Goal: Task Accomplishment & Management: Manage account settings

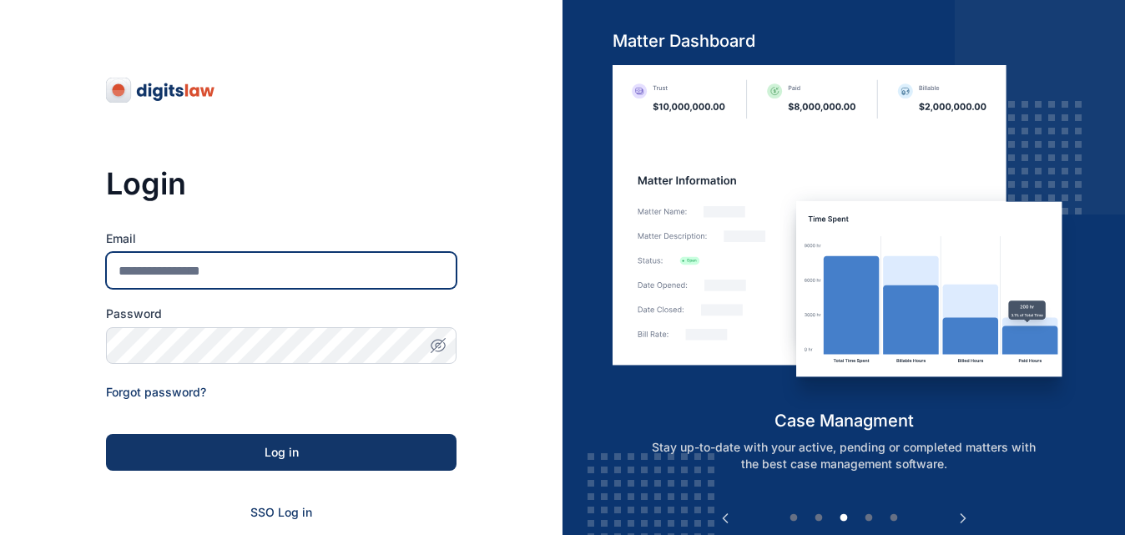
click at [165, 265] on input "Email" at bounding box center [281, 270] width 350 height 37
type input "**********"
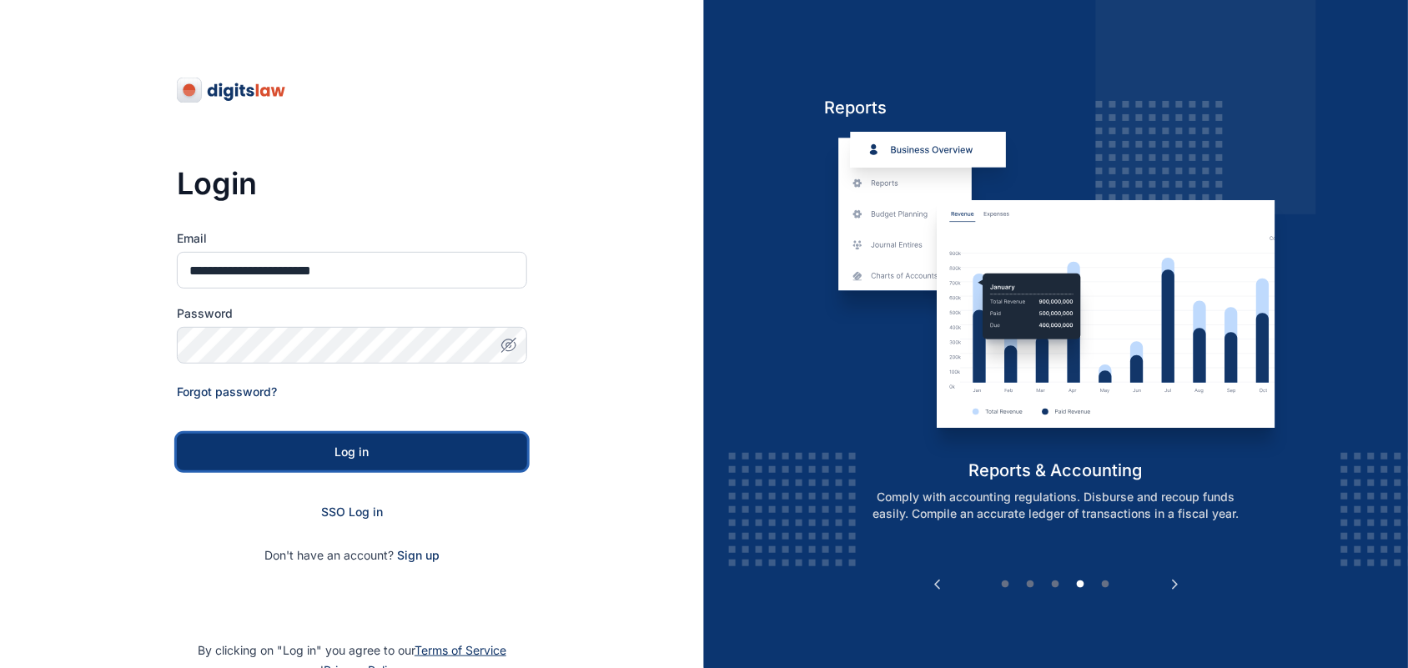
click at [370, 461] on button "Log in" at bounding box center [352, 452] width 350 height 37
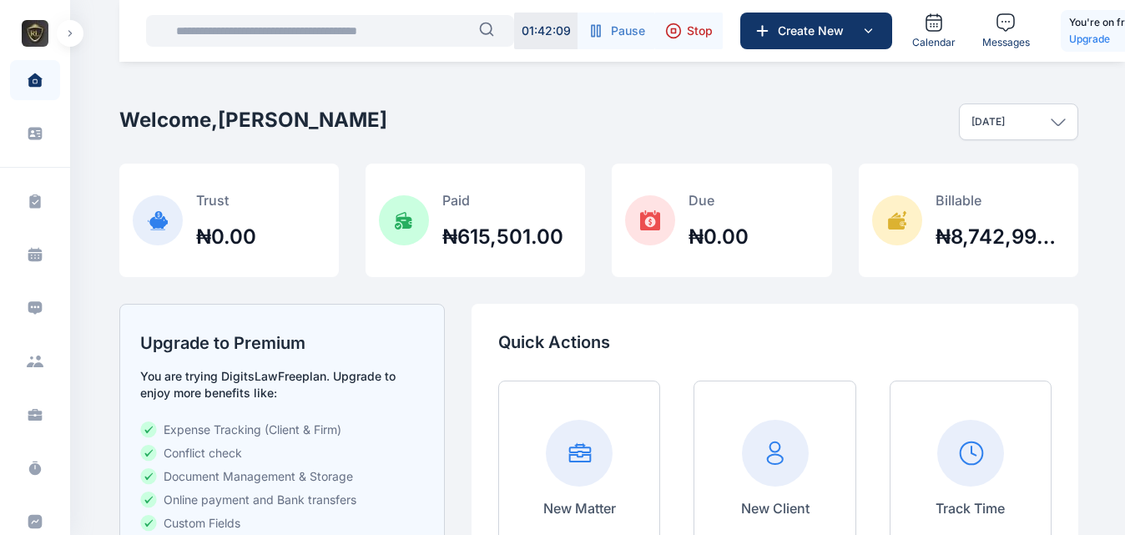
click at [69, 37] on button "button" at bounding box center [70, 33] width 27 height 27
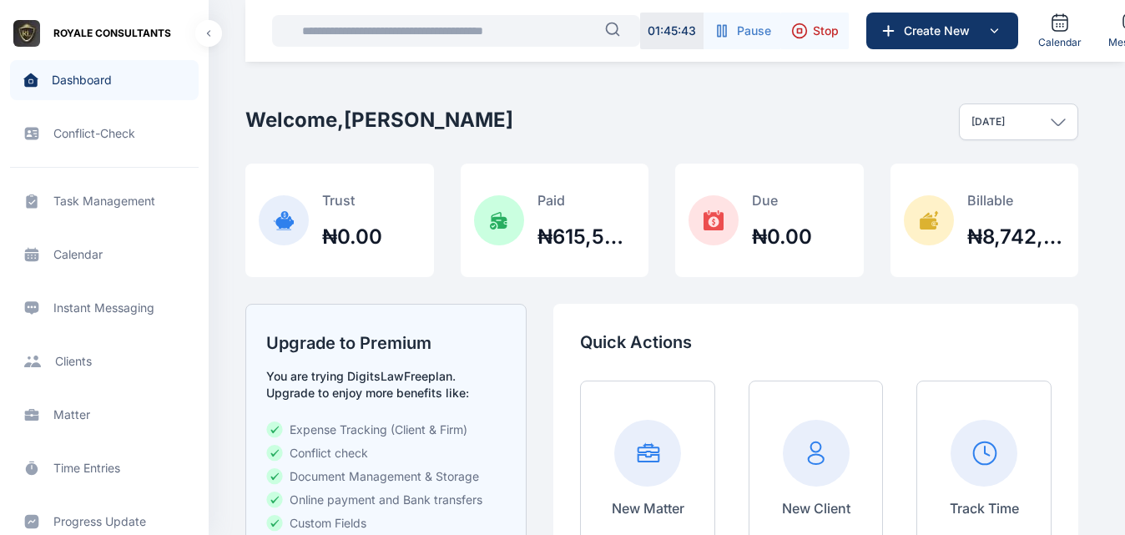
click at [90, 248] on span "Calendar calendar calendar" at bounding box center [104, 254] width 189 height 40
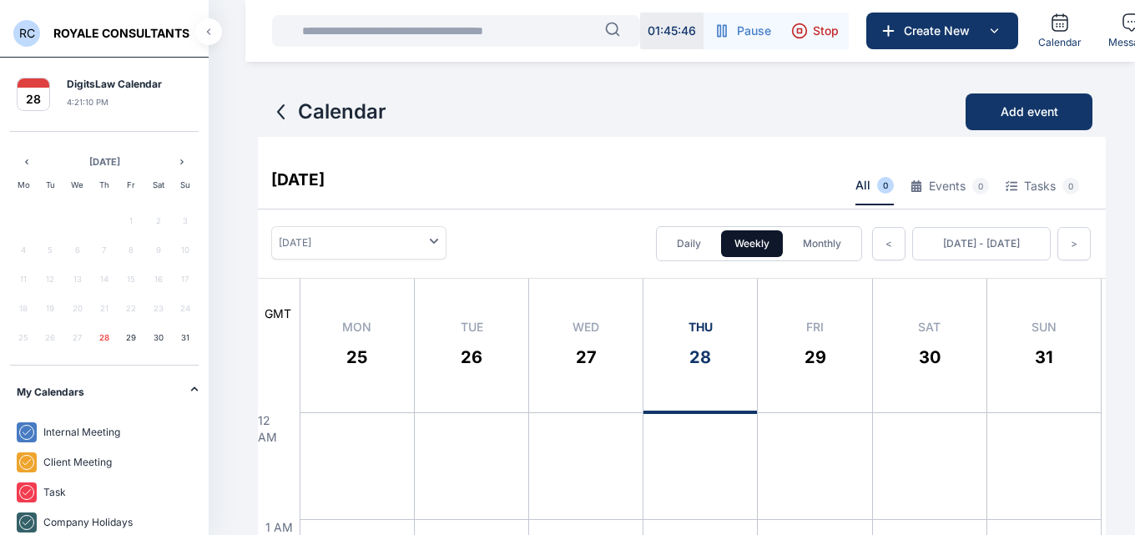
click at [204, 42] on button "button" at bounding box center [208, 31] width 27 height 27
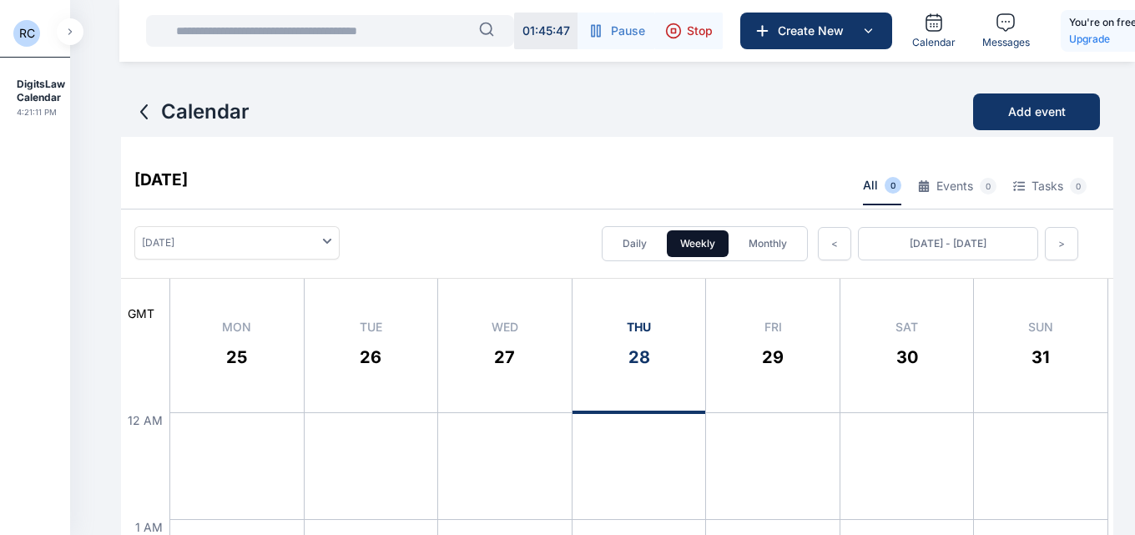
click at [18, 32] on span "RC" at bounding box center [26, 33] width 27 height 27
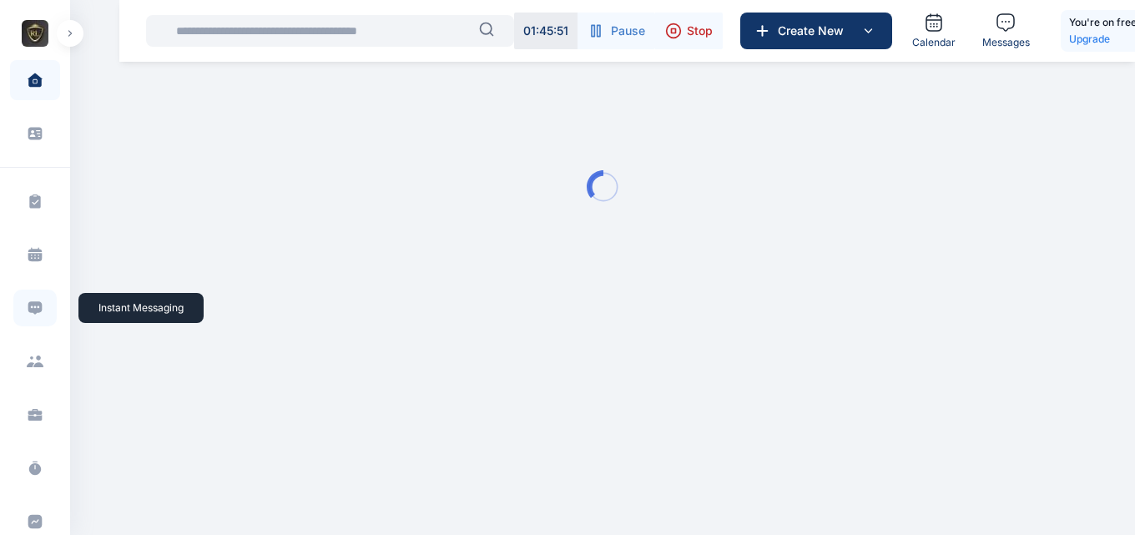
click at [33, 317] on span at bounding box center [34, 308] width 43 height 37
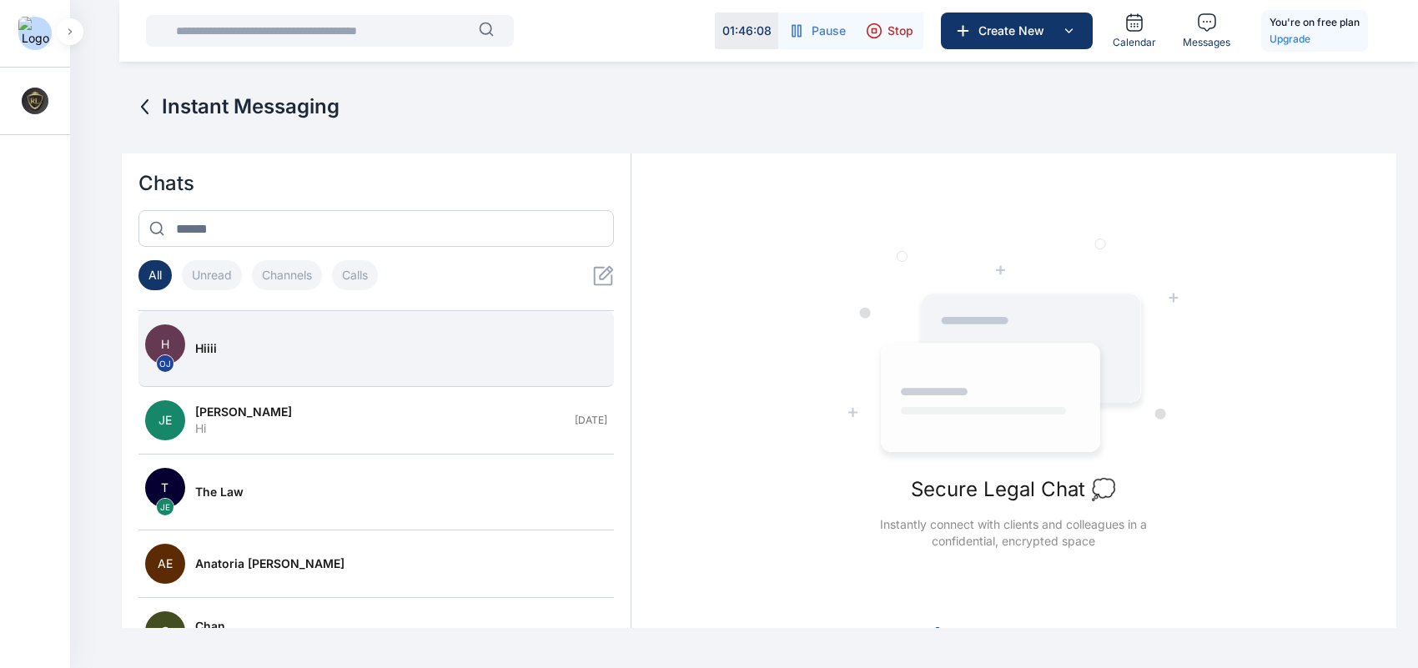
scroll to position [552, 0]
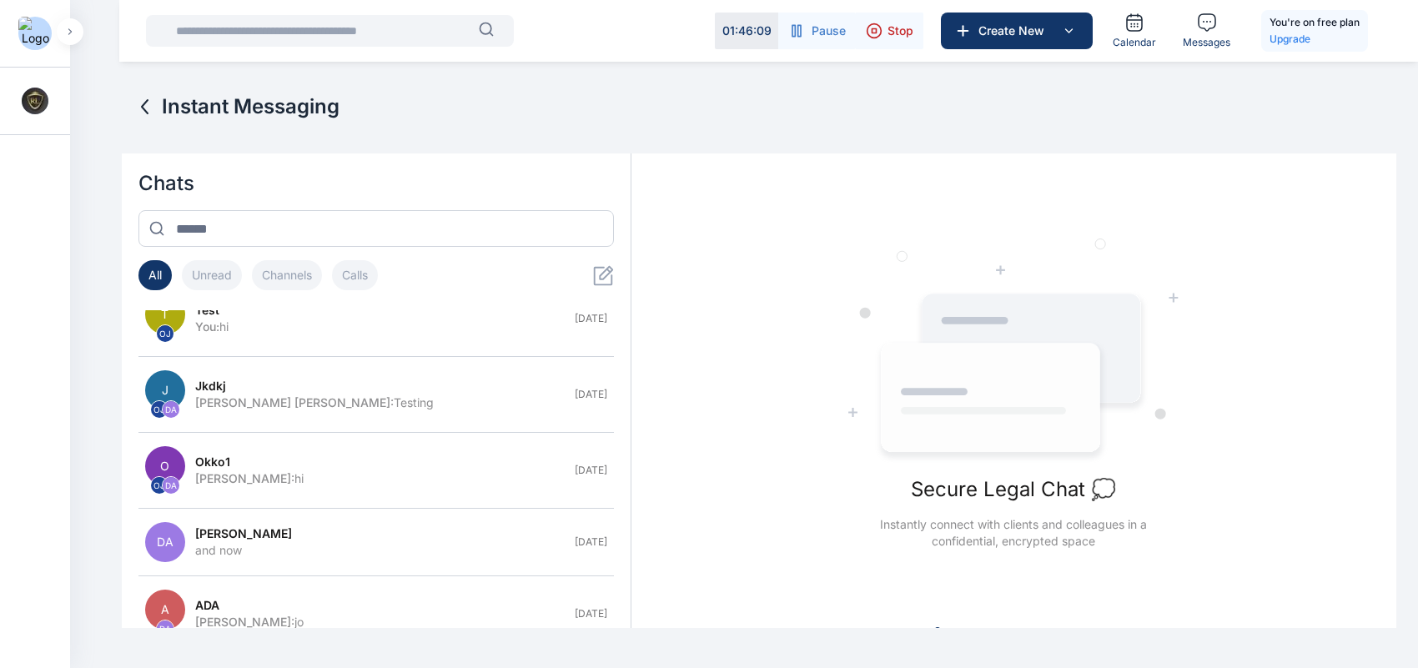
click at [464, 389] on div "jkdkj" at bounding box center [380, 386] width 370 height 17
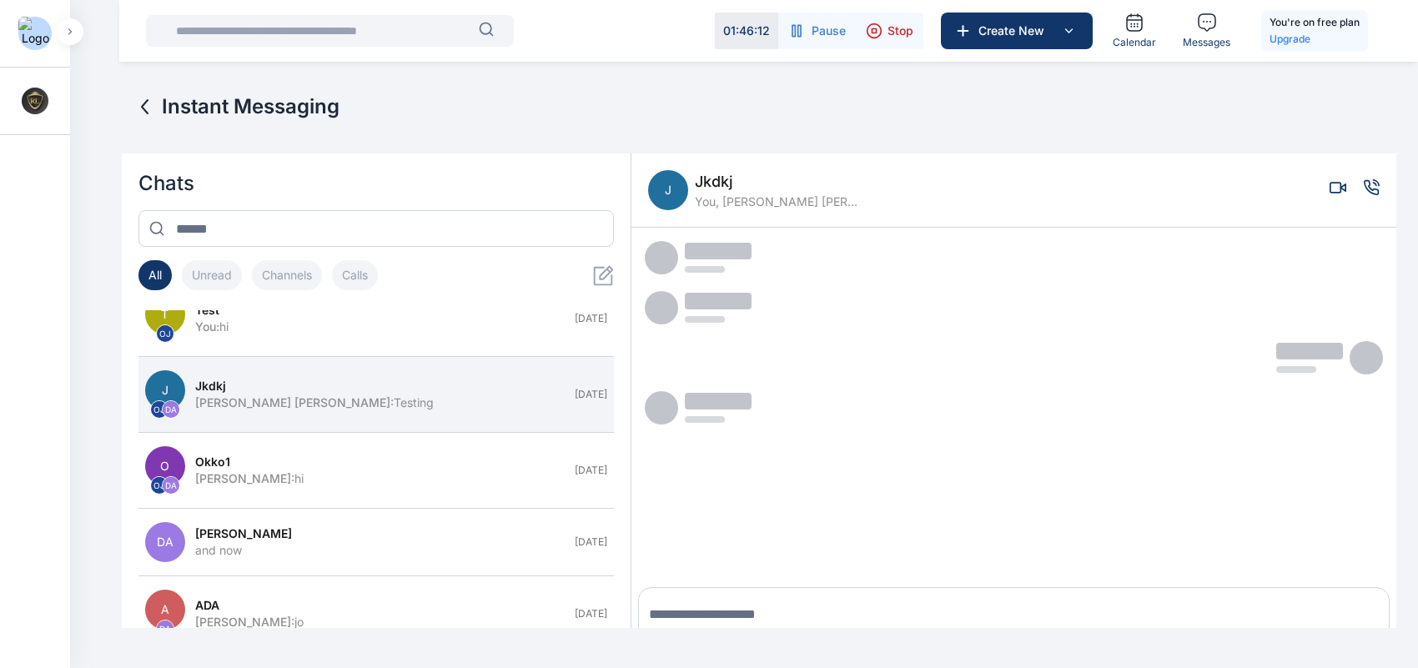
click at [73, 29] on button "button" at bounding box center [70, 31] width 27 height 27
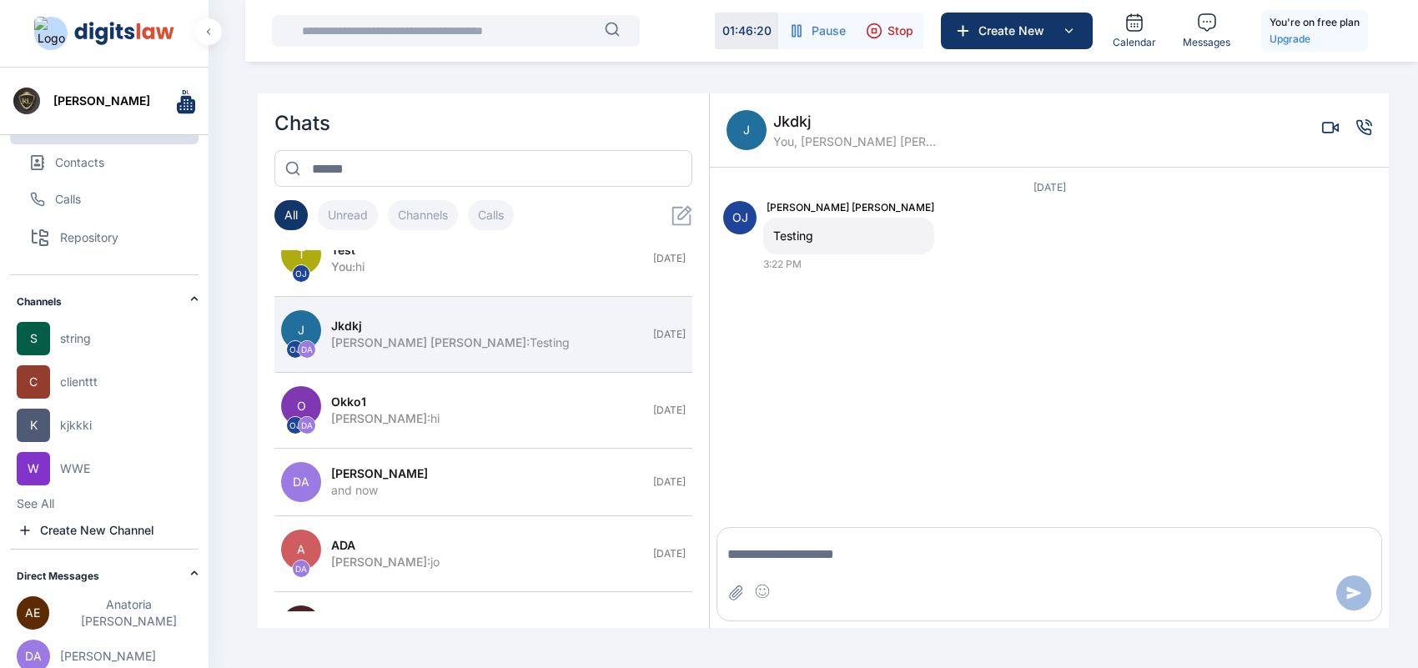
scroll to position [0, 0]
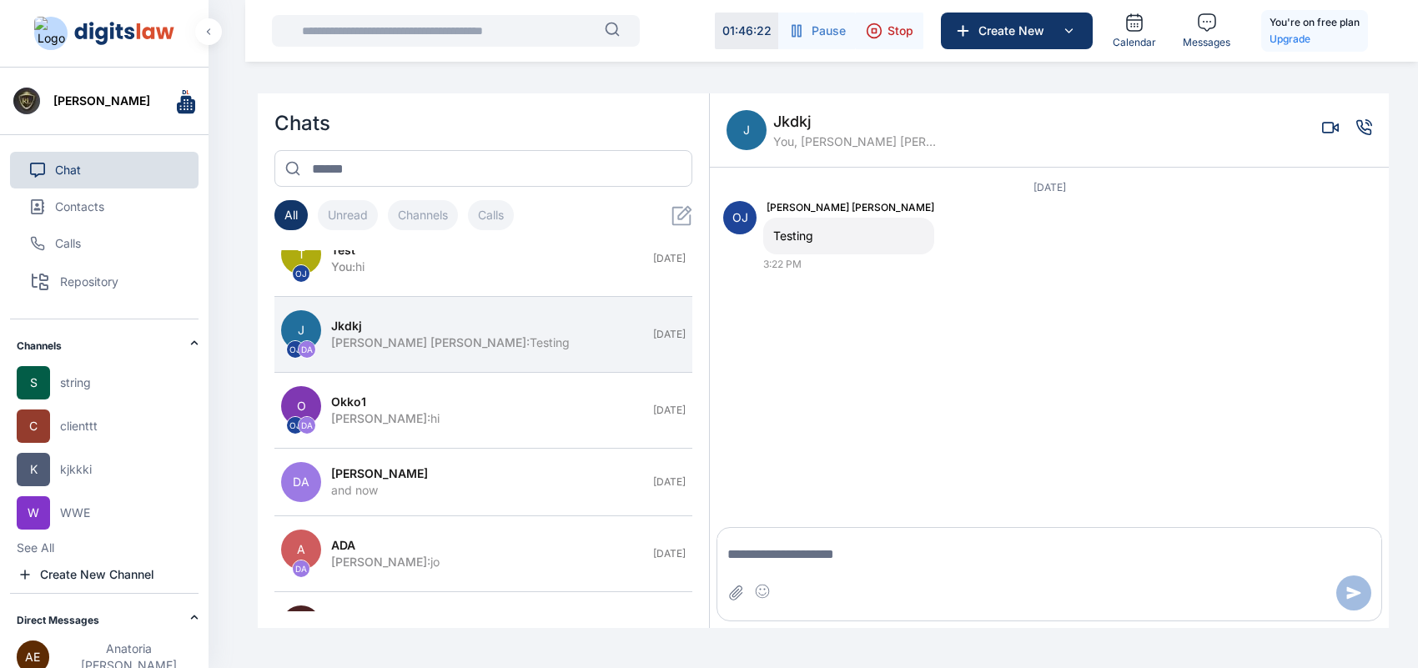
click at [357, 219] on button "Unread" at bounding box center [348, 215] width 60 height 30
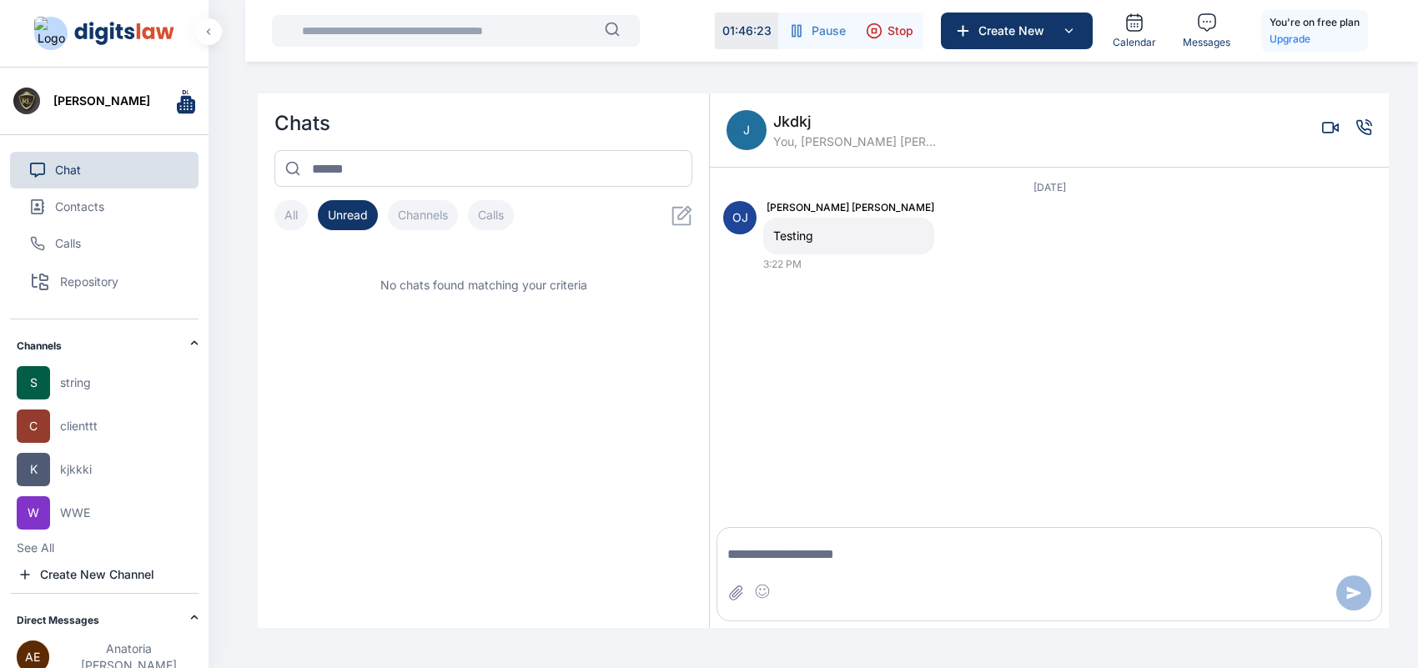
click at [406, 222] on button "Channels" at bounding box center [423, 215] width 70 height 30
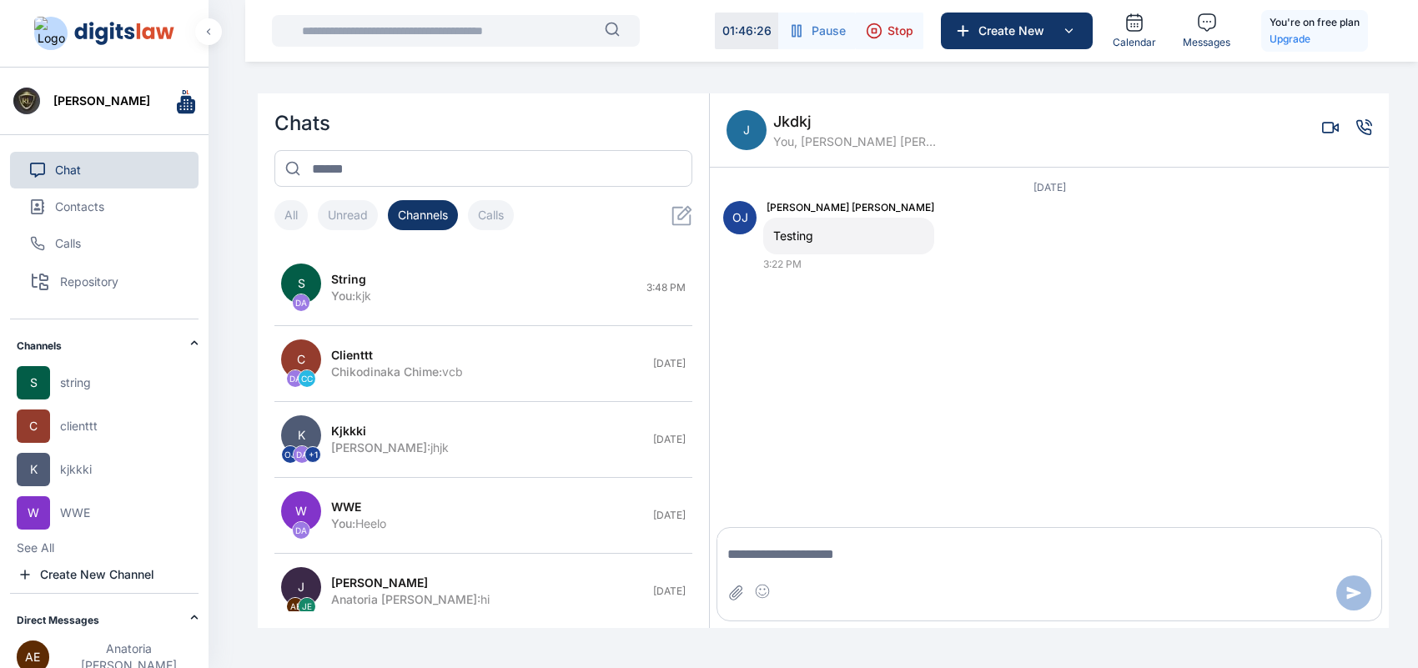
click at [498, 224] on button "Calls" at bounding box center [491, 215] width 46 height 30
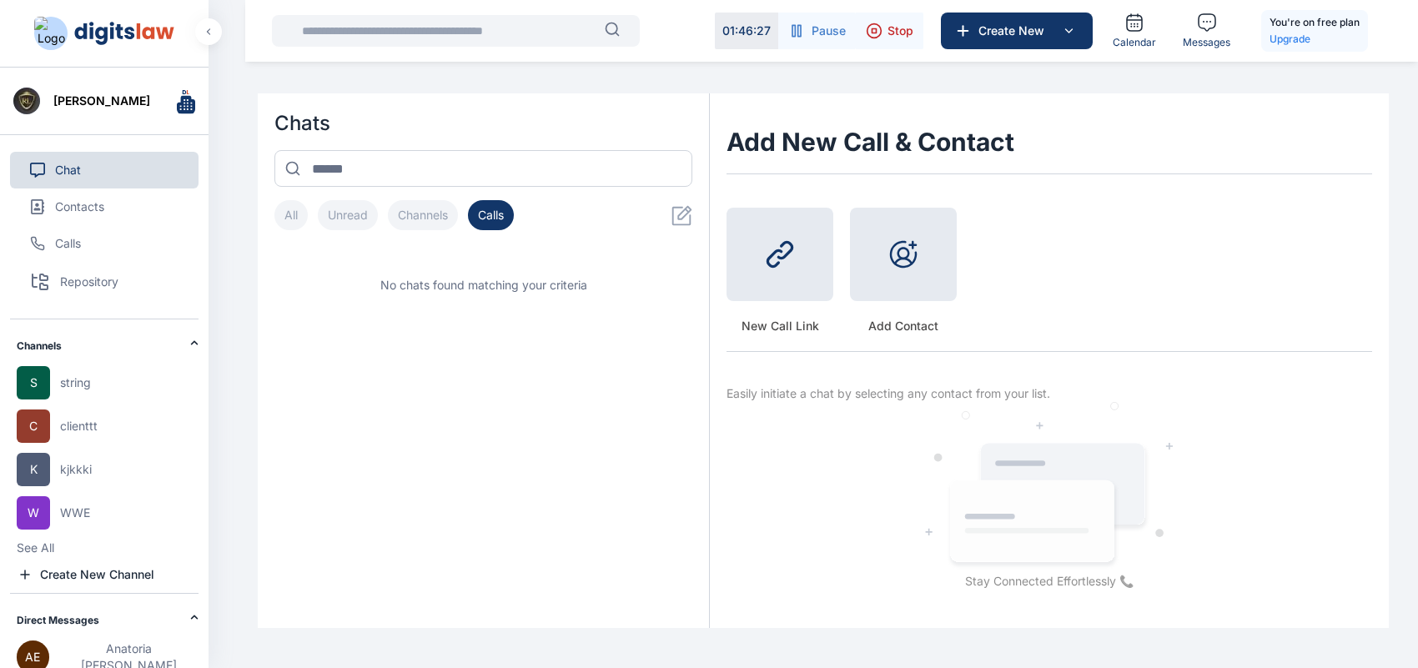
click at [297, 221] on button "All" at bounding box center [290, 215] width 33 height 30
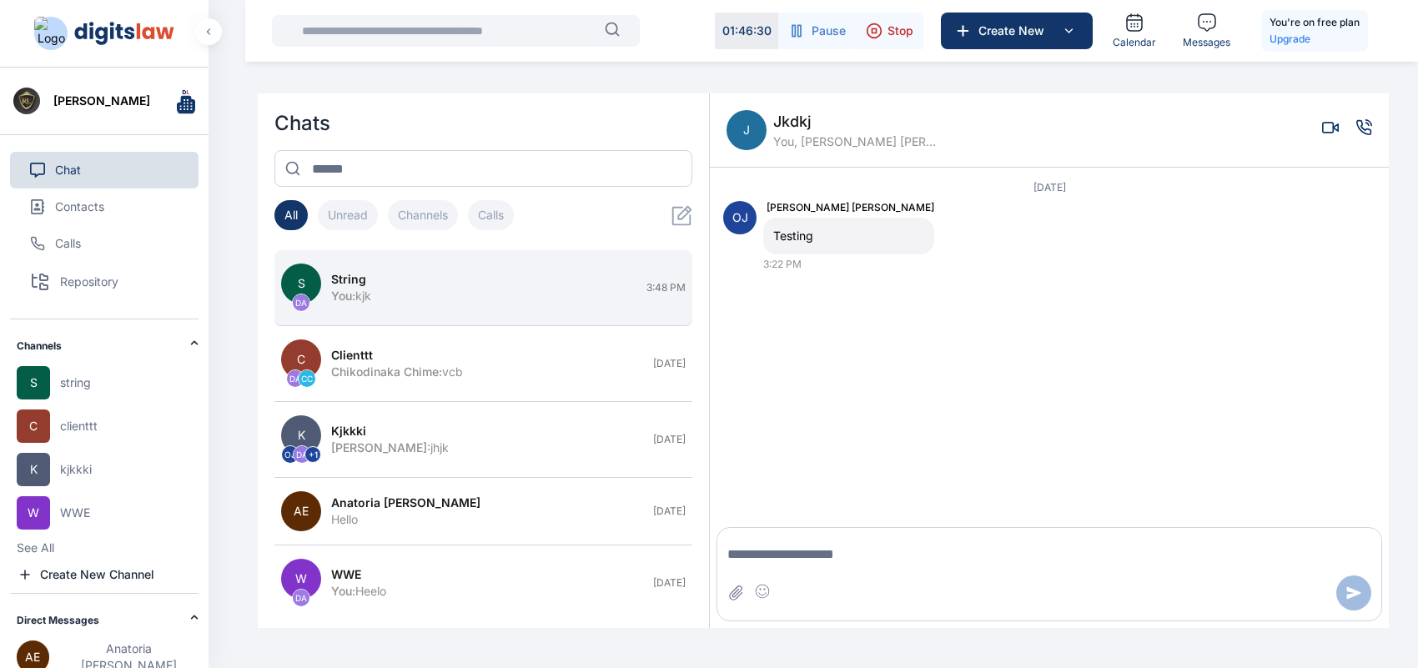
click at [530, 295] on div "You : kjk" at bounding box center [483, 296] width 305 height 17
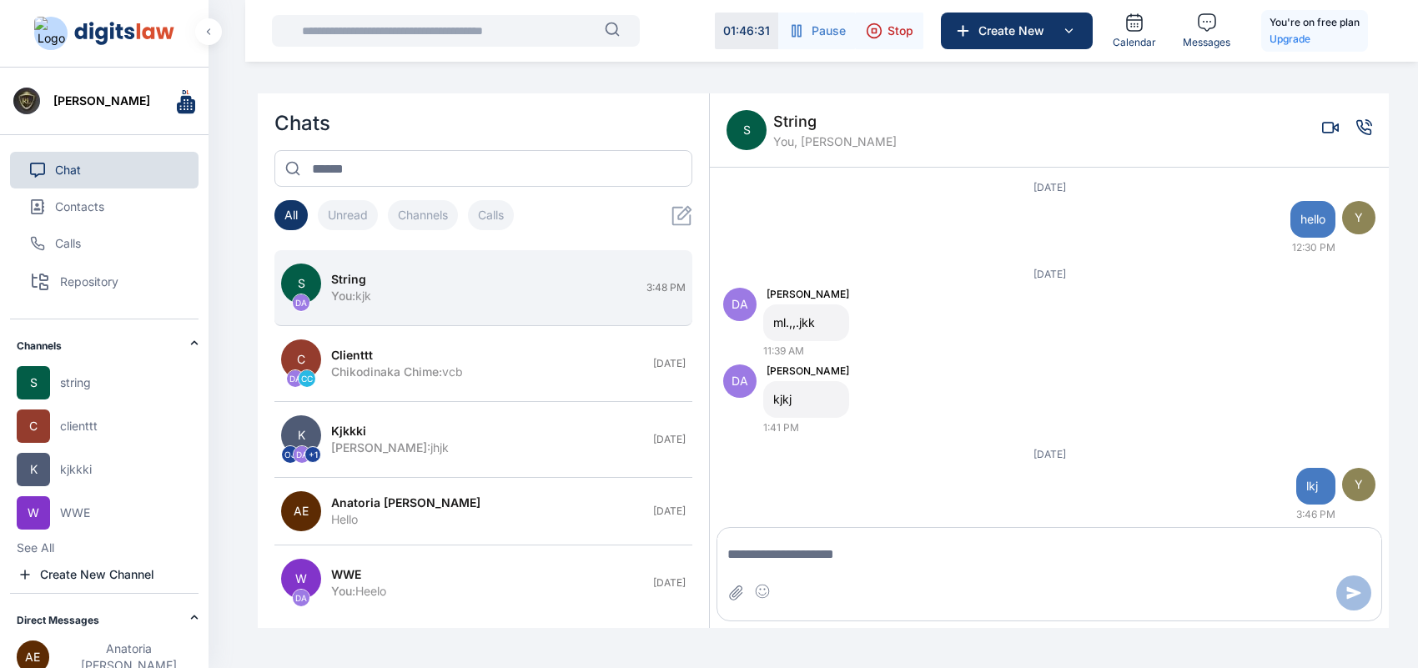
scroll to position [88, 0]
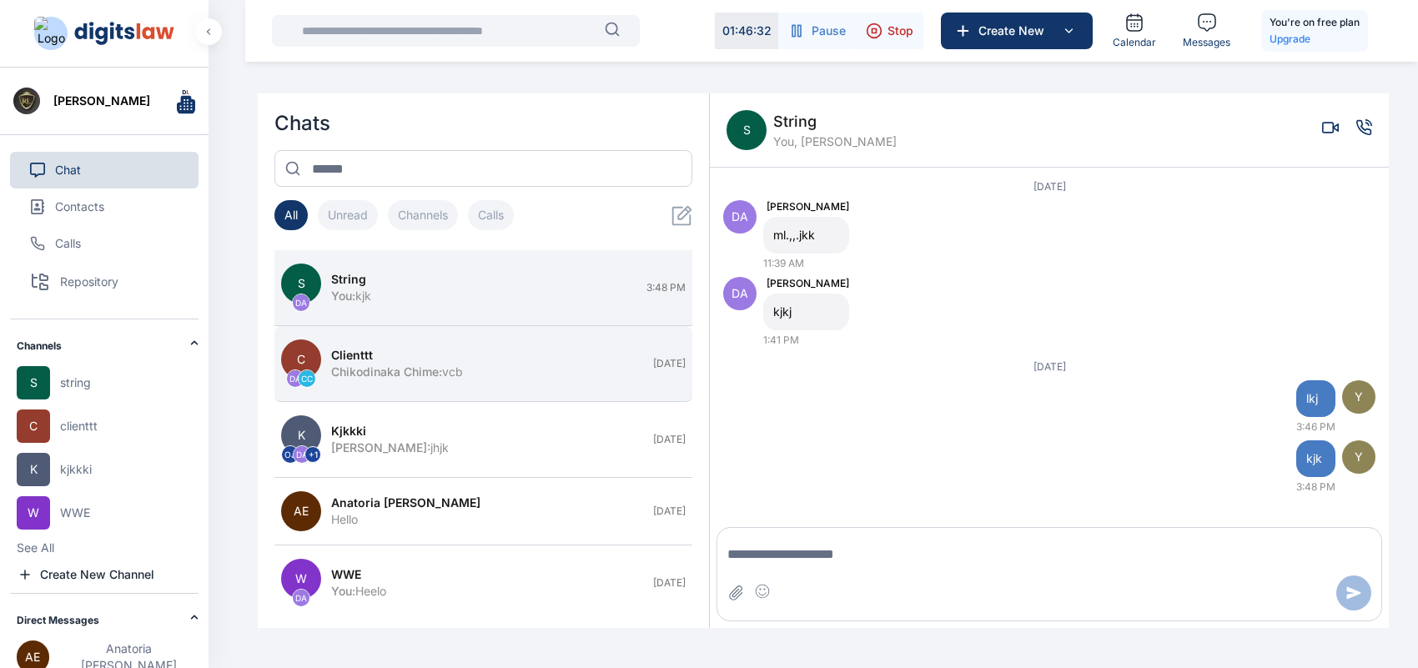
click at [518, 364] on div "Chikodinaka Chime : vcb" at bounding box center [487, 372] width 312 height 17
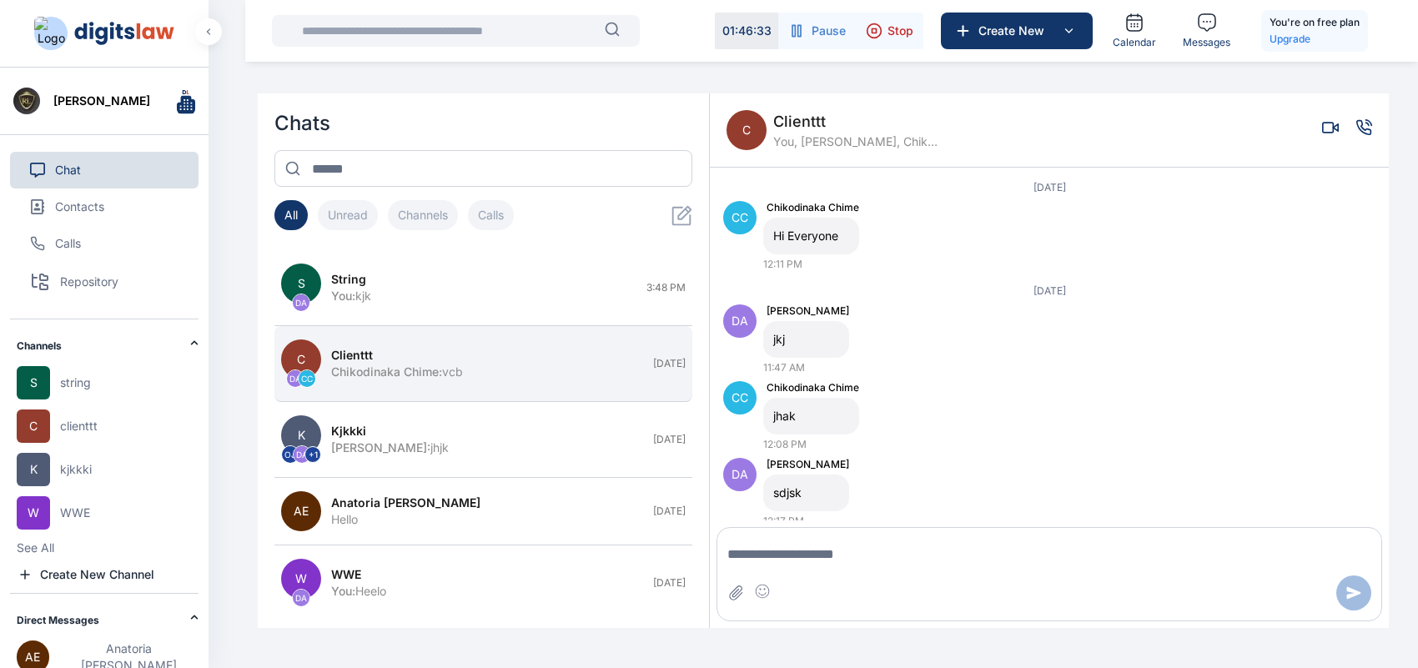
scroll to position [111, 0]
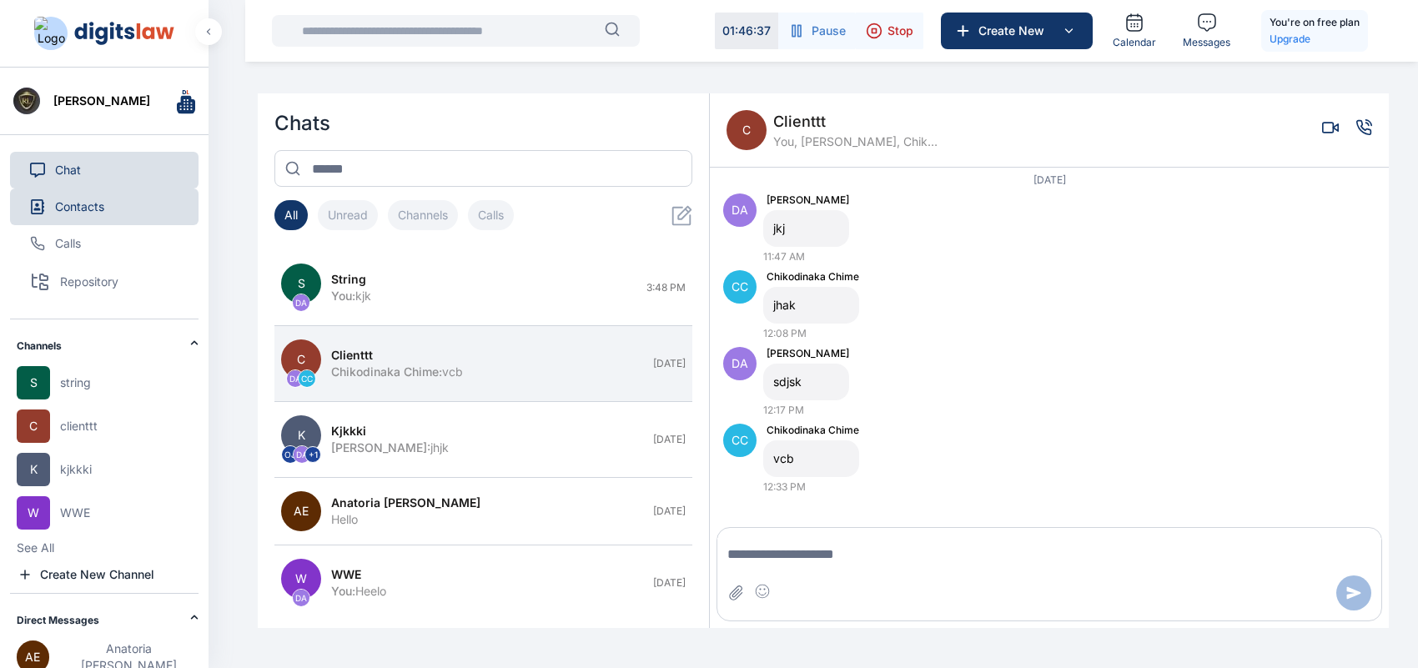
click at [106, 198] on button "Contacts" at bounding box center [104, 207] width 189 height 37
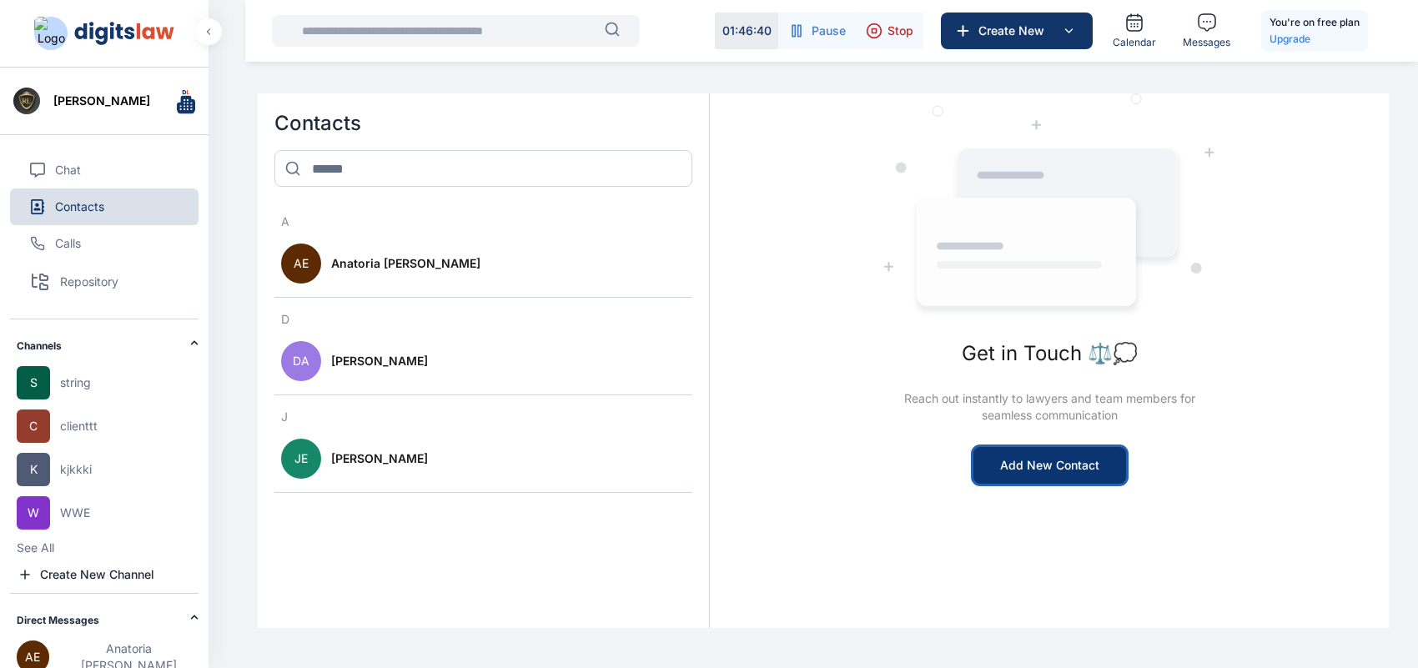
click at [1118, 472] on button "Add New Contact" at bounding box center [1050, 465] width 153 height 37
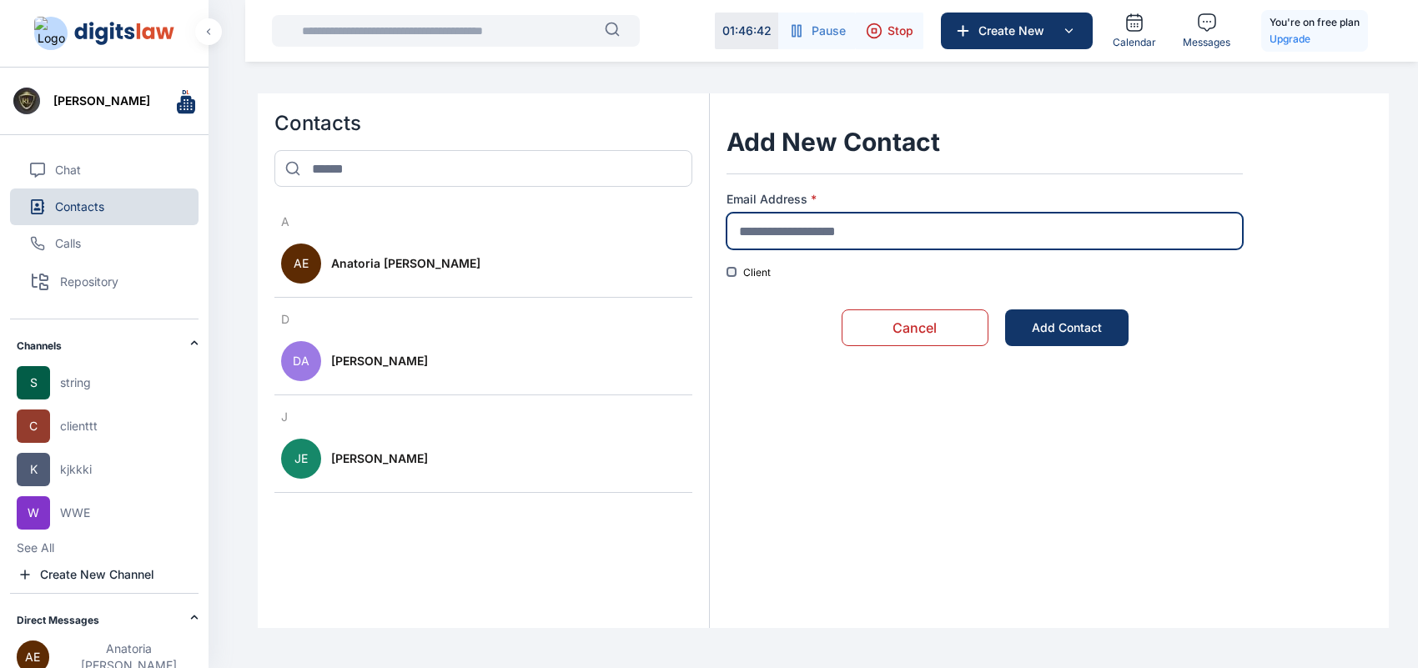
click at [1027, 242] on input "text" at bounding box center [985, 231] width 516 height 37
type input "**********"
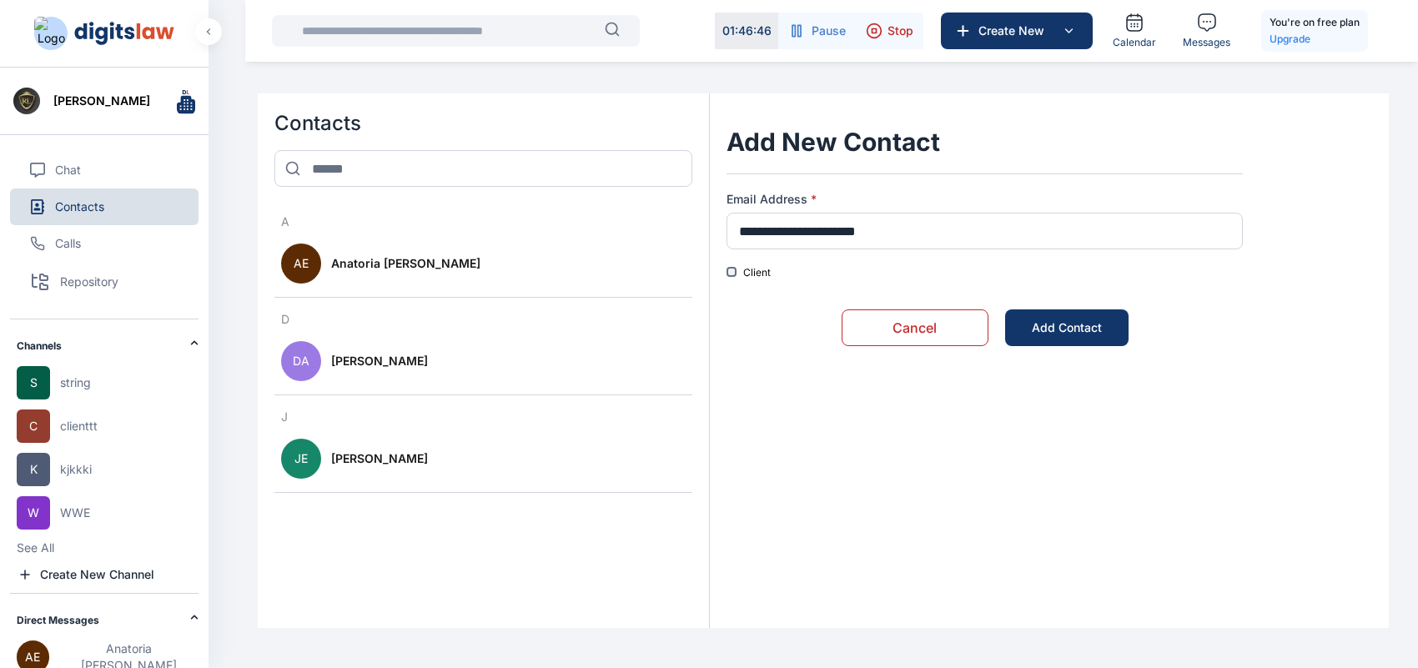
click at [728, 277] on div "Client" at bounding box center [985, 272] width 516 height 13
click at [730, 276] on div "Client" at bounding box center [985, 272] width 516 height 13
click at [1073, 325] on div "Add Contact" at bounding box center [1067, 328] width 70 height 17
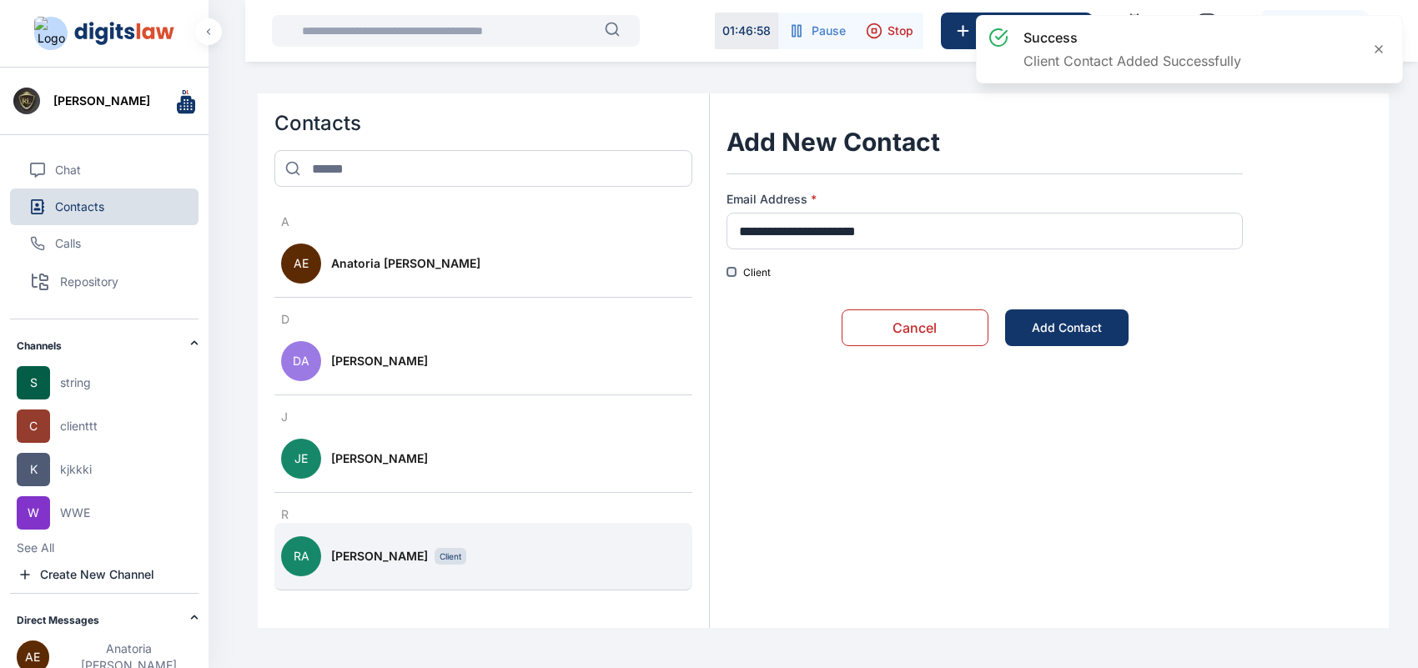
click at [568, 534] on div "Rose Aguda Client" at bounding box center [508, 556] width 355 height 17
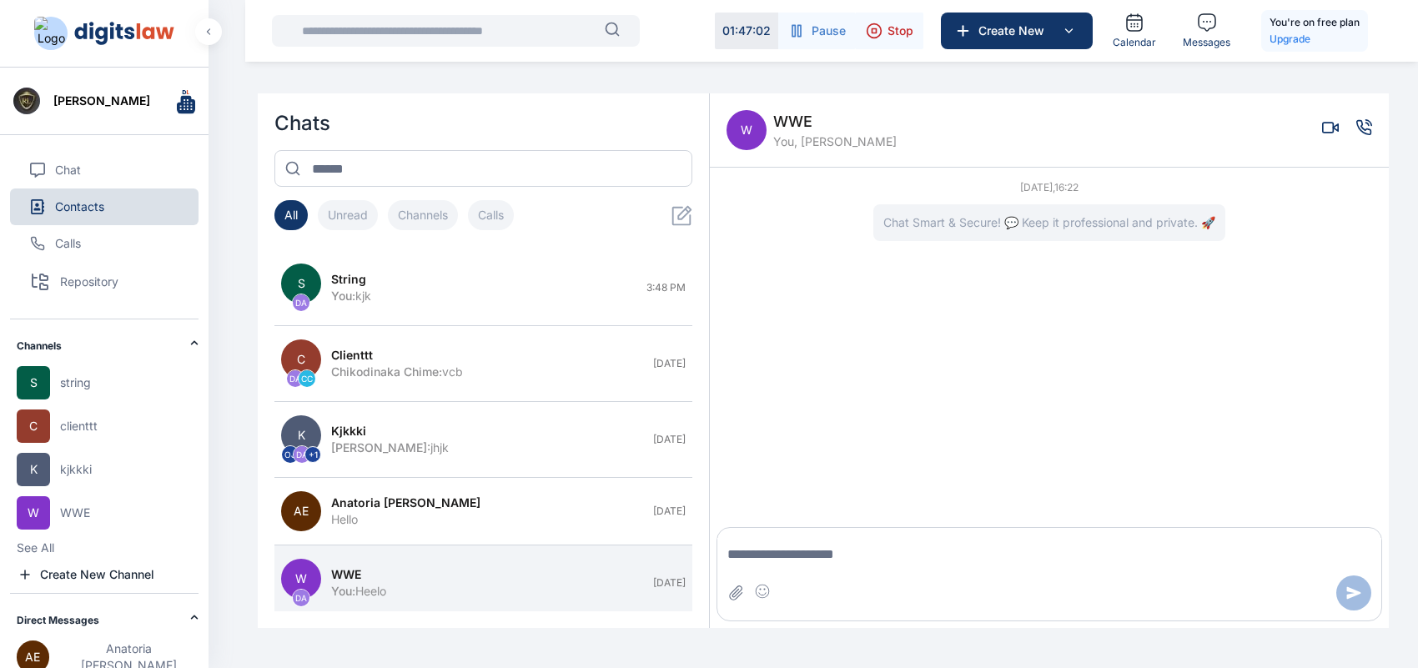
click at [1044, 534] on textarea "Message input" at bounding box center [1050, 554] width 664 height 33
type textarea "*****"
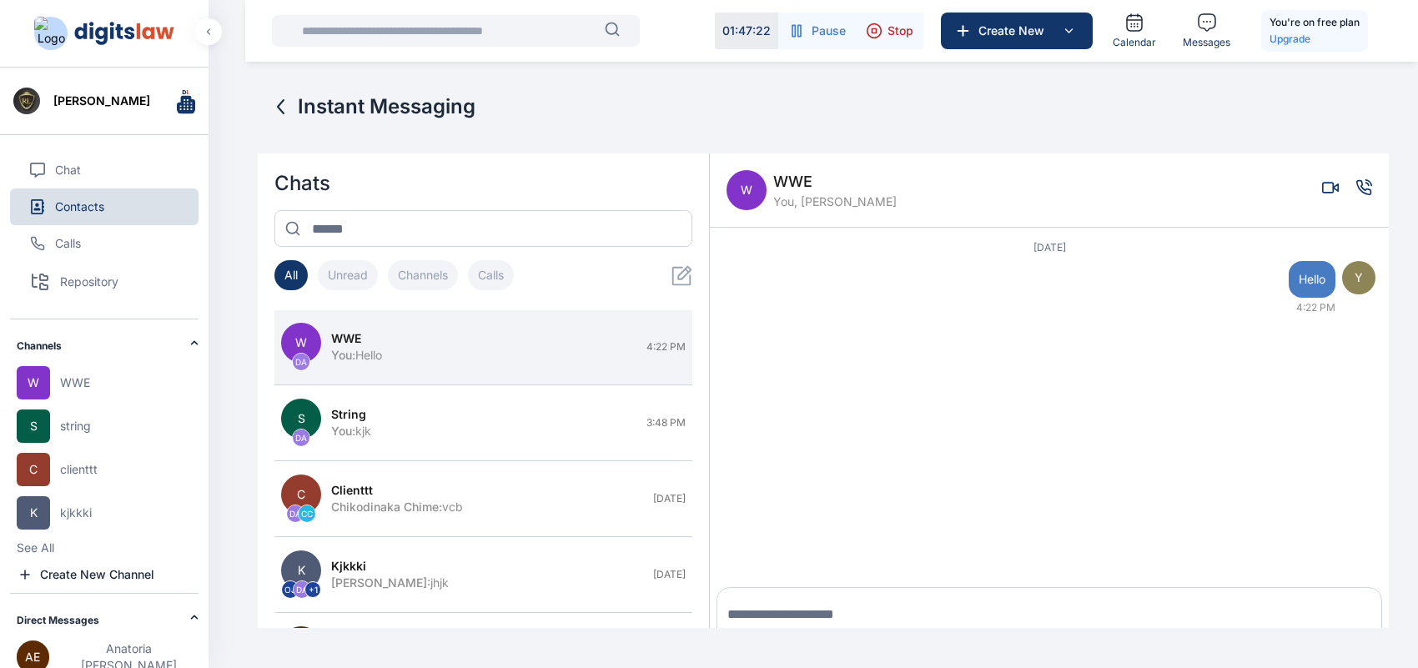
scroll to position [0, 0]
click at [849, 205] on span "You, [PERSON_NAME]" at bounding box center [834, 202] width 123 height 17
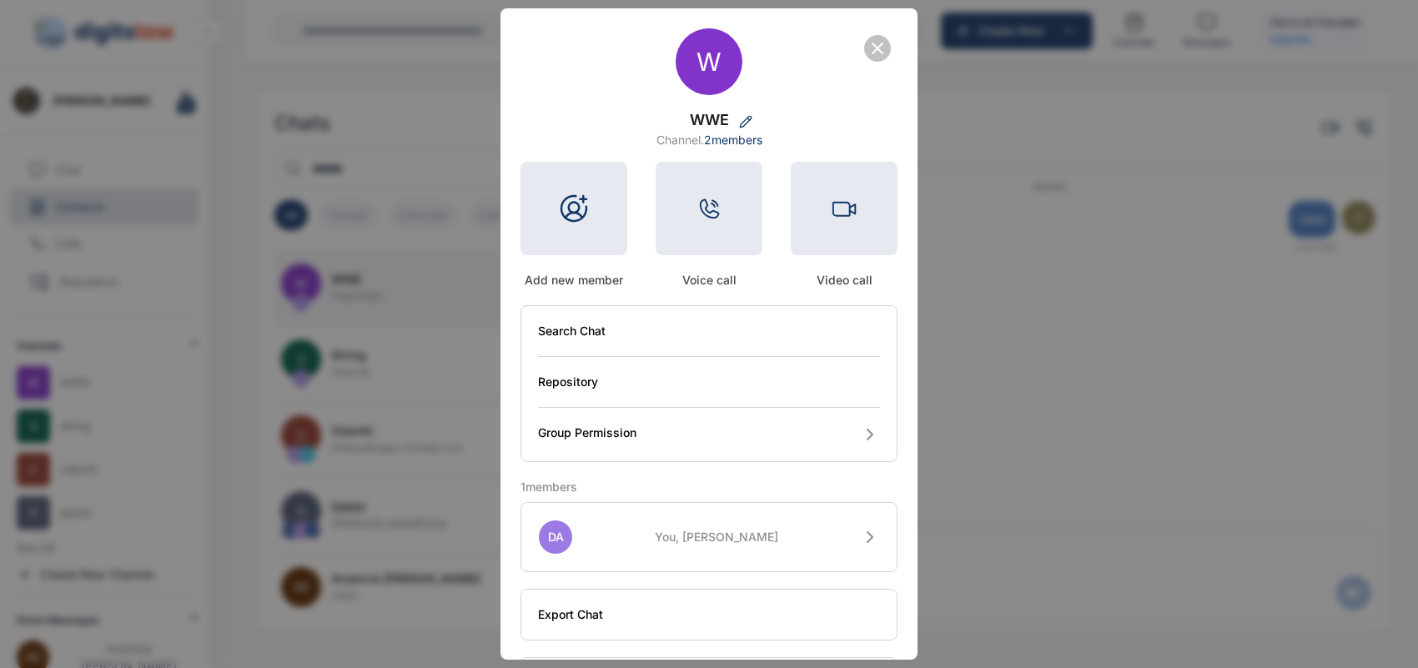
click at [876, 50] on icon "button" at bounding box center [878, 48] width 10 height 10
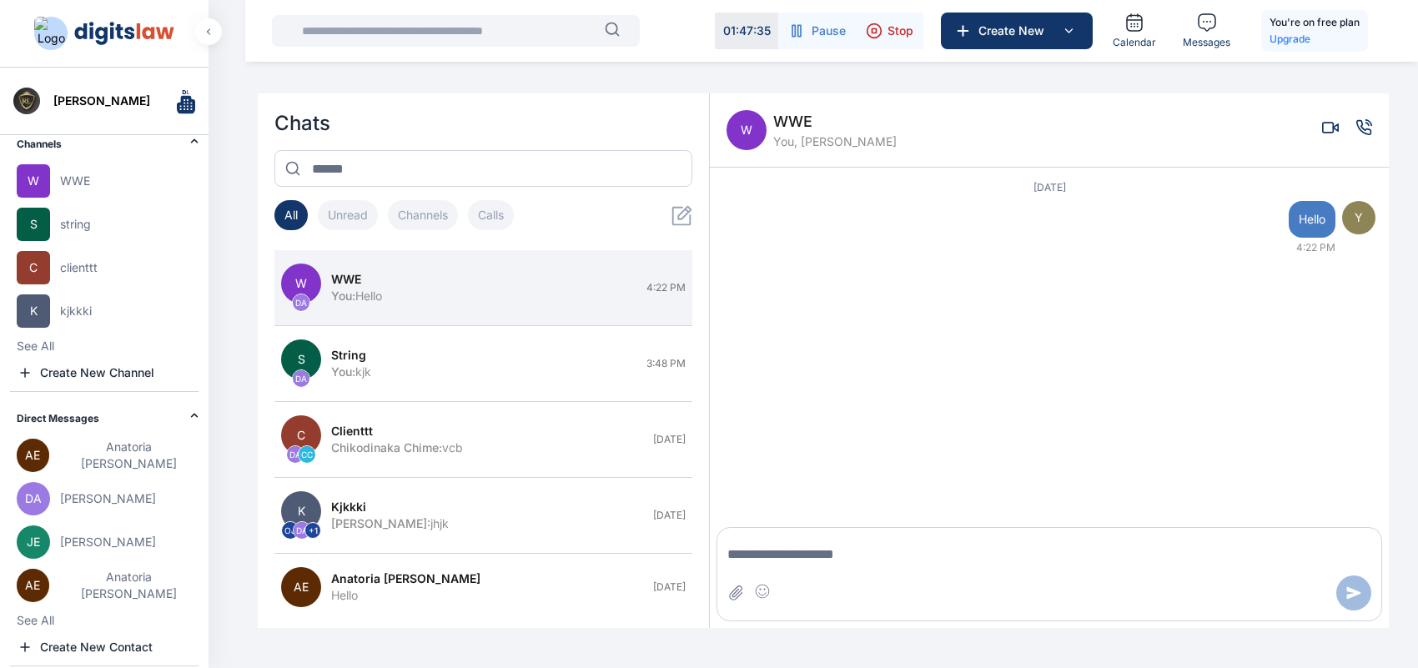
scroll to position [219, 0]
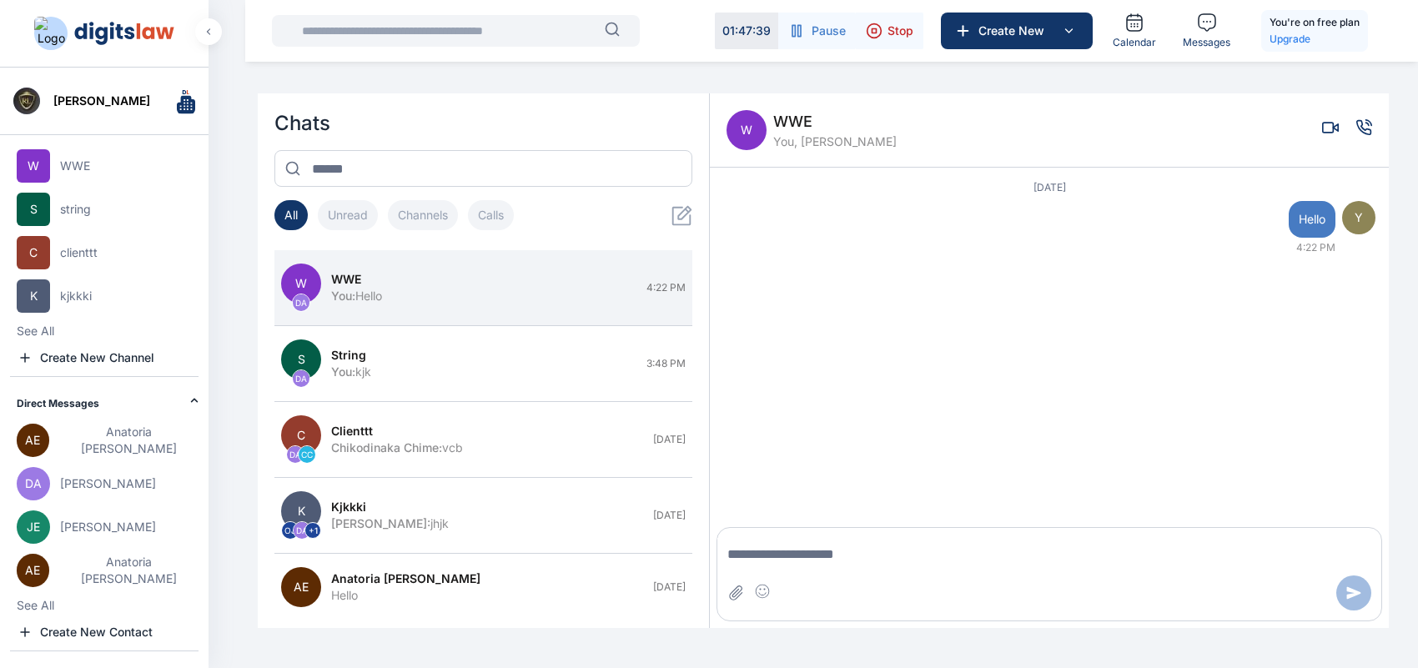
click at [46, 340] on button "See All" at bounding box center [36, 331] width 38 height 17
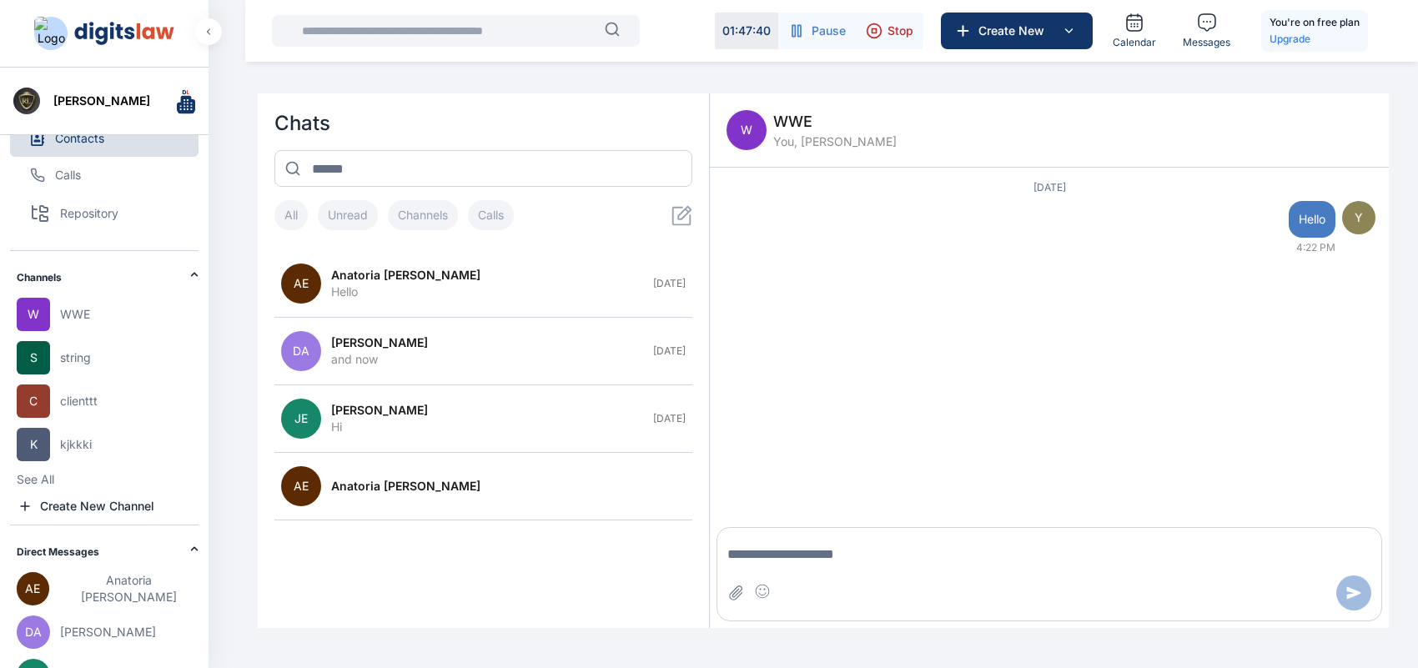
scroll to position [0, 0]
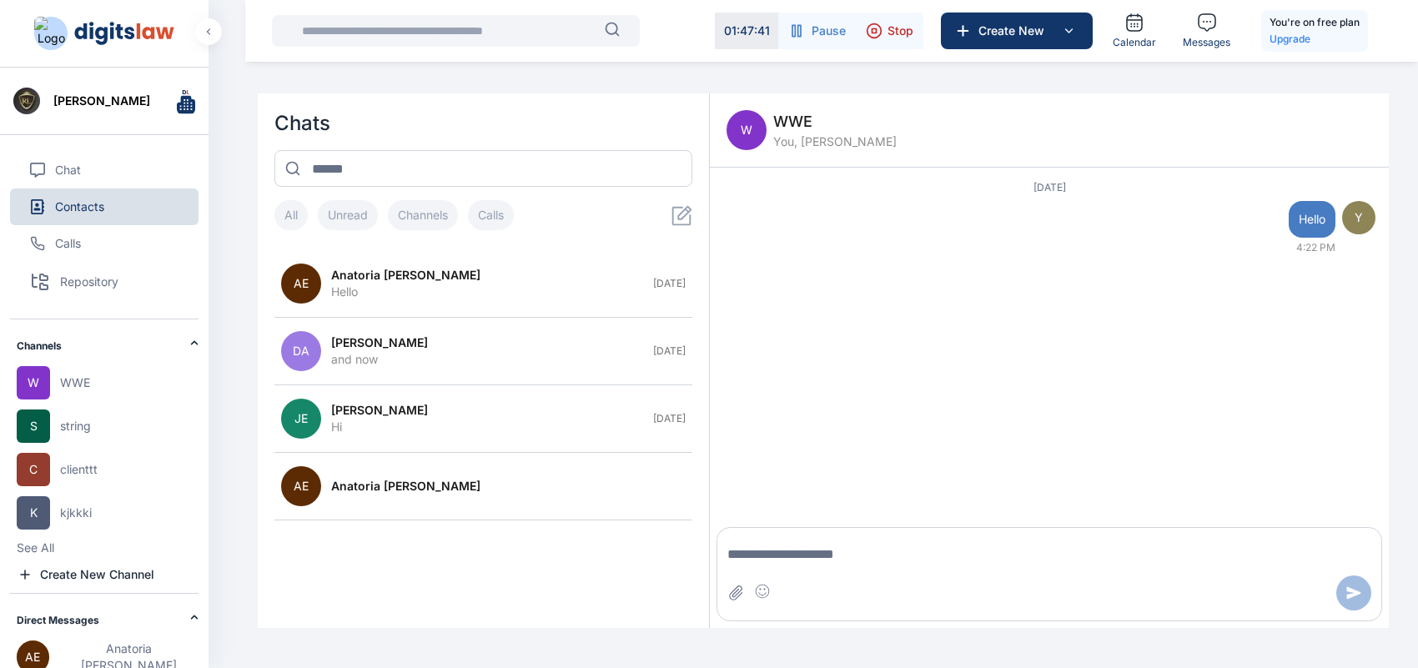
click at [123, 214] on button "Contacts" at bounding box center [104, 207] width 189 height 37
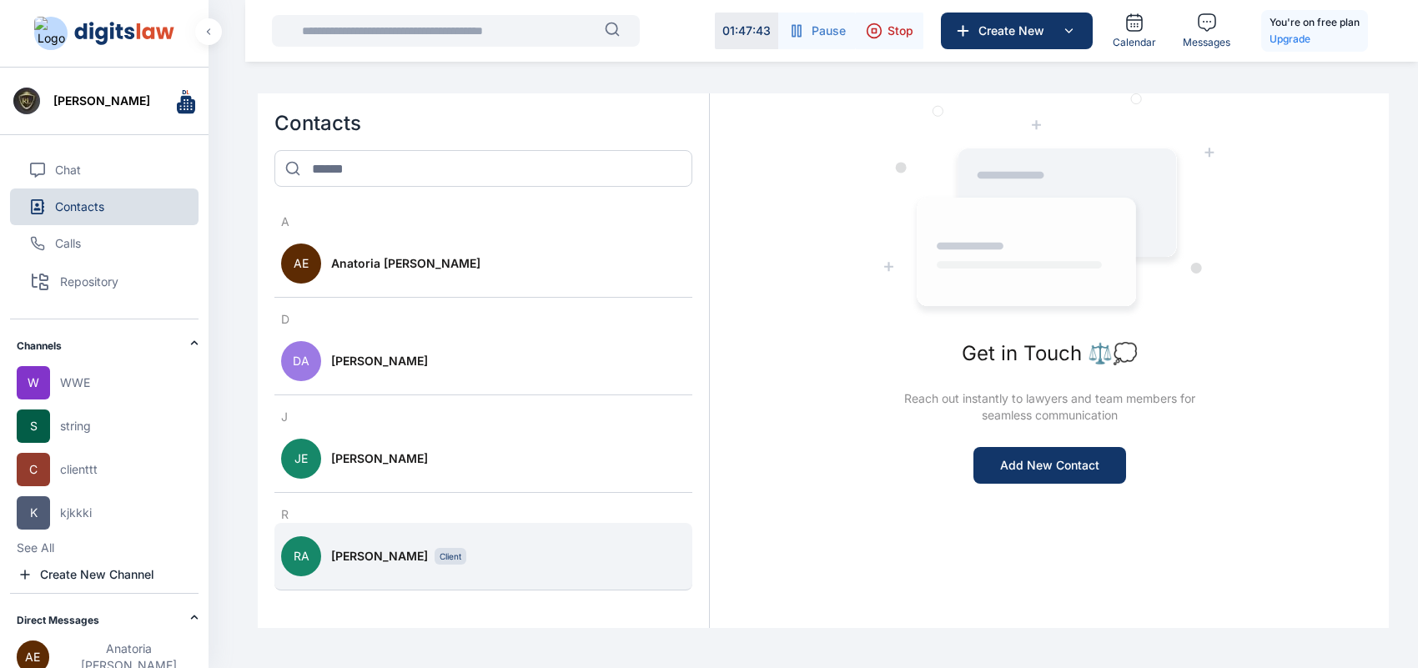
click at [361, 534] on span "[PERSON_NAME]" at bounding box center [379, 556] width 97 height 17
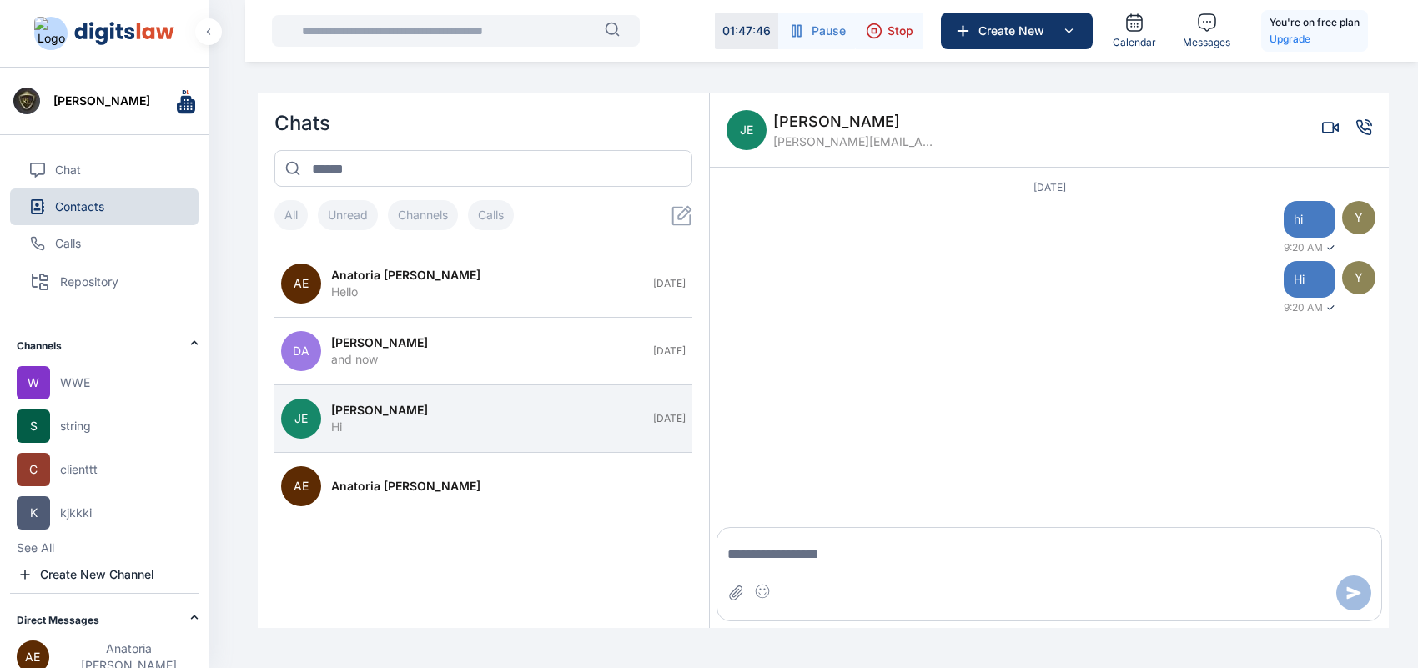
click at [952, 534] on textarea "Message input" at bounding box center [1050, 554] width 664 height 33
type textarea "*"
type textarea "**"
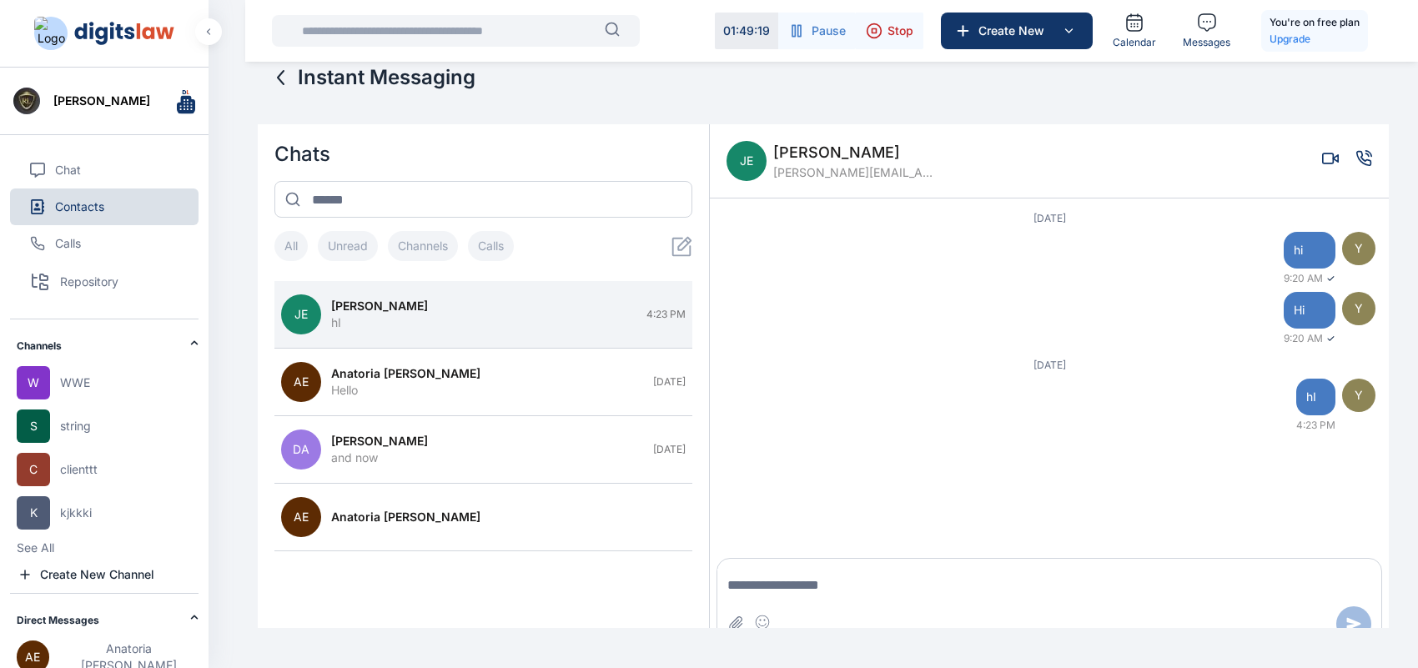
scroll to position [59, 0]
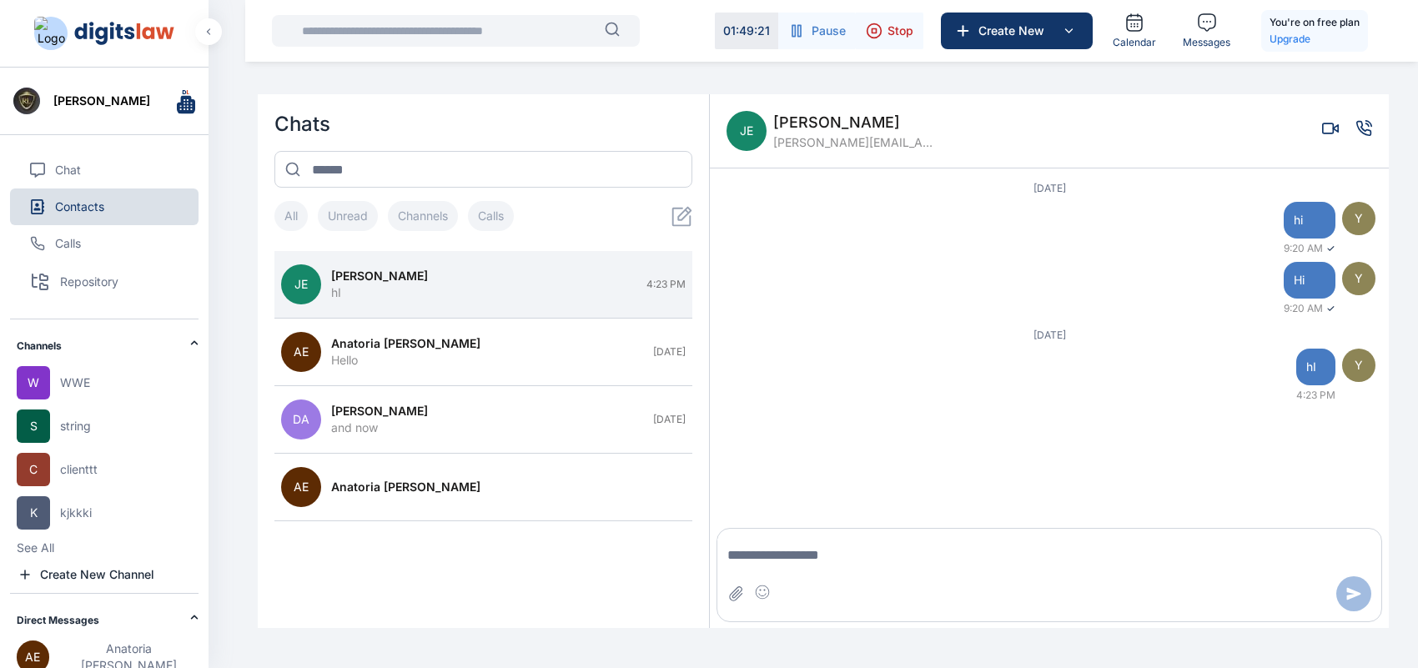
click at [684, 218] on icon at bounding box center [682, 216] width 21 height 21
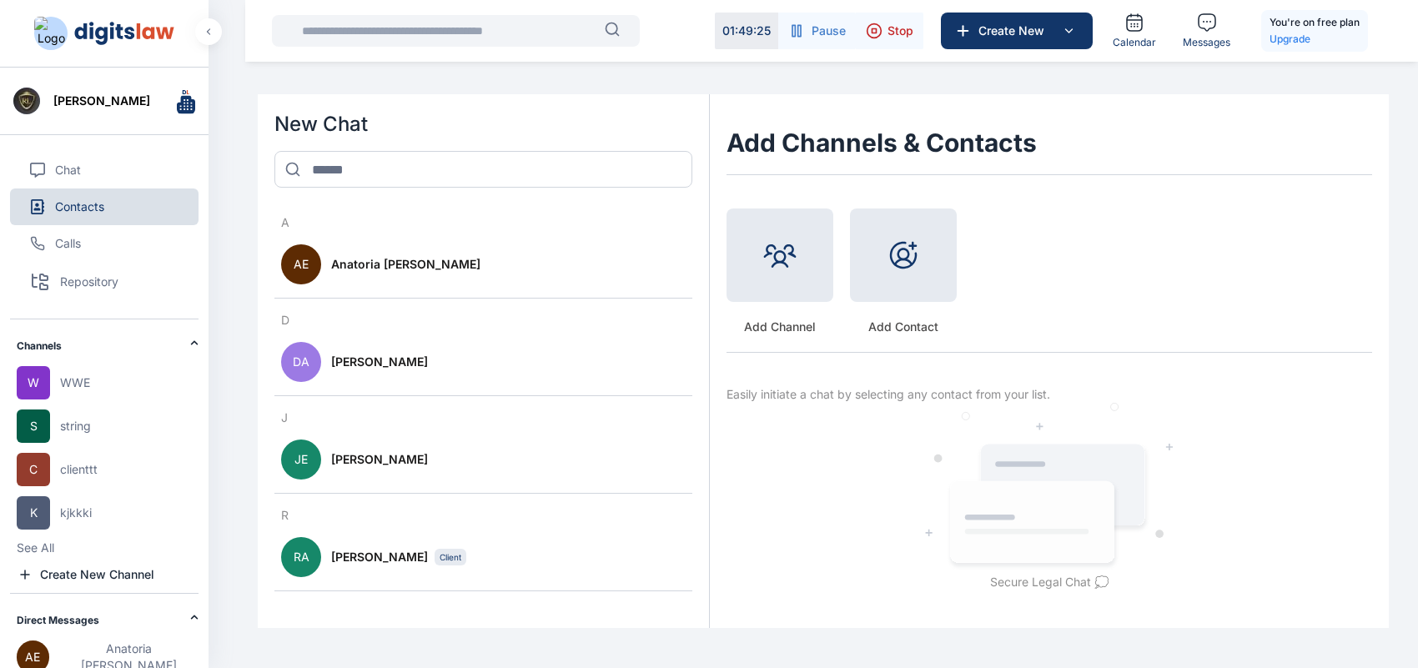
click at [82, 366] on div "Direct Messages" at bounding box center [104, 343] width 174 height 47
click at [193, 534] on icon at bounding box center [194, 617] width 8 height 8
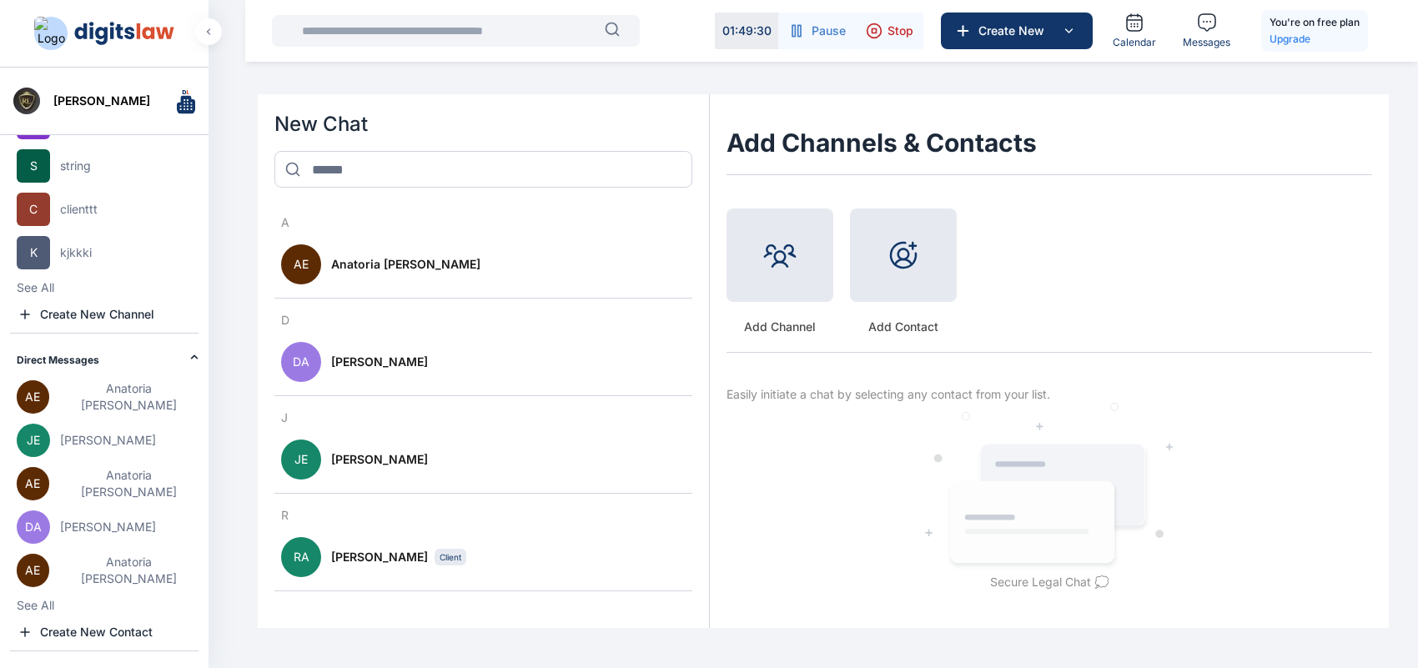
click at [91, 183] on div "[PERSON_NAME] [PERSON_NAME]" at bounding box center [54, 165] width 74 height 33
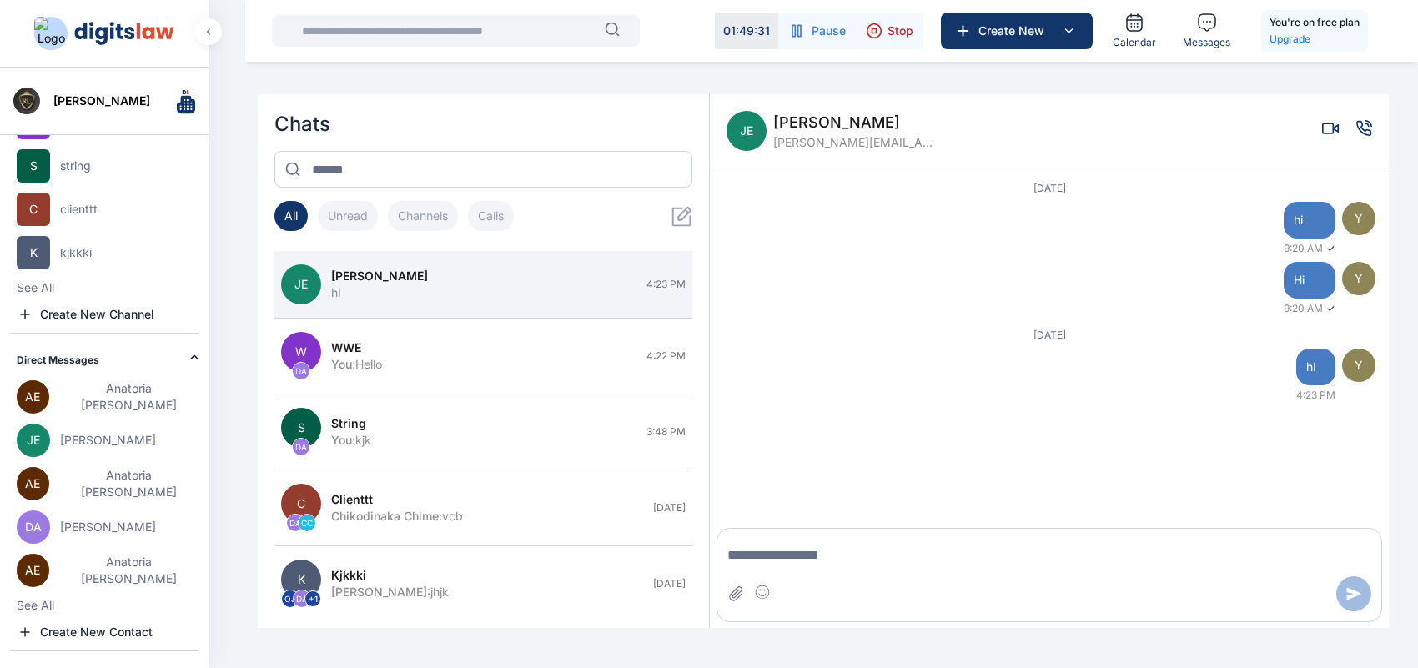
scroll to position [60, 0]
click at [832, 111] on span "[PERSON_NAME]" at bounding box center [856, 121] width 167 height 23
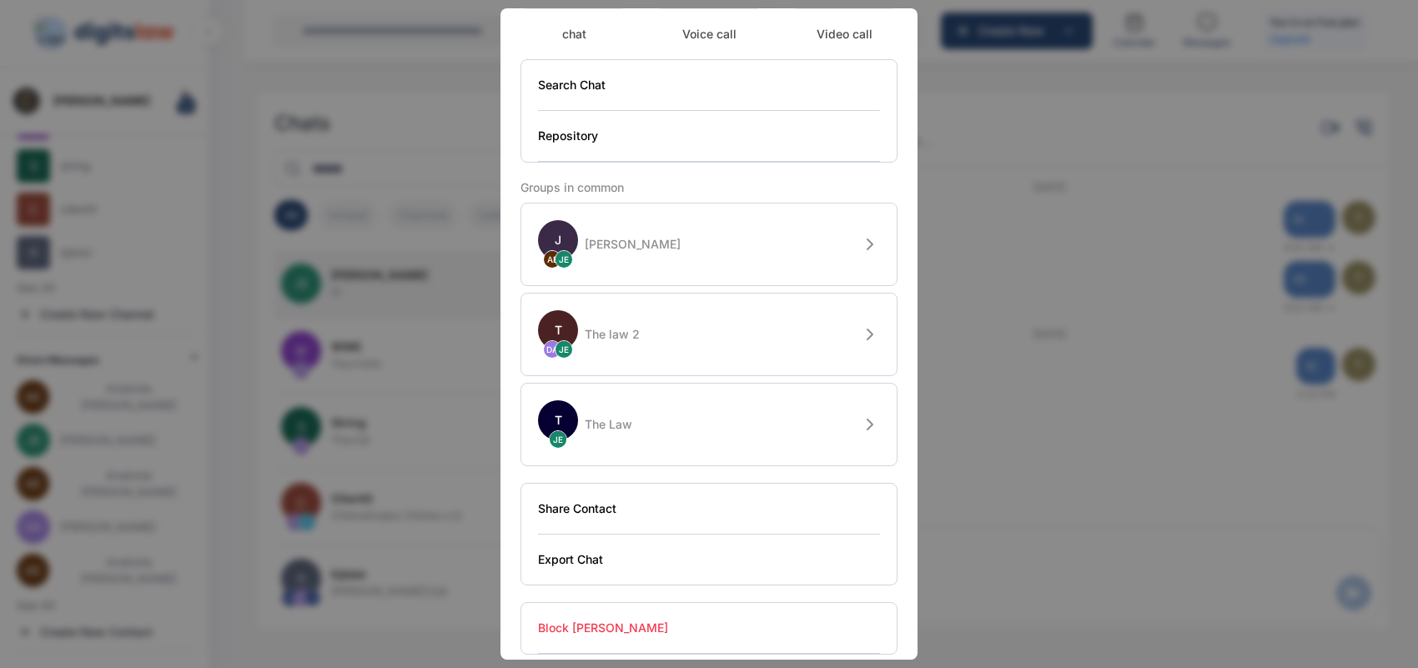
scroll to position [265, 0]
click at [861, 412] on icon at bounding box center [870, 422] width 20 height 20
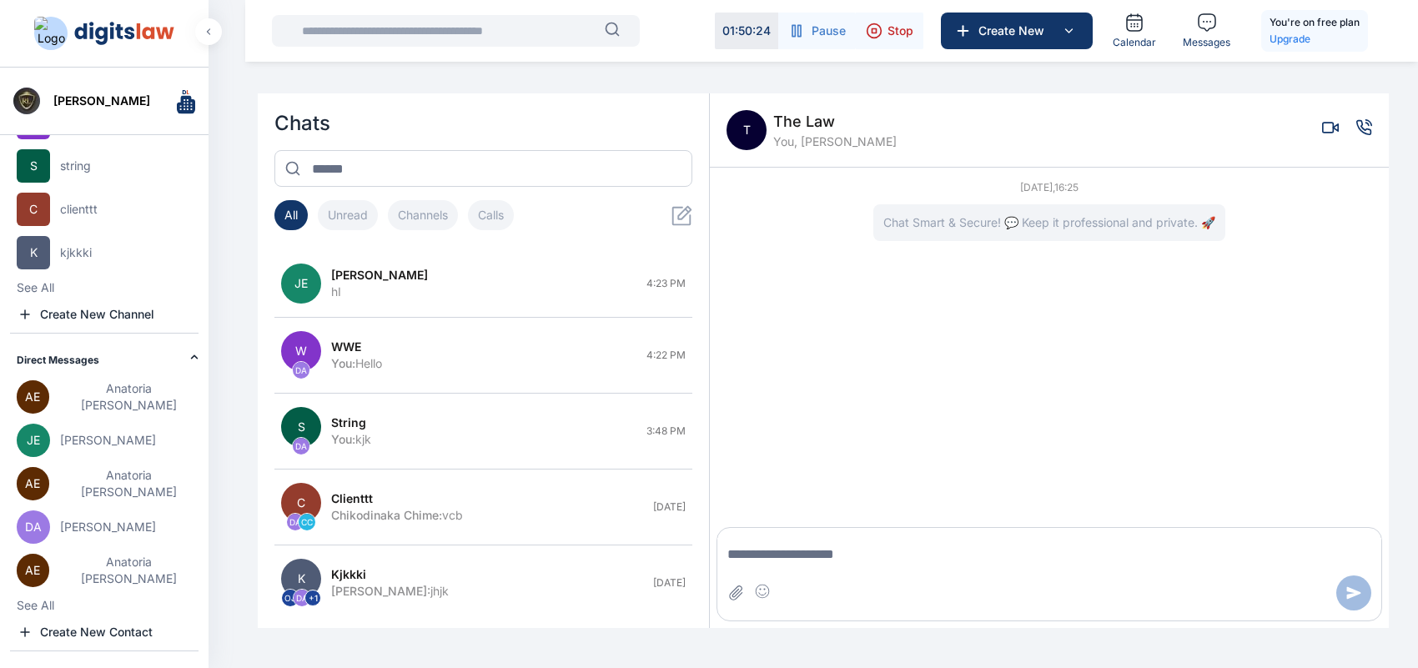
click at [782, 119] on span "The Law" at bounding box center [834, 121] width 123 height 23
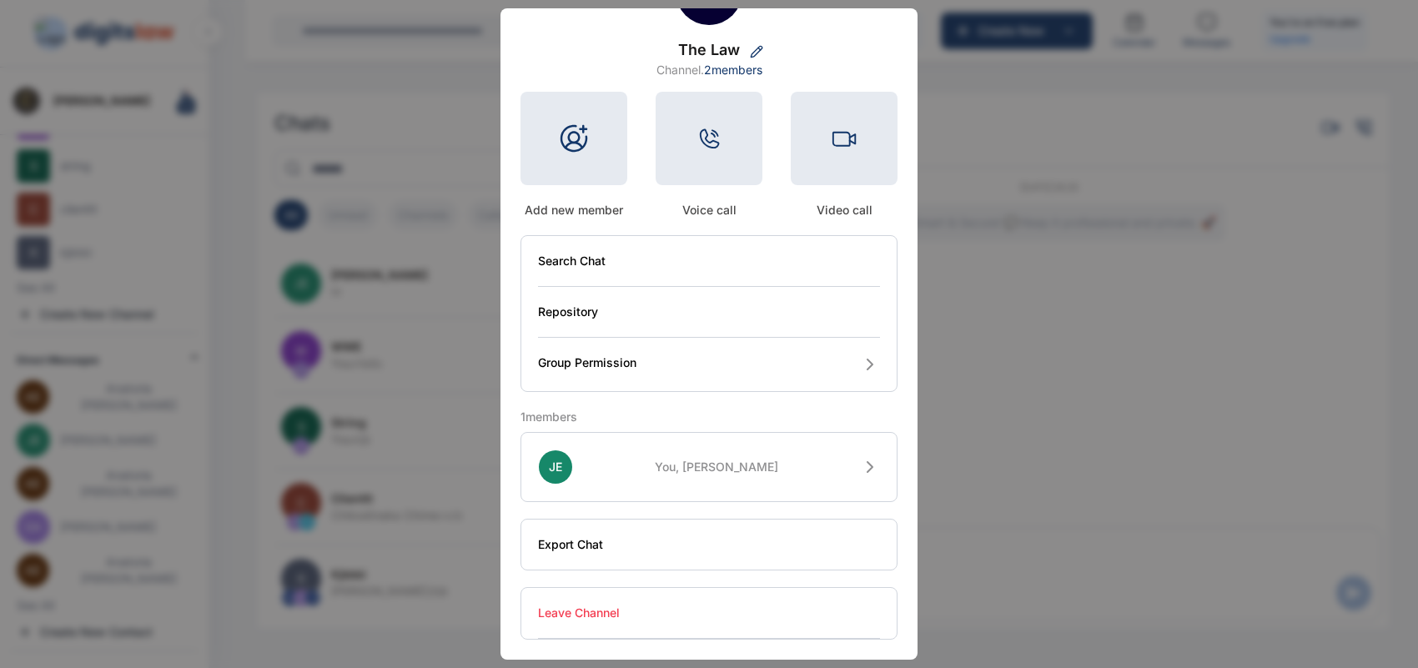
scroll to position [73, 0]
click at [860, 471] on icon at bounding box center [870, 467] width 20 height 20
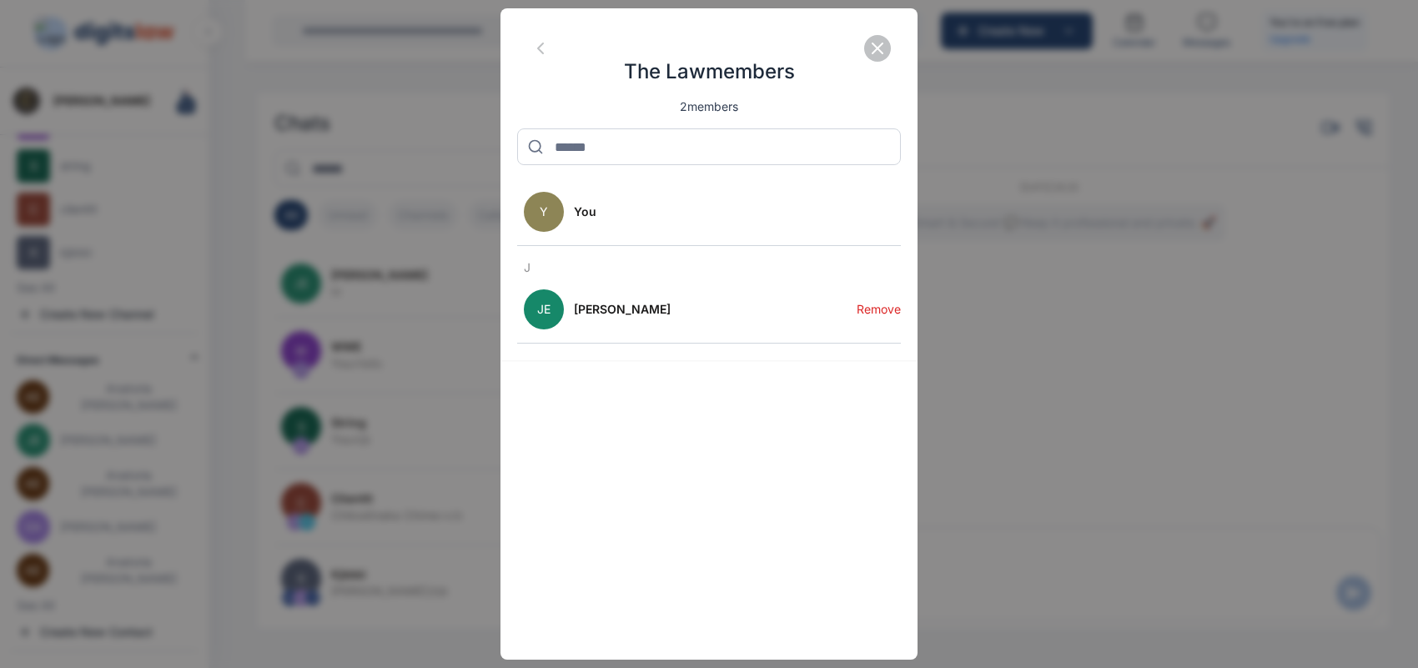
click at [882, 310] on button "Remove" at bounding box center [879, 309] width 44 height 67
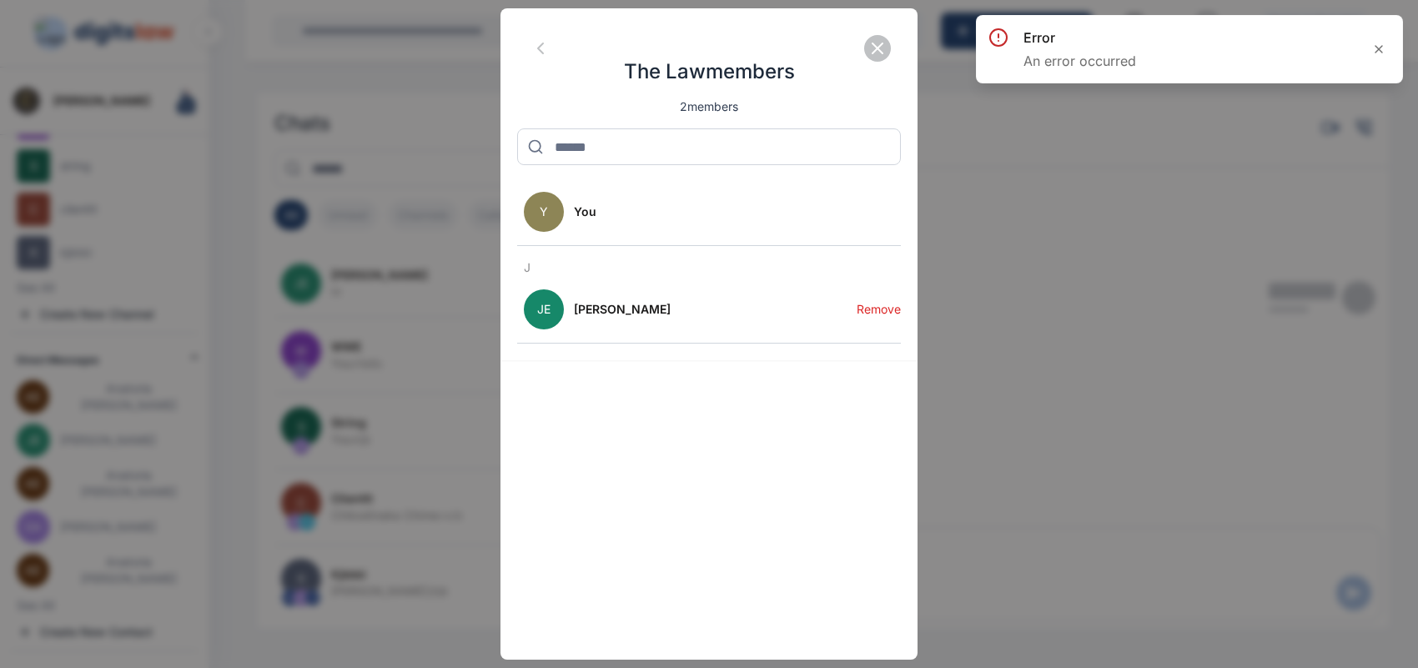
click at [870, 53] on icon "button" at bounding box center [878, 48] width 20 height 20
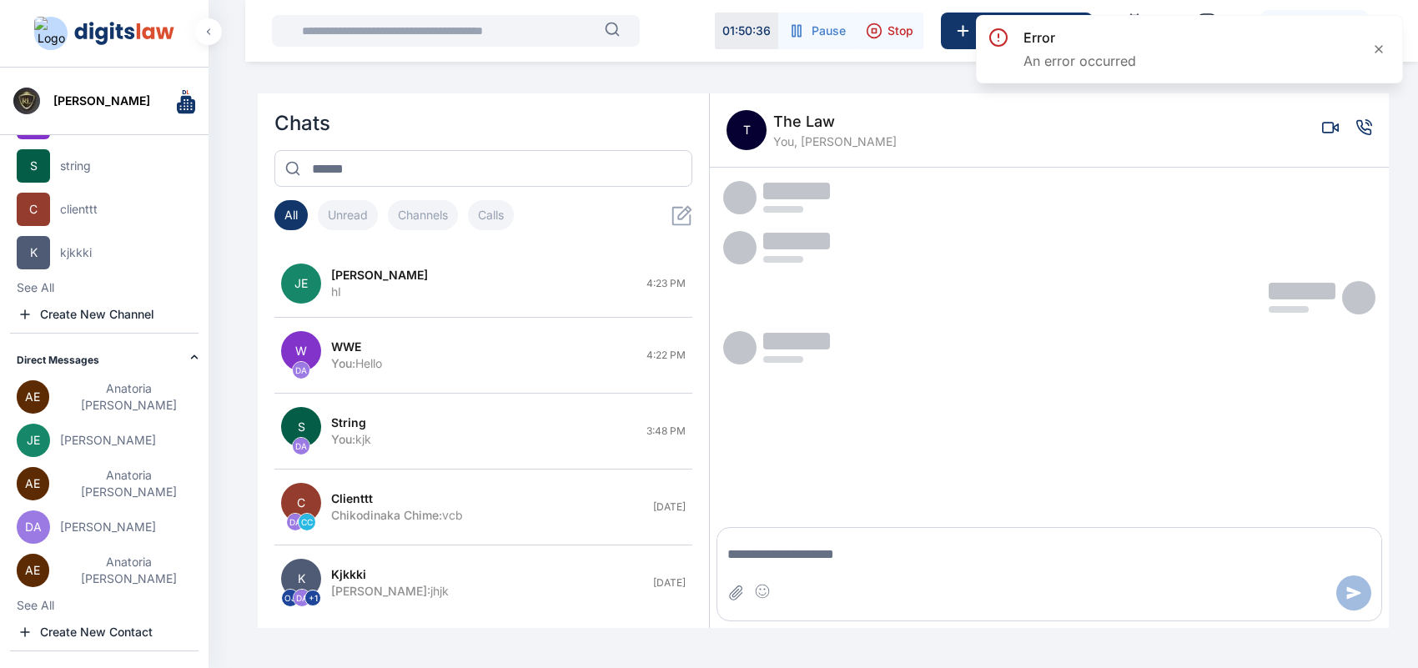
click at [809, 146] on span "You, [PERSON_NAME]" at bounding box center [834, 141] width 123 height 17
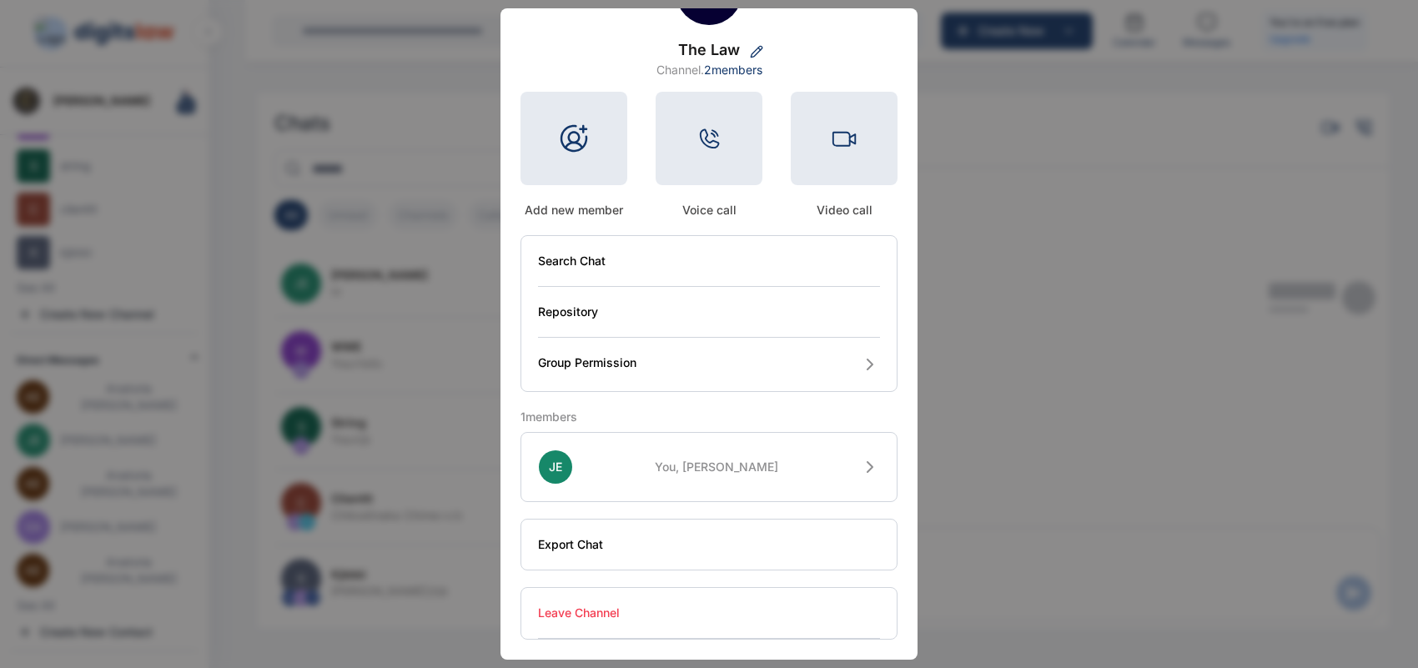
click at [560, 534] on button "Leave Channel" at bounding box center [709, 613] width 342 height 51
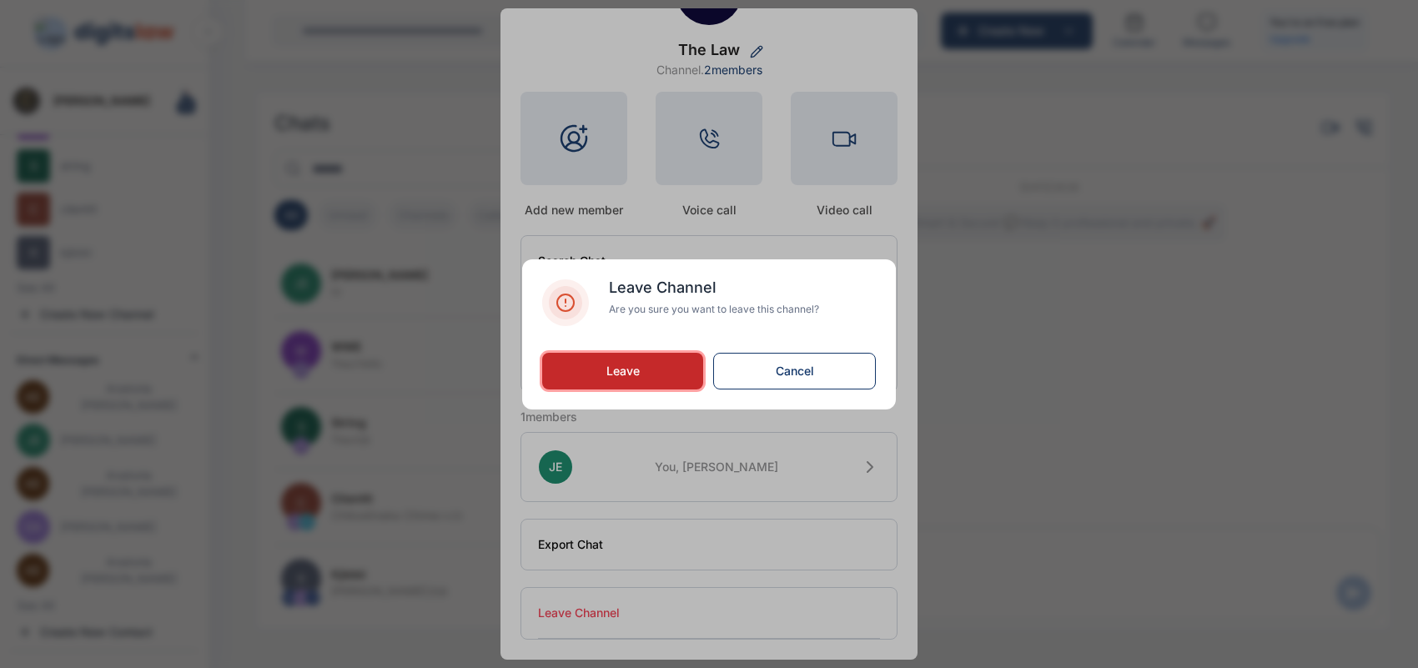
click at [663, 357] on button "Leave" at bounding box center [622, 371] width 161 height 37
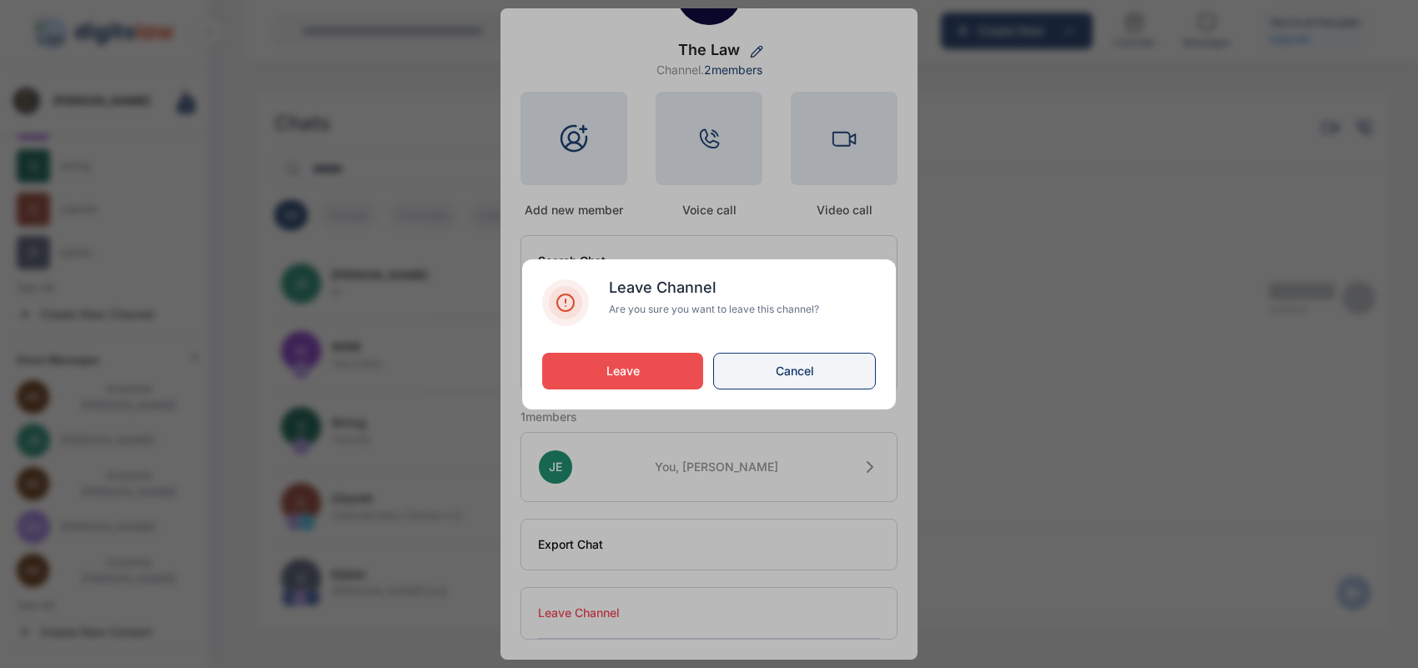
click at [799, 385] on button "Cancel" at bounding box center [794, 371] width 163 height 37
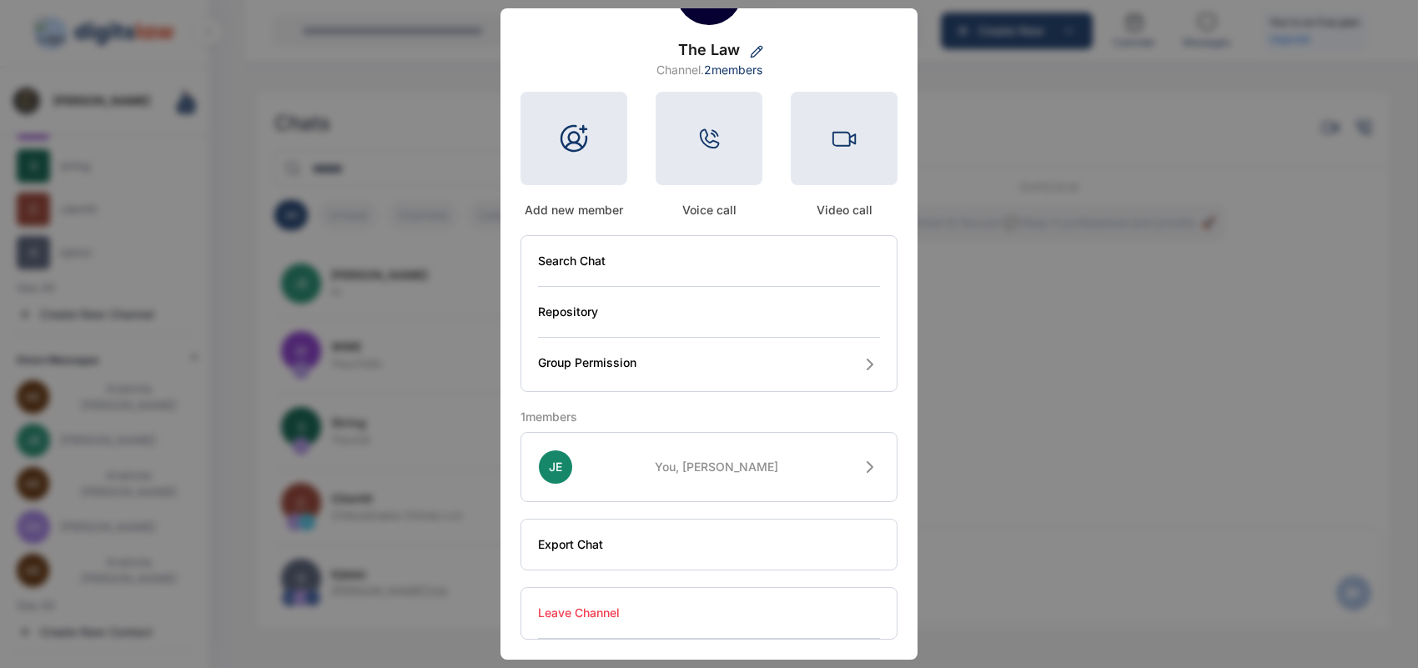
click at [903, 423] on div "TL The Law Channel. 2 members Add new member Voice call Video call Search Chat …" at bounding box center [709, 299] width 417 height 722
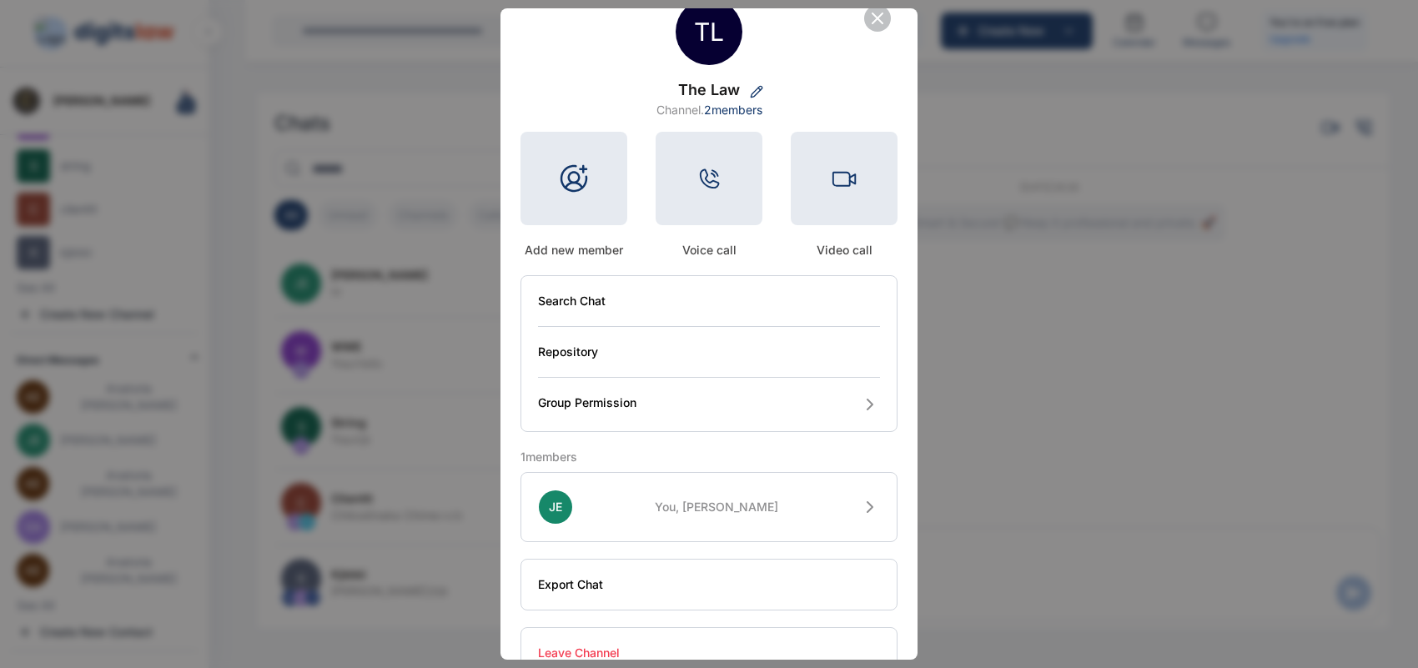
scroll to position [0, 0]
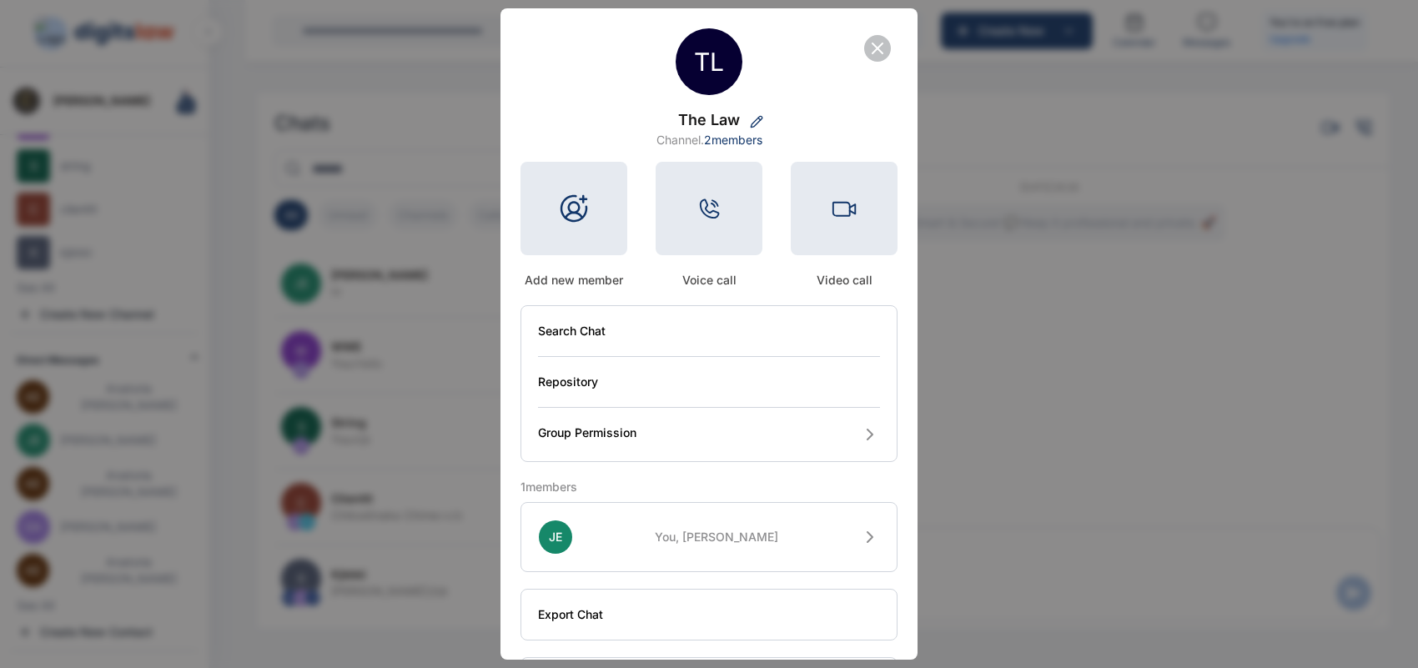
click at [874, 48] on icon "button" at bounding box center [878, 48] width 10 height 10
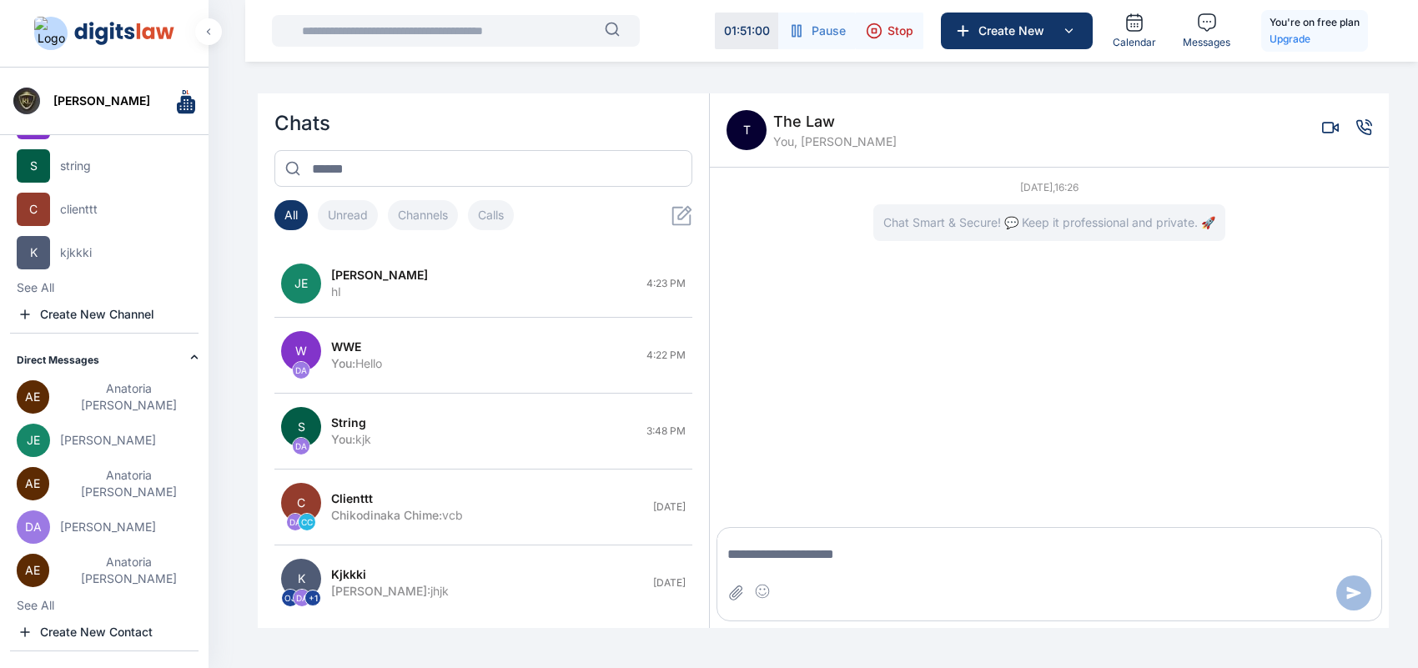
click at [79, 93] on h2 "Direct Messages" at bounding box center [104, 85] width 174 height 13
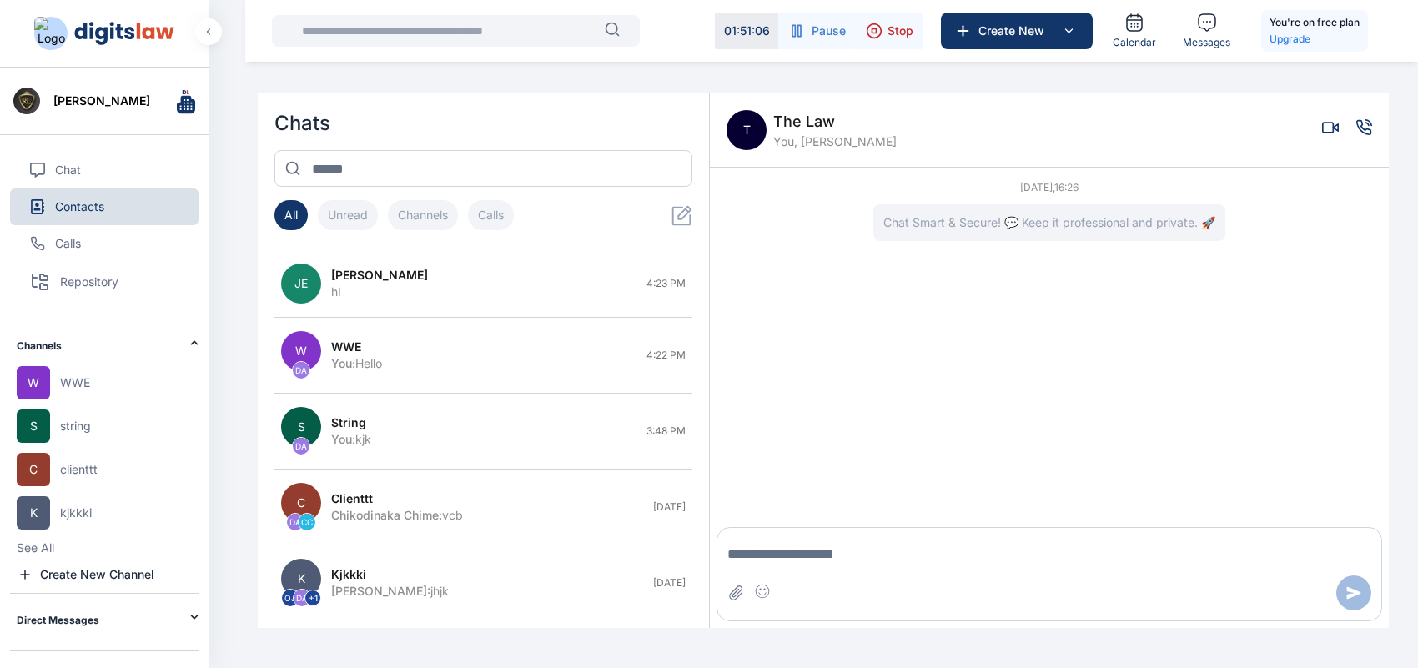
click at [68, 353] on h2 "Direct Messages" at bounding box center [104, 346] width 174 height 13
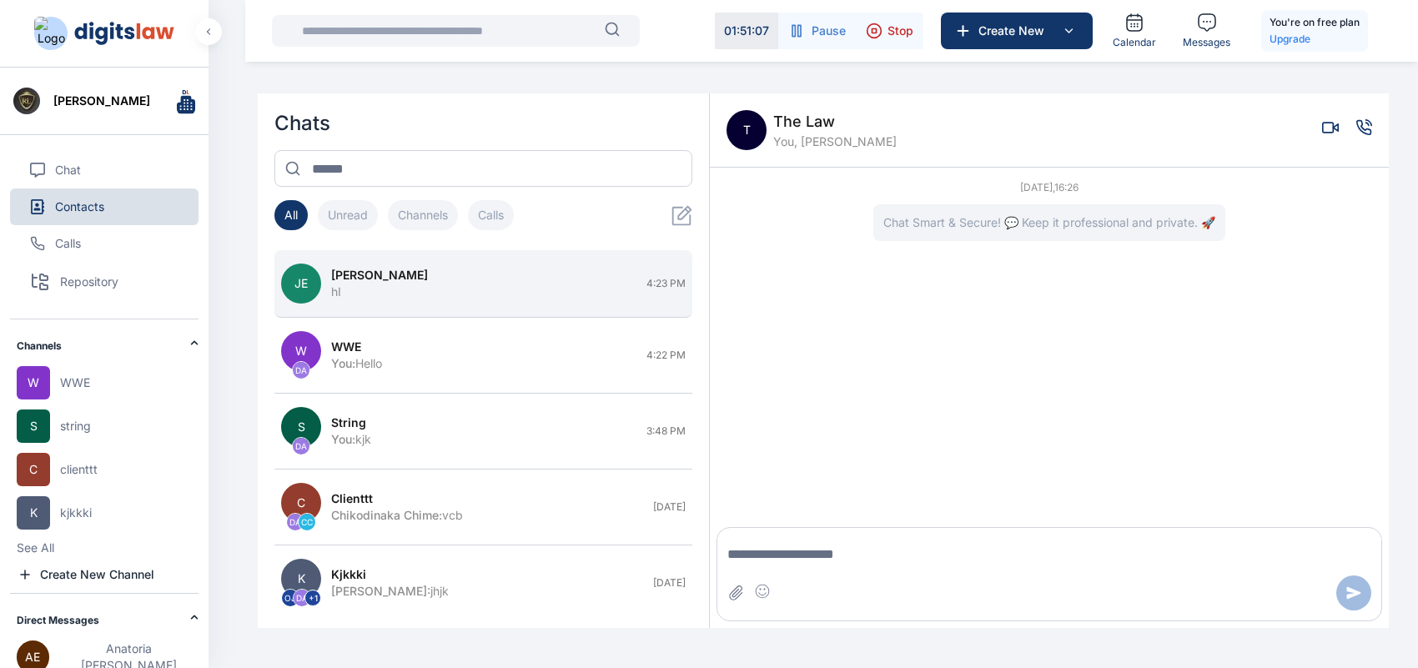
click at [451, 302] on button "JE John Elsa hI 4:23 PM" at bounding box center [483, 284] width 418 height 68
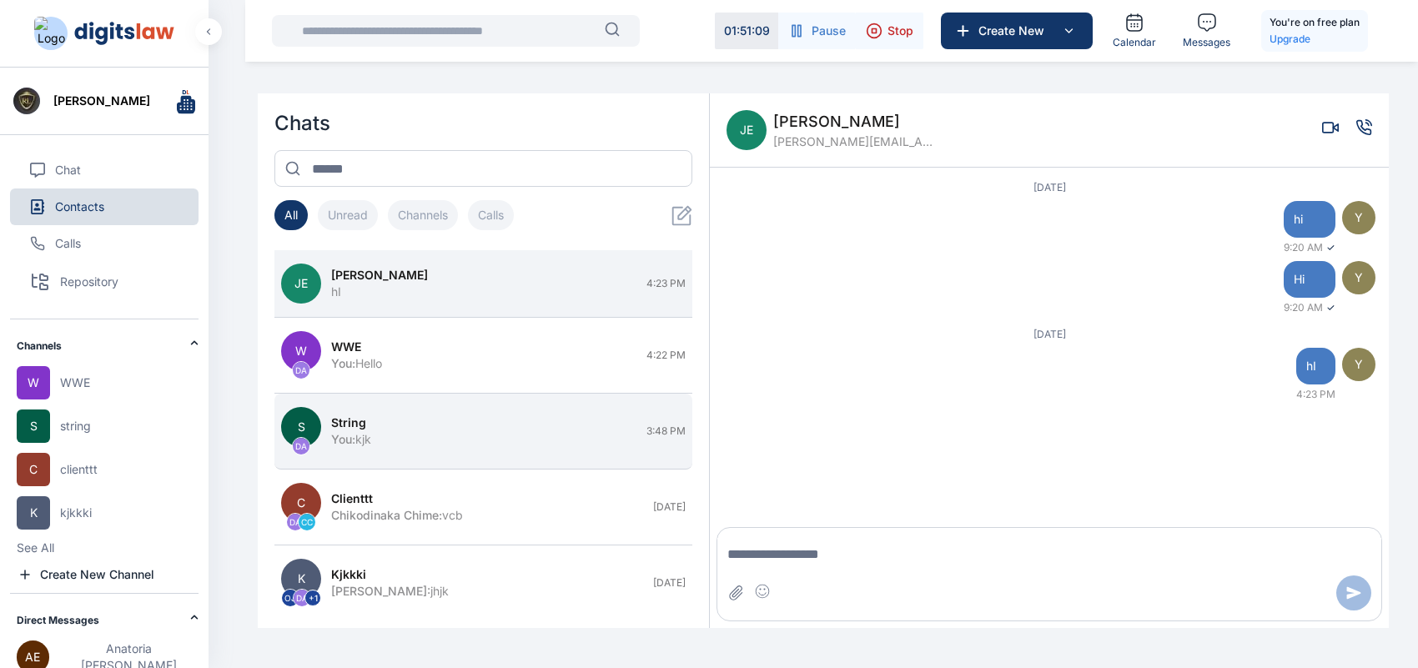
click at [423, 426] on div "string" at bounding box center [483, 423] width 305 height 17
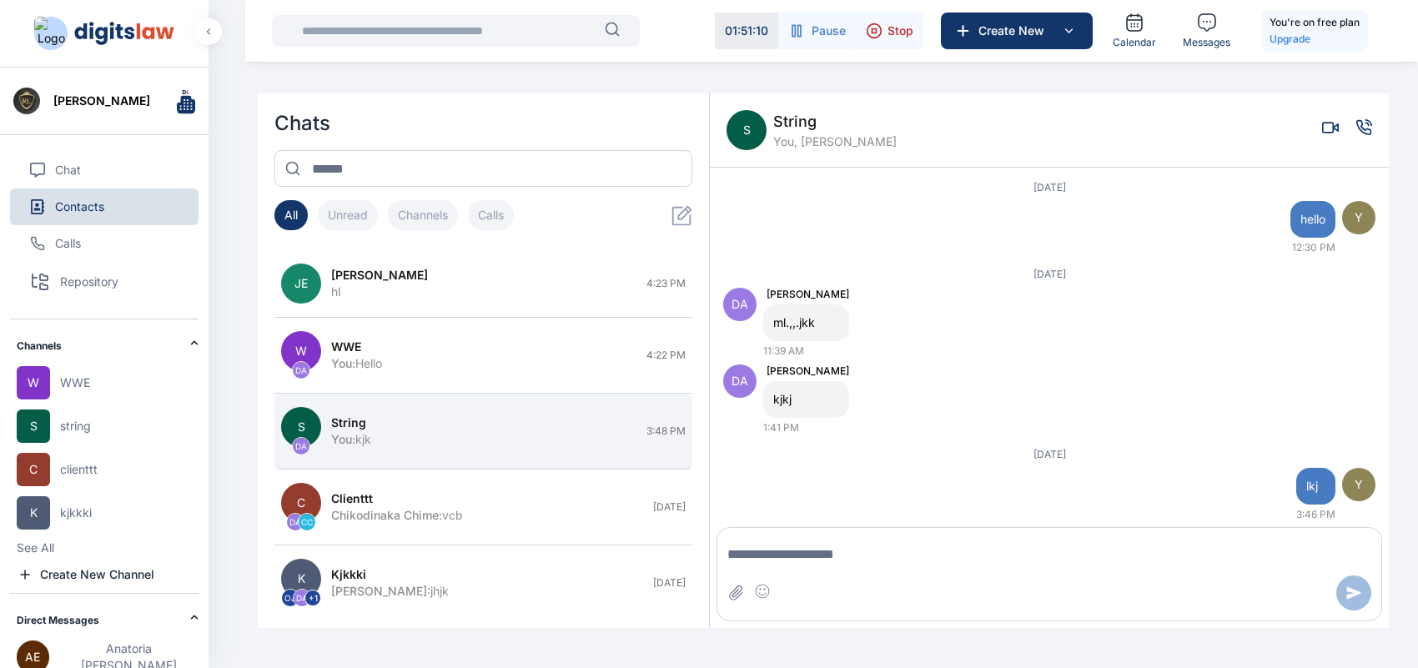
scroll to position [88, 0]
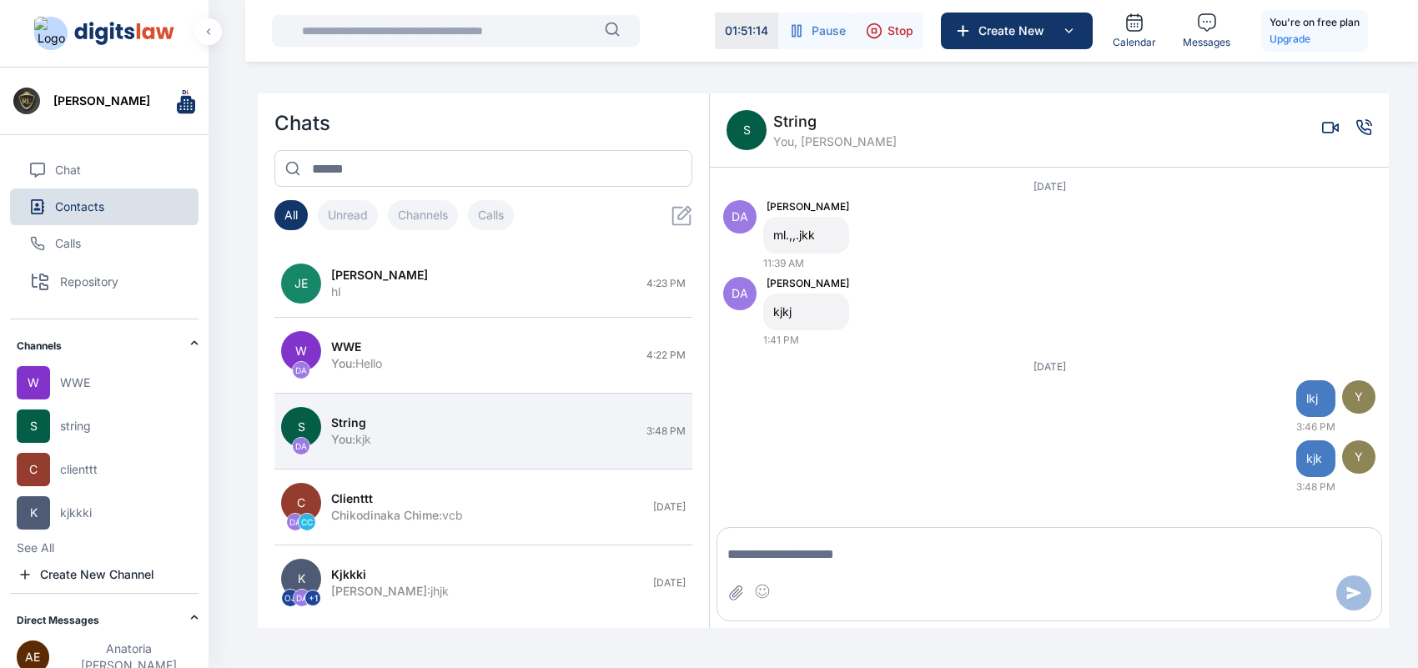
click at [94, 353] on h2 "Direct Messages" at bounding box center [104, 346] width 174 height 13
click at [151, 353] on h2 "Direct Messages" at bounding box center [104, 346] width 174 height 13
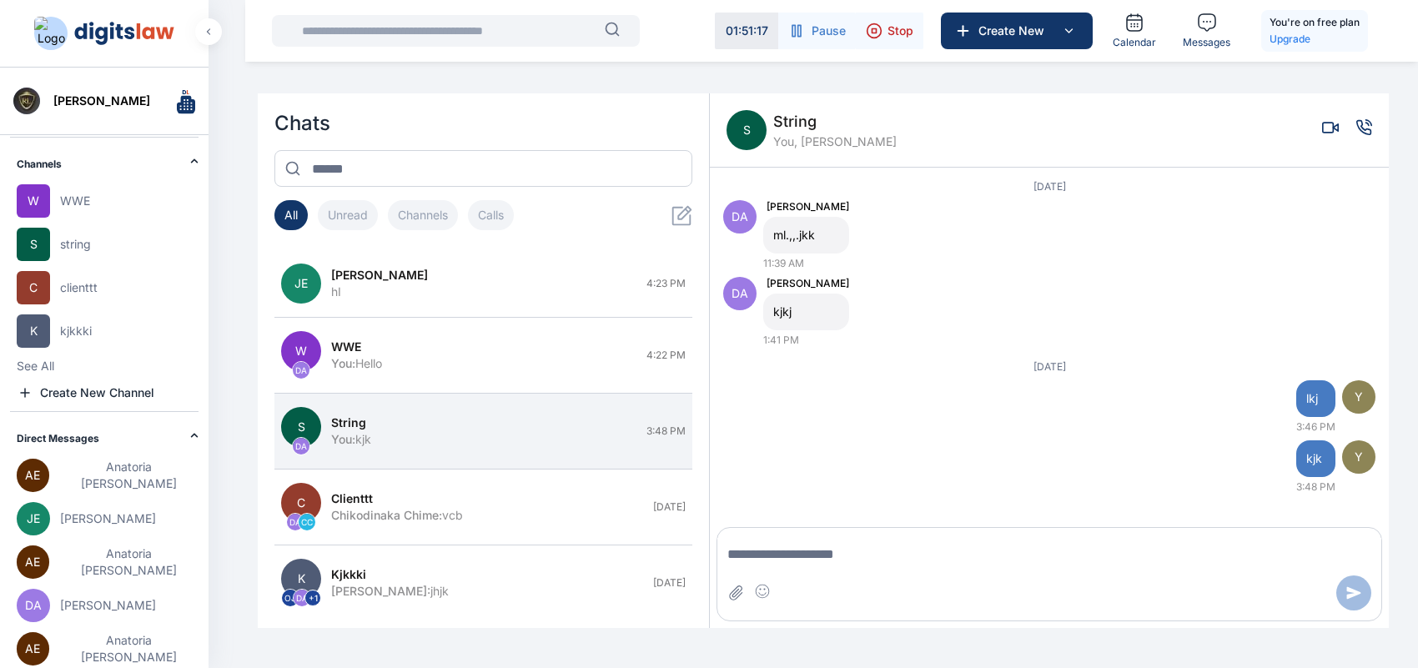
scroll to position [263, 0]
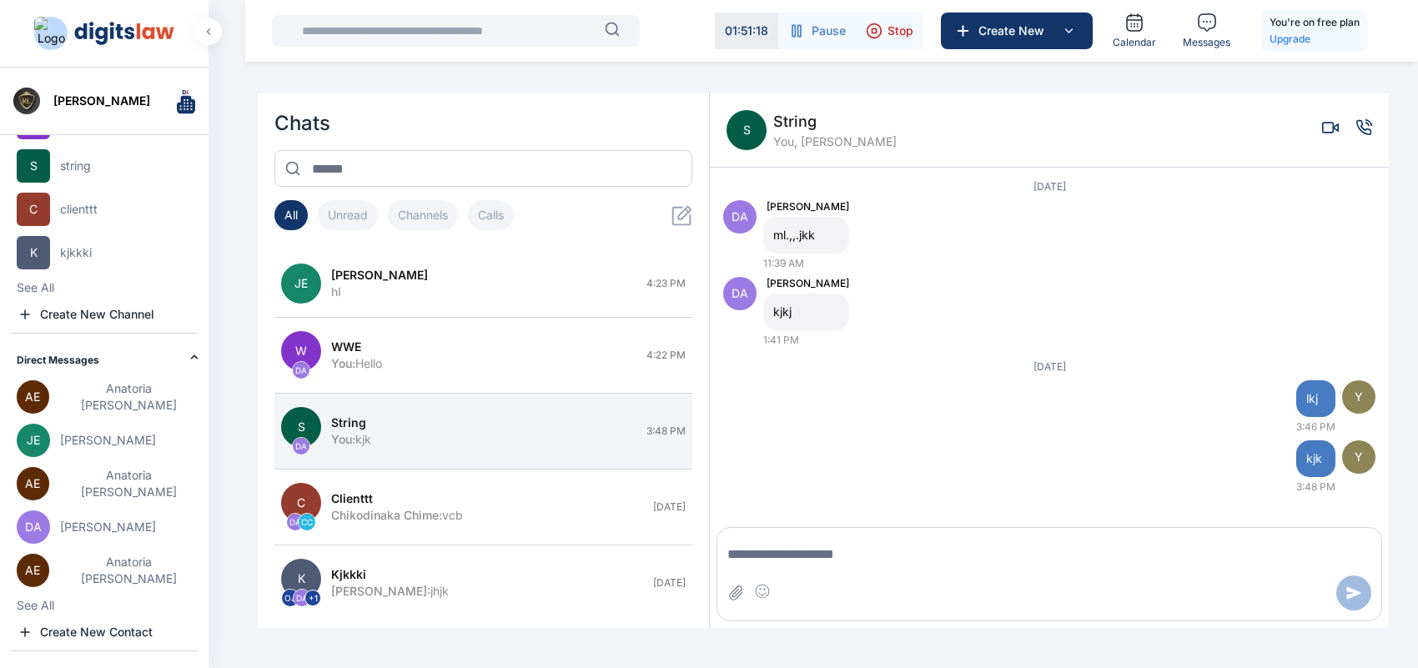
click at [92, 269] on div "DA Daniel Adekoya" at bounding box center [54, 252] width 75 height 33
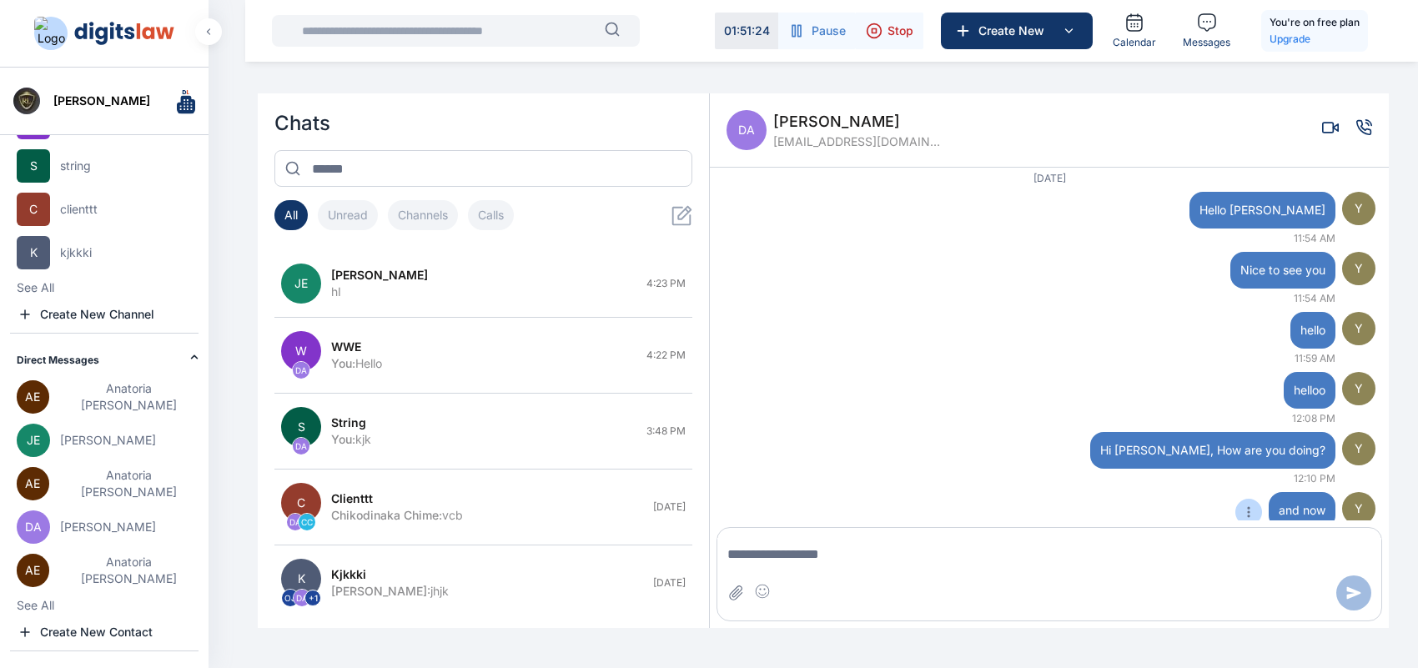
scroll to position [59, 0]
click at [83, 183] on div "[PERSON_NAME] [PERSON_NAME]" at bounding box center [54, 165] width 74 height 33
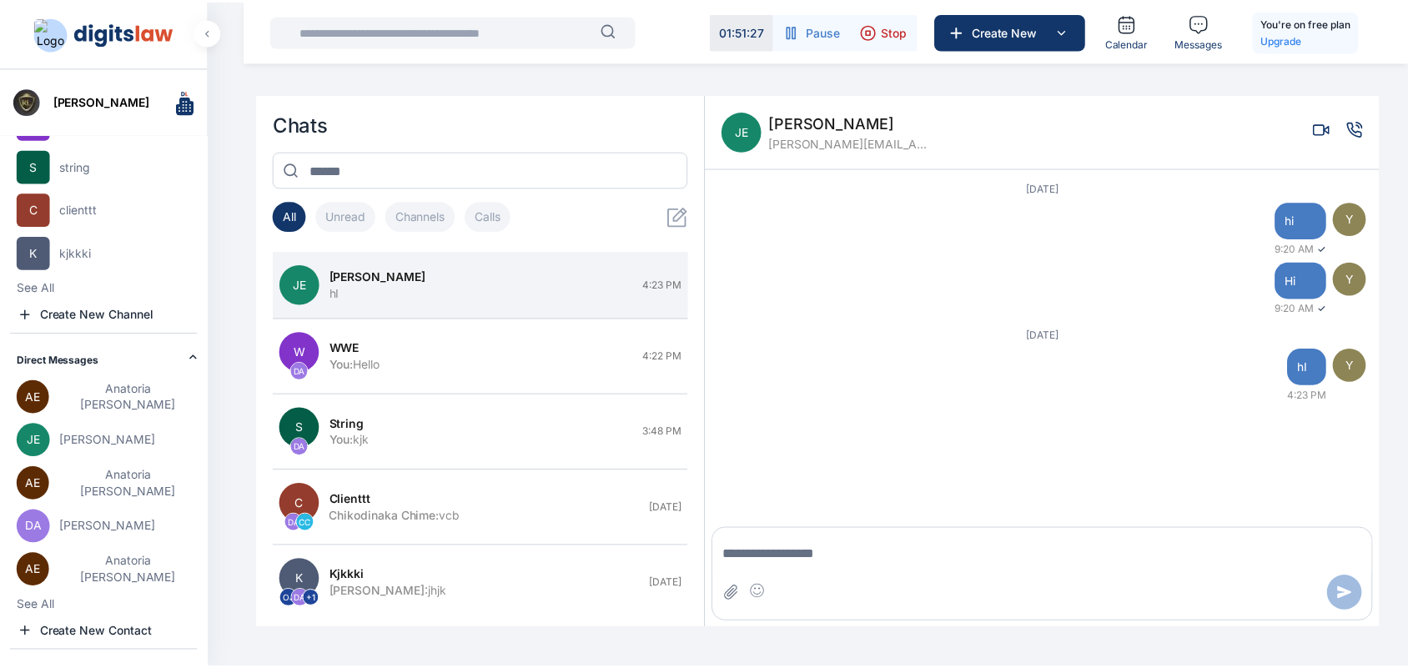
scroll to position [60, 0]
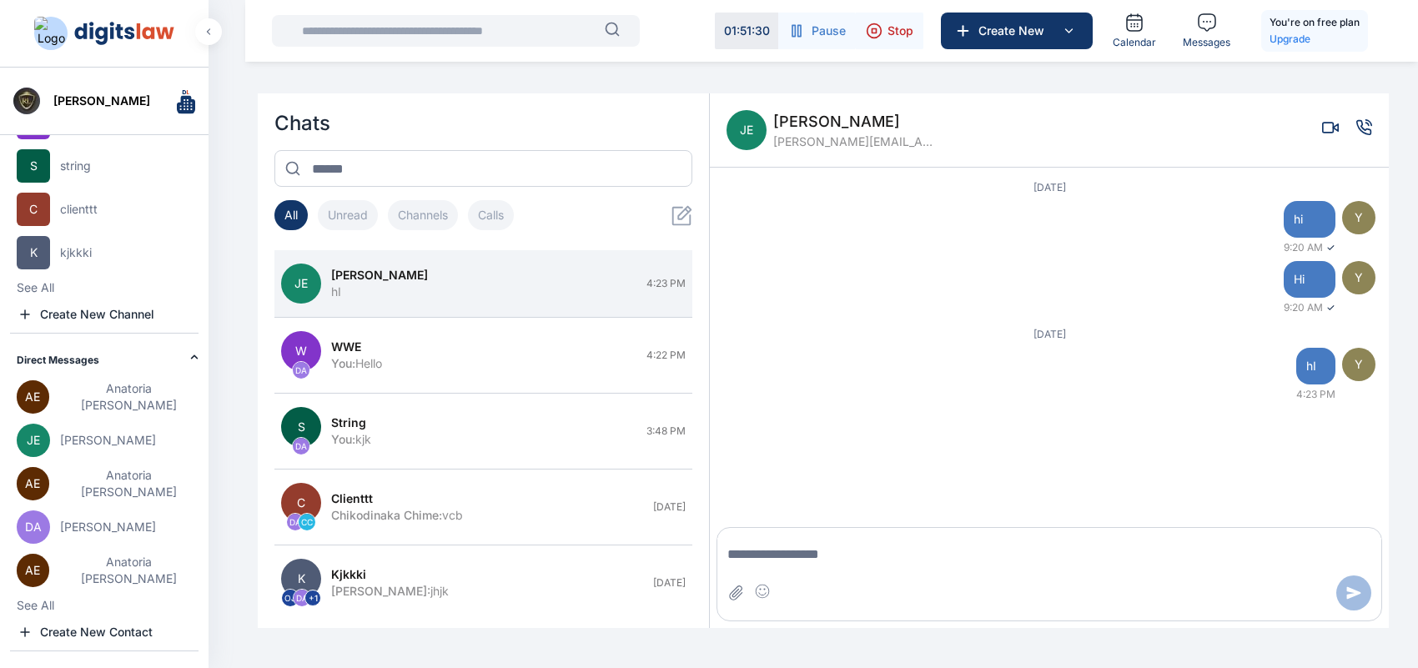
click at [75, 106] on span "[PERSON_NAME]" at bounding box center [101, 101] width 97 height 17
click at [32, 98] on img at bounding box center [26, 101] width 27 height 27
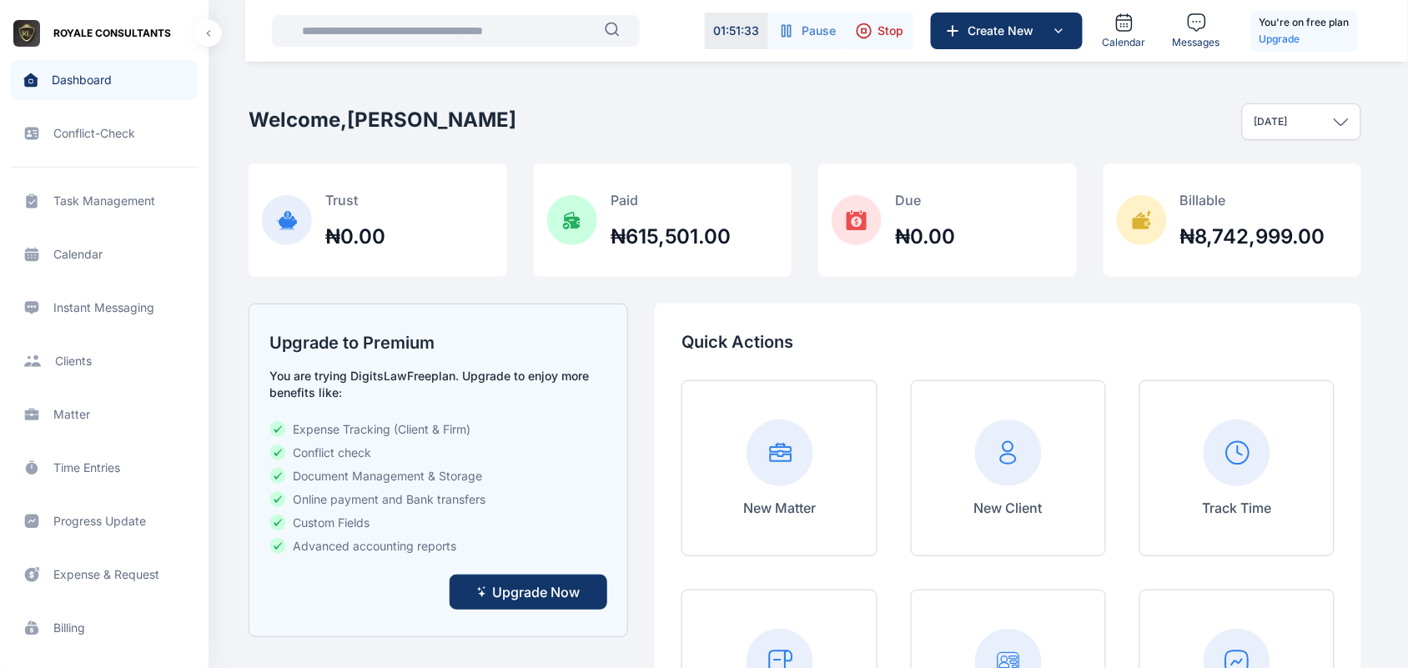
scroll to position [599, 0]
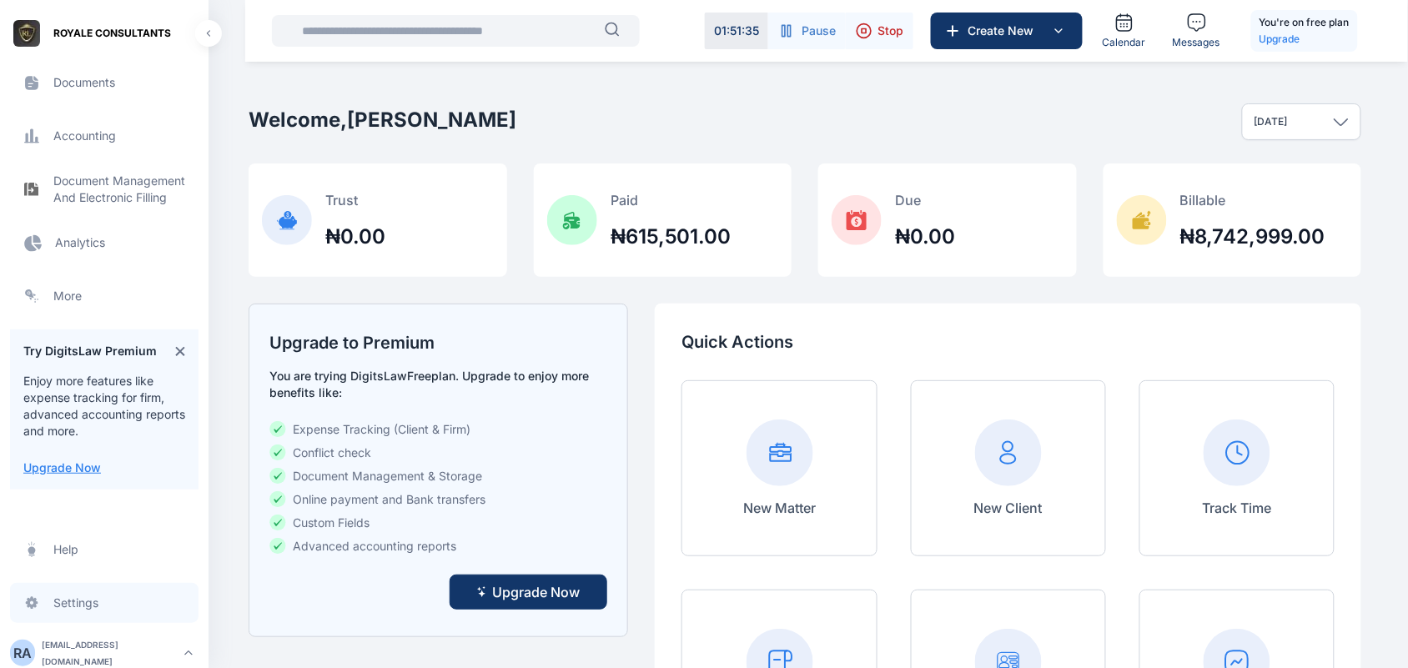
click at [78, 534] on span "Settings settings settings" at bounding box center [104, 603] width 189 height 40
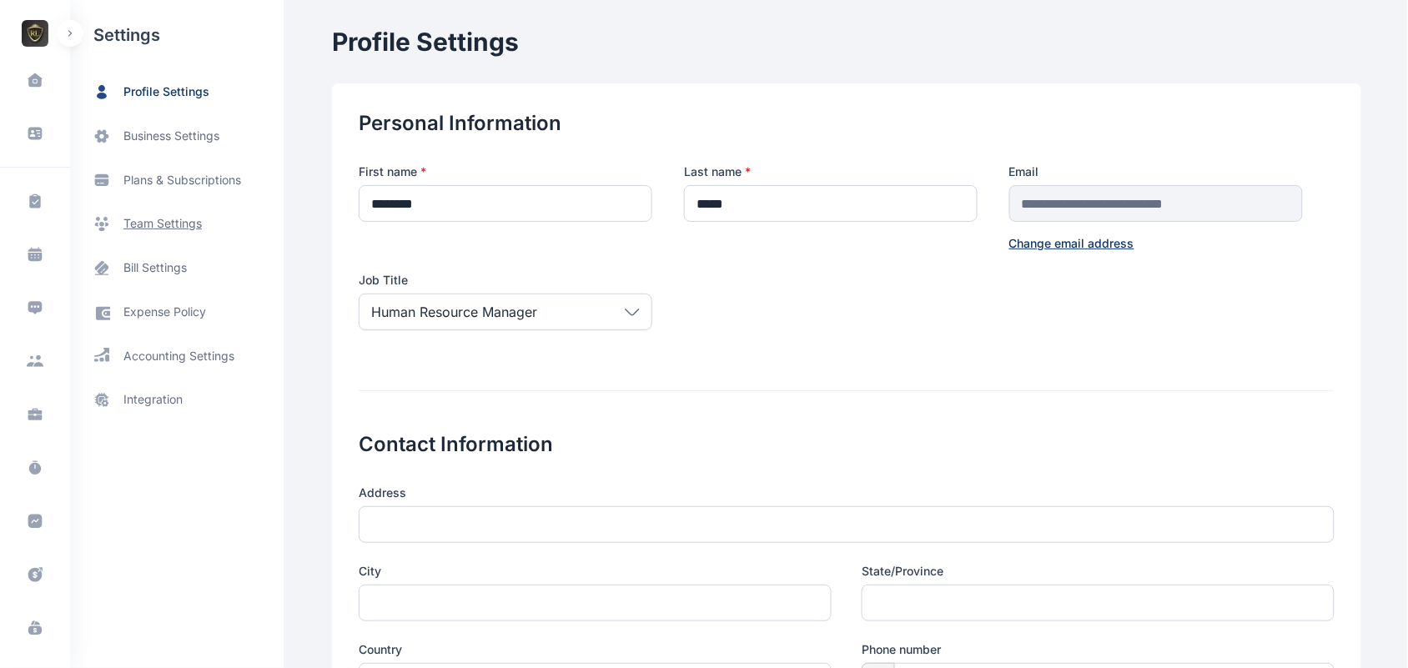
click at [152, 227] on span "team settings" at bounding box center [162, 224] width 78 height 18
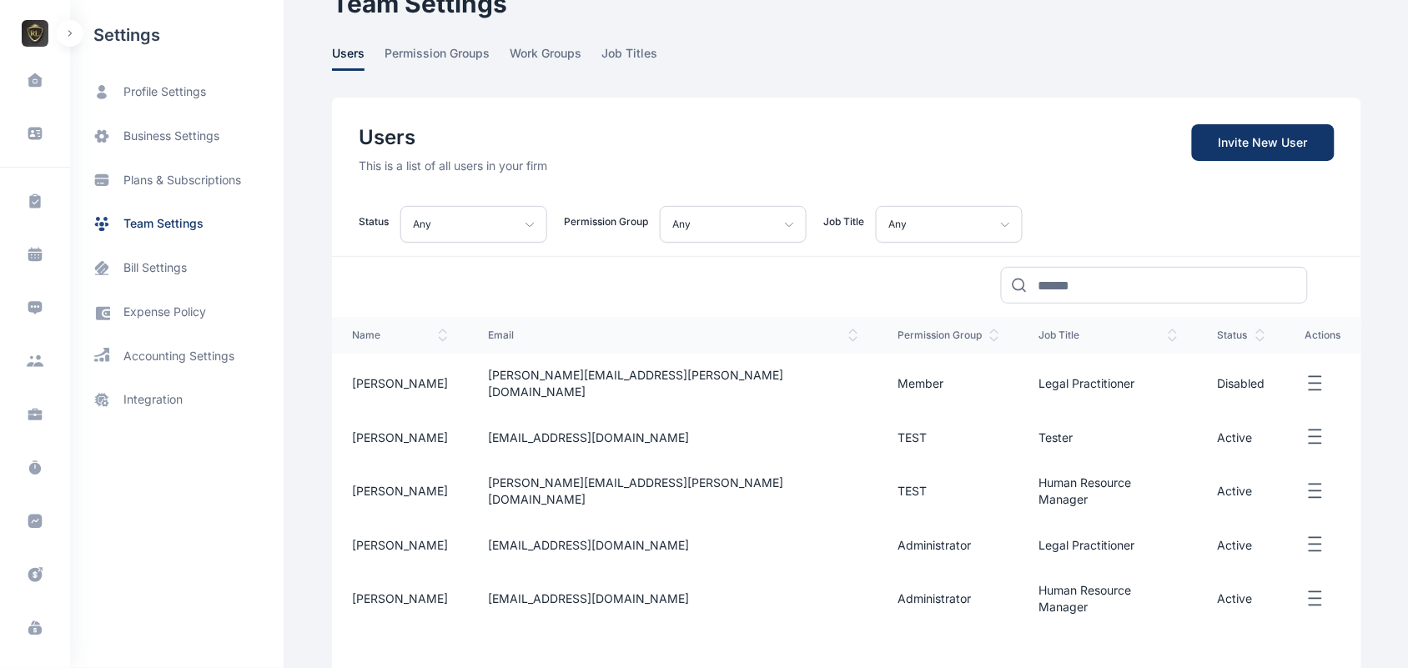
scroll to position [69, 0]
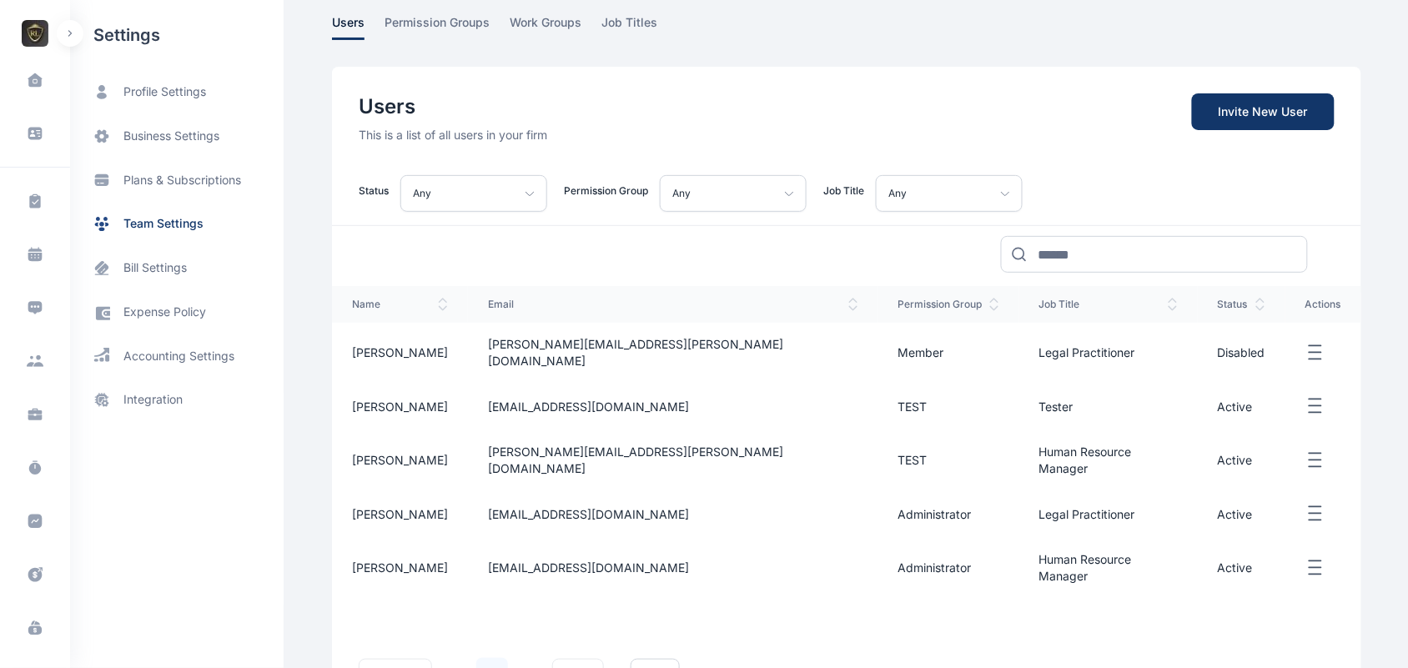
click at [1134, 334] on td at bounding box center [1324, 353] width 76 height 60
click at [1134, 343] on icon "button" at bounding box center [1316, 353] width 20 height 21
click at [1134, 364] on span "Edit" at bounding box center [1202, 372] width 21 height 17
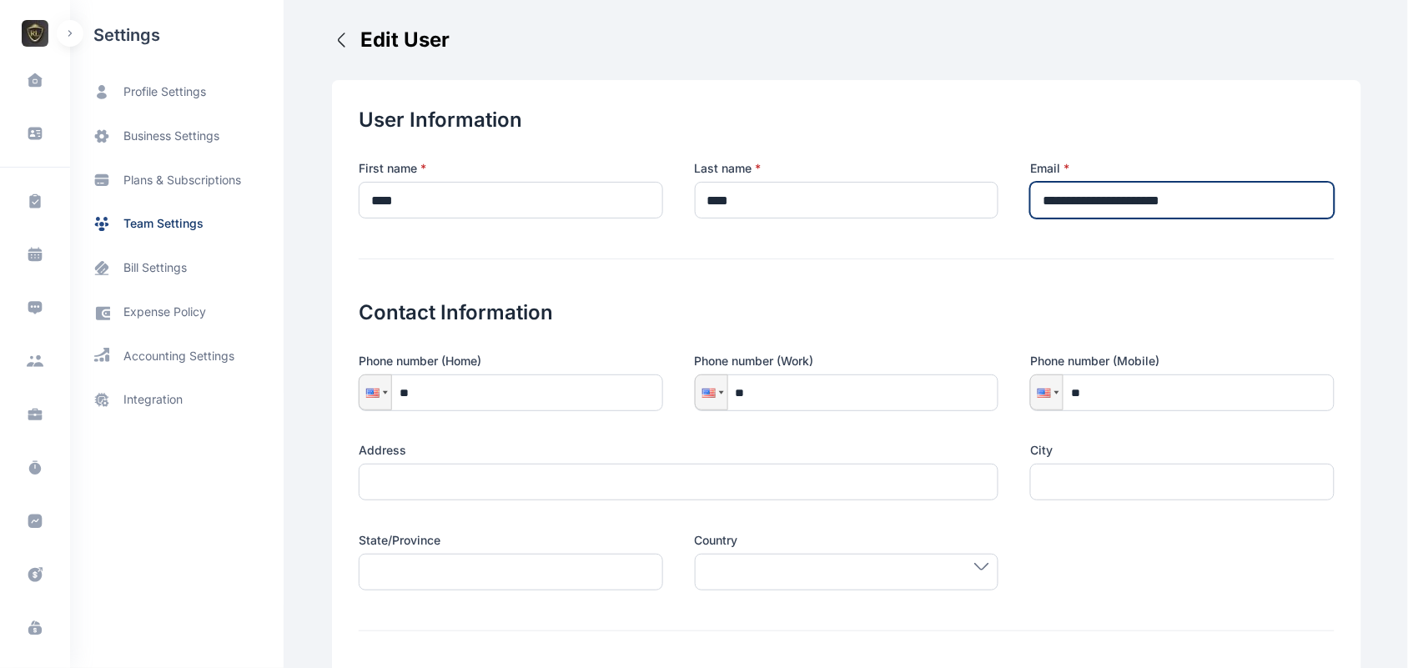
click at [1134, 198] on input "**********" at bounding box center [1182, 200] width 305 height 37
type input "*"
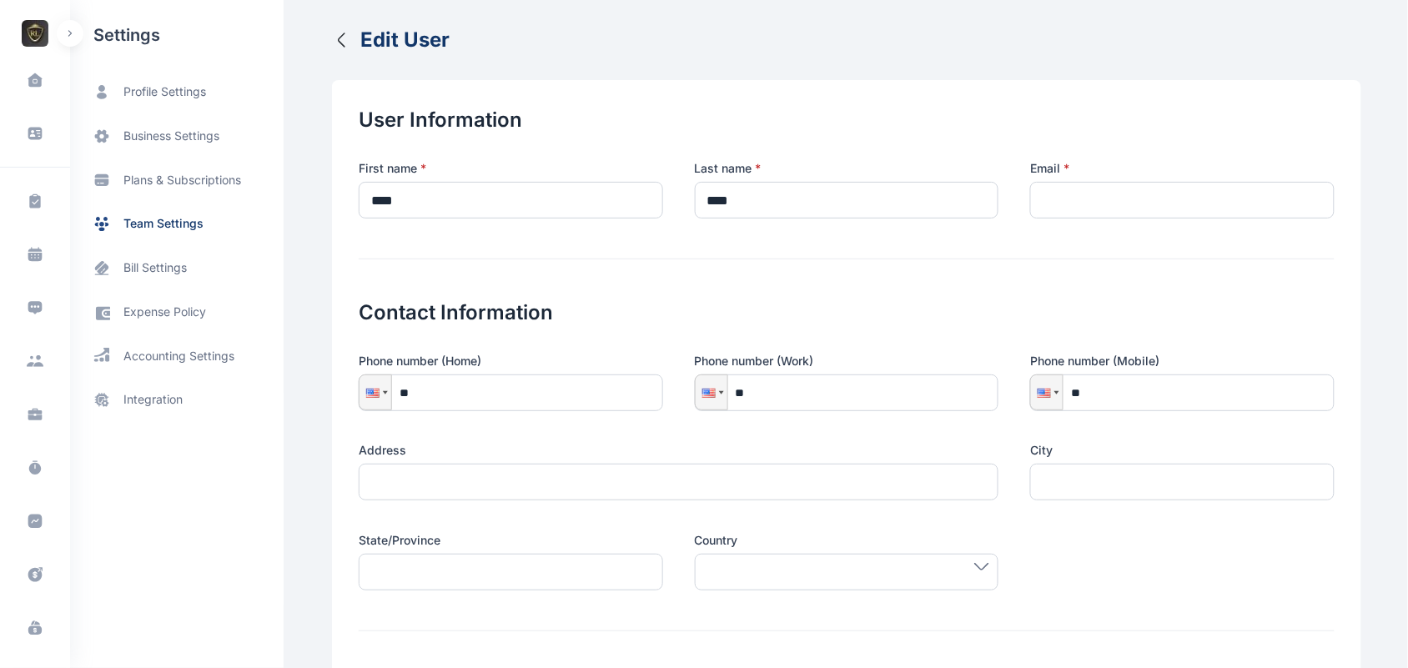
click at [335, 33] on icon "button" at bounding box center [342, 40] width 20 height 20
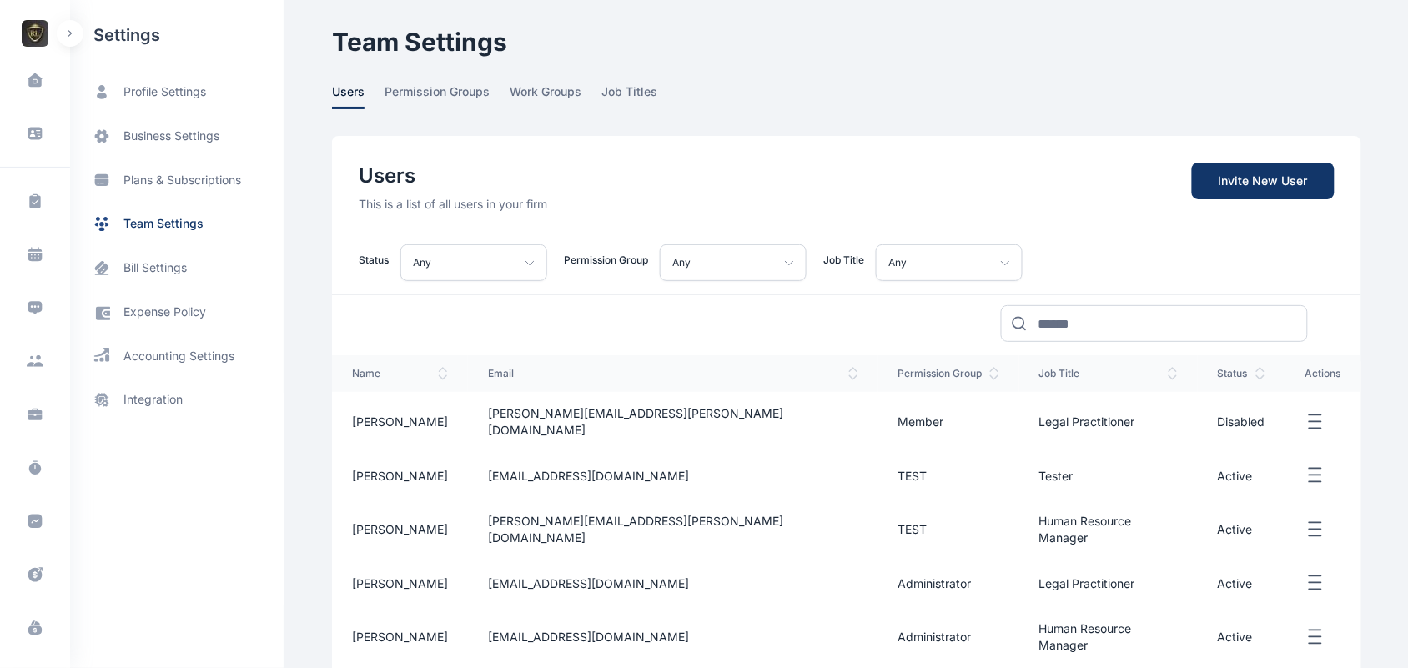
click at [1134, 428] on line "button" at bounding box center [1316, 428] width 12 height 0
click at [515, 78] on main "Roseline Aguda ROYALE CONSULTANTS Dashboard dashboard Conflict-Check conflict c…" at bounding box center [848, 425] width 1033 height 850
click at [1134, 412] on icon "button" at bounding box center [1316, 422] width 20 height 21
click at [535, 98] on span "work groups" at bounding box center [546, 96] width 72 height 26
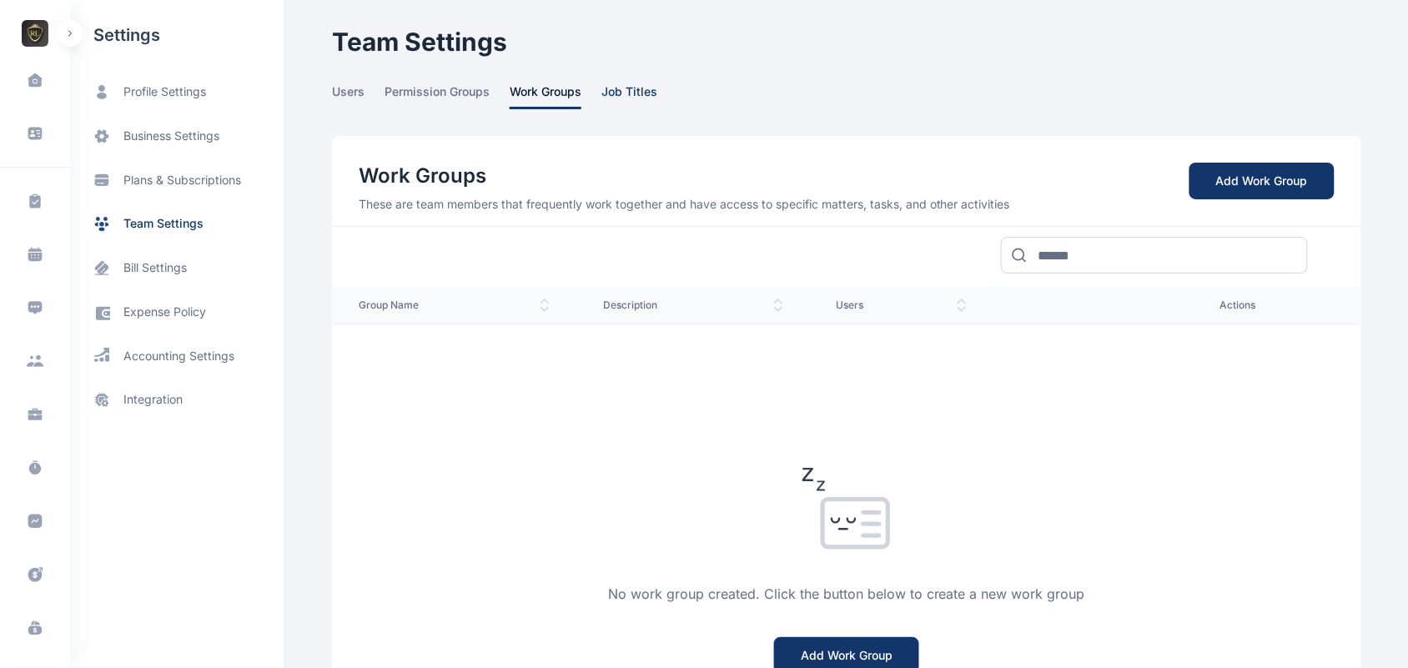
click at [647, 93] on span "job titles" at bounding box center [630, 96] width 56 height 26
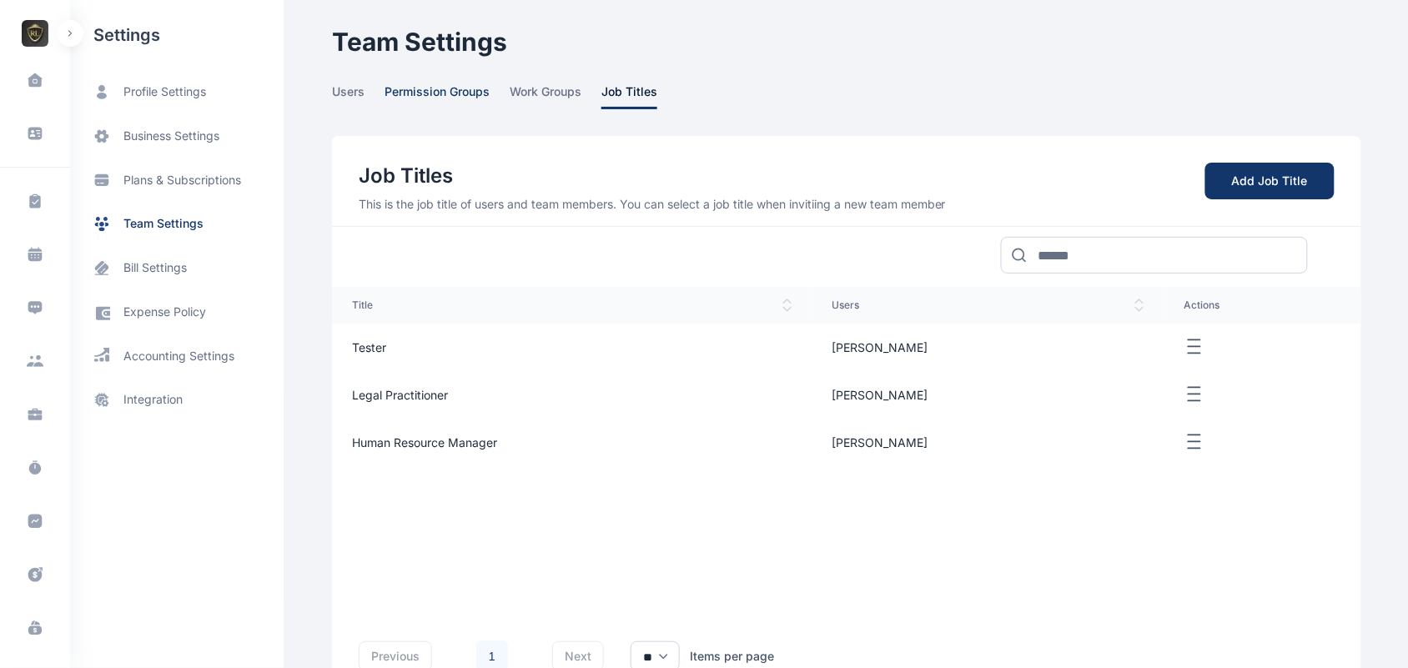
click at [427, 103] on span "permission groups" at bounding box center [437, 96] width 105 height 26
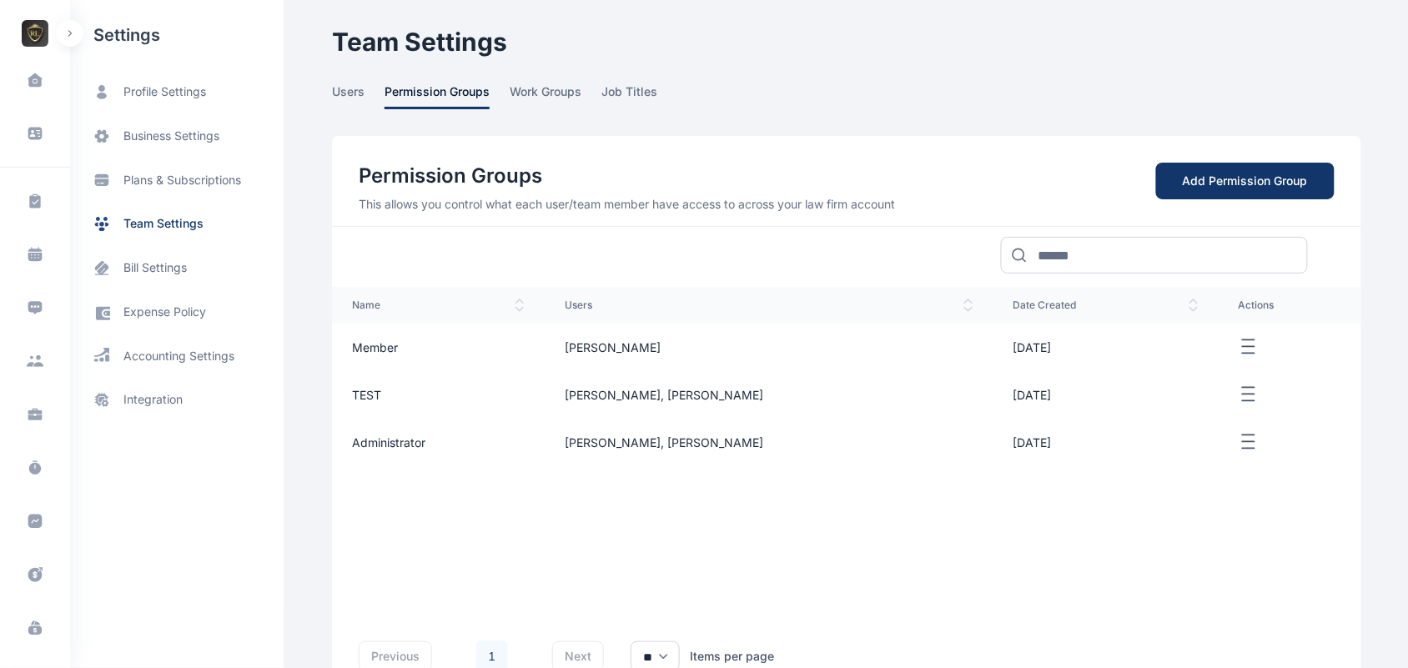
click at [1134, 356] on icon "button" at bounding box center [1249, 347] width 20 height 21
click at [1134, 405] on span "Delete" at bounding box center [1210, 403] width 35 height 17
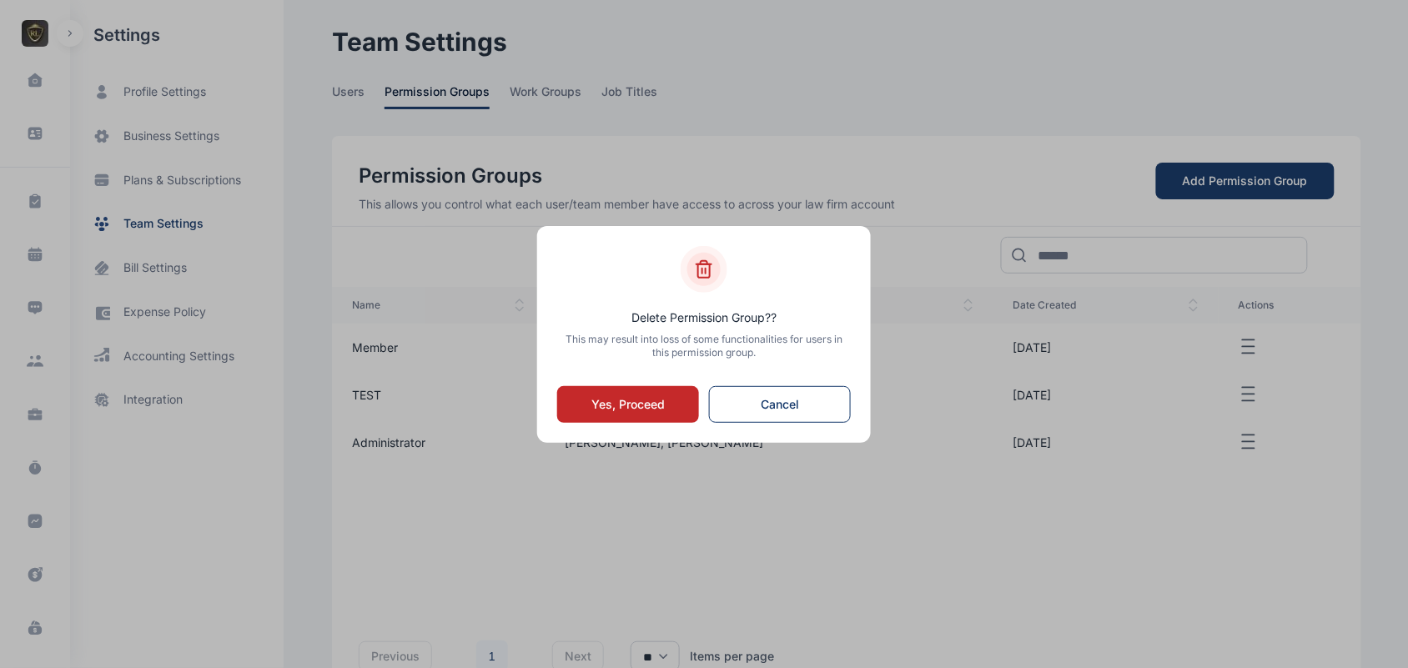
click at [614, 405] on button "Yes, Proceed" at bounding box center [628, 404] width 142 height 37
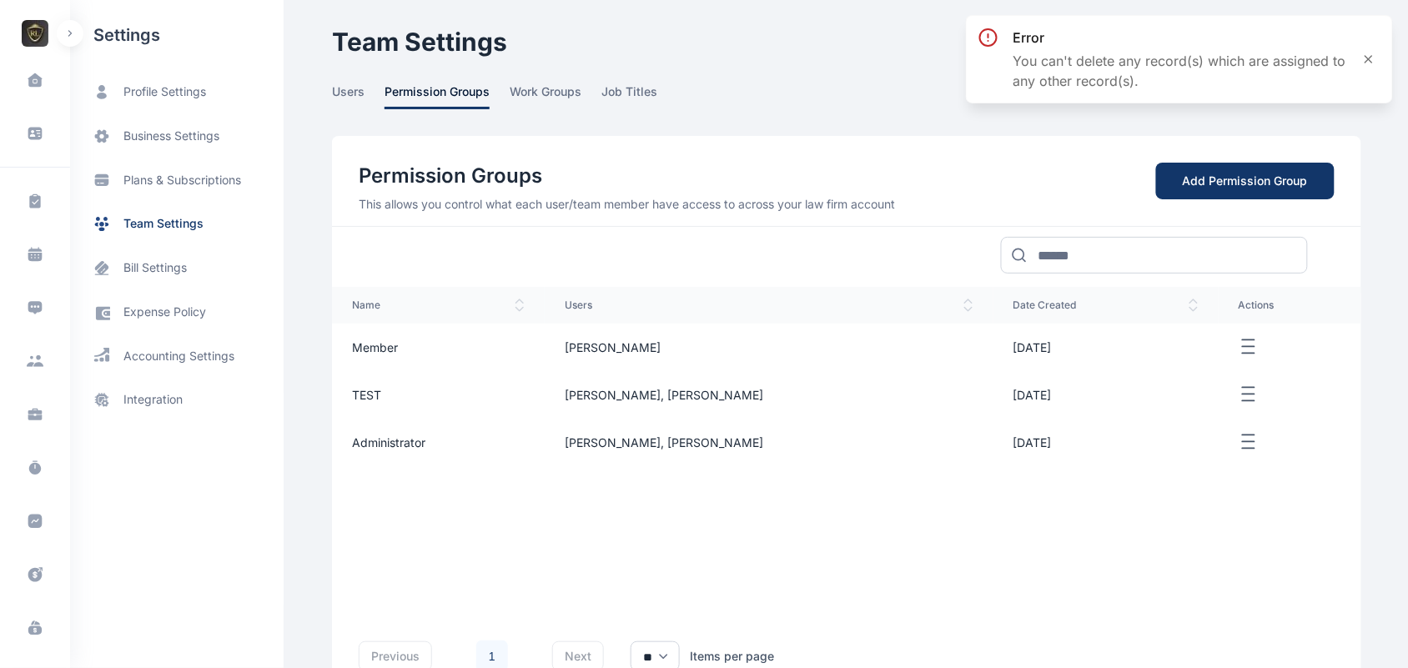
click at [75, 44] on button "button" at bounding box center [70, 33] width 27 height 27
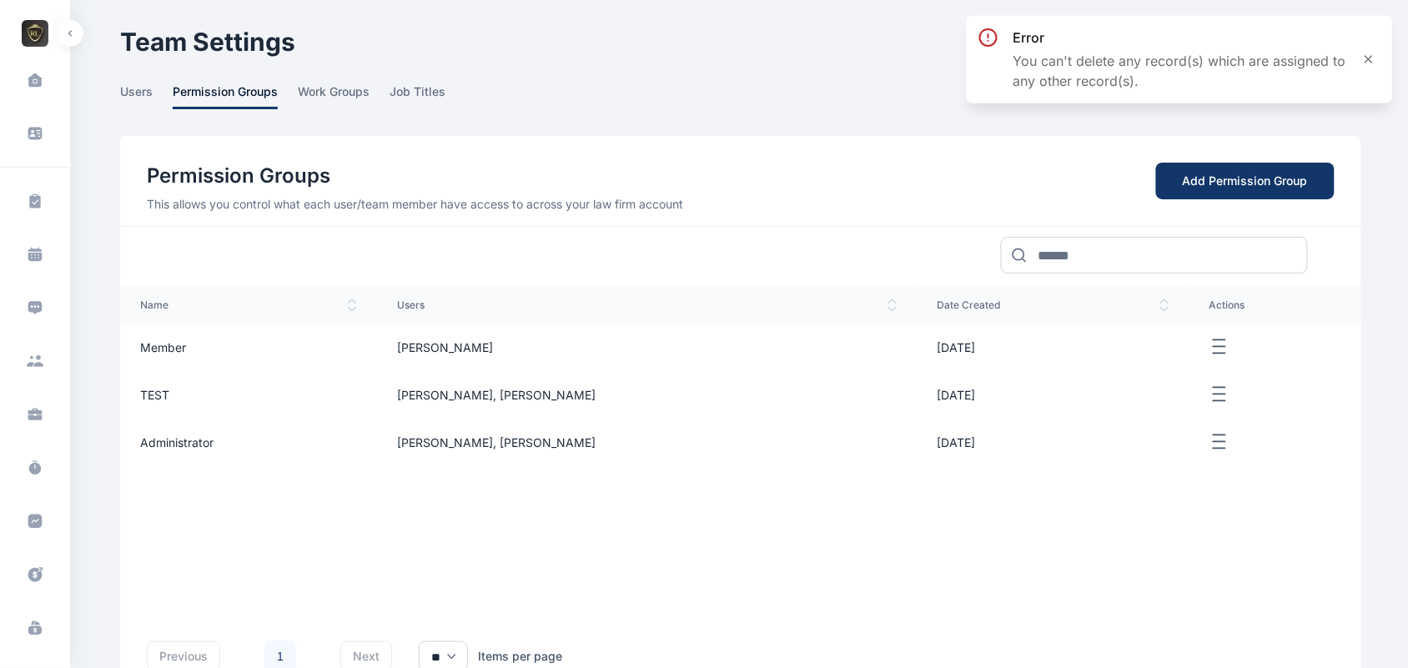
click at [38, 44] on img "button" at bounding box center [35, 33] width 27 height 27
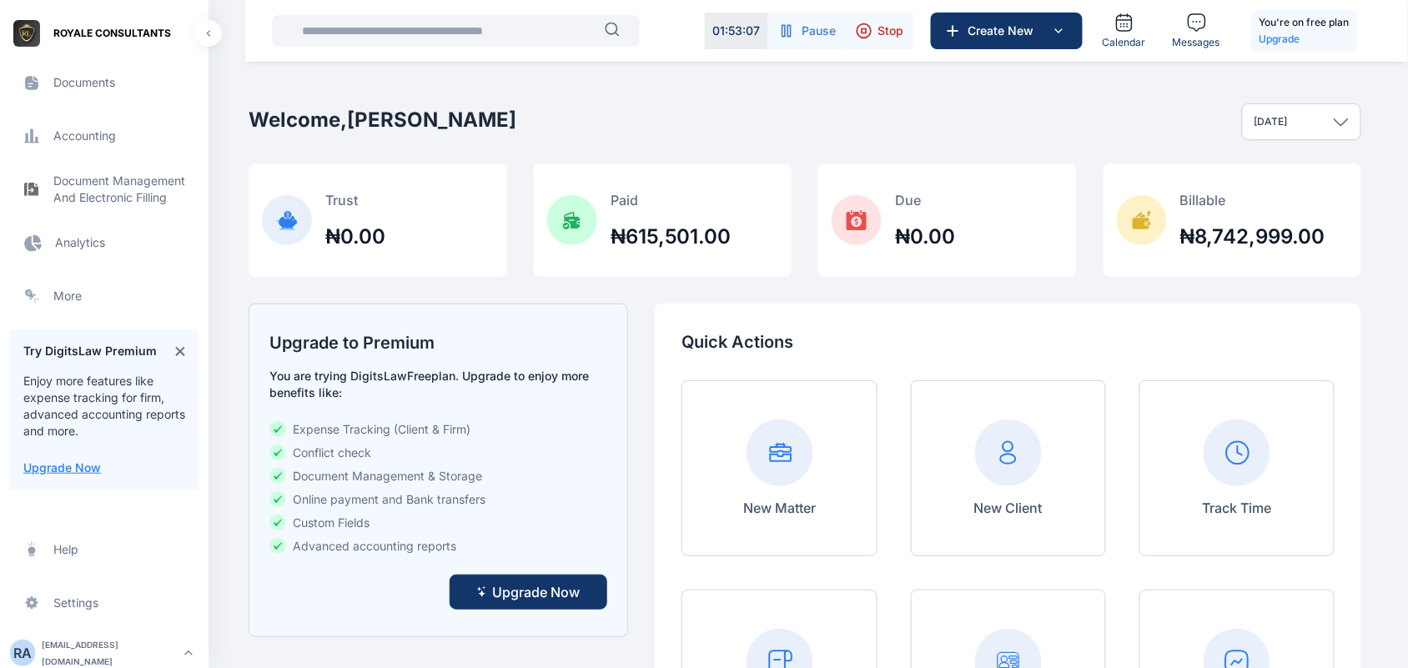
scroll to position [1373, 0]
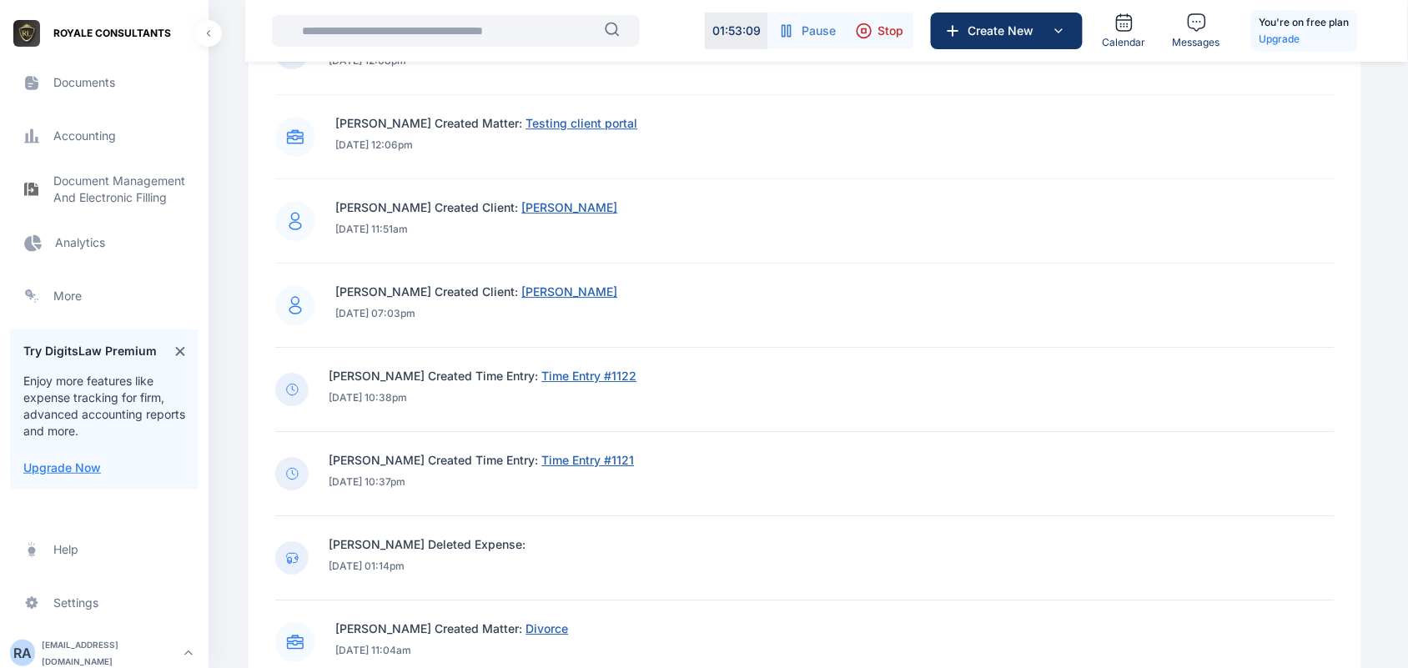
click at [179, 534] on rect "button" at bounding box center [189, 653] width 20 height 20
click at [315, 534] on div "Log out" at bounding box center [281, 649] width 124 height 37
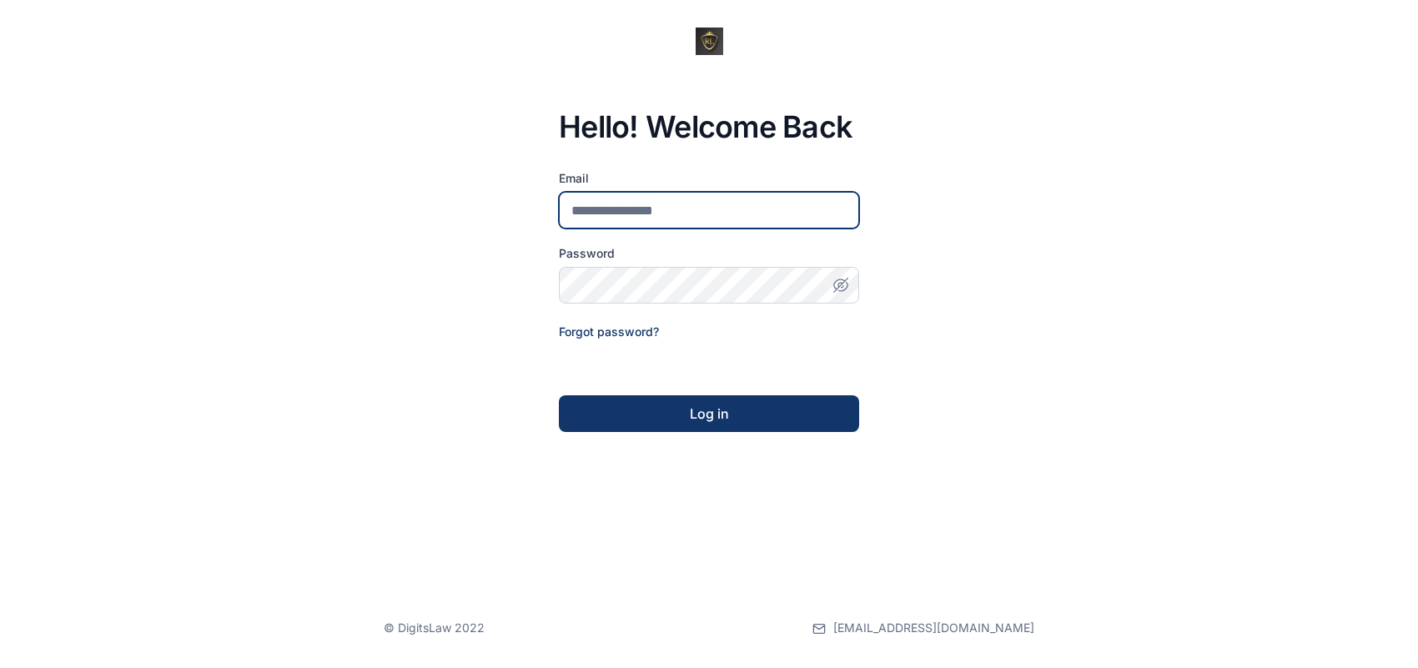
click at [698, 194] on input "email" at bounding box center [709, 210] width 300 height 37
type input "**********"
click at [738, 435] on div "**********" at bounding box center [709, 334] width 1418 height 668
click at [753, 430] on button "Log in" at bounding box center [709, 413] width 300 height 37
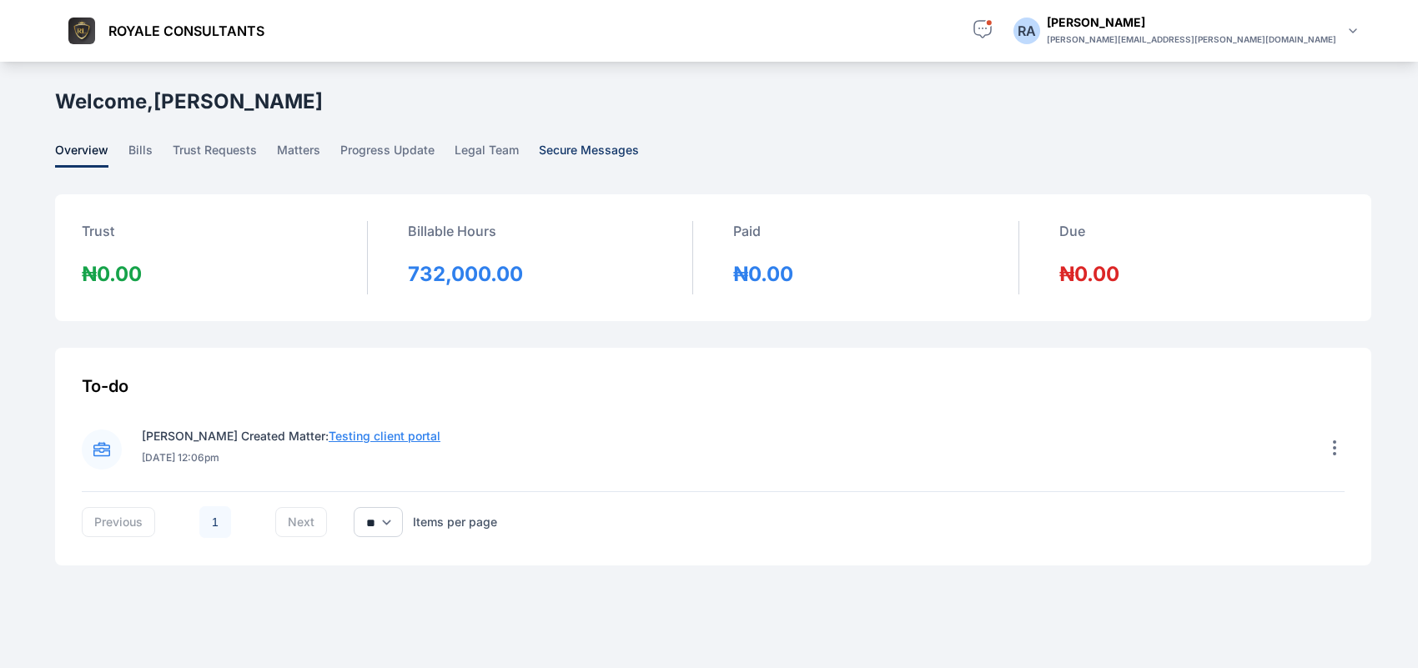
click at [617, 154] on span "secure messages" at bounding box center [589, 155] width 100 height 26
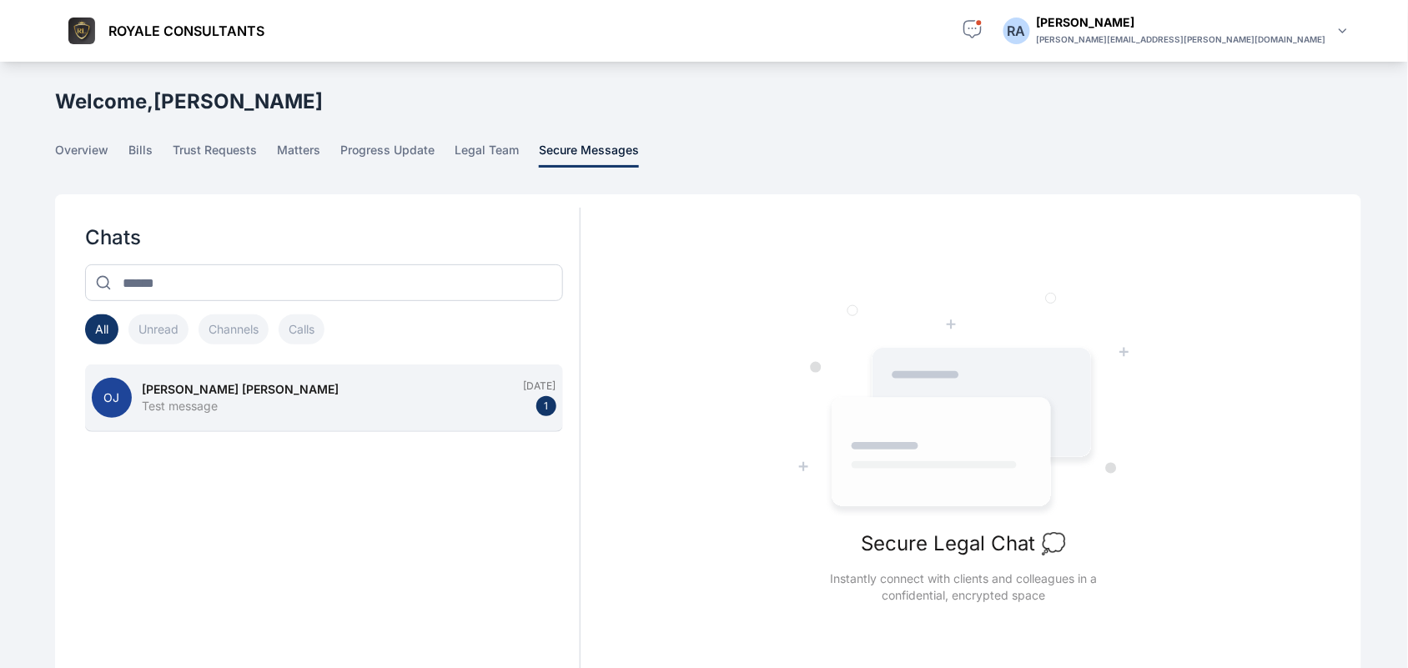
click at [447, 396] on div "[PERSON_NAME] [PERSON_NAME]" at bounding box center [328, 389] width 372 height 17
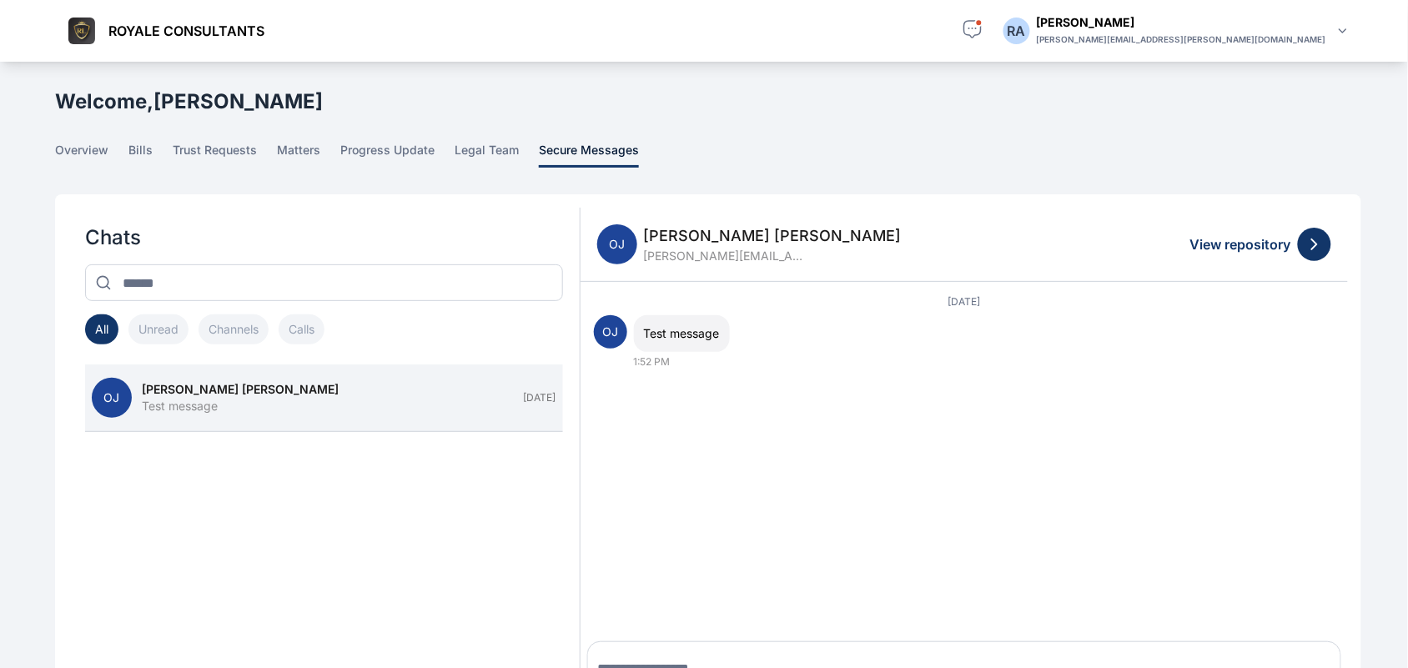
click at [1118, 168] on main "R A R A Rose Aguda ROYALE CONSULTANTS Dashboard dashboard Conflict-Check confli…" at bounding box center [710, 441] width 1310 height 758
click at [984, 18] on icon "button" at bounding box center [973, 28] width 21 height 21
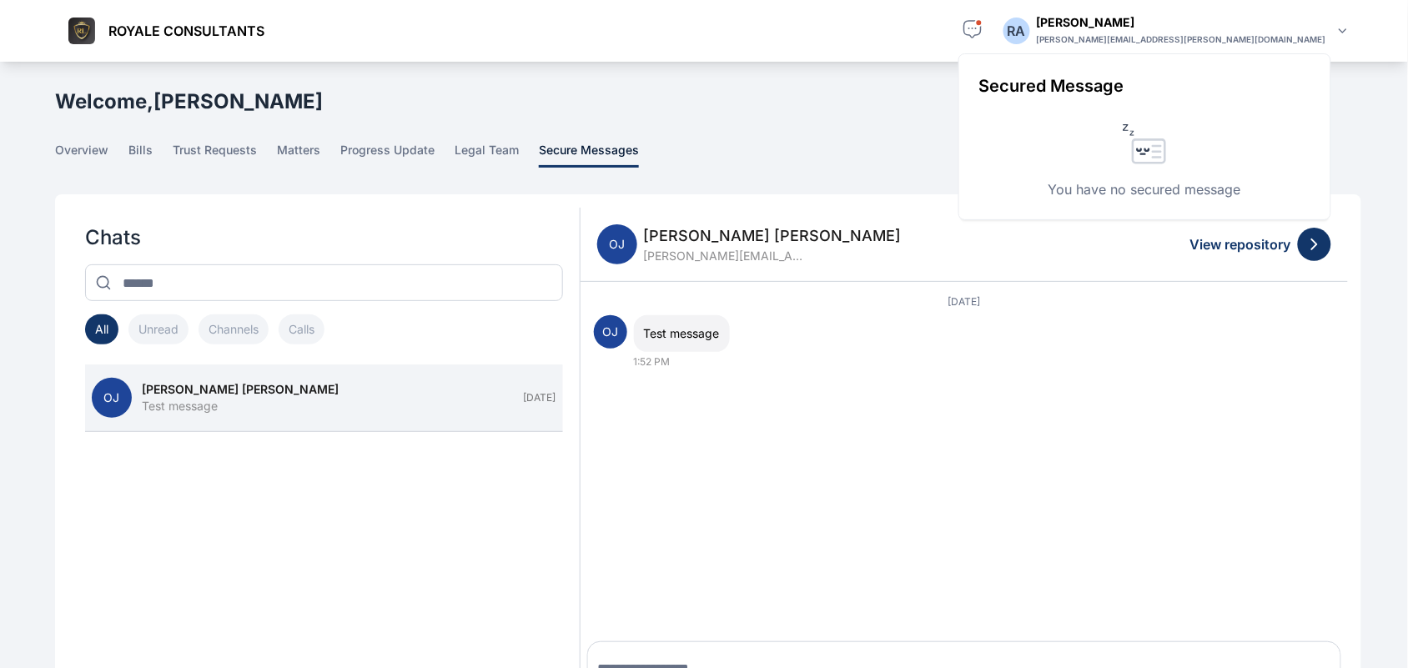
click at [984, 23] on icon "button" at bounding box center [973, 28] width 21 height 21
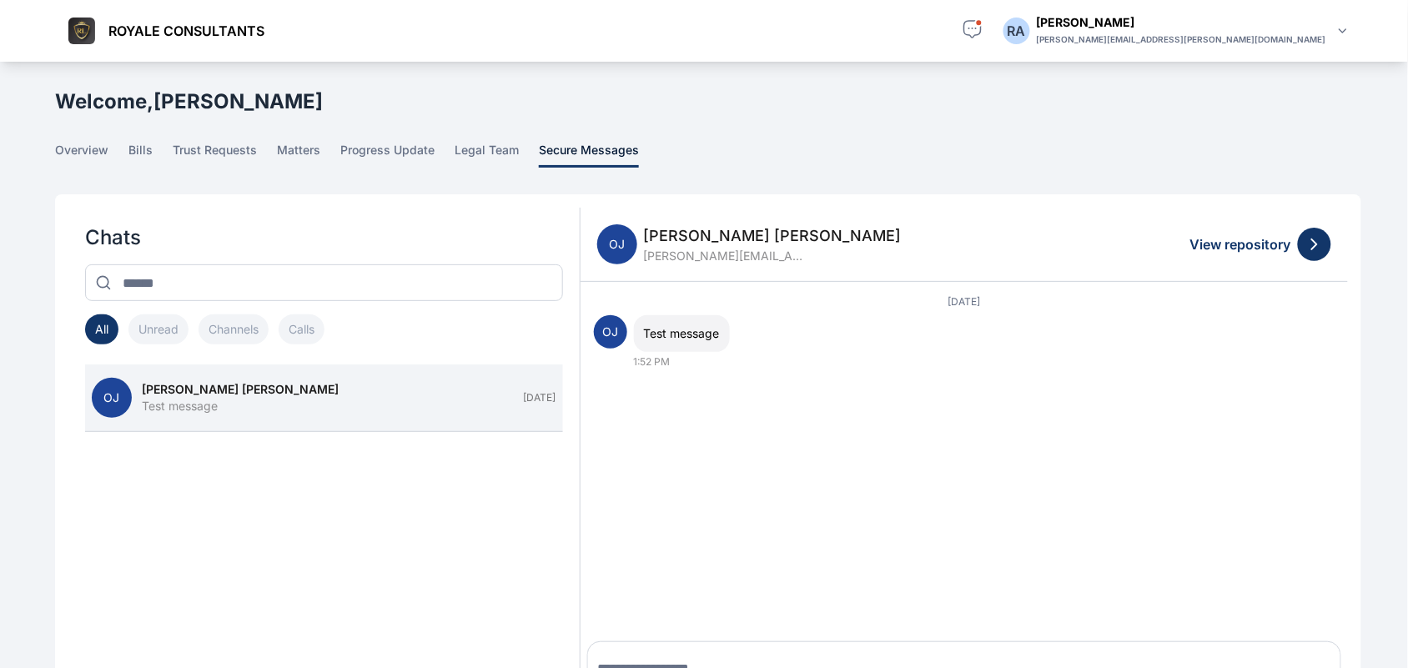
scroll to position [150, 0]
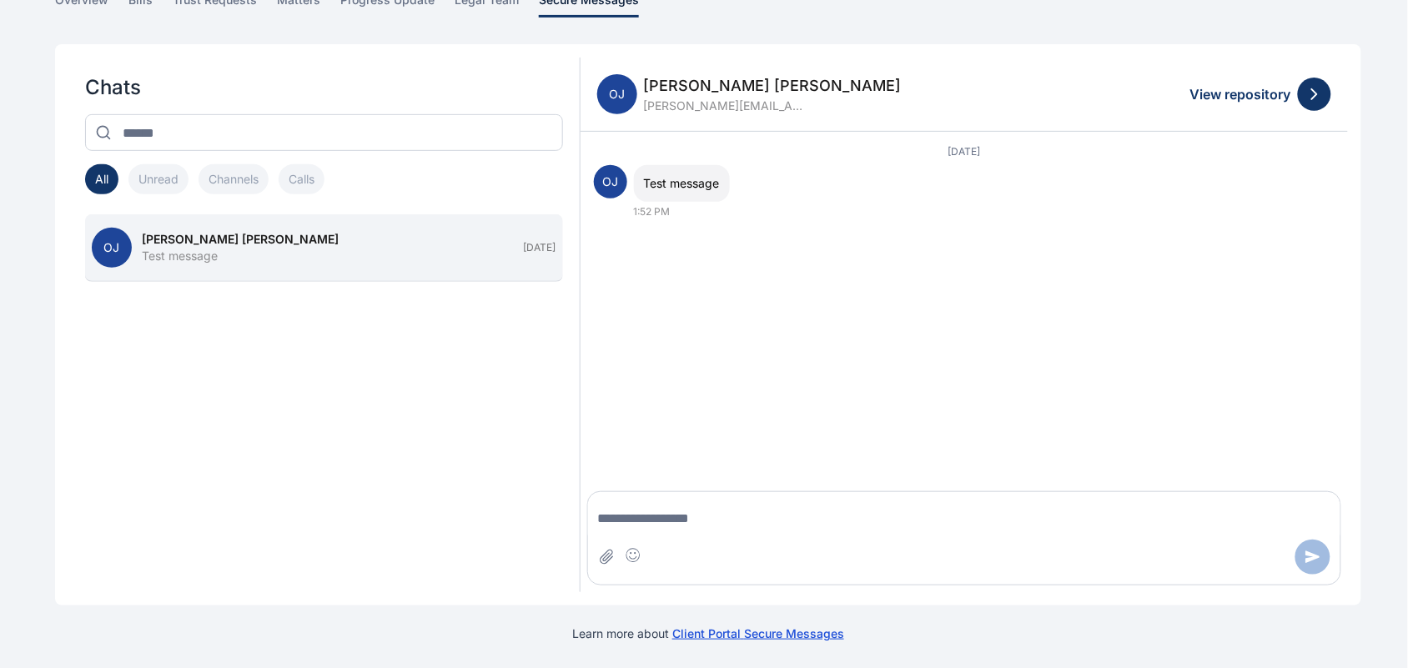
click at [414, 264] on button "OJ Oluseyi Jonah Test message Aug 13" at bounding box center [324, 248] width 478 height 68
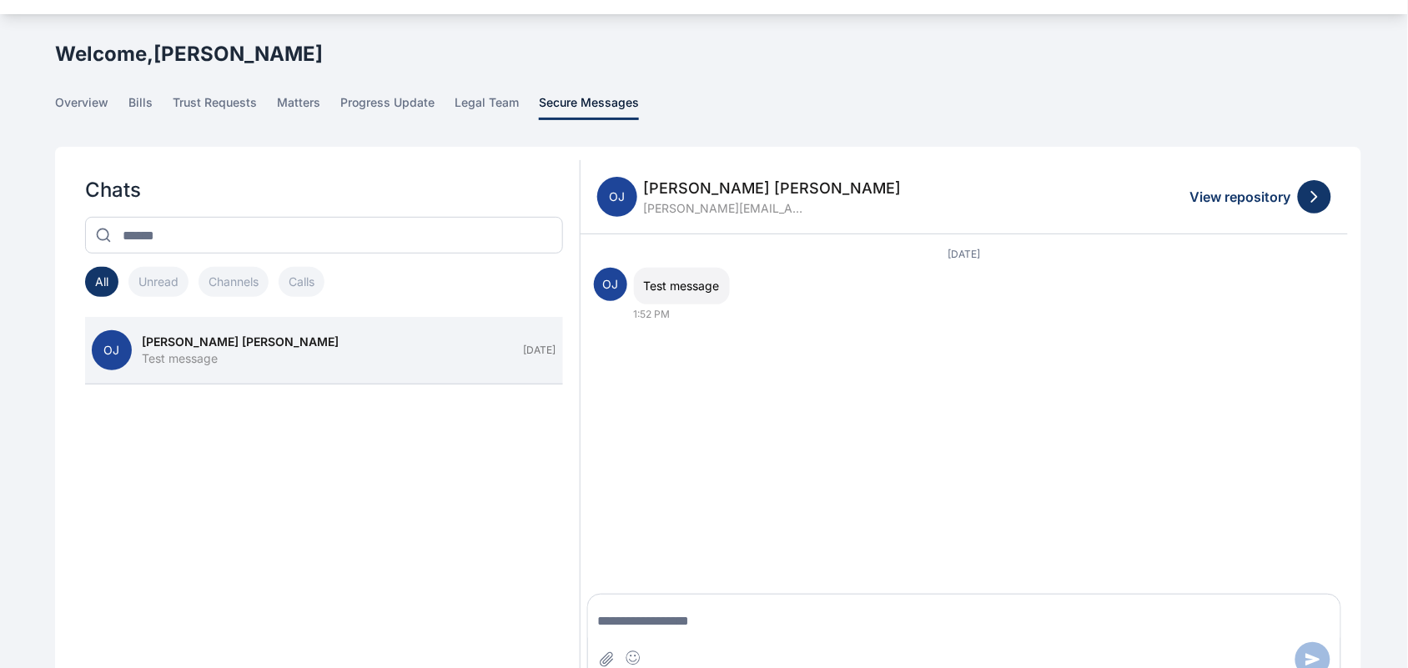
scroll to position [0, 0]
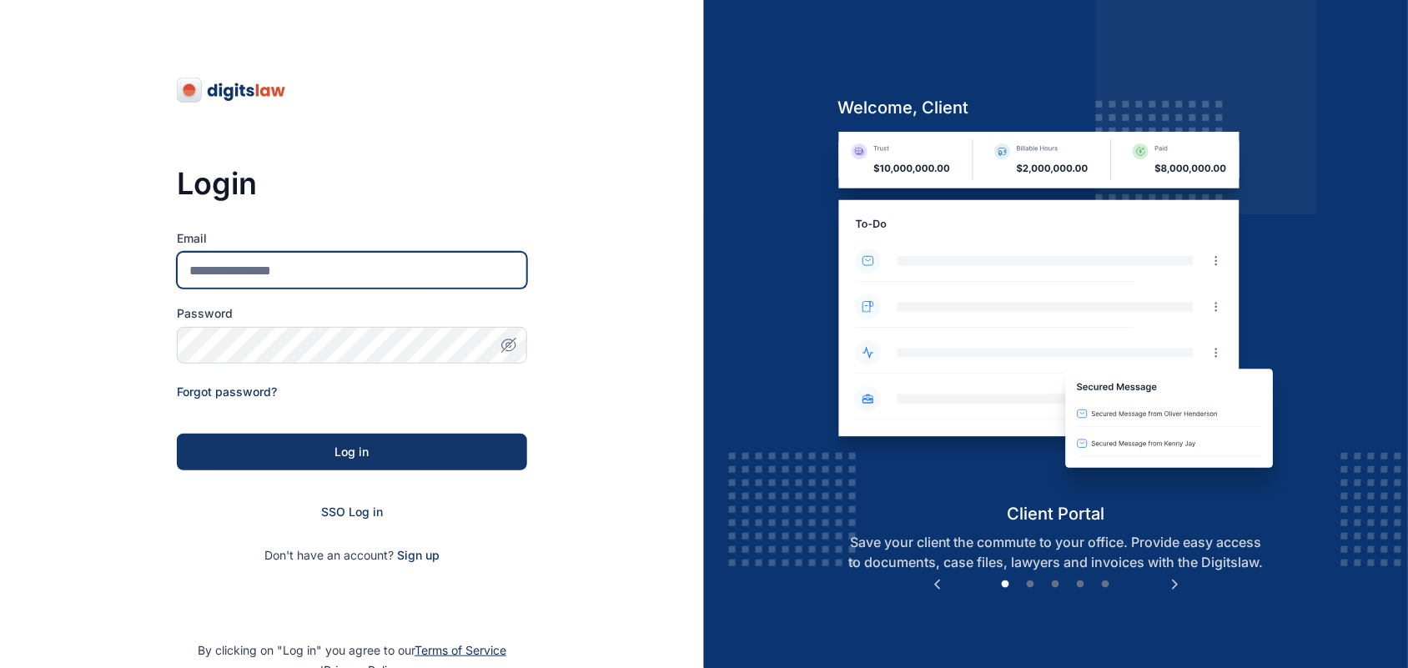
click at [303, 278] on input "Email" at bounding box center [352, 270] width 350 height 37
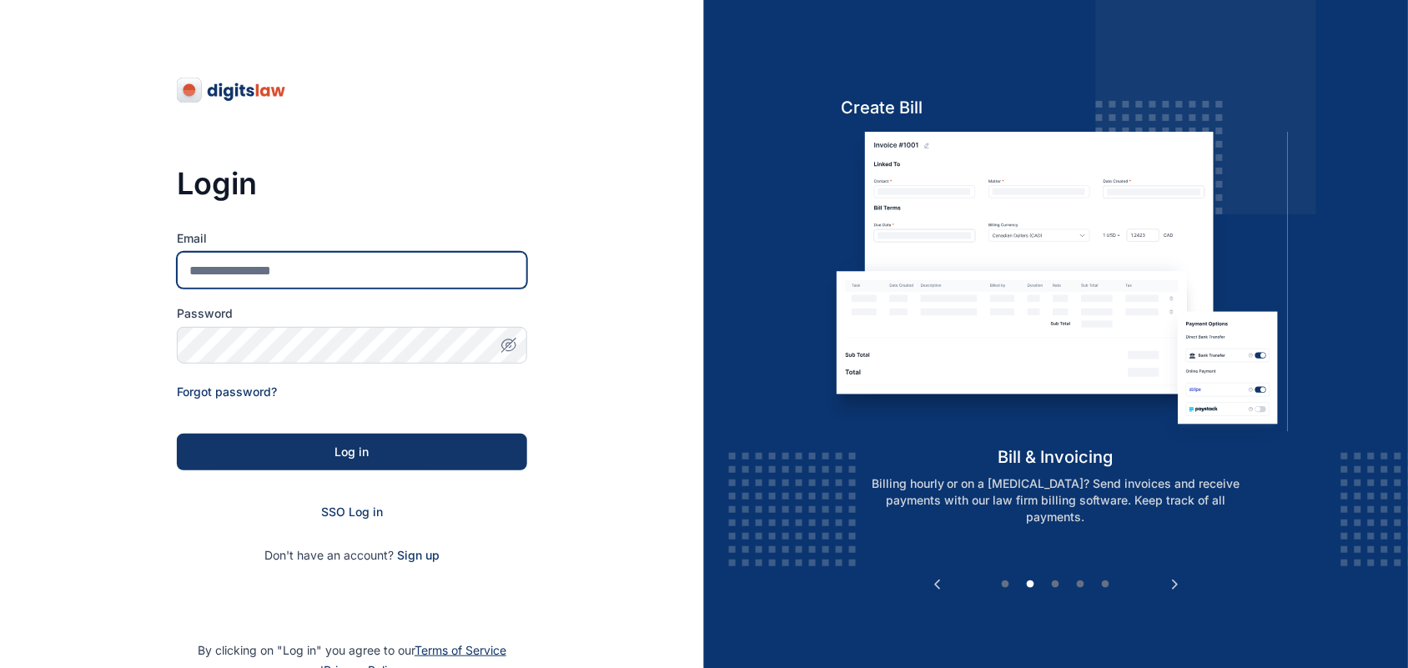
type input "**********"
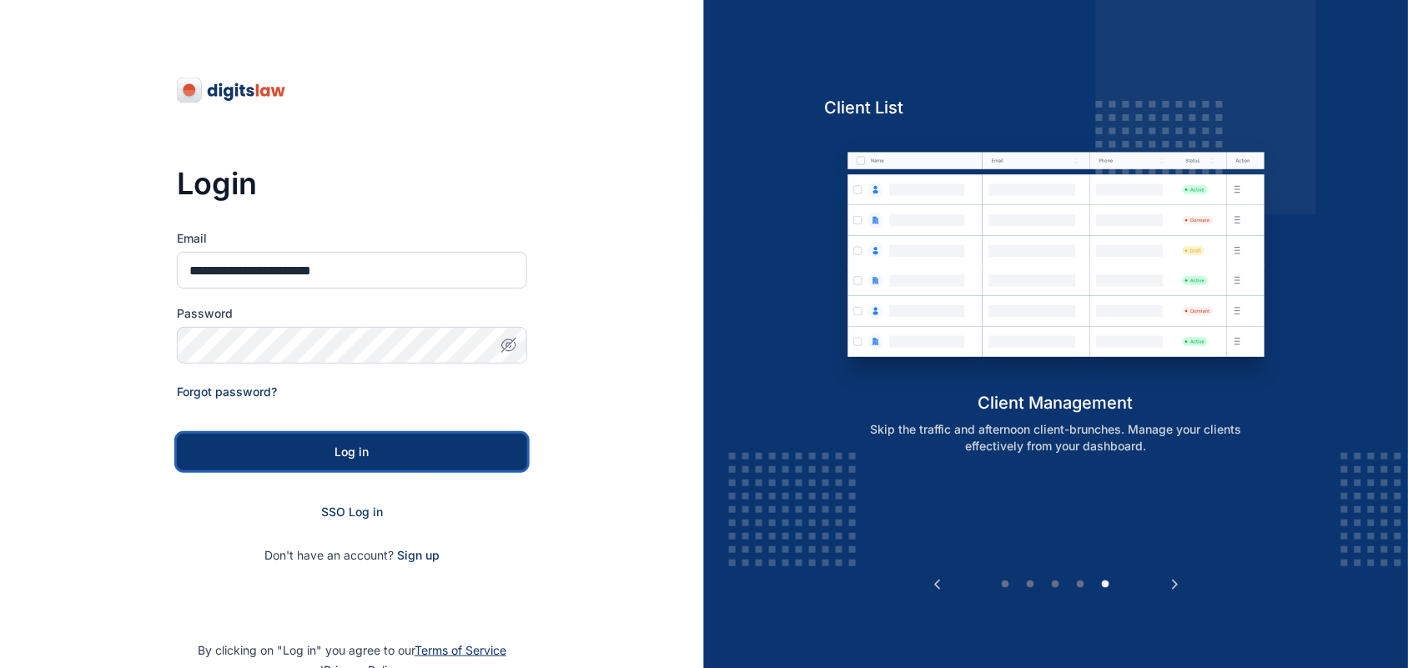
click at [380, 464] on button "Log in" at bounding box center [352, 452] width 350 height 37
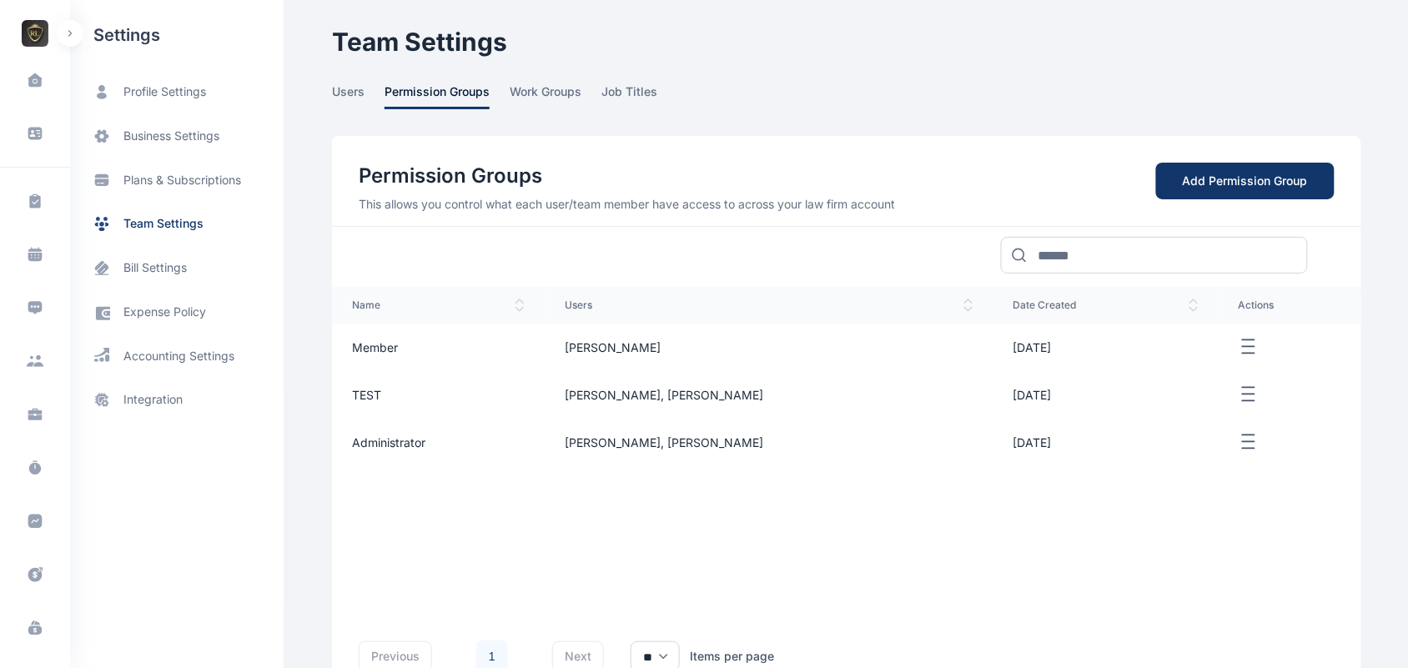
click at [1239, 344] on icon "button" at bounding box center [1249, 347] width 20 height 21
click at [1203, 401] on span "Delete" at bounding box center [1210, 403] width 35 height 17
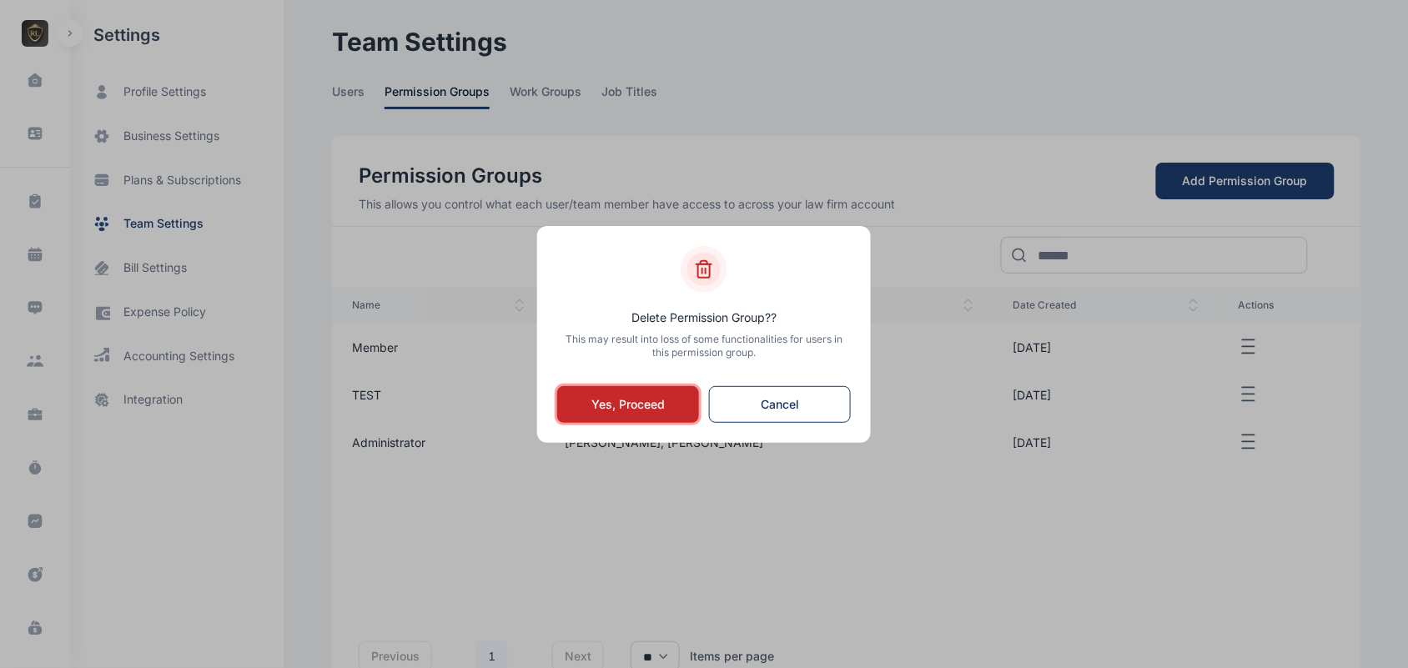
click at [659, 394] on button "Yes, Proceed" at bounding box center [628, 404] width 142 height 37
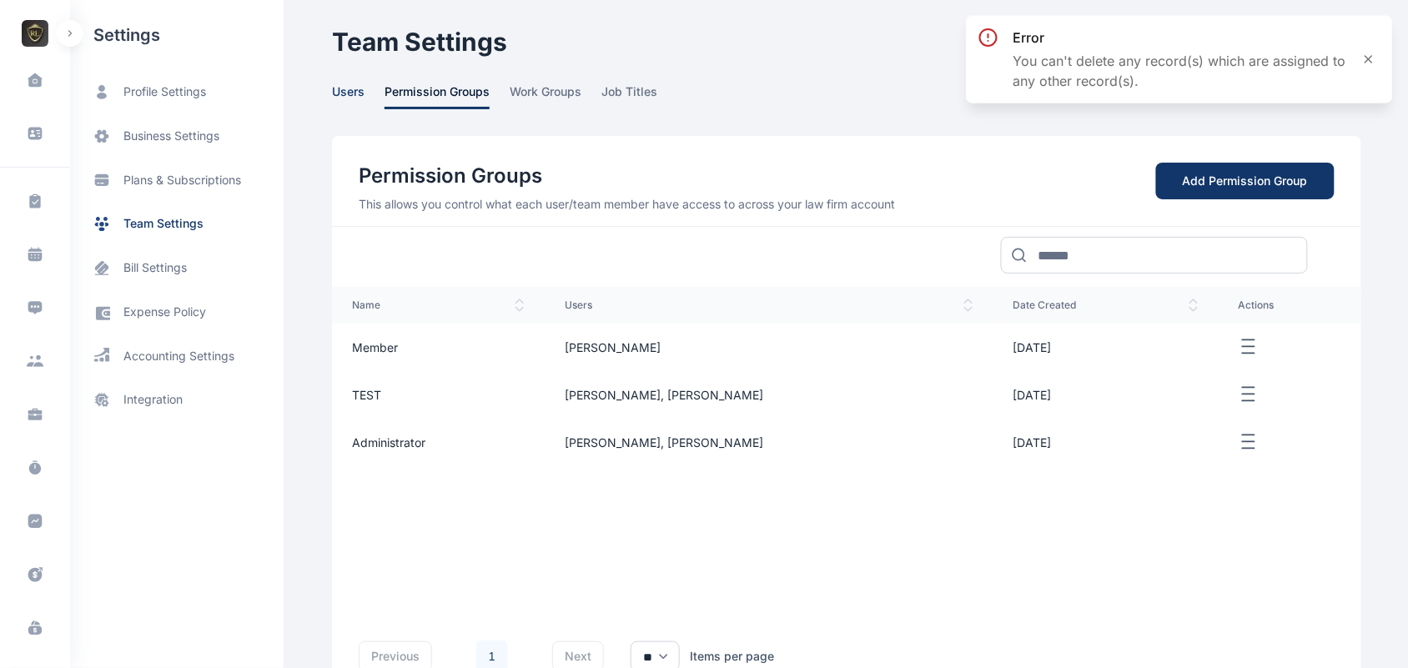
click at [351, 94] on span "users" at bounding box center [348, 96] width 33 height 26
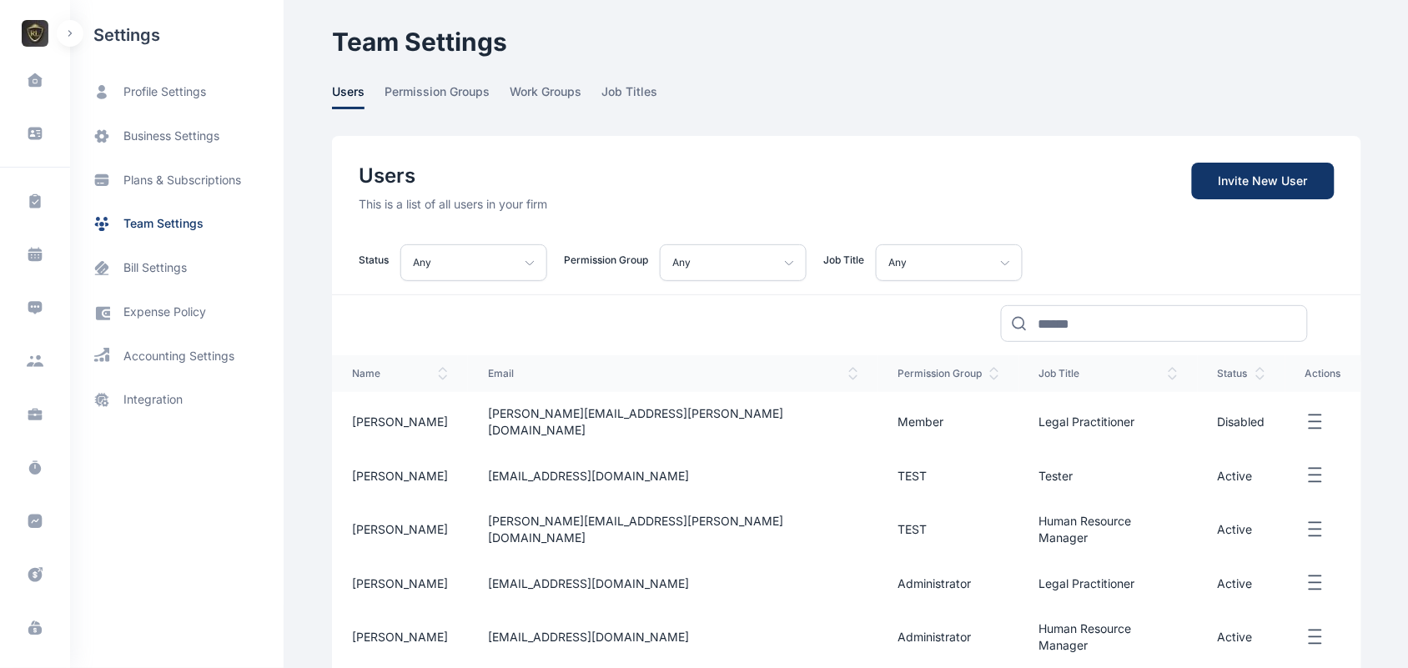
click at [1311, 415] on icon "button" at bounding box center [1316, 422] width 20 height 21
click at [72, 42] on button "button" at bounding box center [70, 33] width 27 height 27
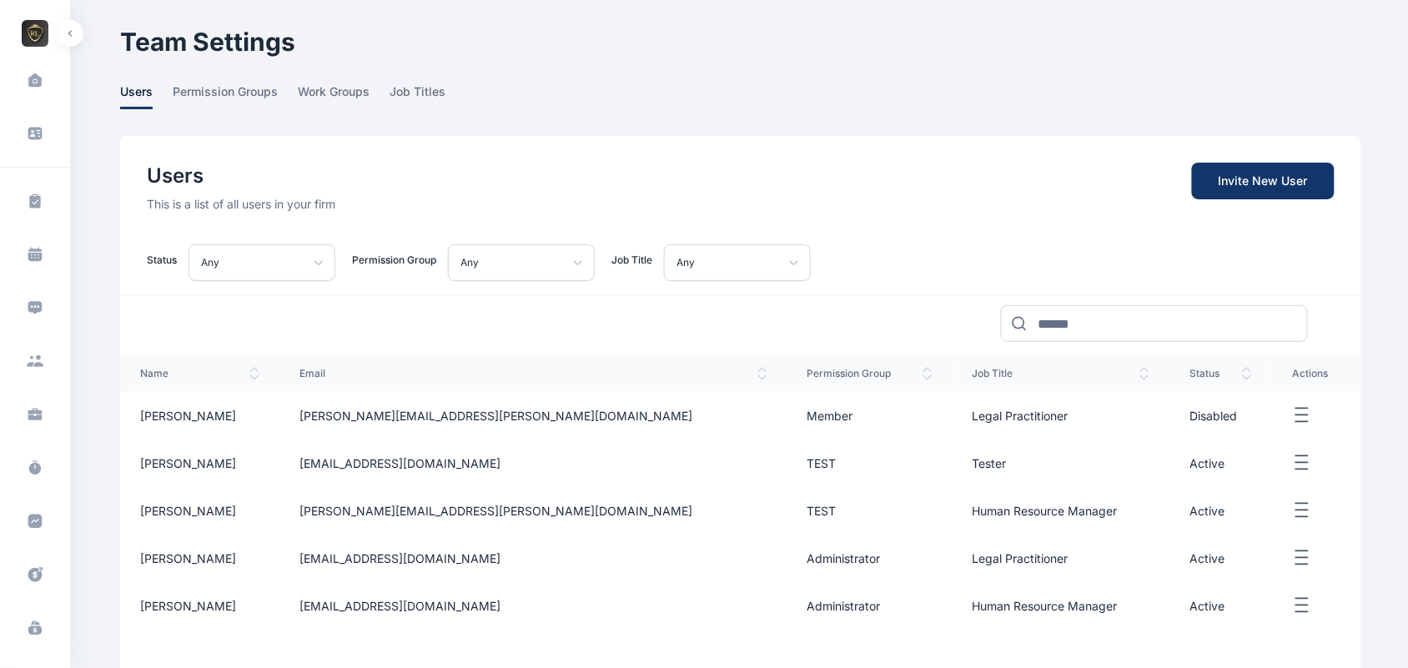
click at [72, 42] on button "button" at bounding box center [70, 33] width 27 height 27
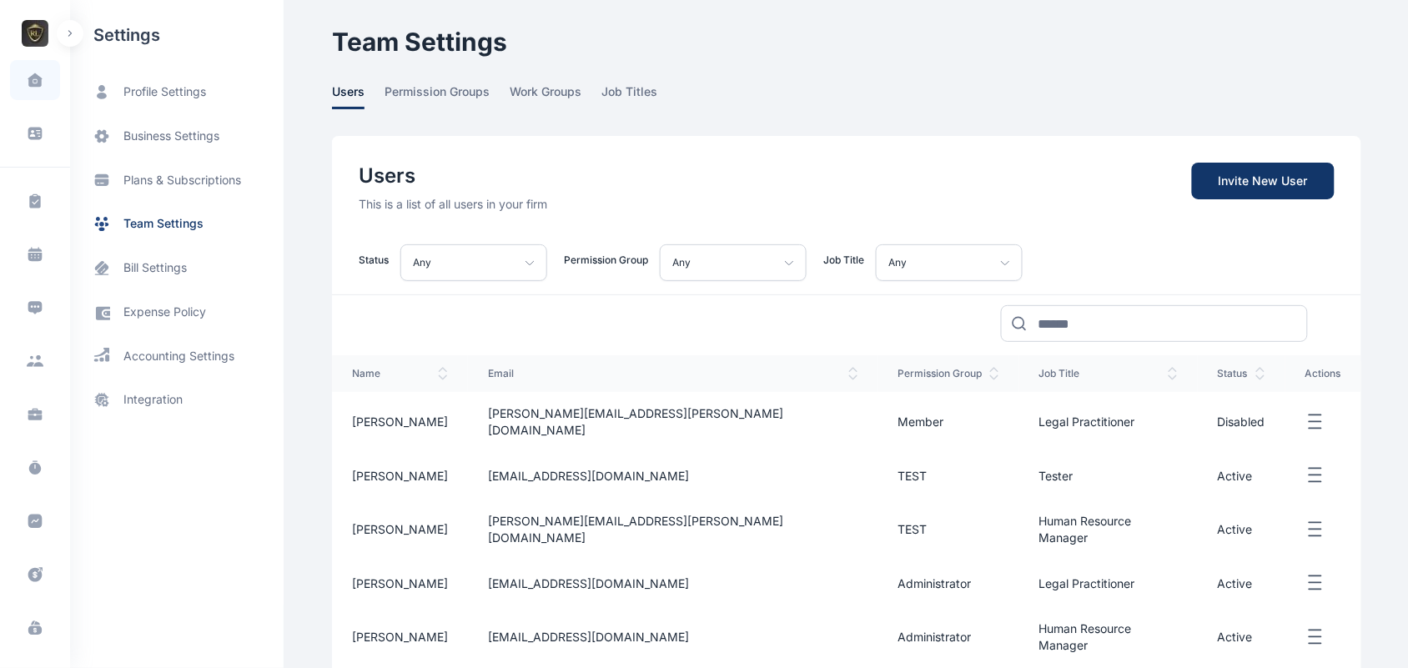
drag, startPoint x: 72, startPoint y: 42, endPoint x: 39, endPoint y: 76, distance: 47.2
click at [39, 76] on div "Dashboard dashboard Conflict-Check conflict-check Task Management task manageme…" at bounding box center [35, 334] width 70 height 668
click at [39, 76] on icon at bounding box center [35, 80] width 15 height 15
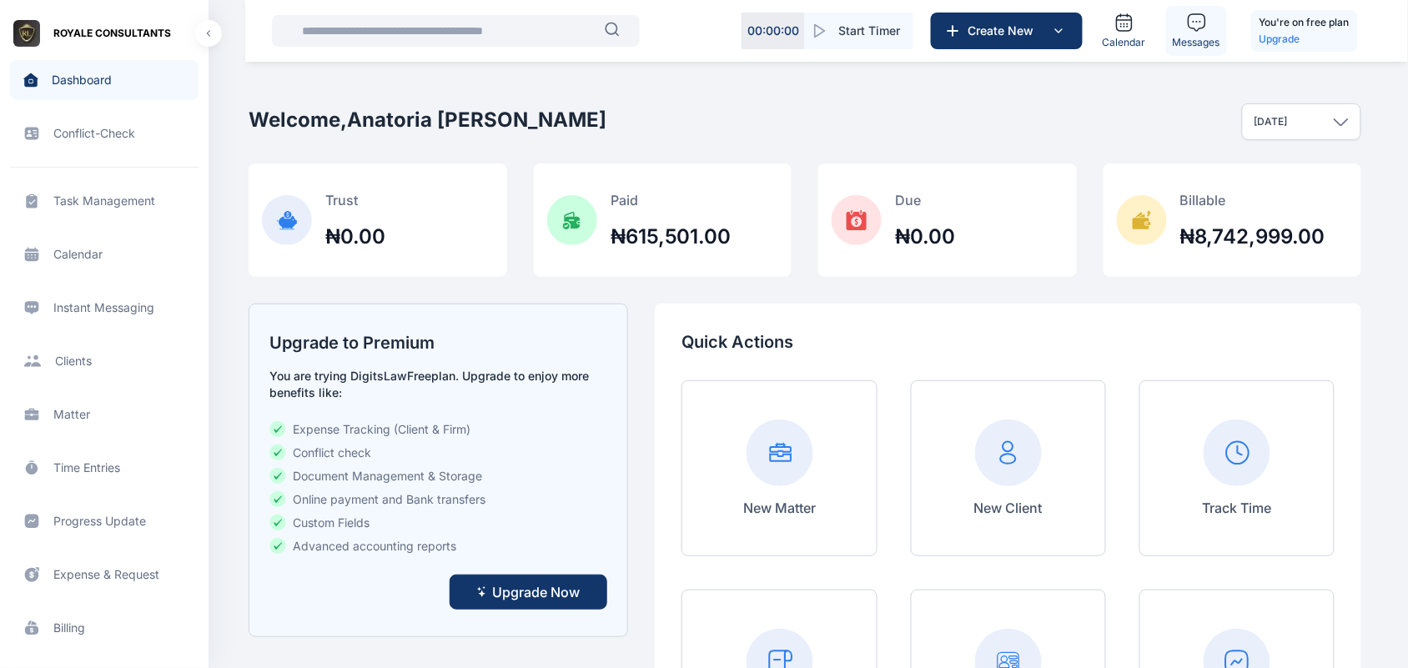
click at [1202, 48] on span "Messages" at bounding box center [1197, 42] width 48 height 13
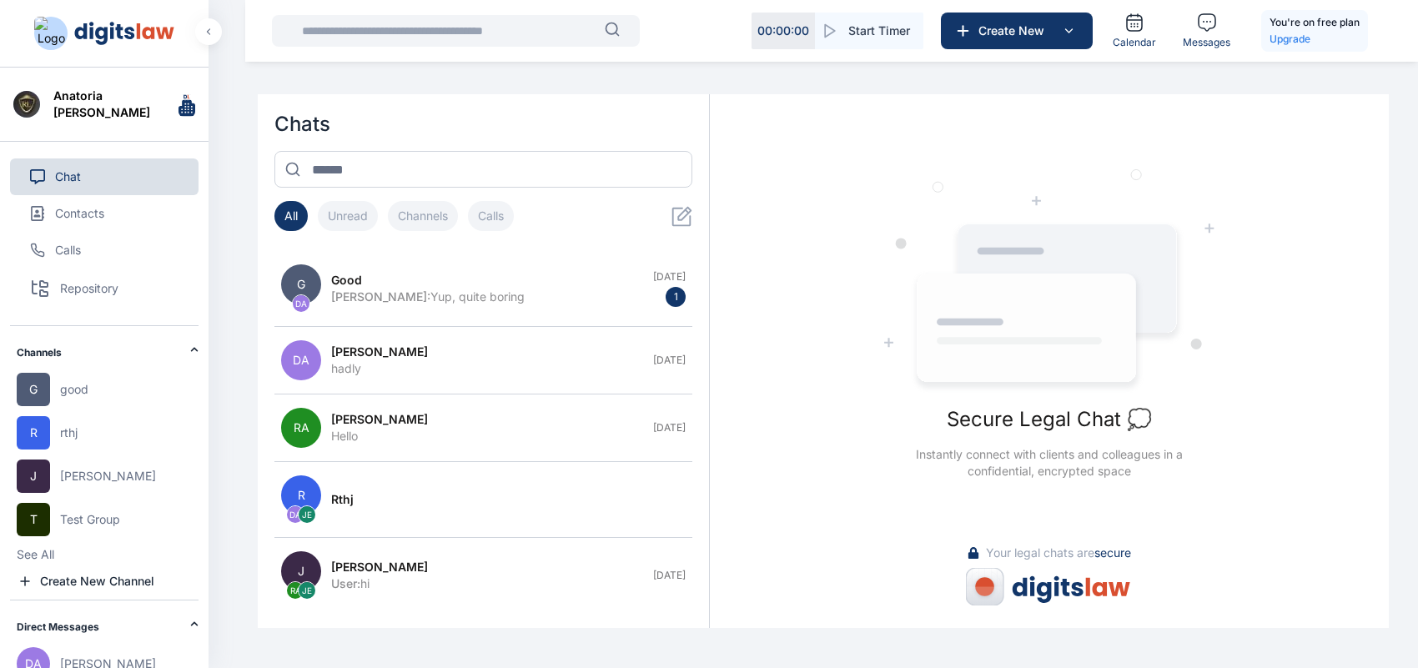
scroll to position [219, 0]
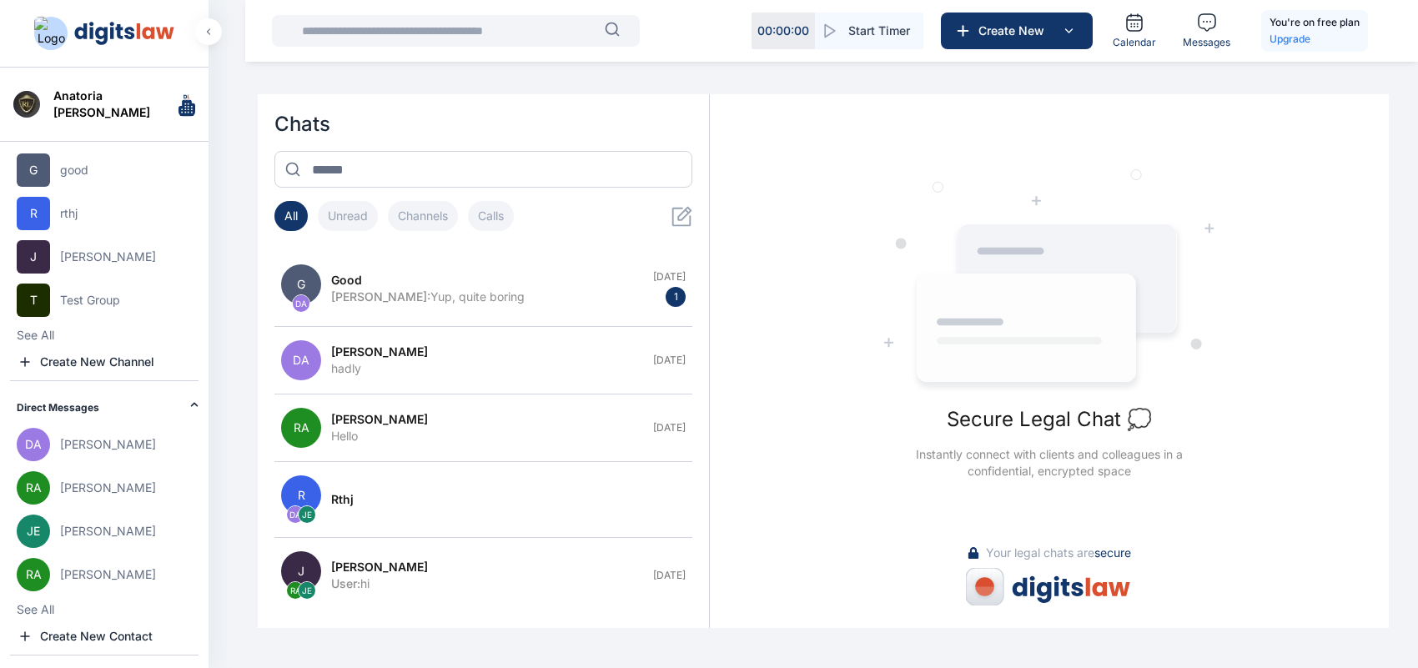
click at [42, 344] on button "See All" at bounding box center [36, 335] width 38 height 17
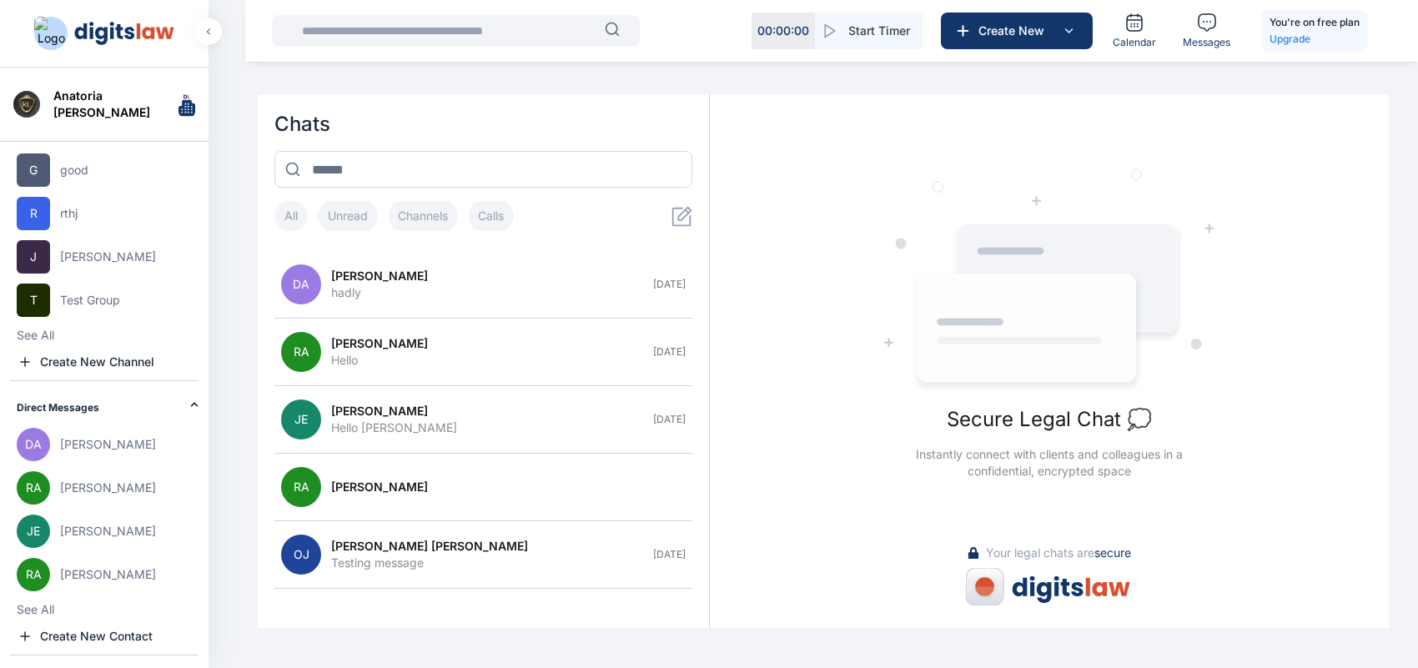
click at [111, 647] on div "Chat Contacts Calls Repository Channels G good R rthj J joo T Test Group See Al…" at bounding box center [104, 288] width 189 height 733
click at [135, 370] on span "Create New Contact" at bounding box center [97, 362] width 114 height 17
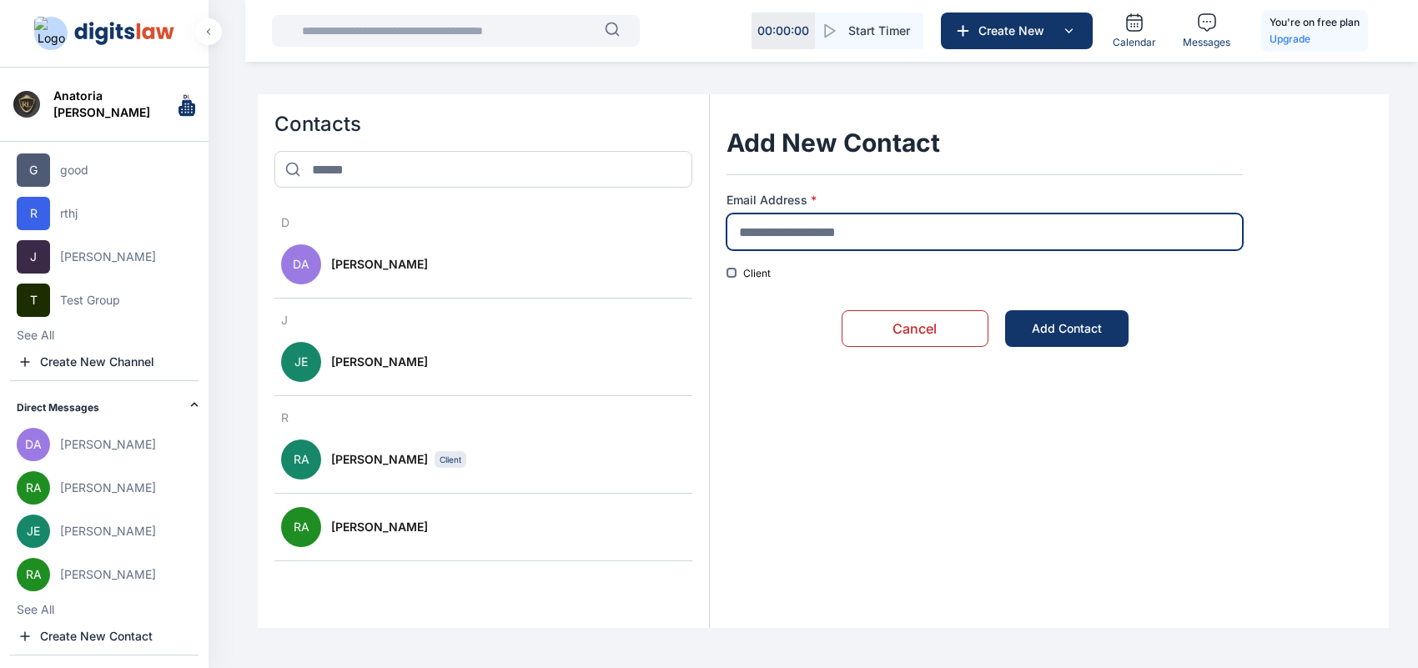
click at [928, 244] on input "text" at bounding box center [985, 232] width 516 height 37
type input "**********"
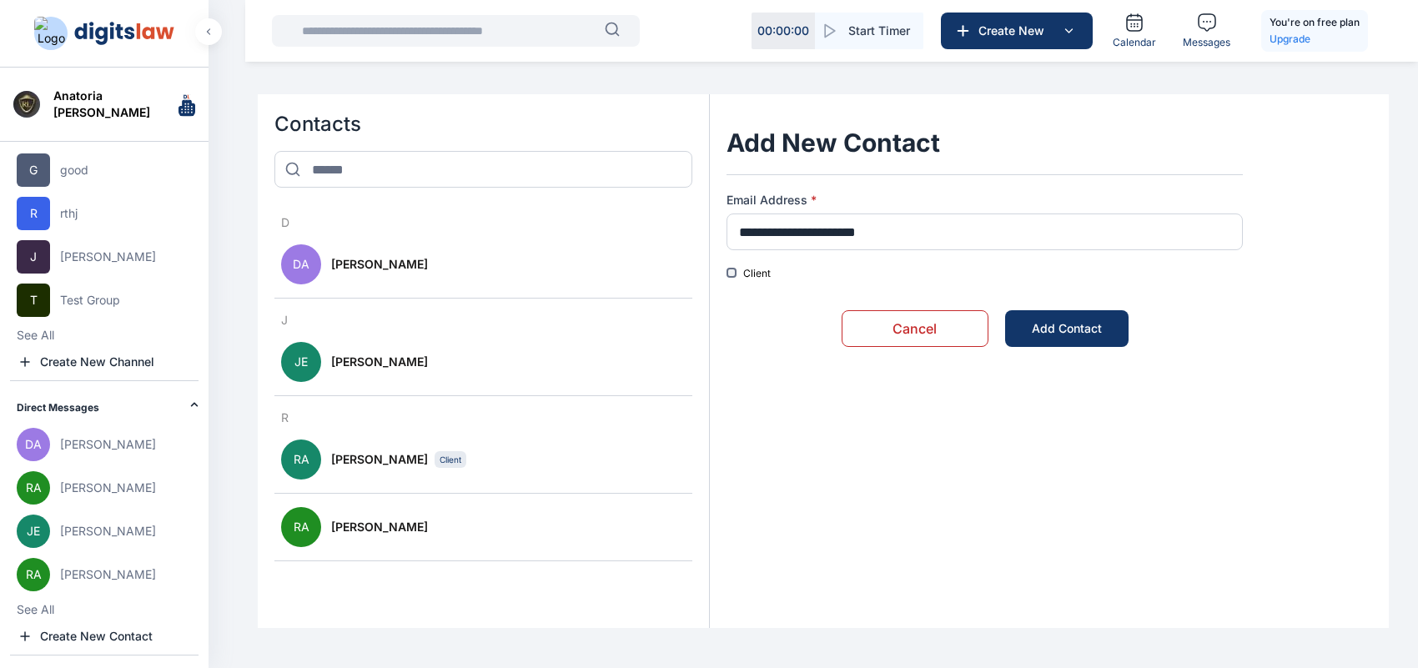
click at [740, 268] on div "Client" at bounding box center [985, 273] width 516 height 13
click at [736, 271] on div "Client" at bounding box center [985, 273] width 516 height 13
click at [1041, 311] on button "Add Contact" at bounding box center [1066, 328] width 123 height 37
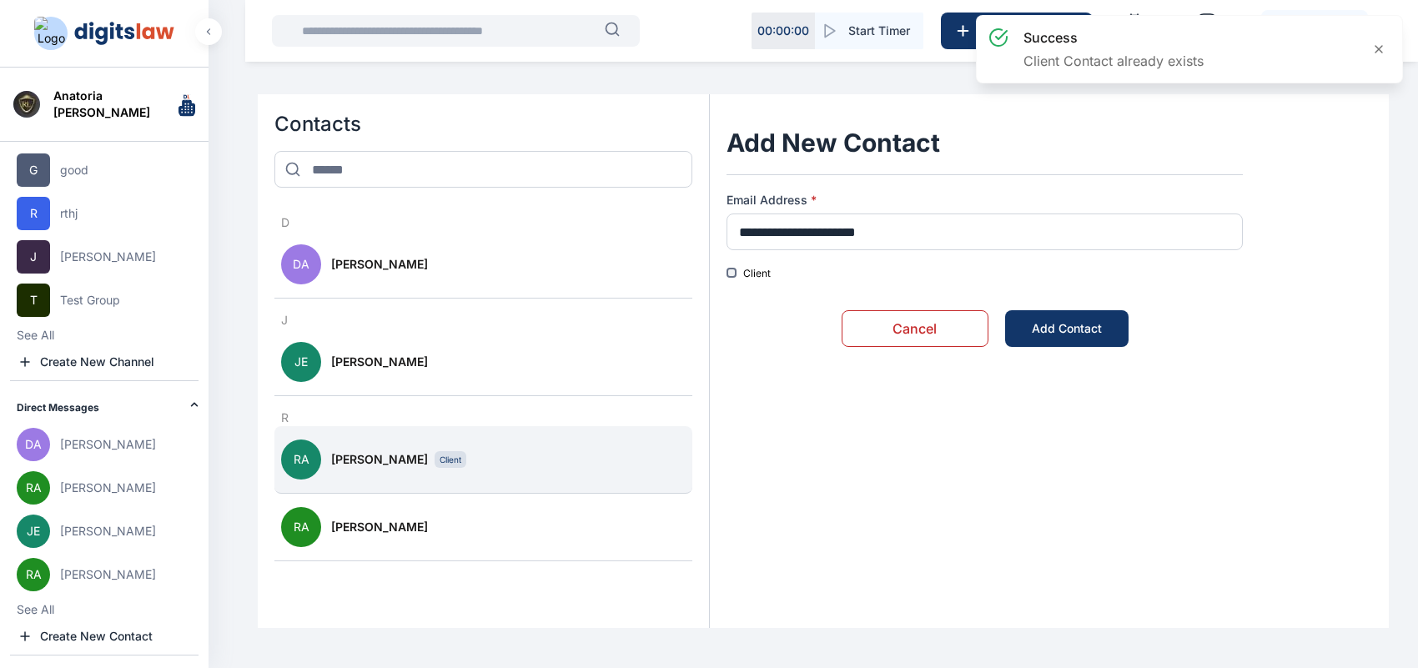
click at [506, 476] on button "RA [PERSON_NAME] Client" at bounding box center [483, 460] width 418 height 68
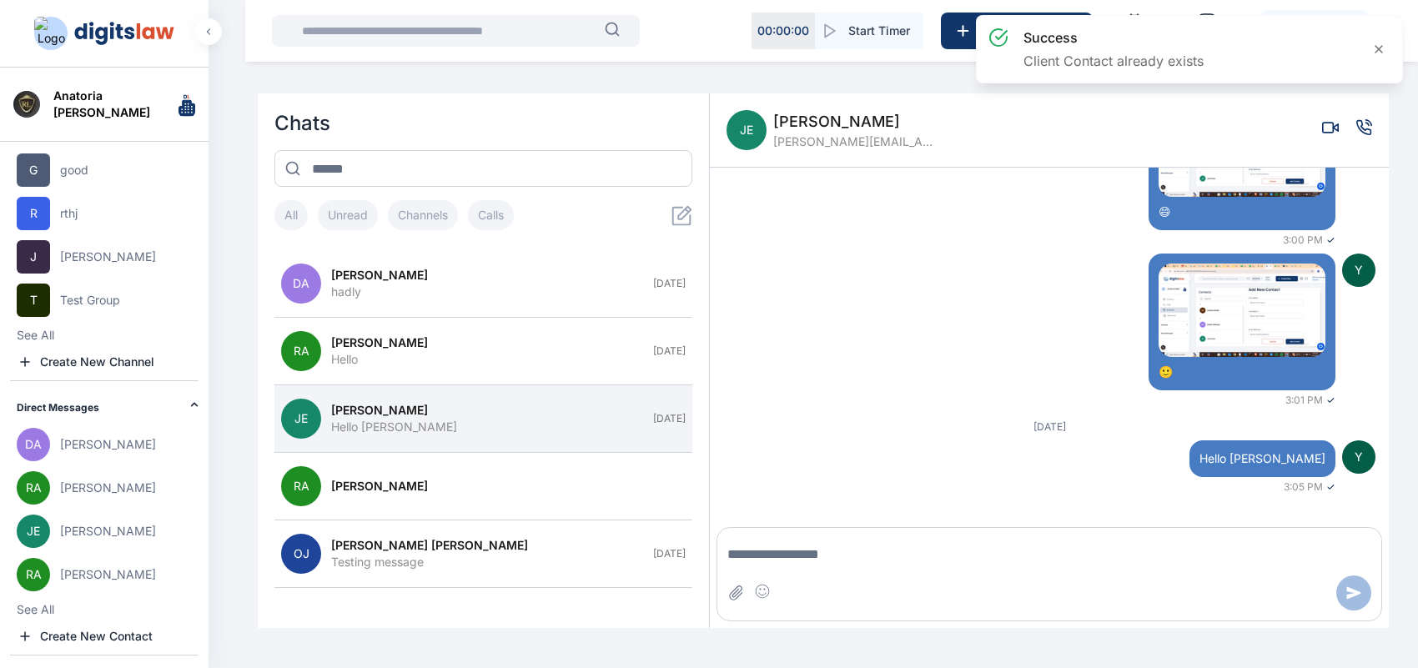
scroll to position [169, 0]
click at [858, 557] on textarea "Message input" at bounding box center [1050, 554] width 664 height 33
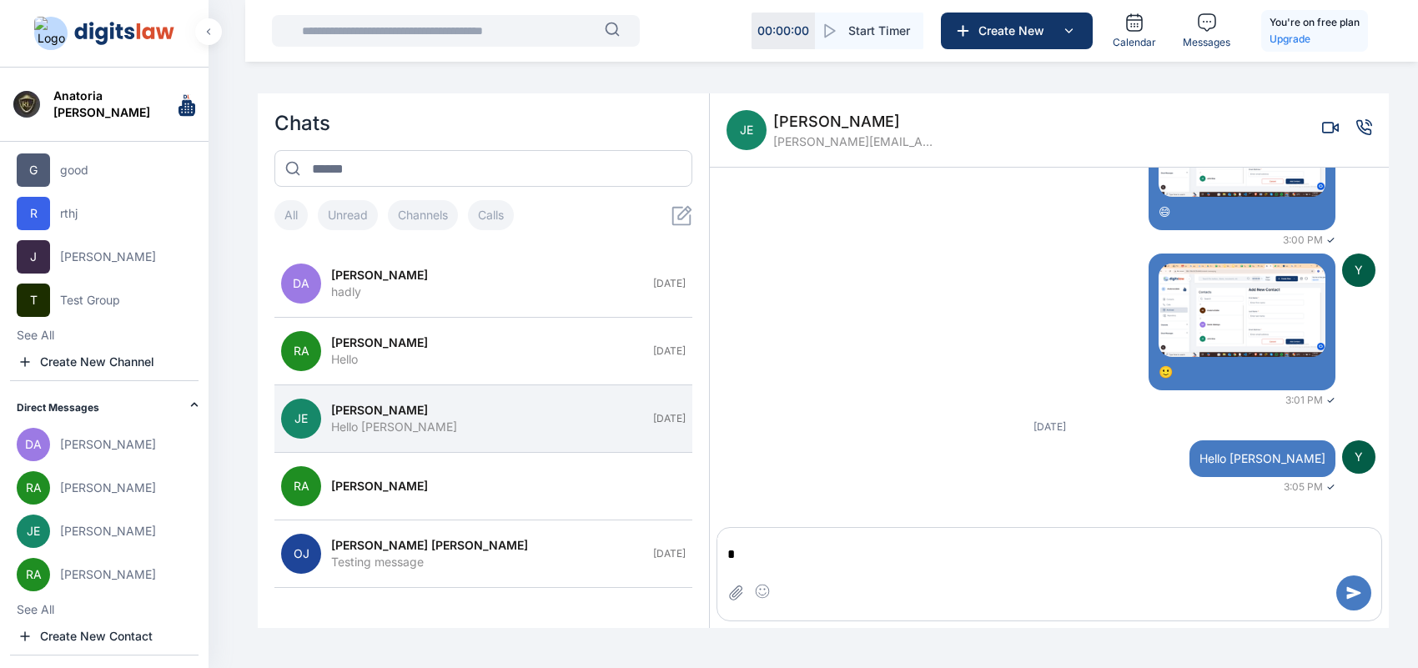
type textarea "**"
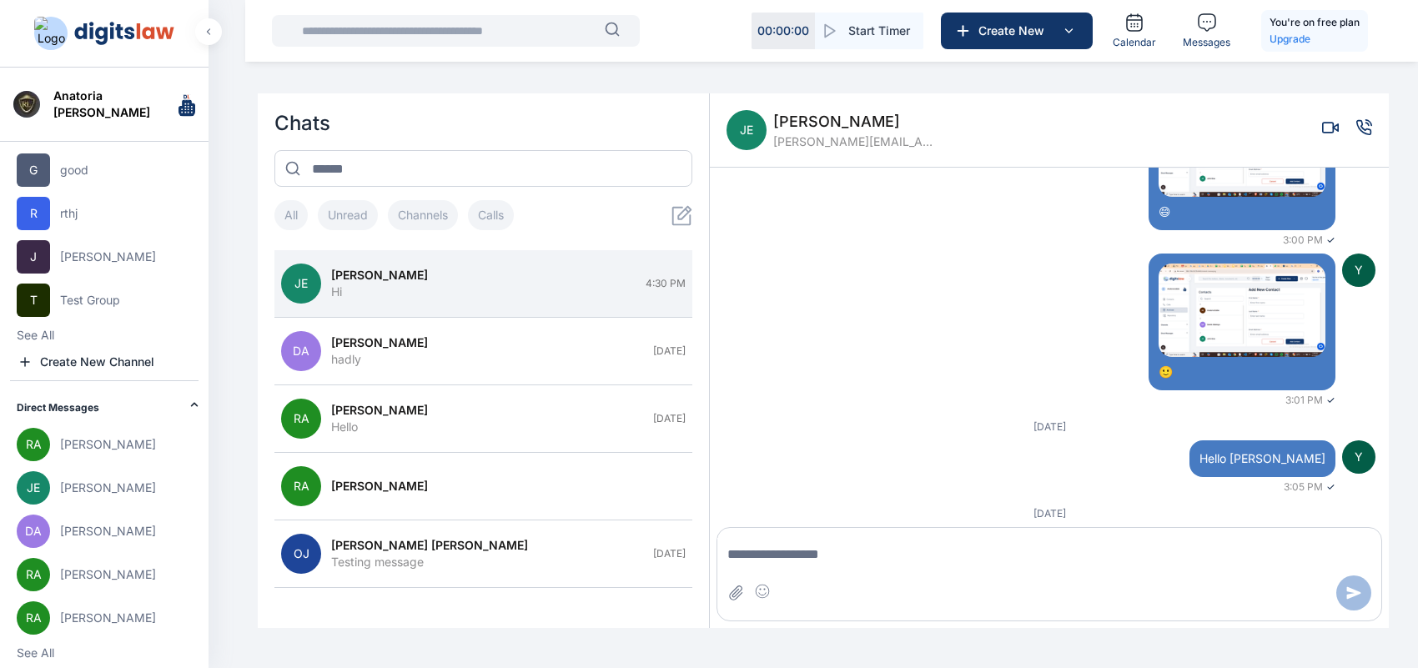
scroll to position [255, 0]
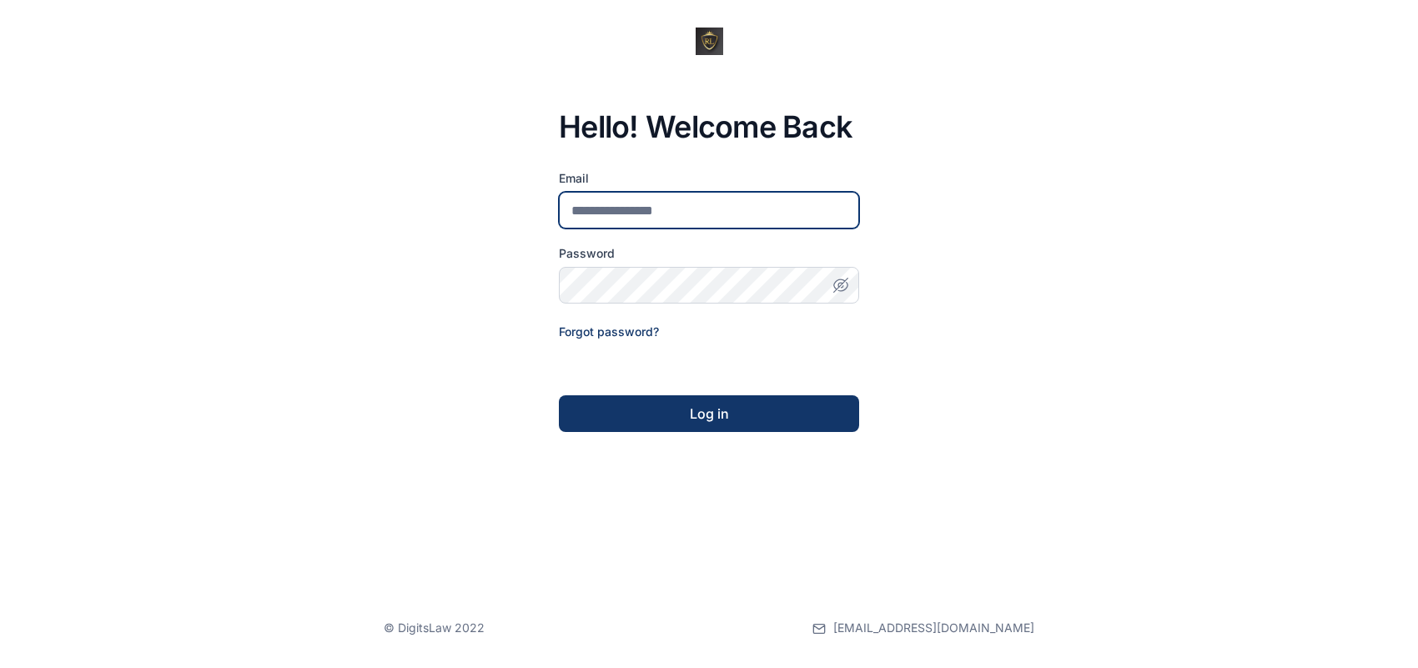
click at [759, 214] on input "email" at bounding box center [709, 210] width 300 height 37
type input "**********"
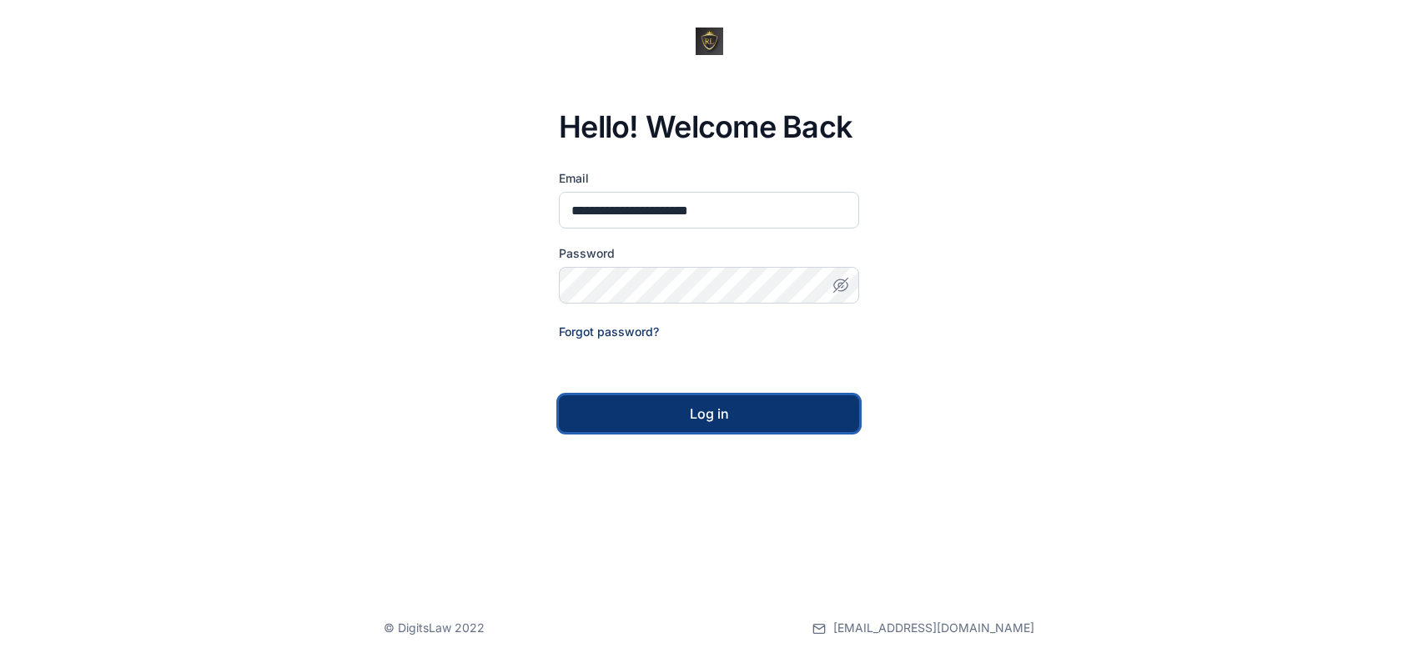
click at [736, 426] on button "Log in" at bounding box center [709, 413] width 300 height 37
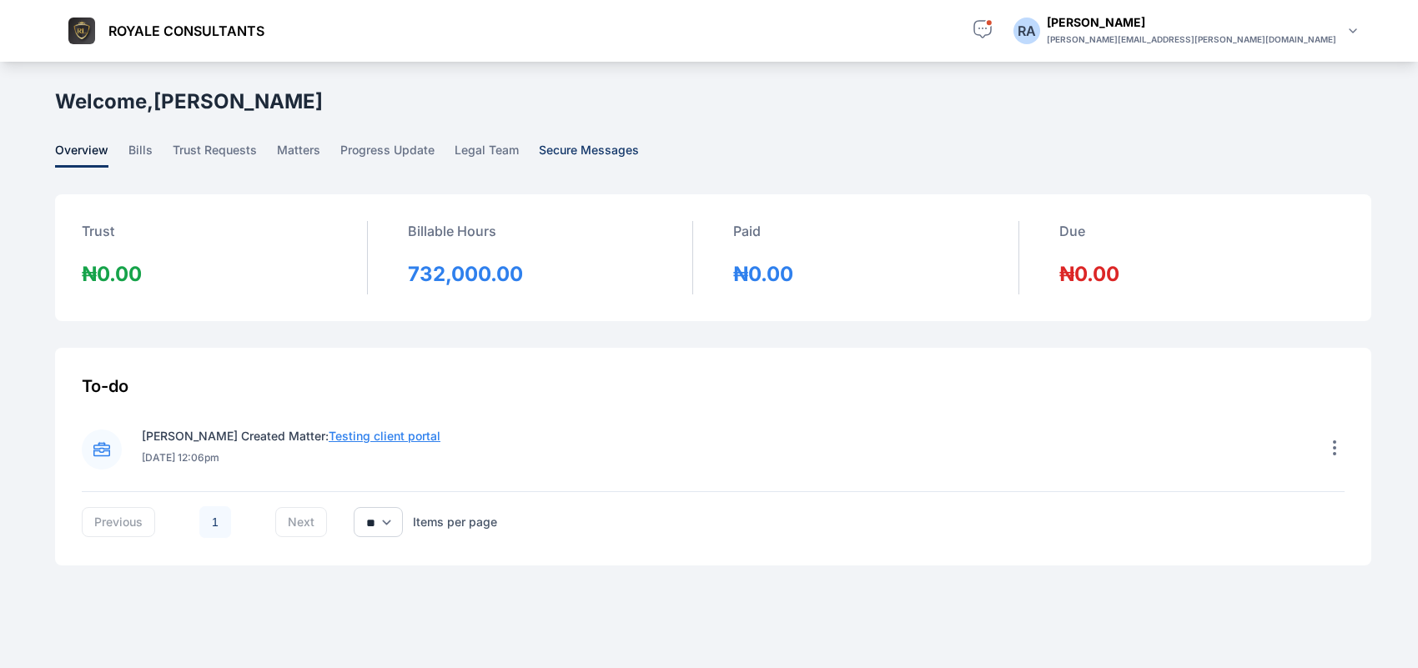
click at [585, 151] on span "secure messages" at bounding box center [589, 155] width 100 height 26
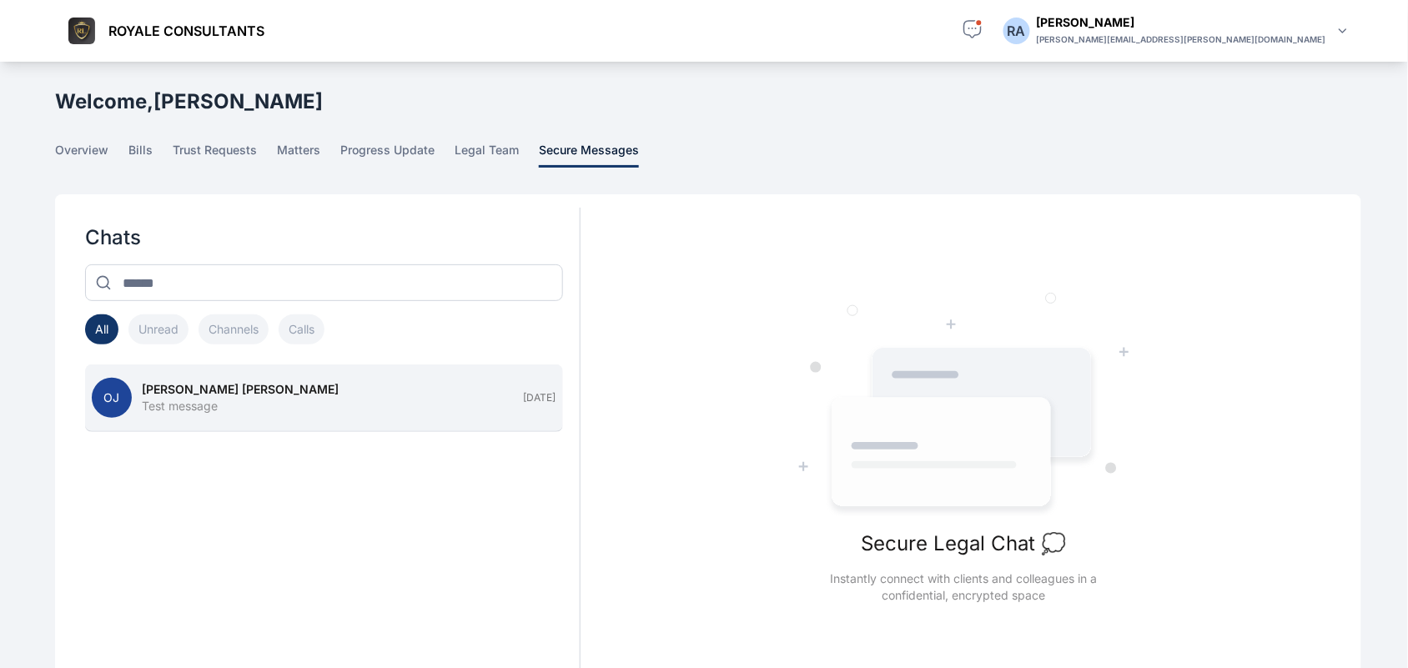
click at [423, 410] on div "Test message" at bounding box center [328, 406] width 372 height 17
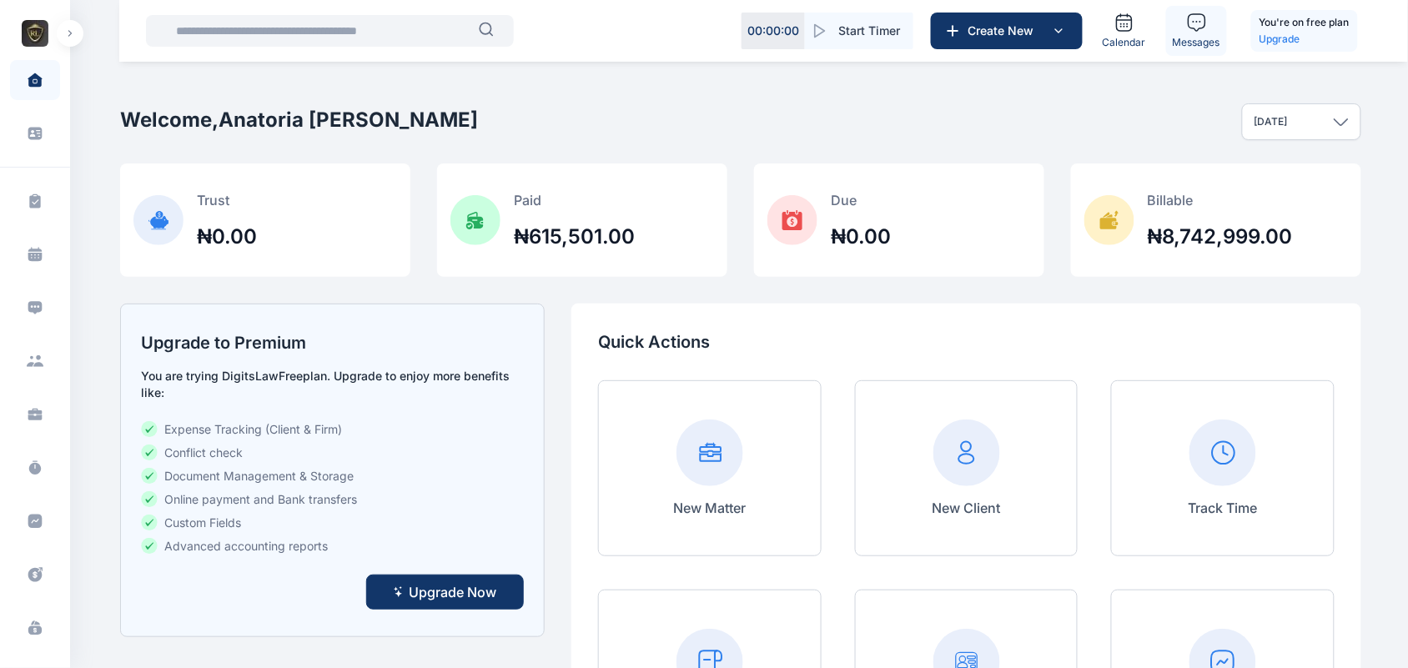
drag, startPoint x: 1175, startPoint y: 58, endPoint x: 1191, endPoint y: 35, distance: 28.7
click at [1191, 35] on div "00 : 00 : 00 Start Timer Create New Calendar Messages You're on free plan Upgra…" at bounding box center [763, 31] width 1289 height 62
click at [1191, 36] on span "Messages" at bounding box center [1197, 42] width 48 height 13
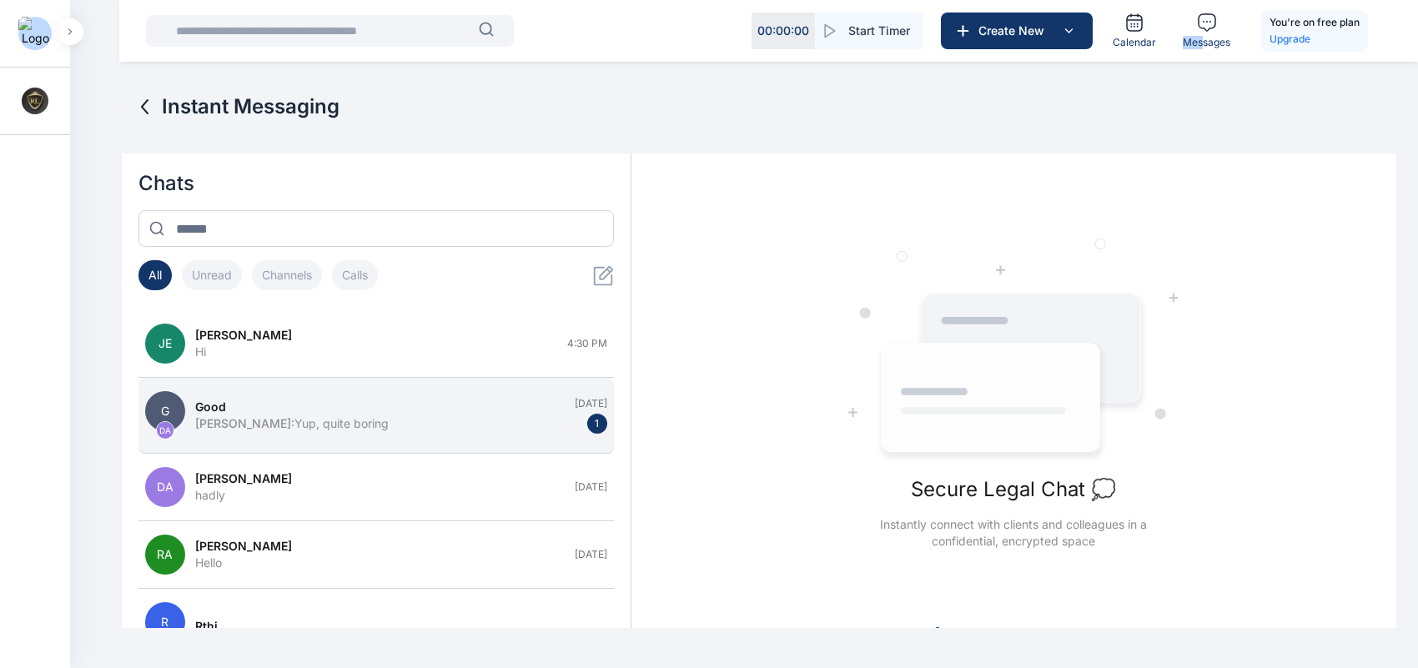
click at [447, 430] on div "[PERSON_NAME] : Yup, quite boring" at bounding box center [380, 423] width 370 height 17
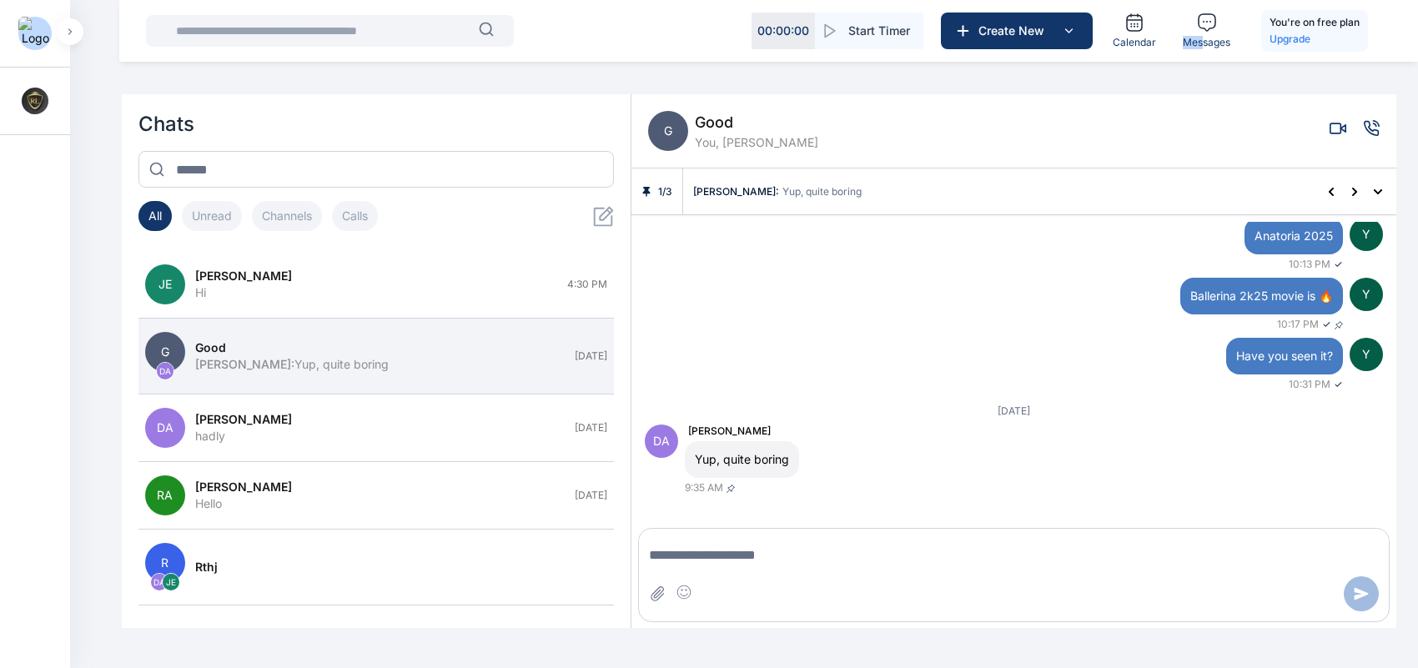
click at [69, 25] on button "button" at bounding box center [70, 31] width 27 height 27
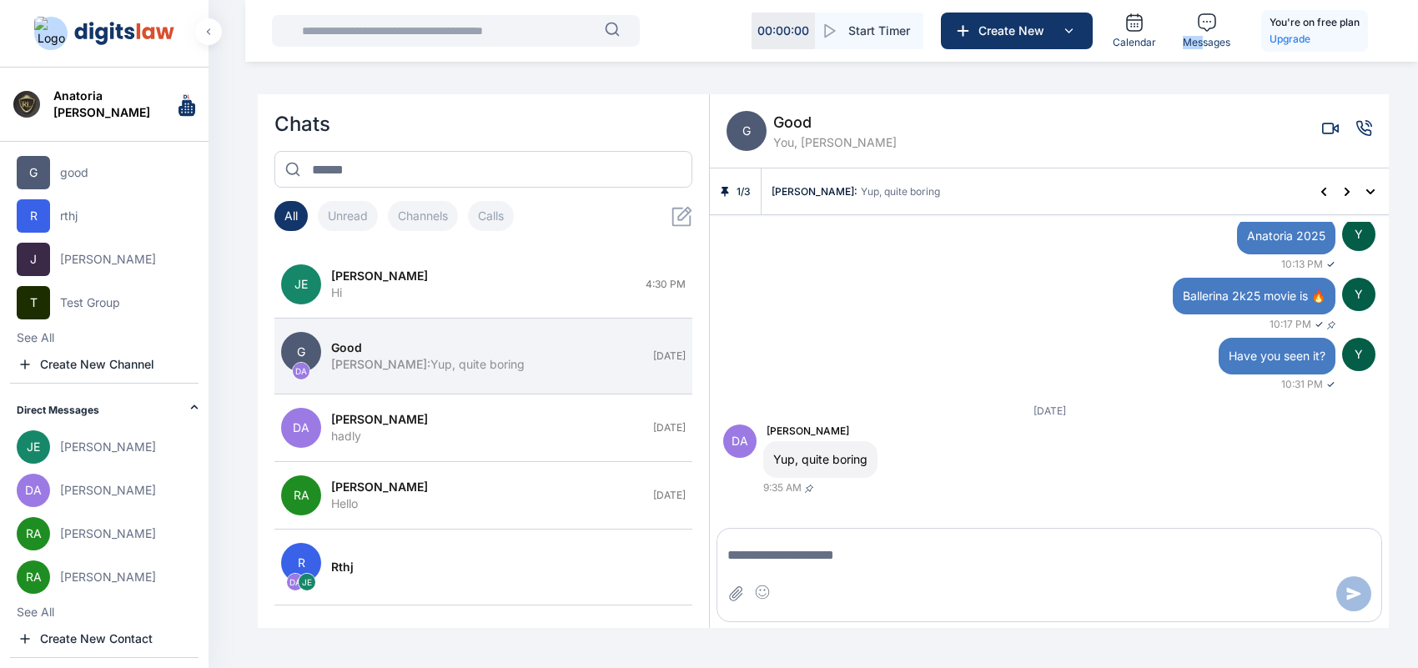
scroll to position [219, 0]
click at [40, 344] on button "See All" at bounding box center [36, 335] width 38 height 17
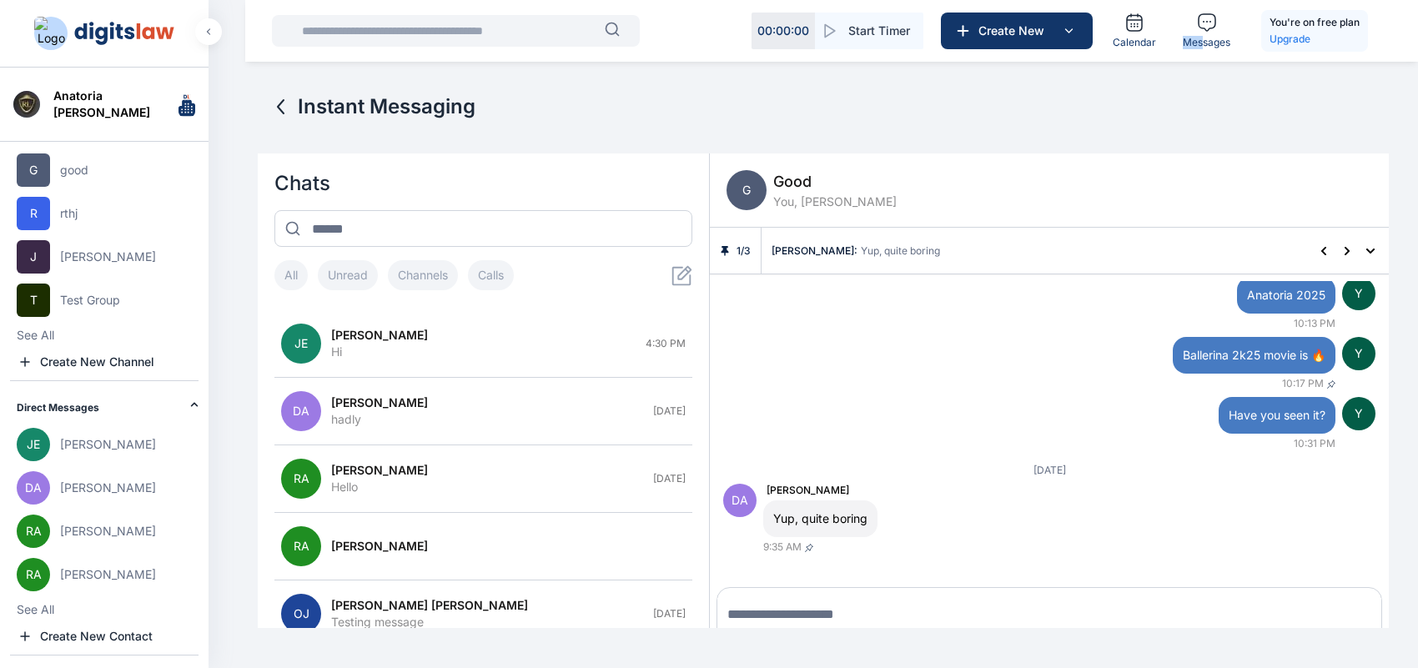
scroll to position [0, 0]
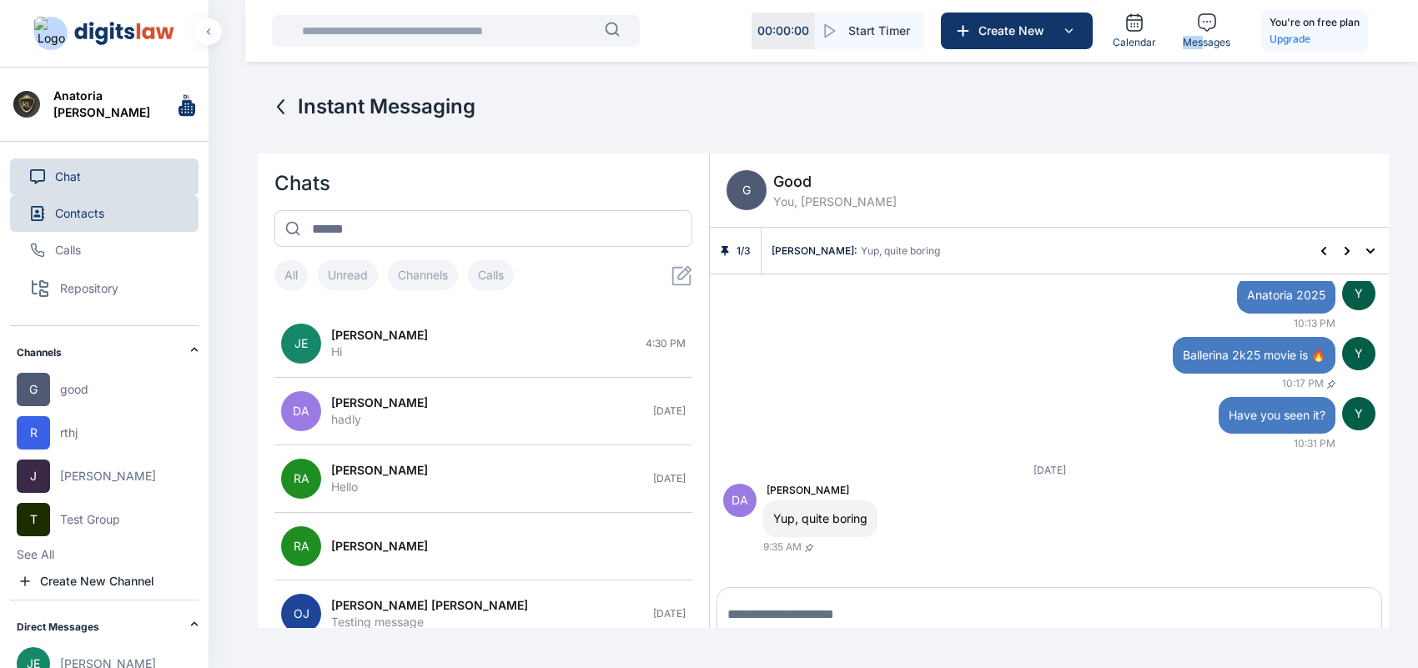
click at [94, 219] on button "Contacts" at bounding box center [104, 213] width 189 height 37
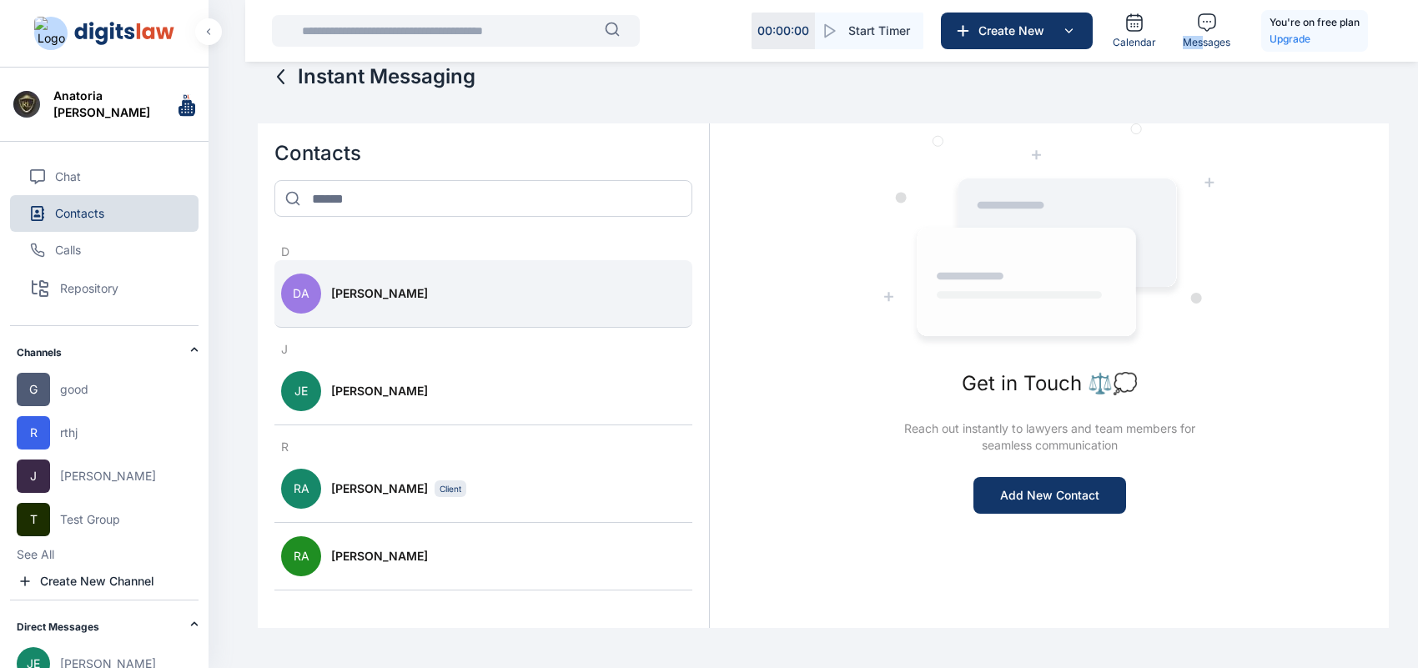
scroll to position [59, 0]
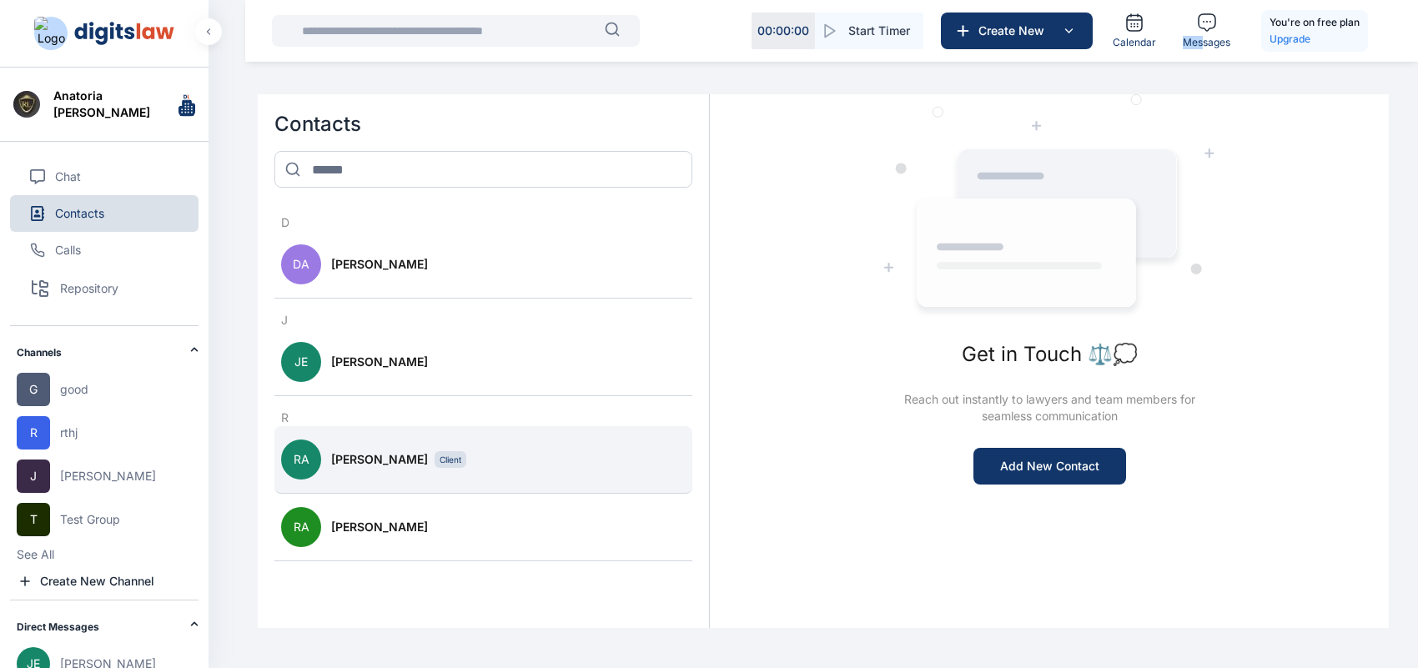
click at [369, 443] on button "RA [PERSON_NAME] Client" at bounding box center [483, 460] width 418 height 68
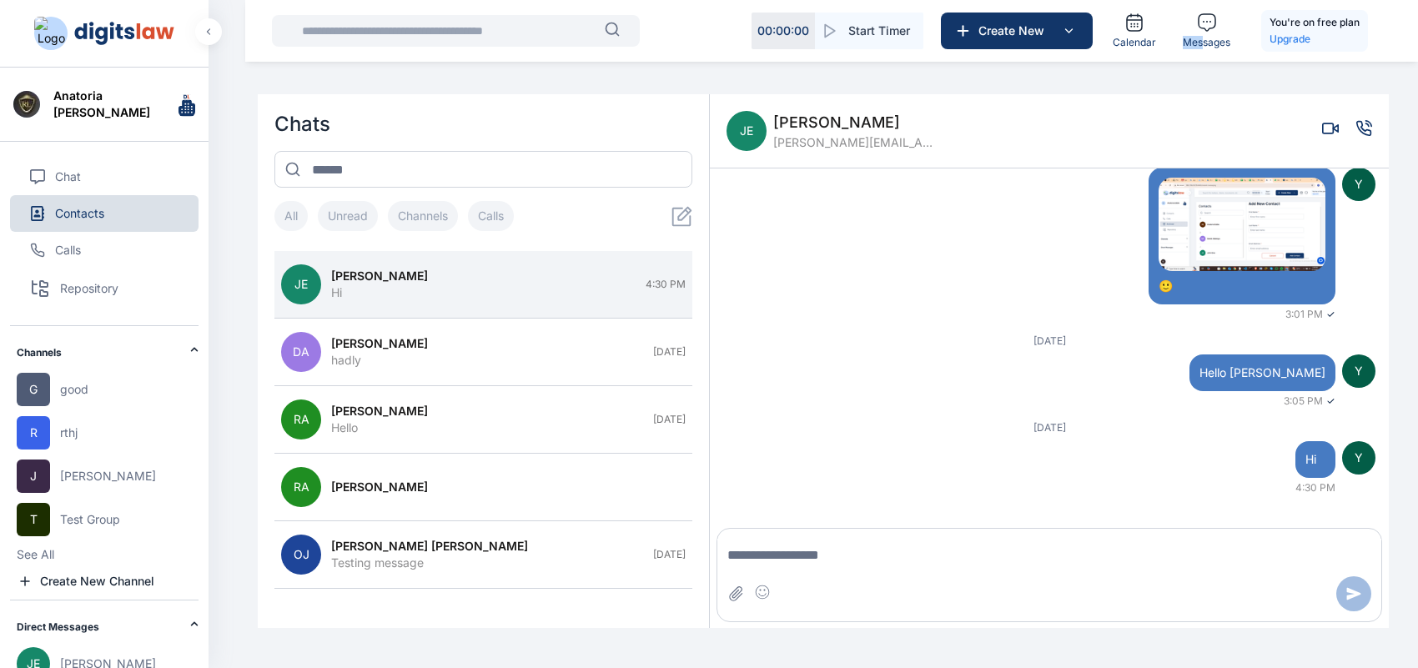
click at [123, 218] on button "Contacts" at bounding box center [104, 213] width 189 height 37
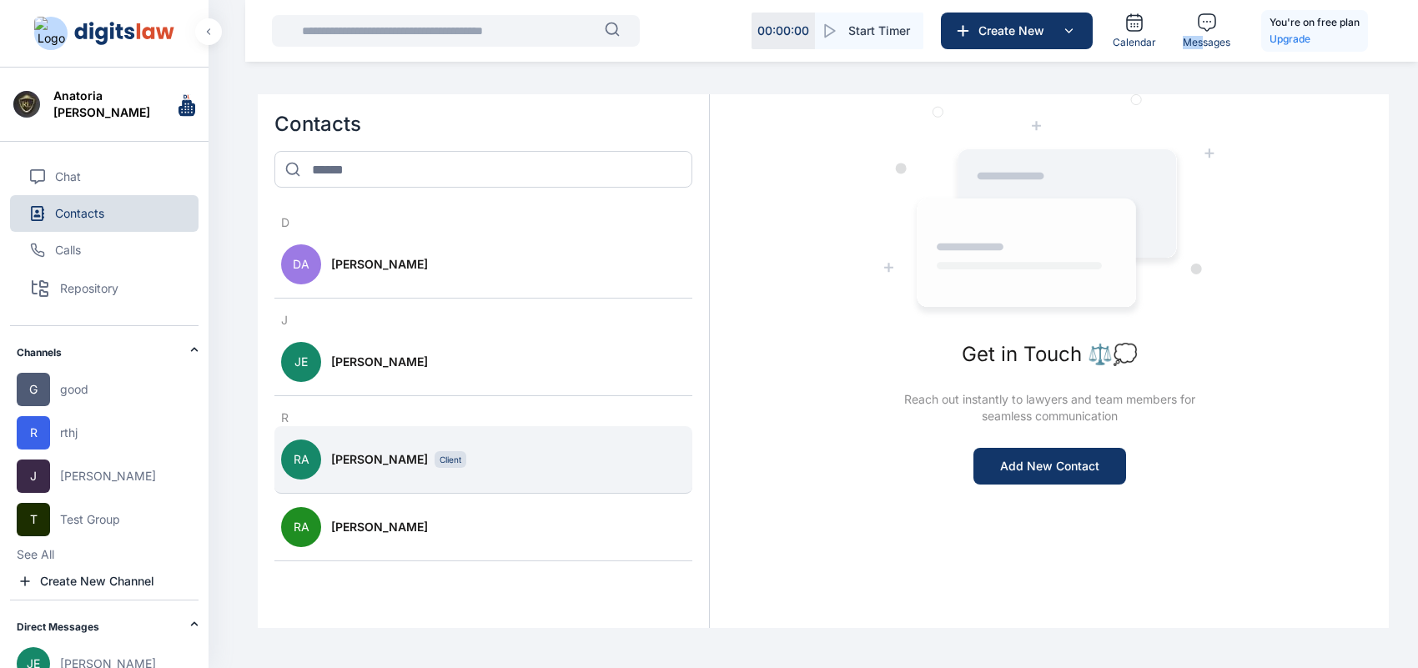
click at [444, 473] on button "RA [PERSON_NAME] Client" at bounding box center [483, 460] width 418 height 68
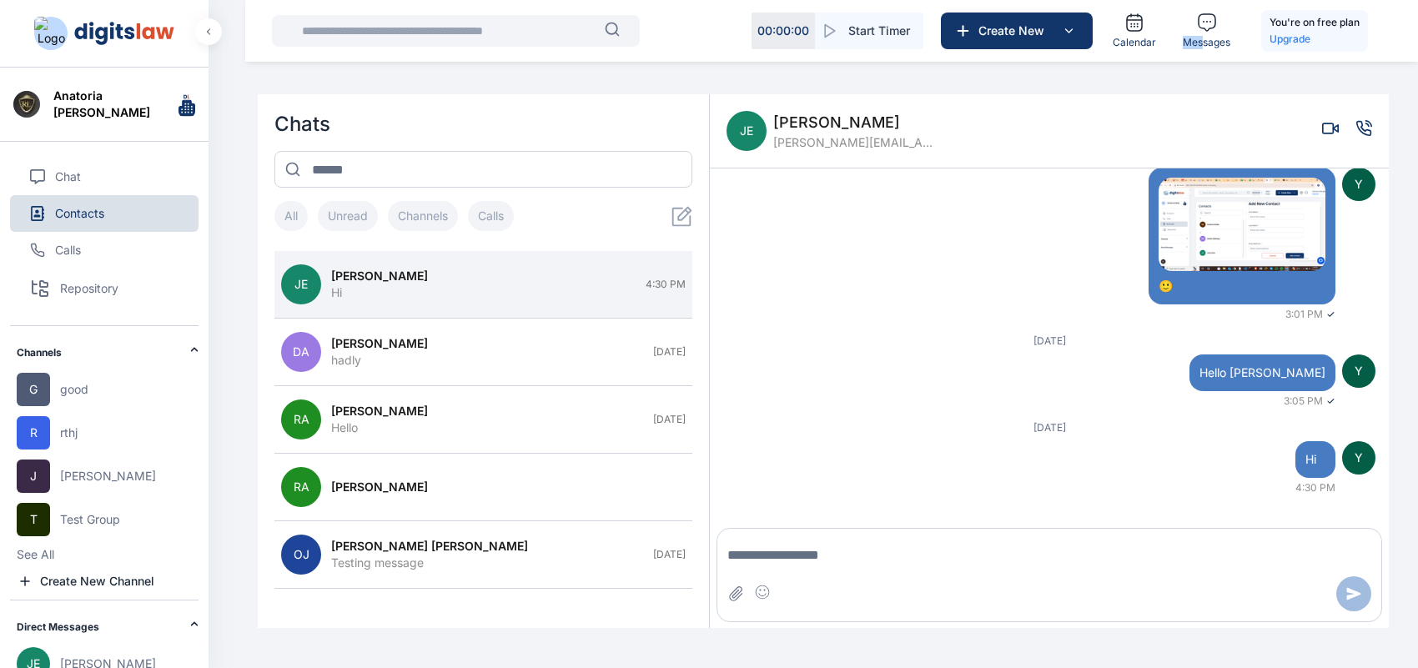
click at [115, 43] on img at bounding box center [124, 33] width 100 height 23
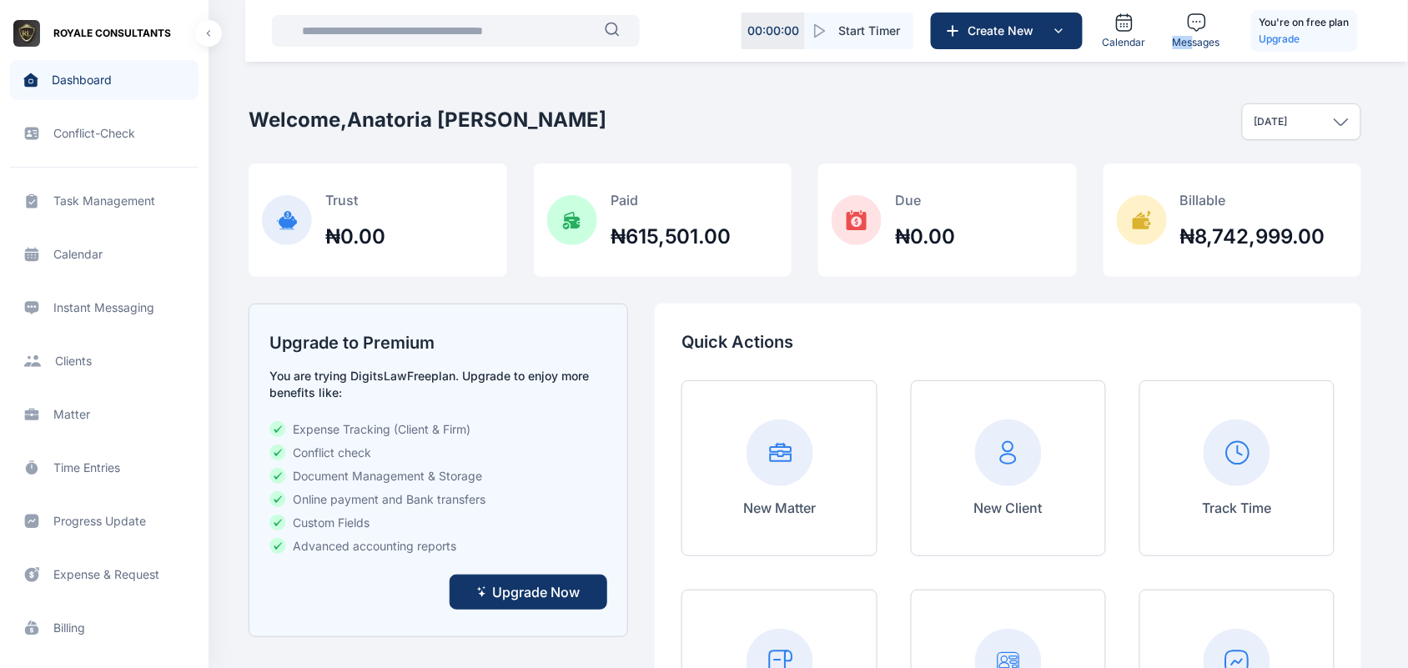
click at [65, 355] on span "Client clients clients" at bounding box center [104, 361] width 189 height 40
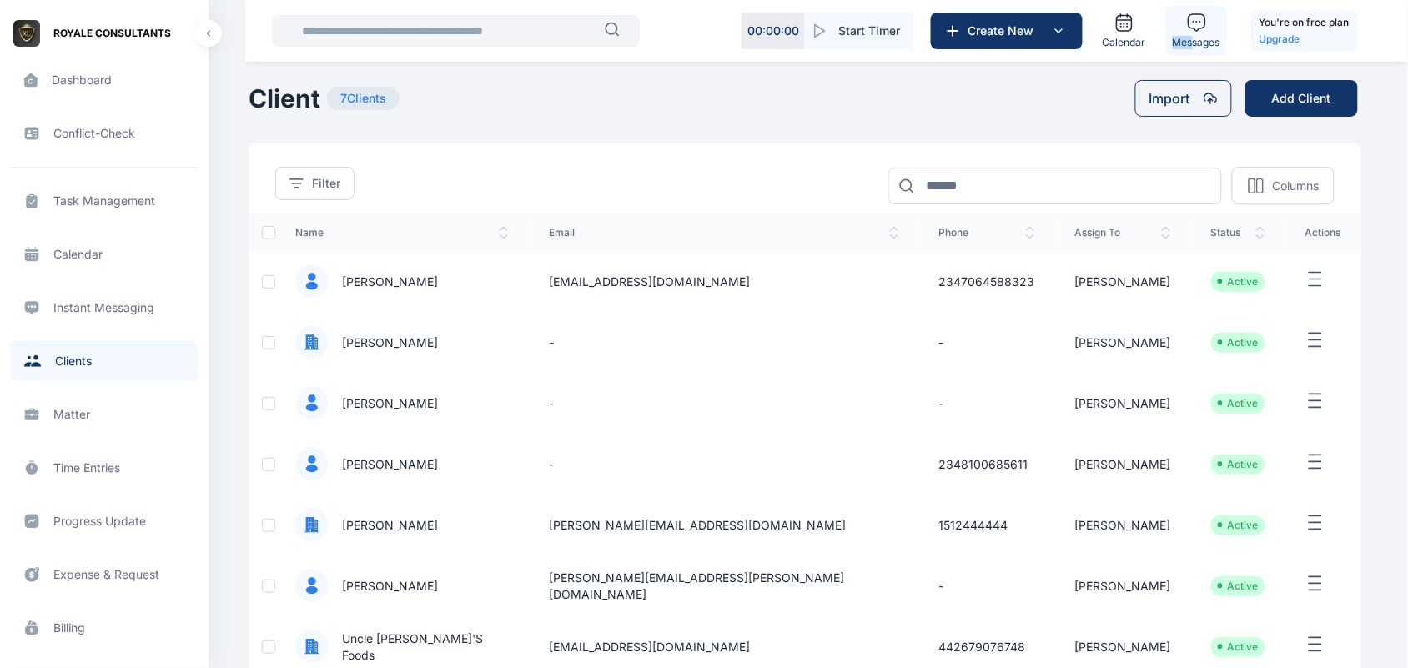
click at [1201, 28] on icon at bounding box center [1197, 22] width 17 height 17
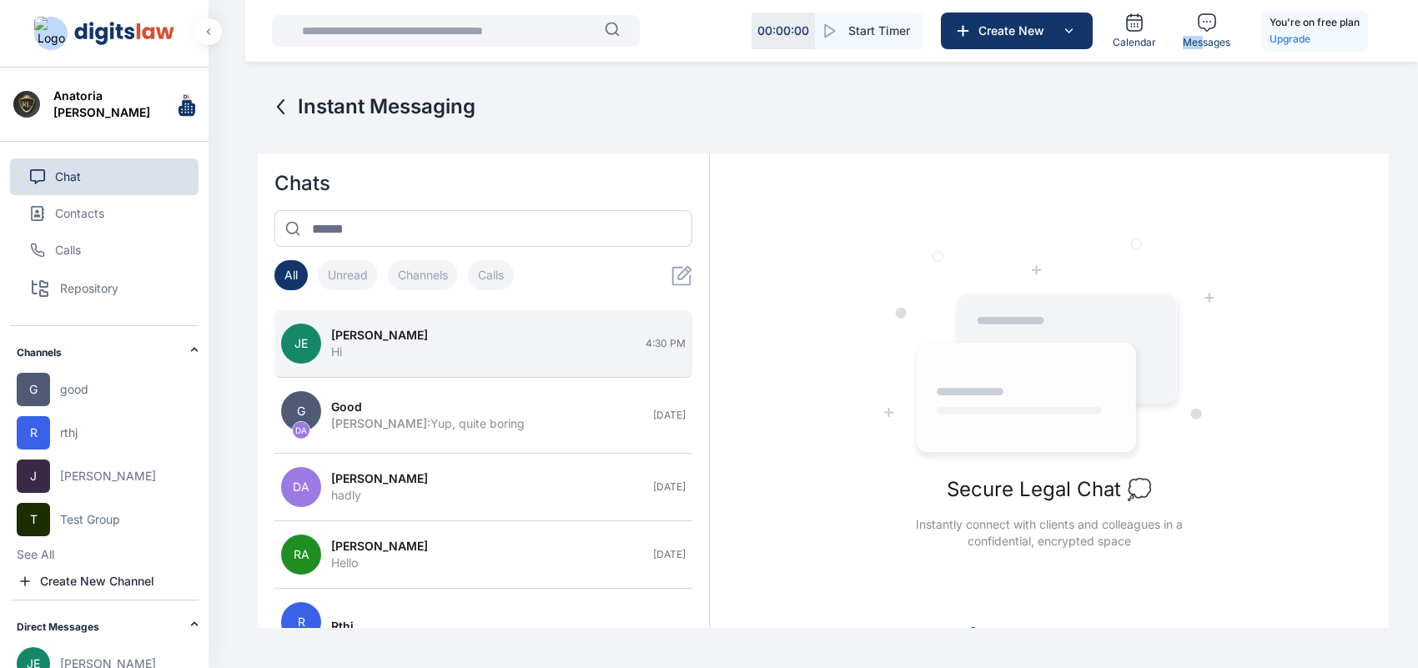
click at [536, 367] on button "[PERSON_NAME] [PERSON_NAME] Hi 4:30 PM" at bounding box center [483, 344] width 418 height 68
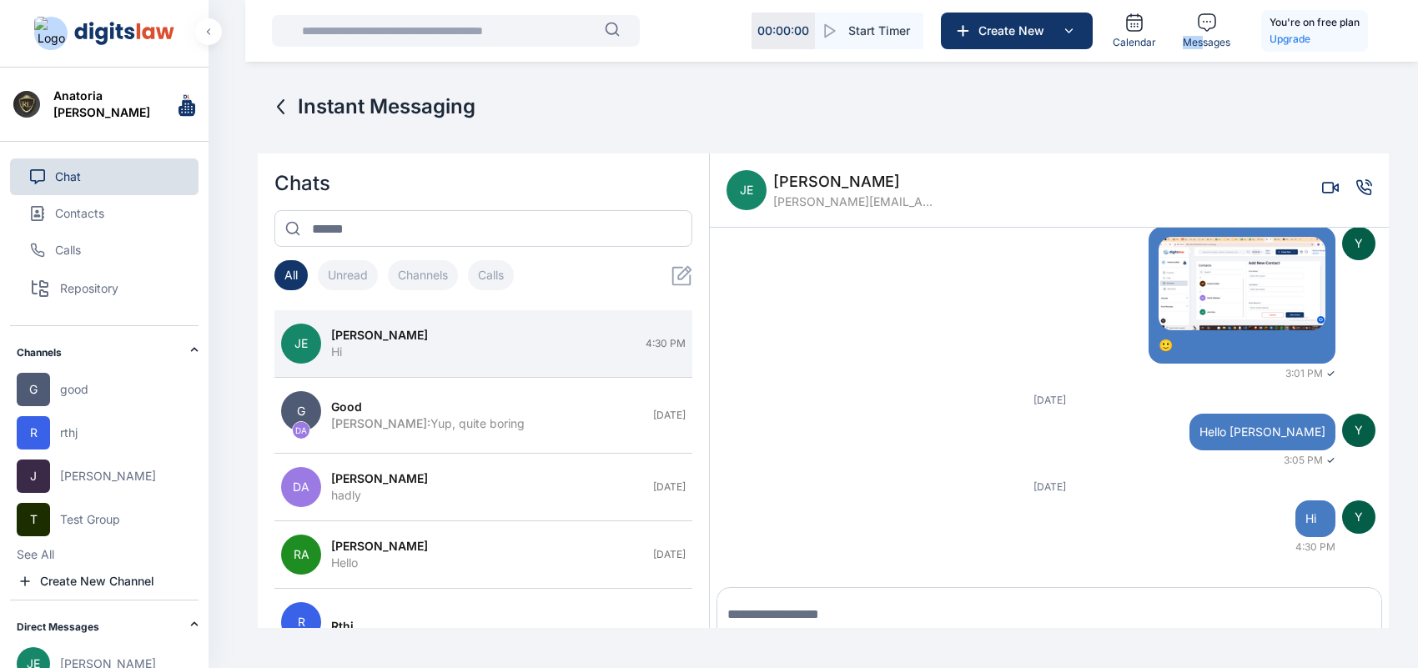
scroll to position [60, 0]
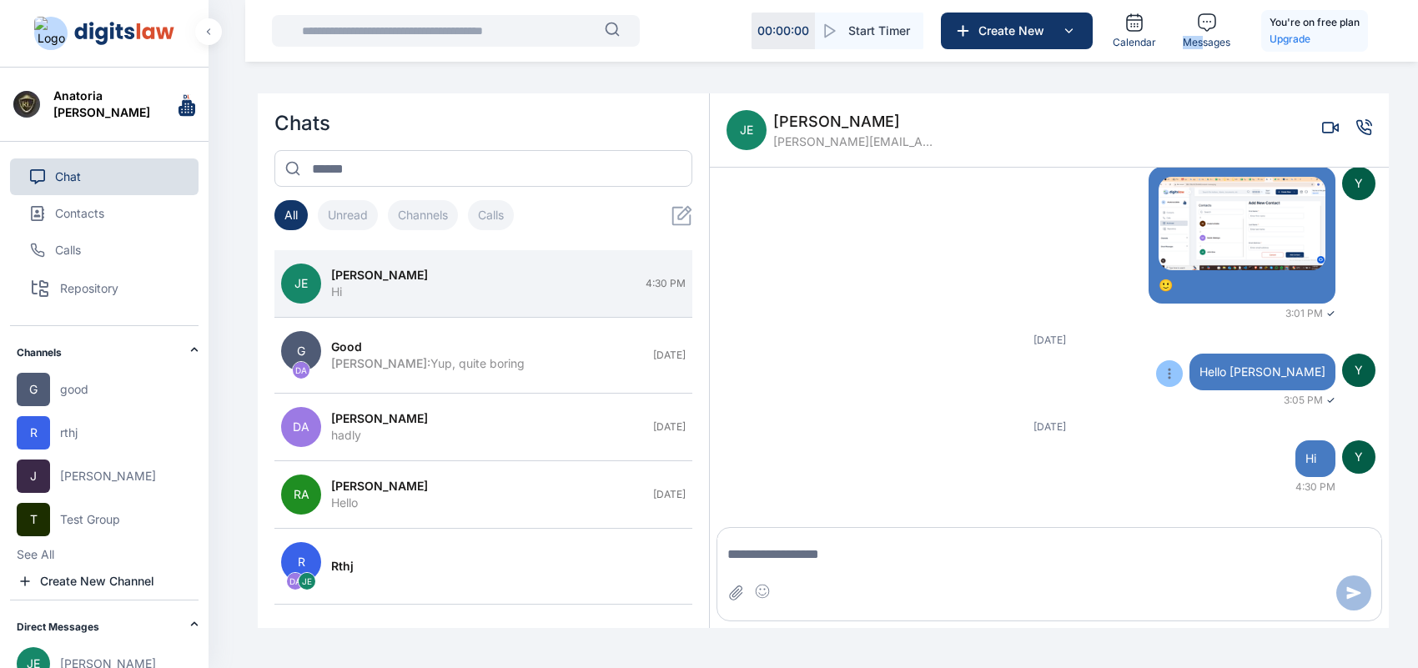
click at [1183, 371] on button at bounding box center [1169, 373] width 27 height 27
click at [1170, 397] on span "Pin" at bounding box center [1161, 405] width 17 height 17
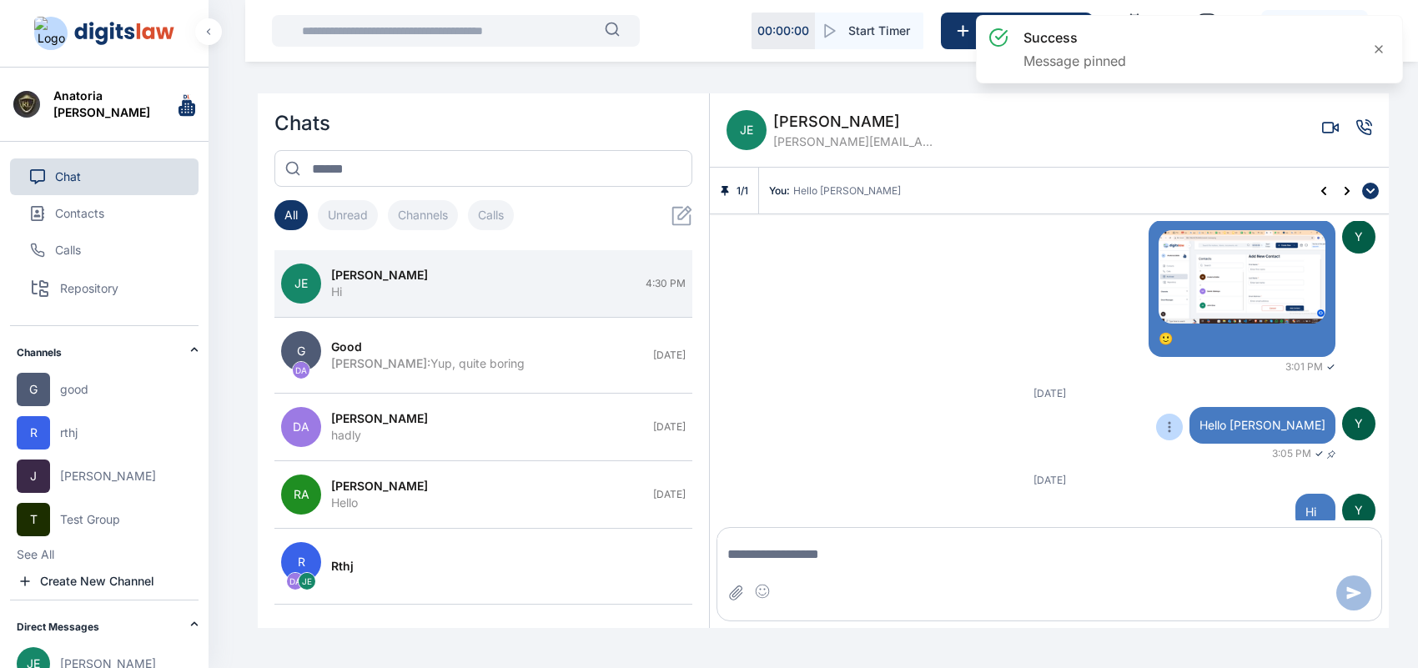
click at [1366, 186] on icon at bounding box center [1371, 191] width 10 height 10
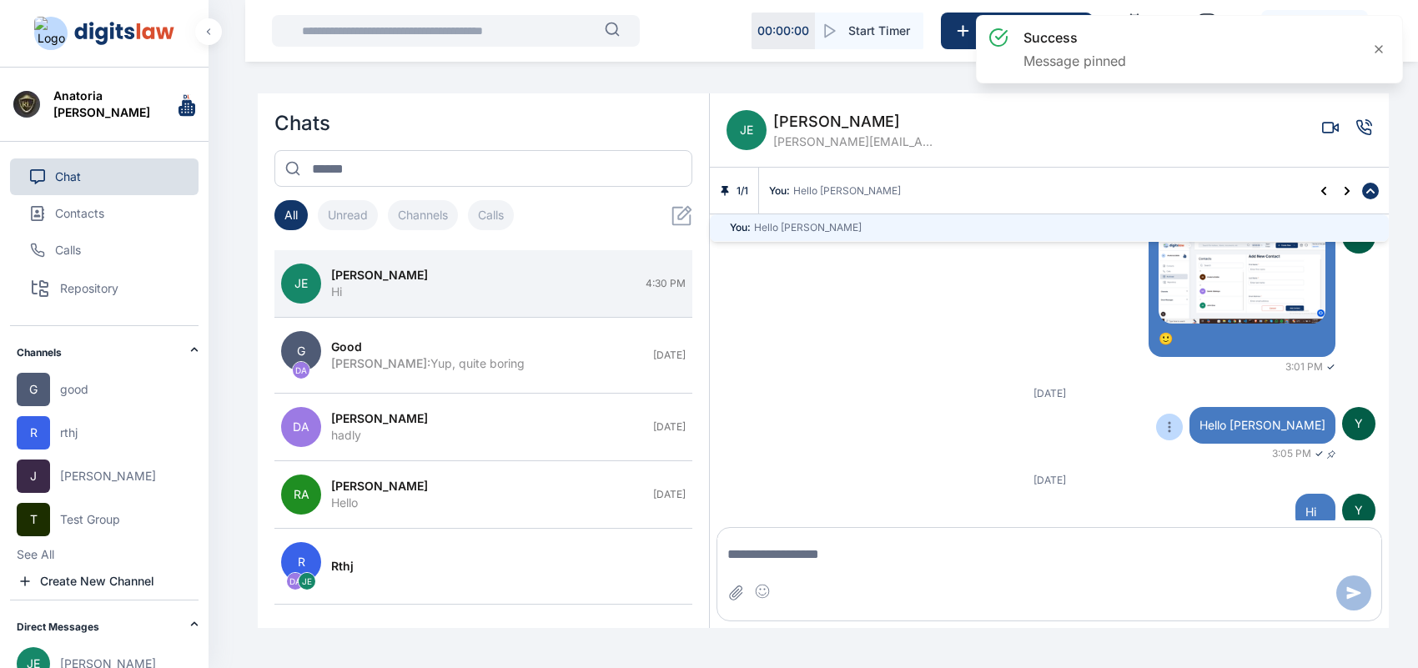
click at [726, 188] on icon at bounding box center [726, 191] width 8 height 10
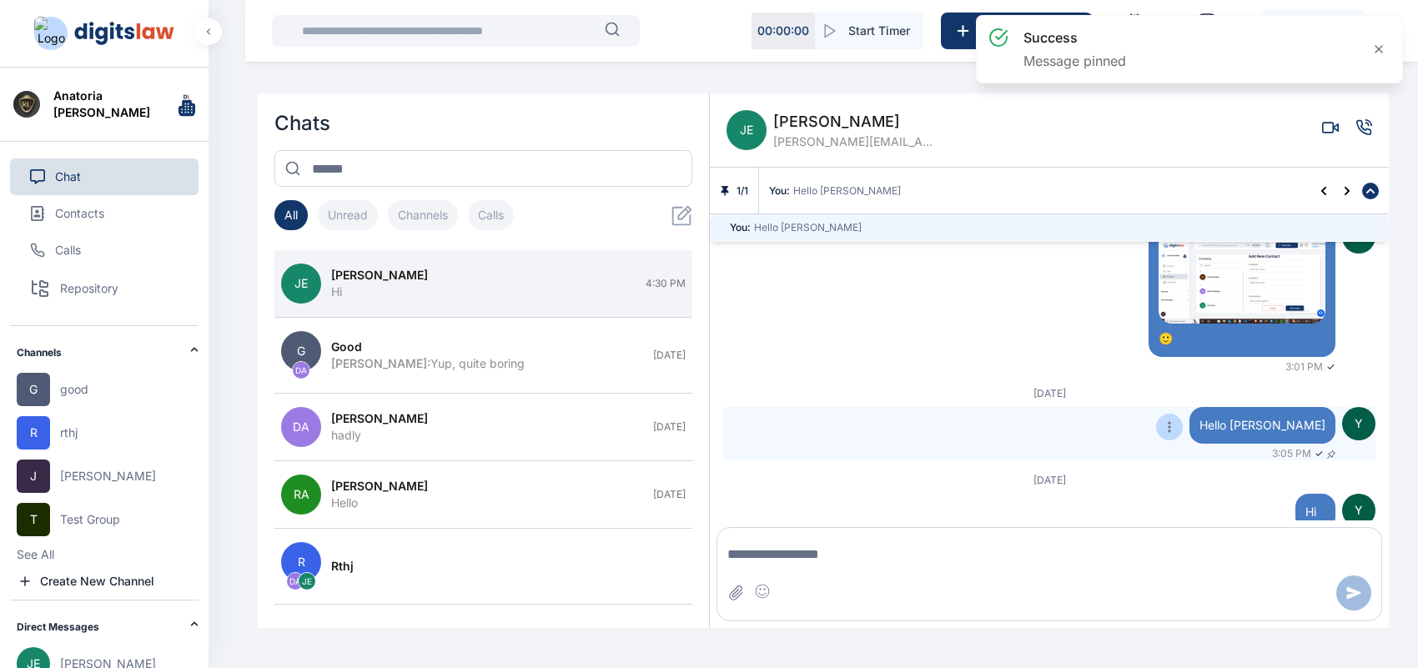
scroll to position [309, 0]
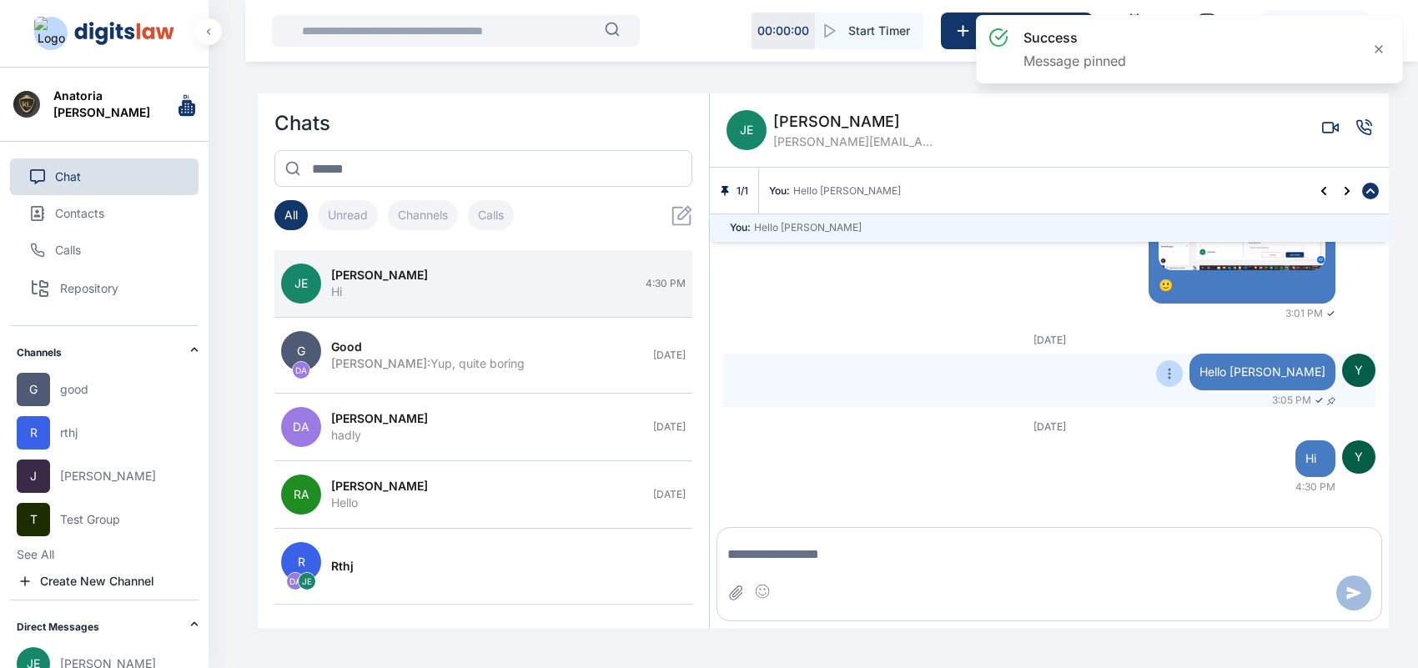
click at [748, 290] on div "Y 🙂 3:01 PM ✓" at bounding box center [1049, 244] width 652 height 154
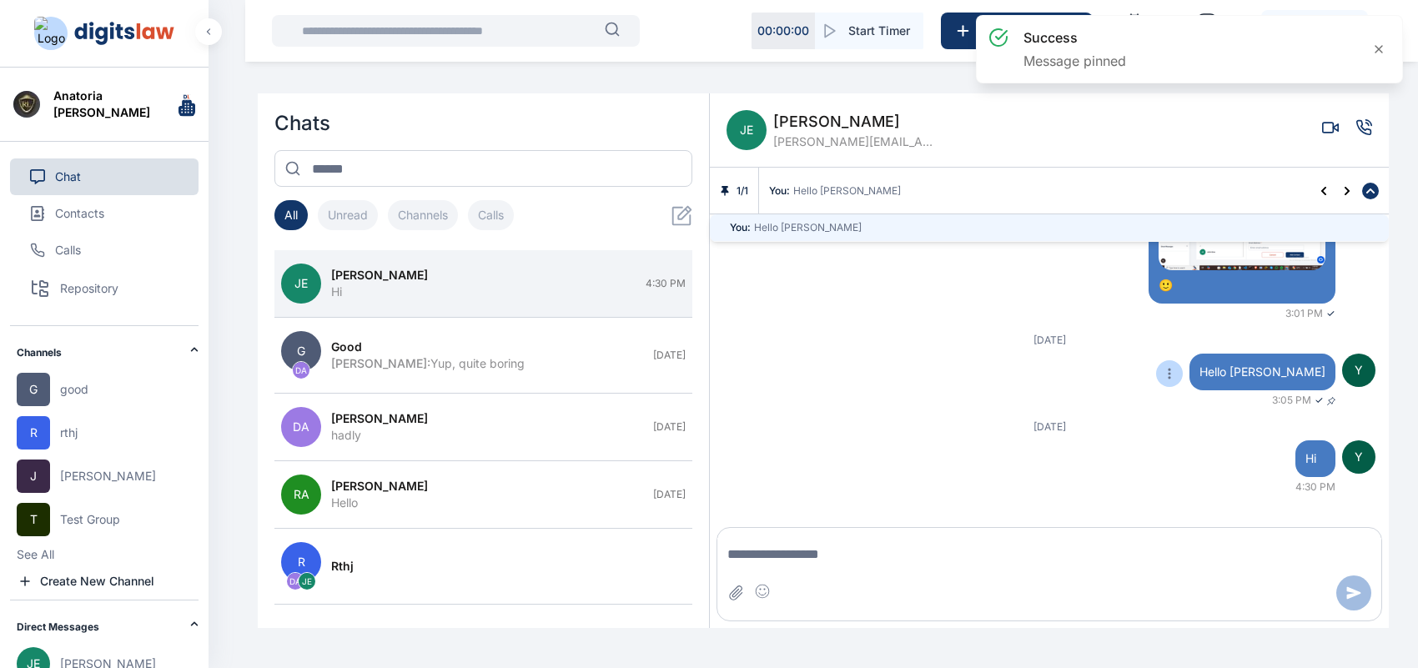
click at [718, 189] on div "1 / 1" at bounding box center [734, 191] width 49 height 46
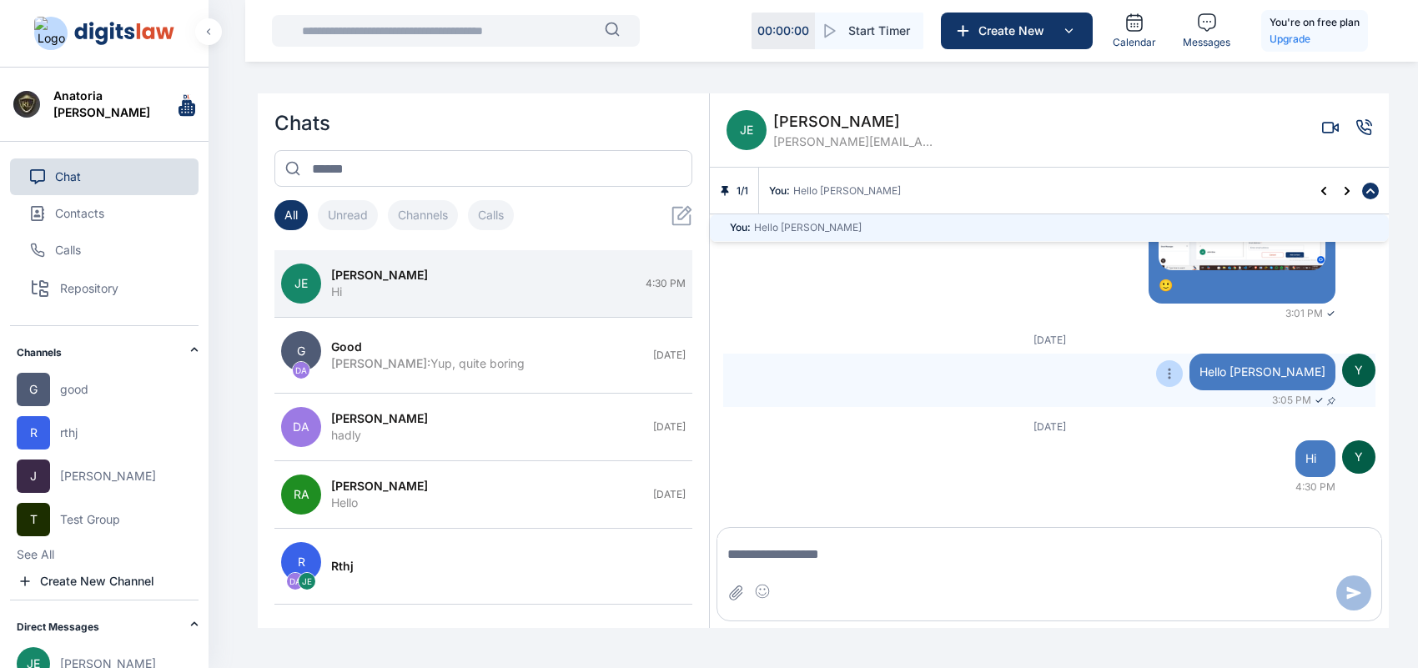
click at [819, 200] on div "1 / 1 You : Hello [PERSON_NAME]" at bounding box center [1049, 191] width 679 height 47
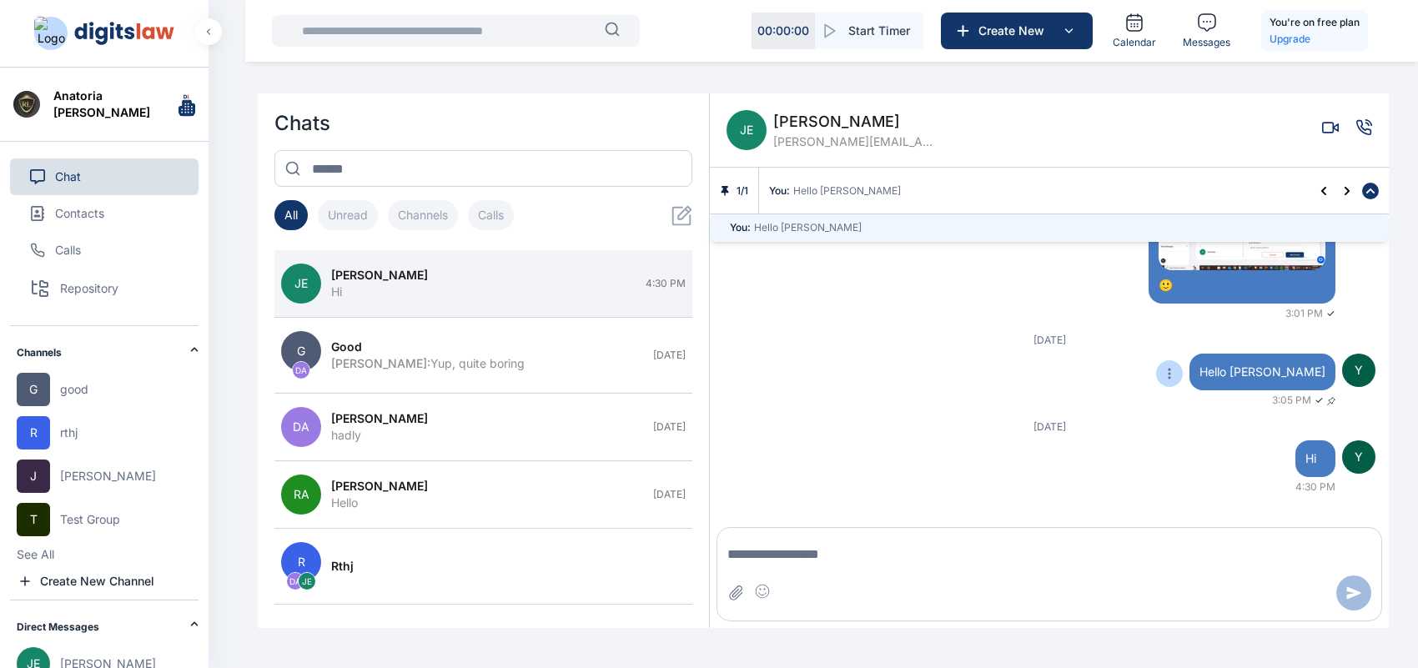
click at [894, 185] on div "You : Hello [PERSON_NAME]" at bounding box center [1035, 190] width 533 height 13
click at [1106, 330] on div "[DATE] Y Hi [PERSON_NAME] 2:01 PM ✓ Y 😄 3:00 PM ✓ Y 🙂 3:01 PM ✓ [DATE] Y Hello …" at bounding box center [1049, 371] width 679 height 300
click at [722, 186] on icon at bounding box center [725, 191] width 10 height 10
click at [1335, 189] on div at bounding box center [1350, 191] width 77 height 17
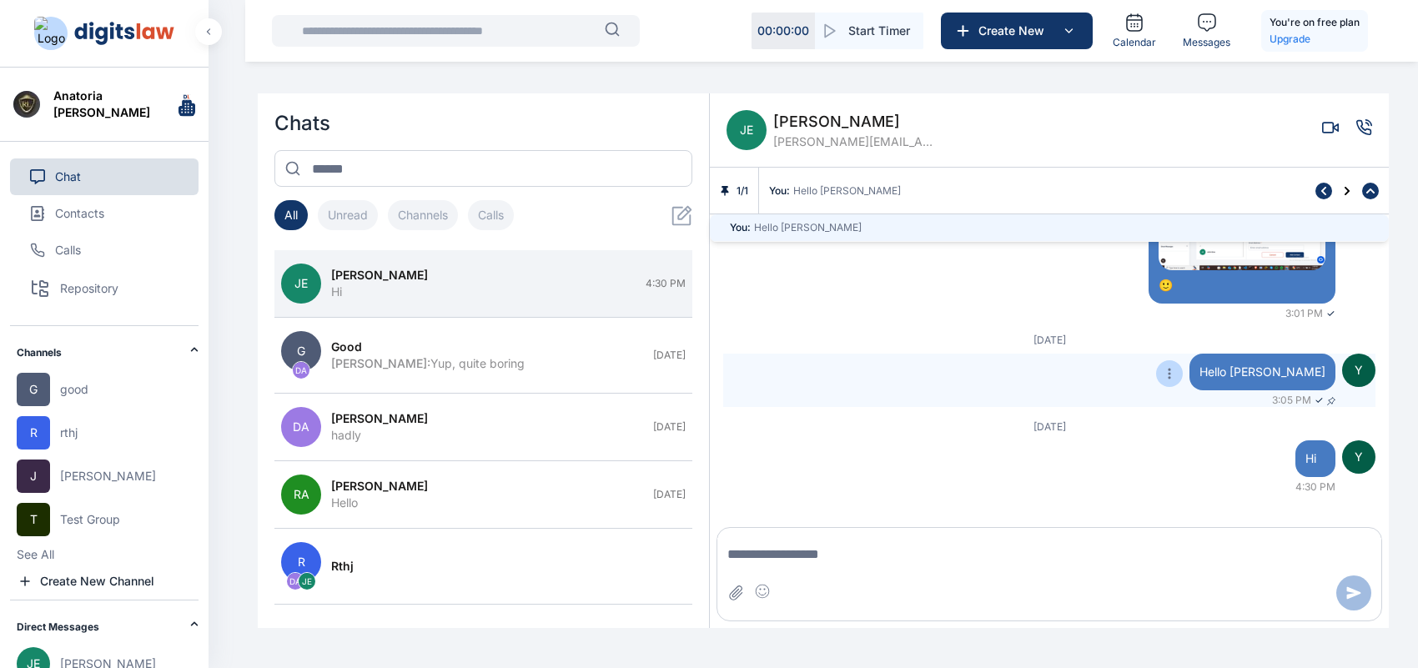
click at [1329, 189] on button at bounding box center [1324, 191] width 17 height 17
click at [1366, 190] on icon at bounding box center [1371, 191] width 10 height 10
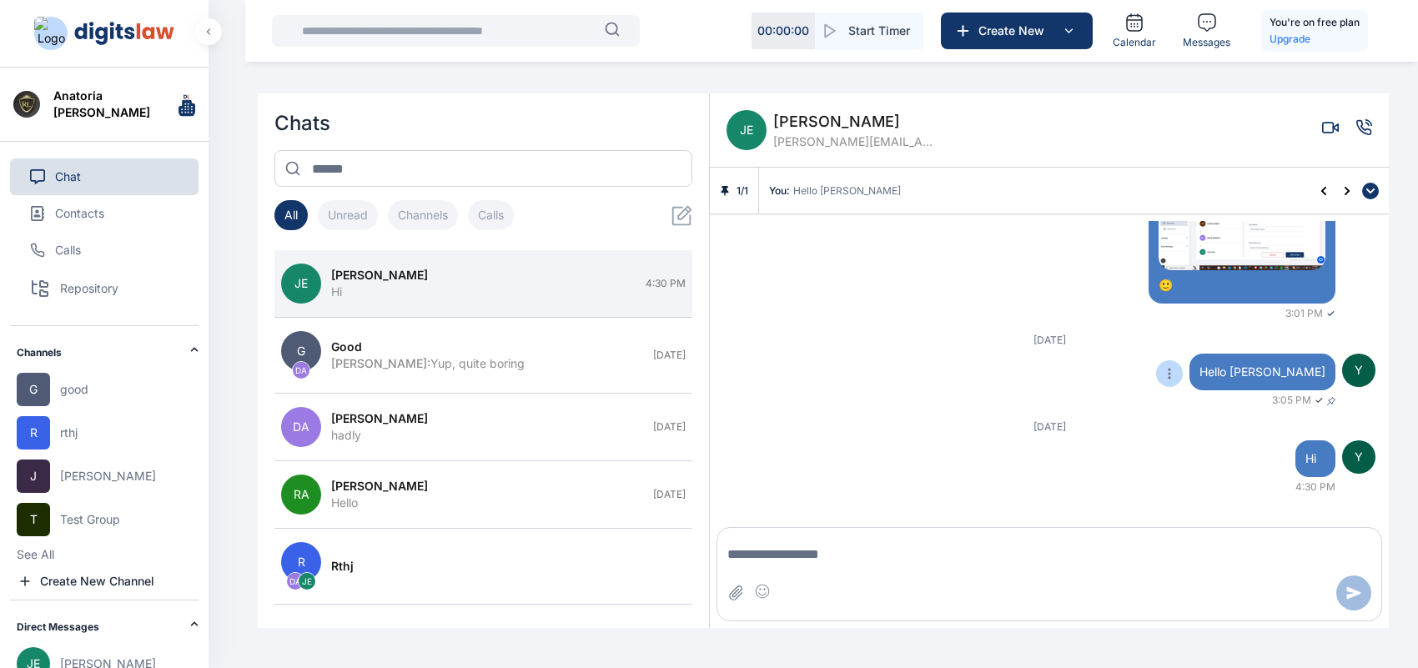
click at [1332, 193] on div at bounding box center [1350, 191] width 77 height 17
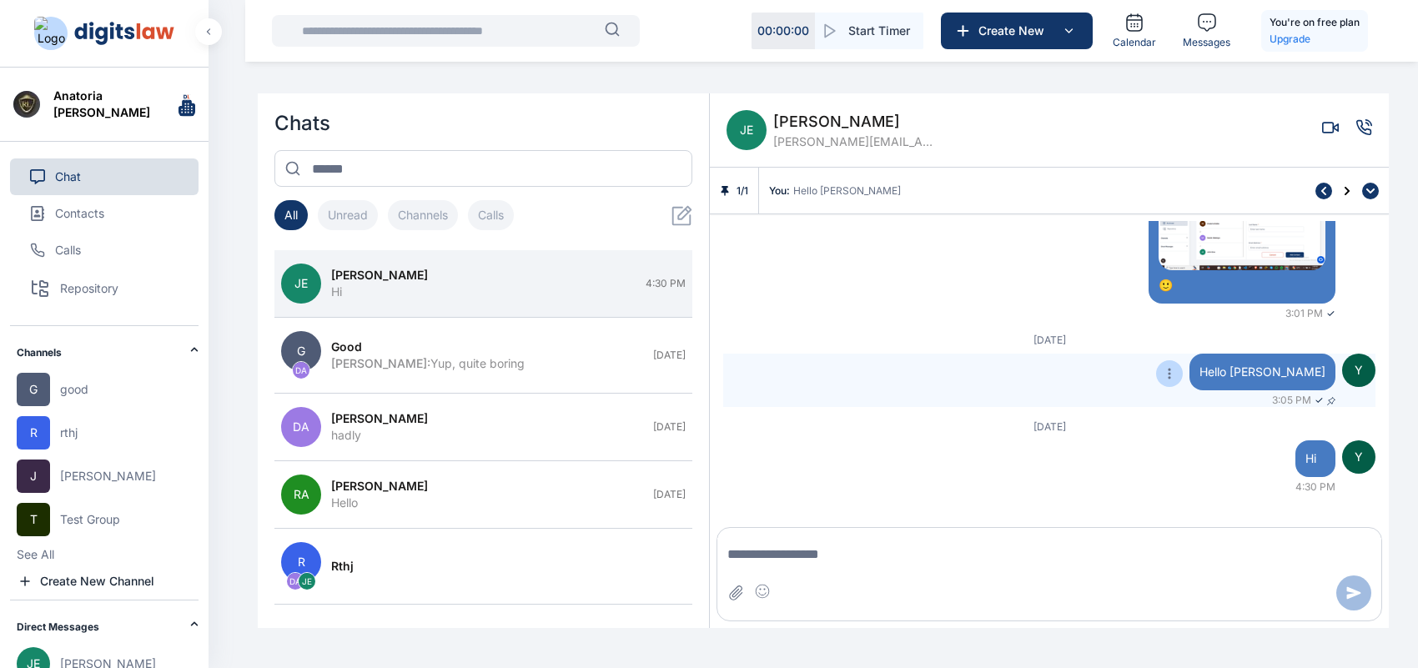
click at [1322, 193] on icon at bounding box center [1324, 191] width 10 height 10
click at [1347, 192] on icon at bounding box center [1347, 190] width 5 height 8
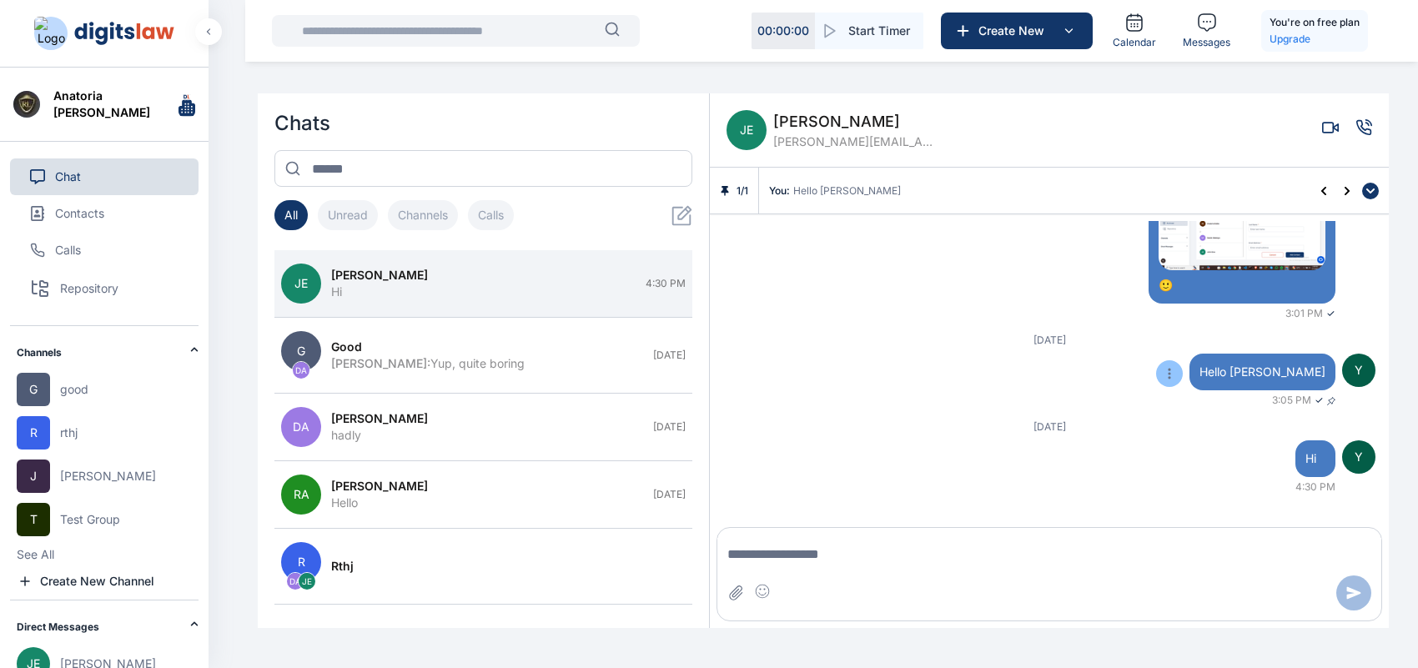
click at [1183, 385] on button at bounding box center [1169, 373] width 27 height 27
click at [1170, 413] on span "Unpin" at bounding box center [1154, 405] width 32 height 17
click at [1177, 365] on div "Y Hello Rosy 3:05 PM ✓" at bounding box center [1049, 380] width 652 height 53
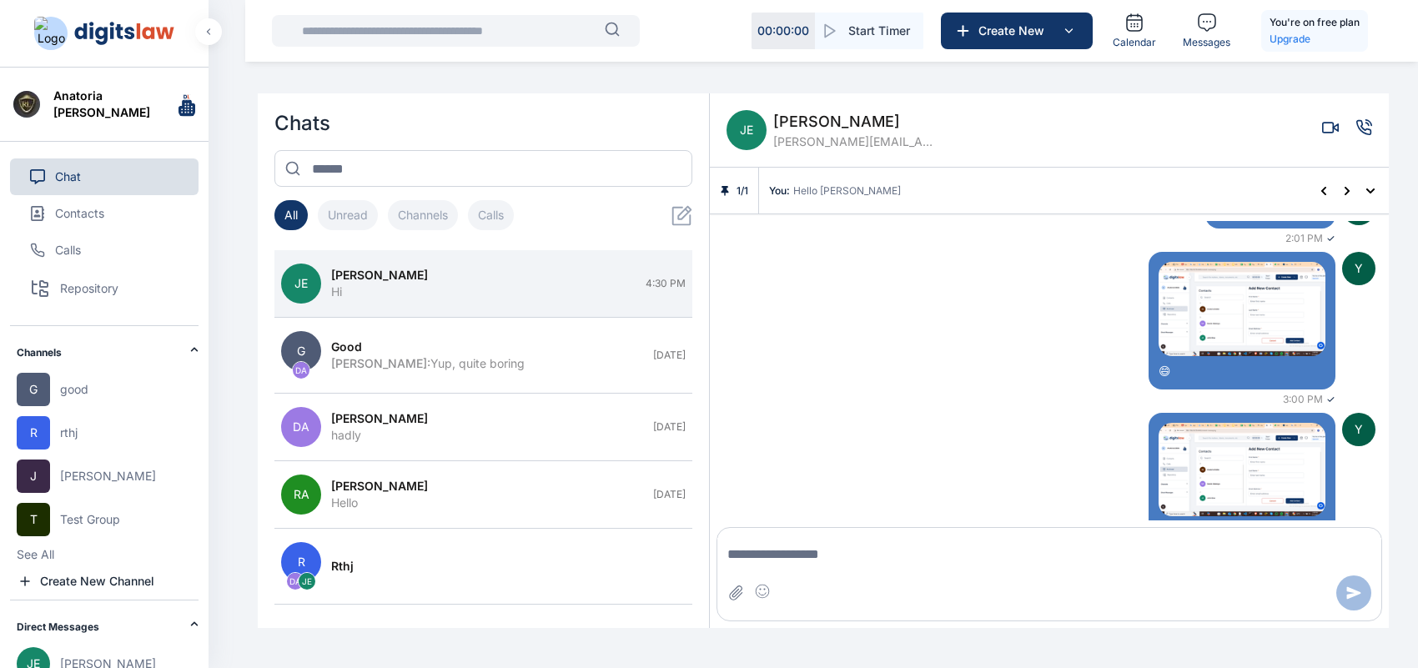
scroll to position [0, 0]
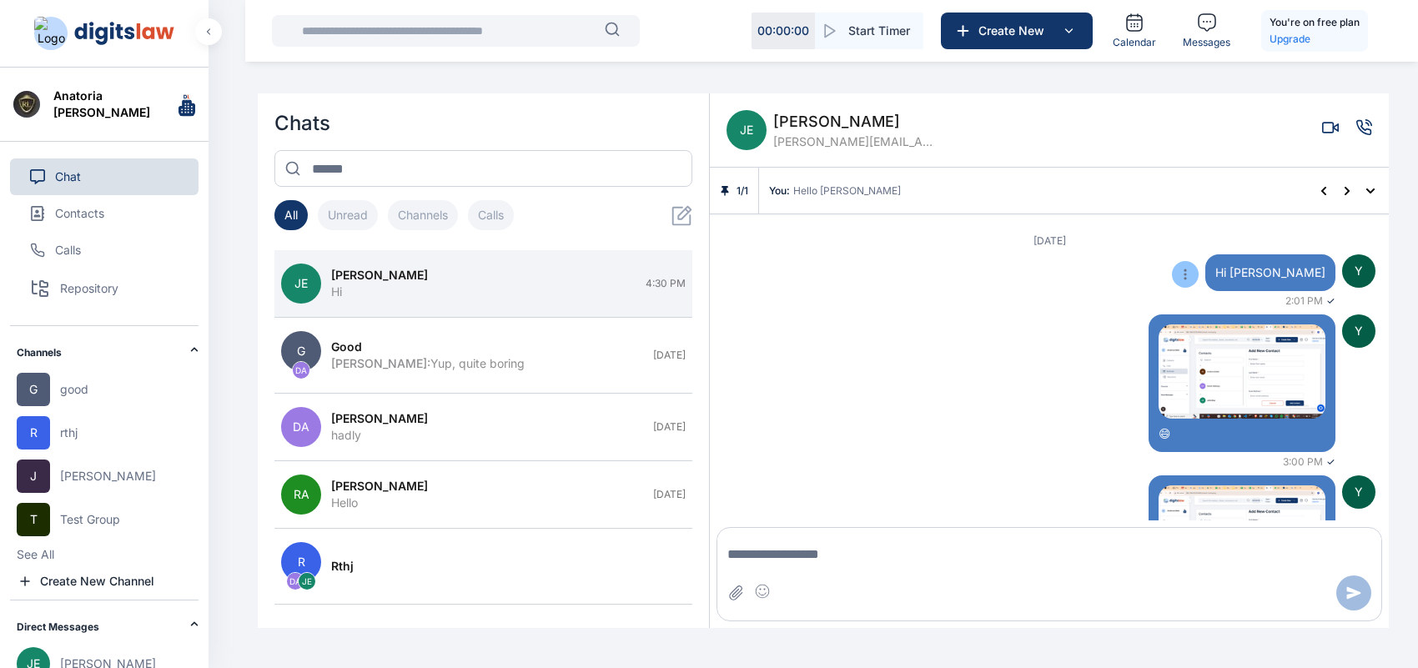
click at [1192, 268] on icon at bounding box center [1185, 274] width 13 height 13
click at [1199, 300] on button "Pin" at bounding box center [1167, 306] width 63 height 30
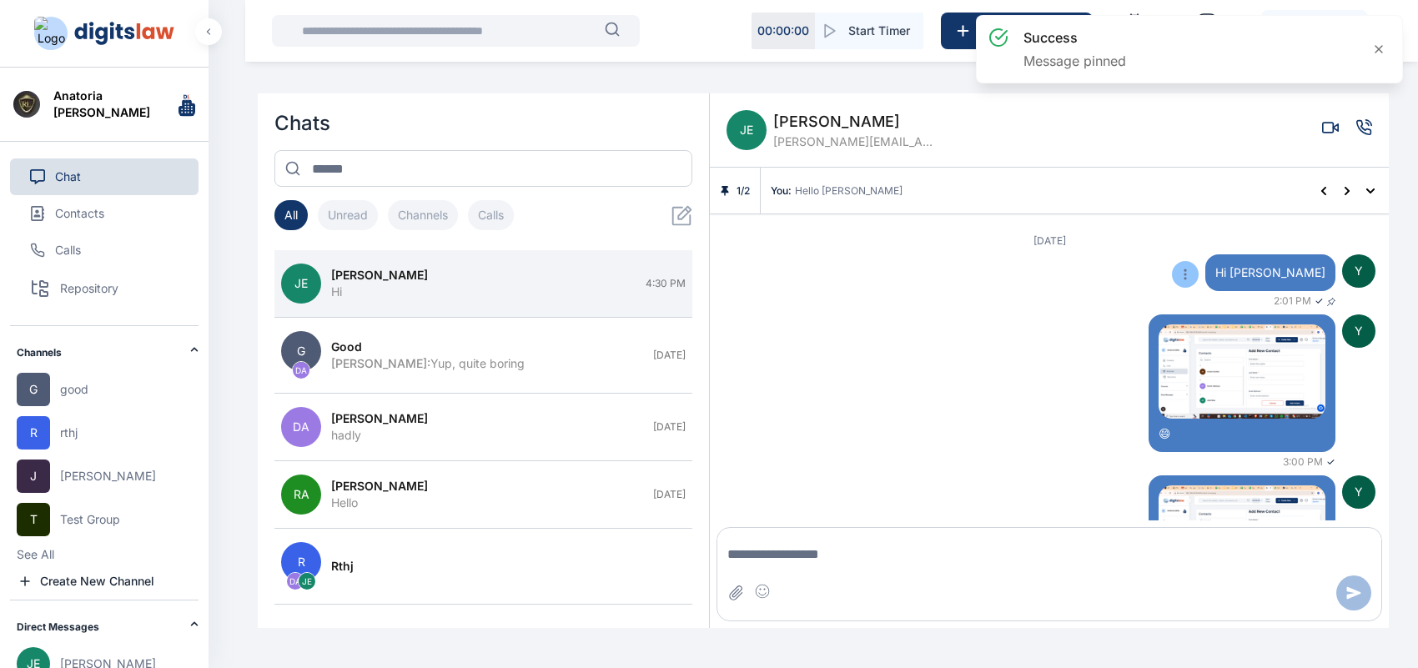
click at [1186, 273] on icon at bounding box center [1185, 274] width 3 height 11
drag, startPoint x: 1229, startPoint y: 286, endPoint x: 1229, endPoint y: 306, distance: 20.0
click at [1199, 306] on div "Unpin" at bounding box center [1160, 306] width 78 height 37
click at [1186, 306] on span "Unpin" at bounding box center [1170, 306] width 32 height 17
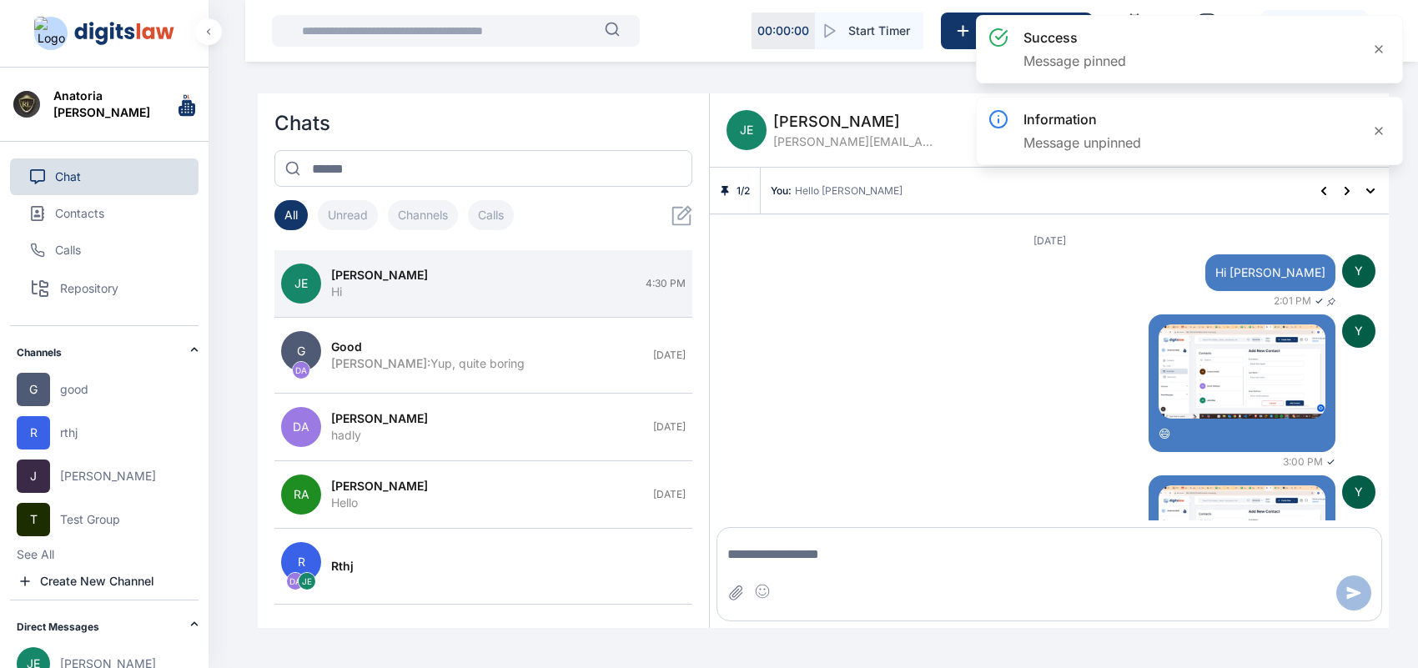
click at [1112, 309] on div "[DATE] Y Hi [PERSON_NAME] 2:01 PM ✓ Y 😄 3:00 PM ✓ Y 🙂 3:01 PM ✓" at bounding box center [1049, 431] width 652 height 395
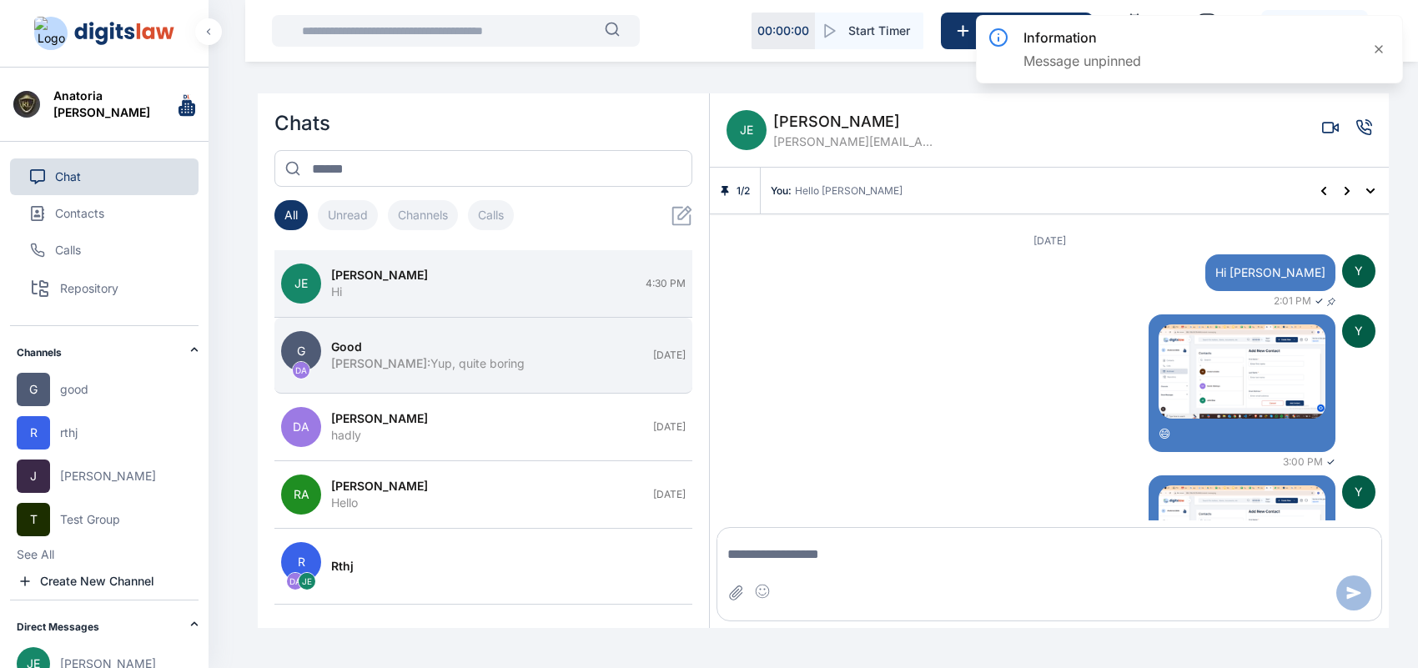
drag, startPoint x: 461, startPoint y: 302, endPoint x: 463, endPoint y: 348, distance: 46.0
click at [463, 348] on div "[PERSON_NAME] [PERSON_NAME] Hi 4:30 PM G DA good [PERSON_NAME] : Yup, quite bor…" at bounding box center [483, 430] width 418 height 361
click at [463, 348] on div "good" at bounding box center [487, 347] width 312 height 17
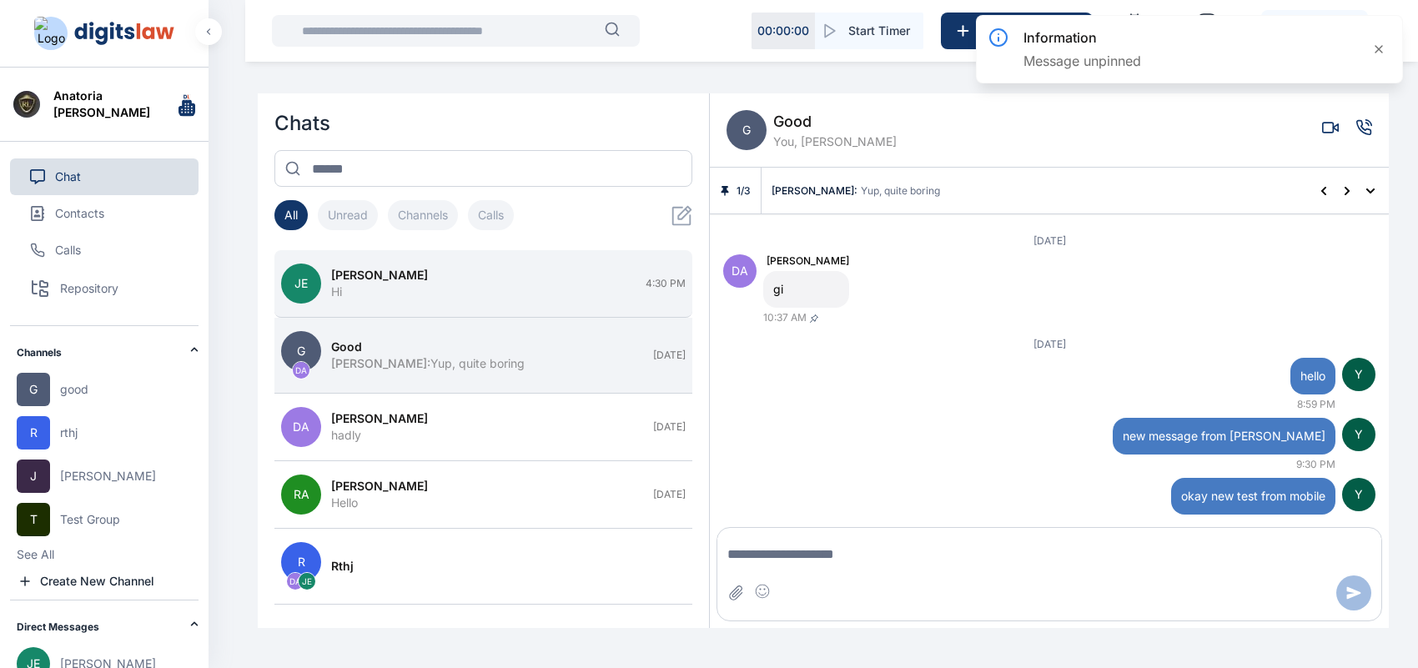
scroll to position [321, 0]
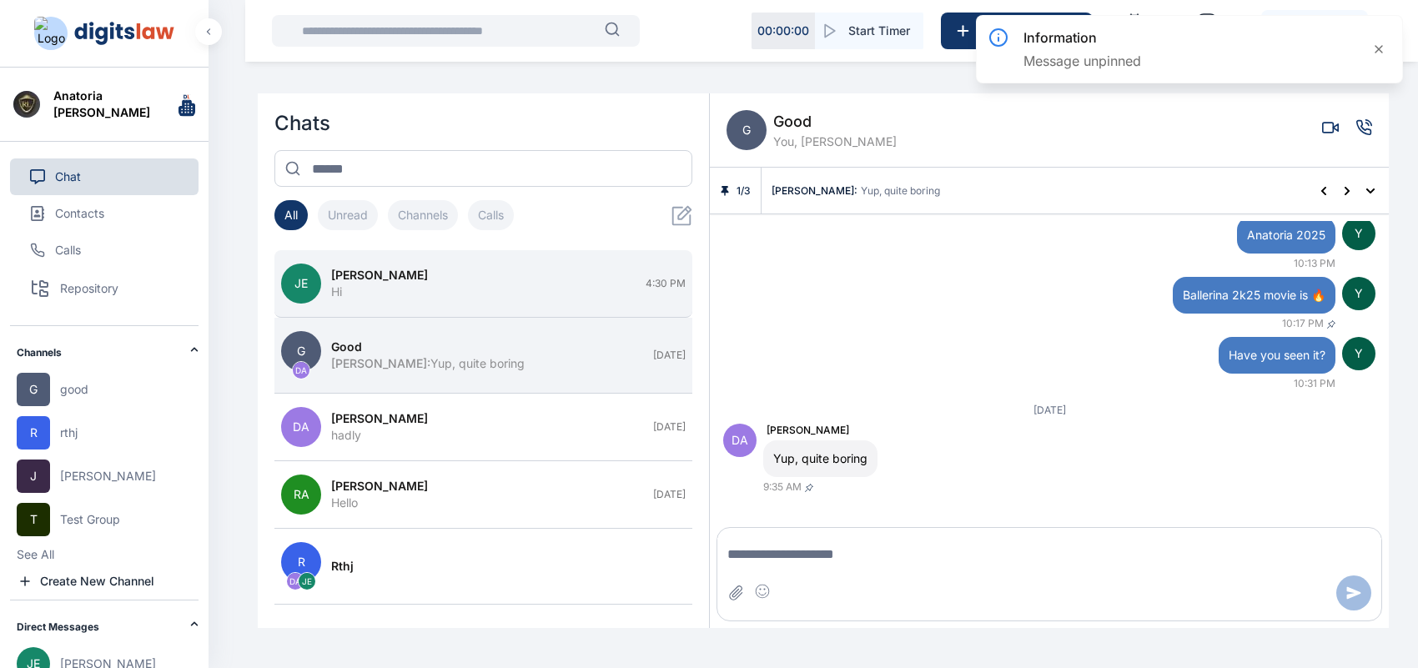
click at [492, 271] on div "[PERSON_NAME]" at bounding box center [483, 275] width 305 height 17
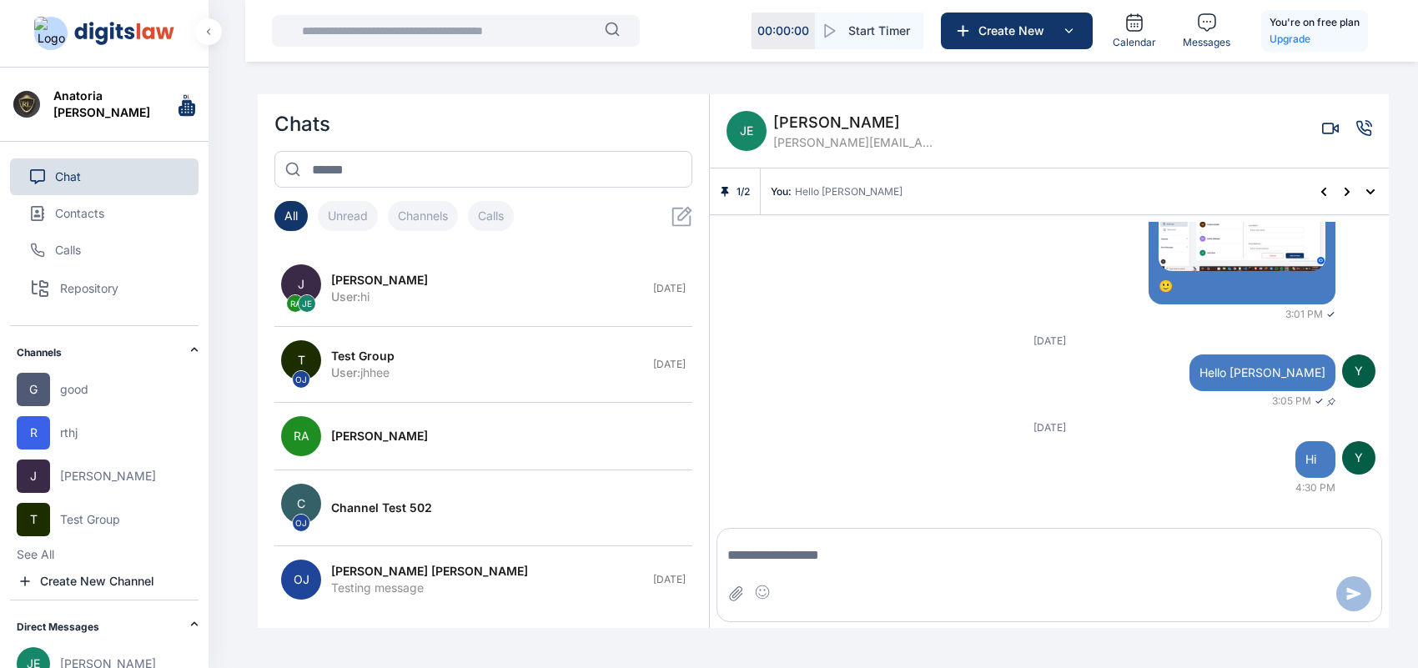
scroll to position [360, 0]
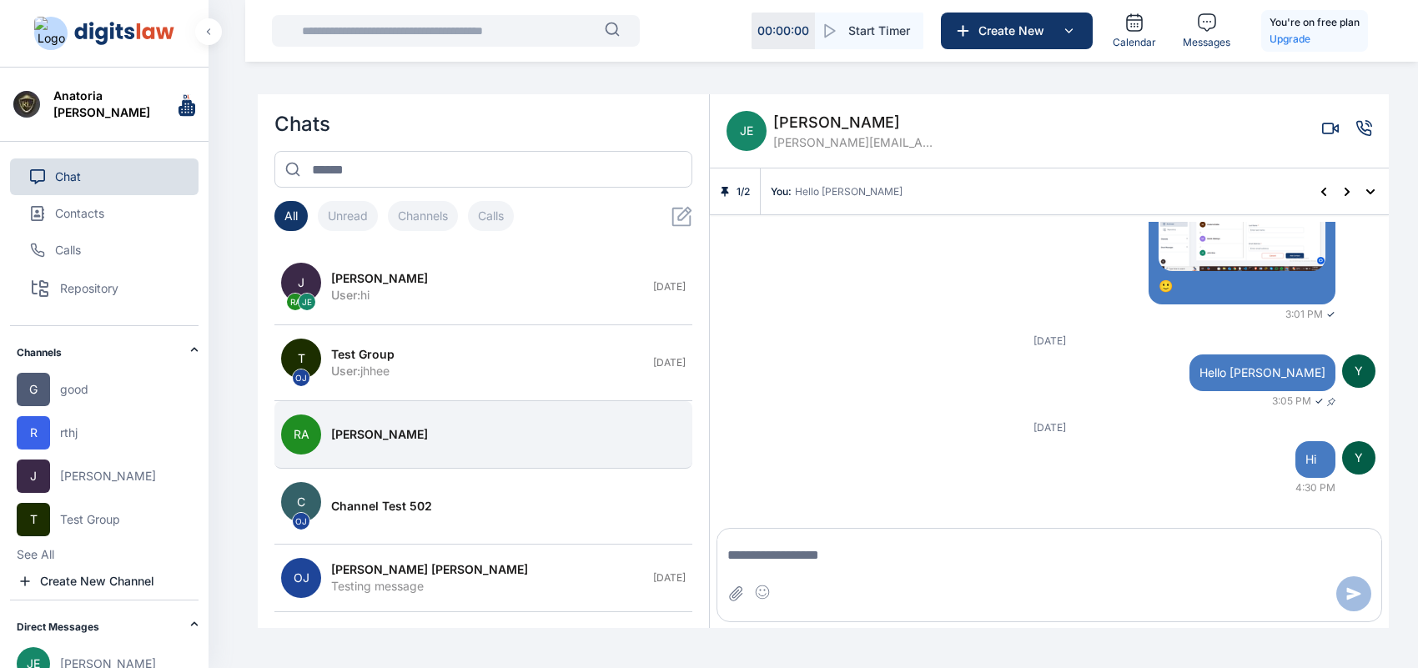
click at [465, 451] on button "RA [PERSON_NAME]" at bounding box center [483, 435] width 418 height 68
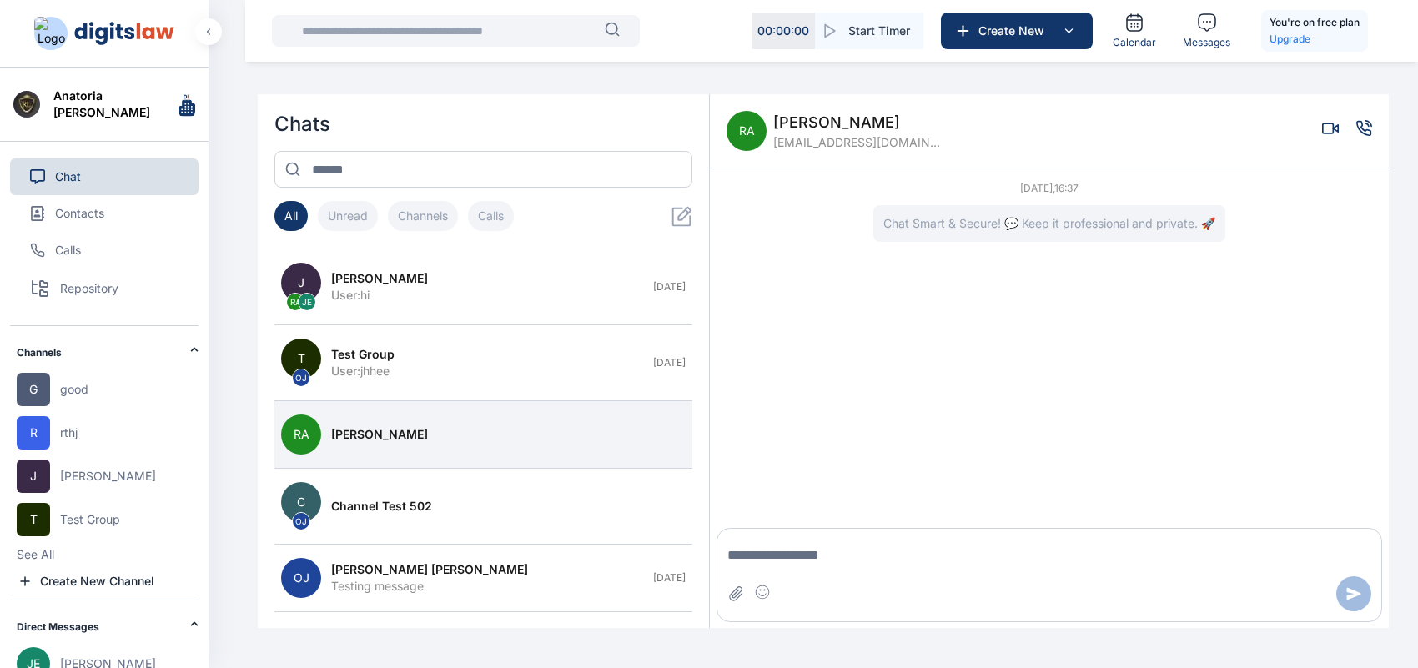
click at [864, 118] on span "[PERSON_NAME]" at bounding box center [856, 122] width 167 height 23
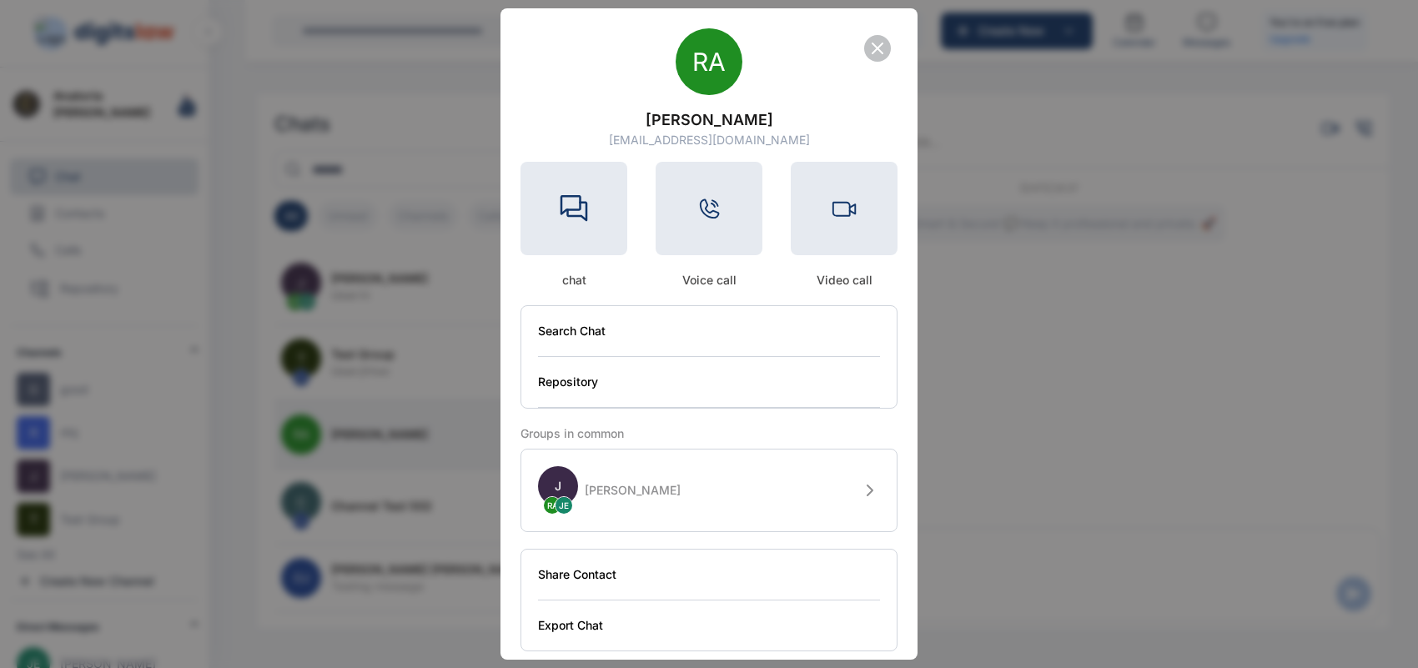
scroll to position [83, 0]
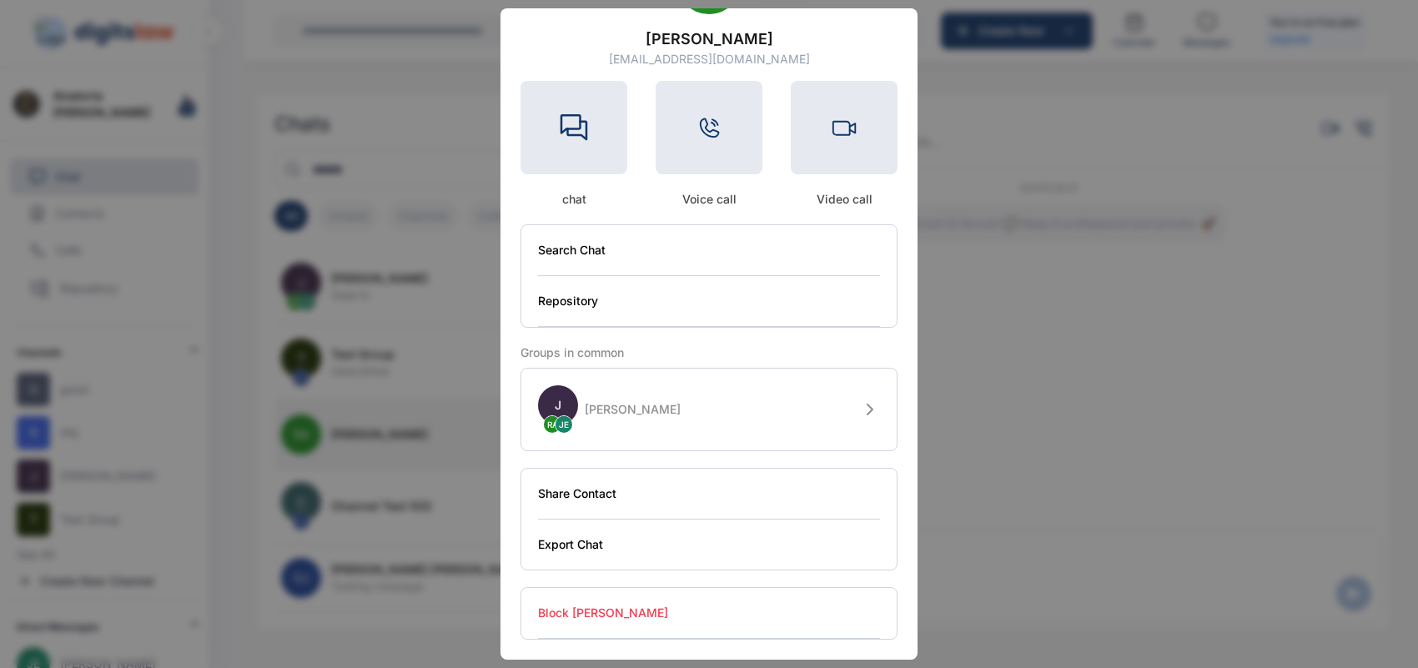
click at [747, 248] on button "Search Chat" at bounding box center [709, 250] width 342 height 51
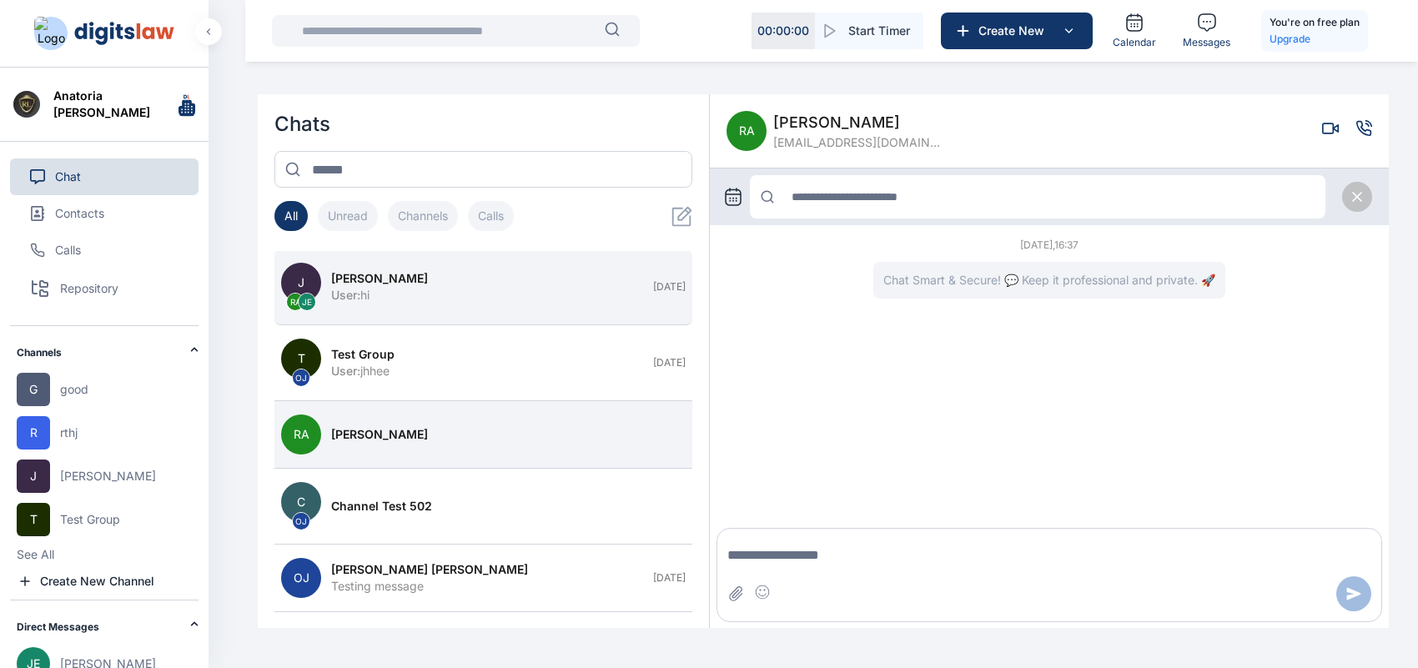
click at [542, 287] on div "User : hi" at bounding box center [487, 295] width 312 height 17
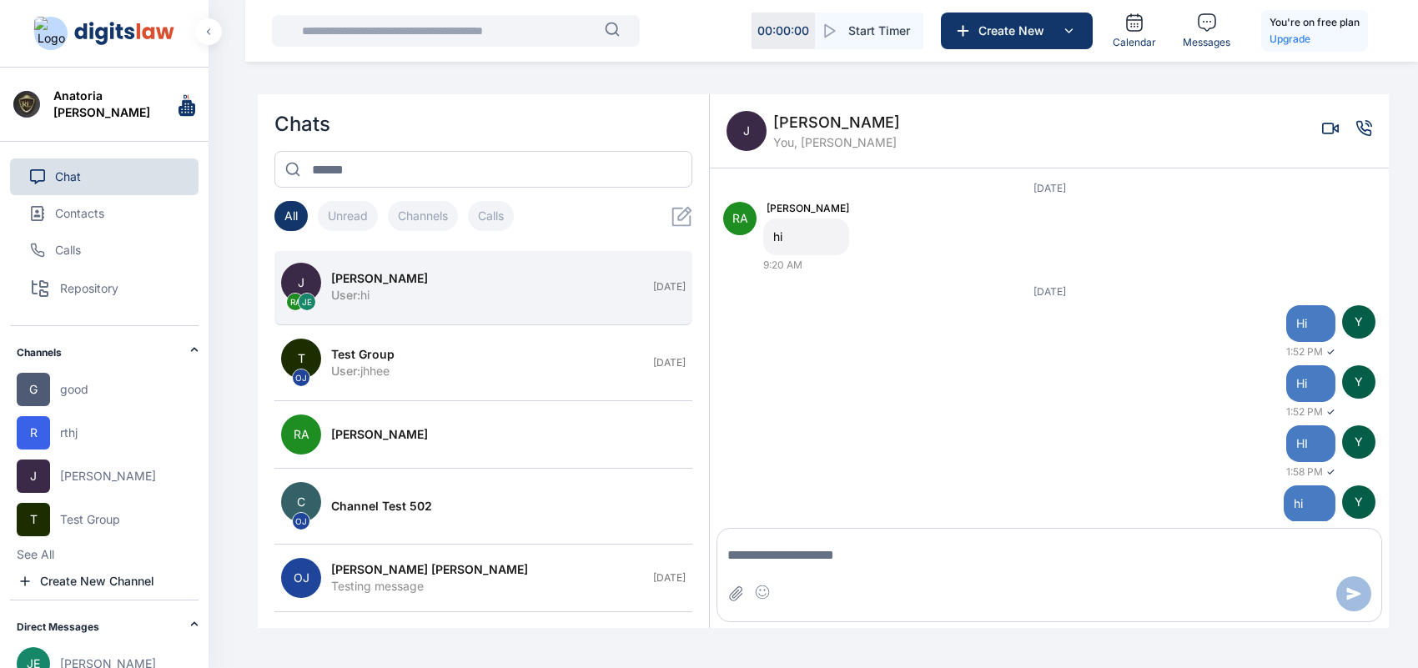
scroll to position [60, 0]
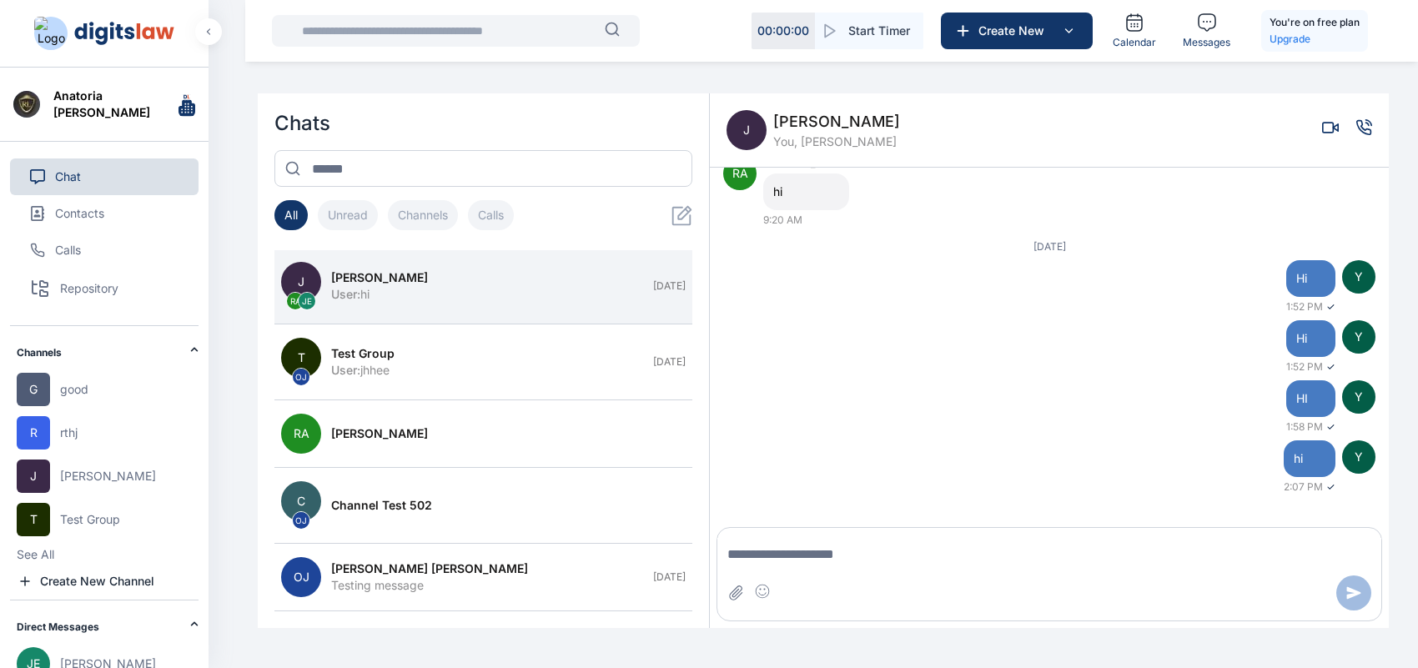
click at [784, 127] on span "[PERSON_NAME]" at bounding box center [836, 121] width 127 height 23
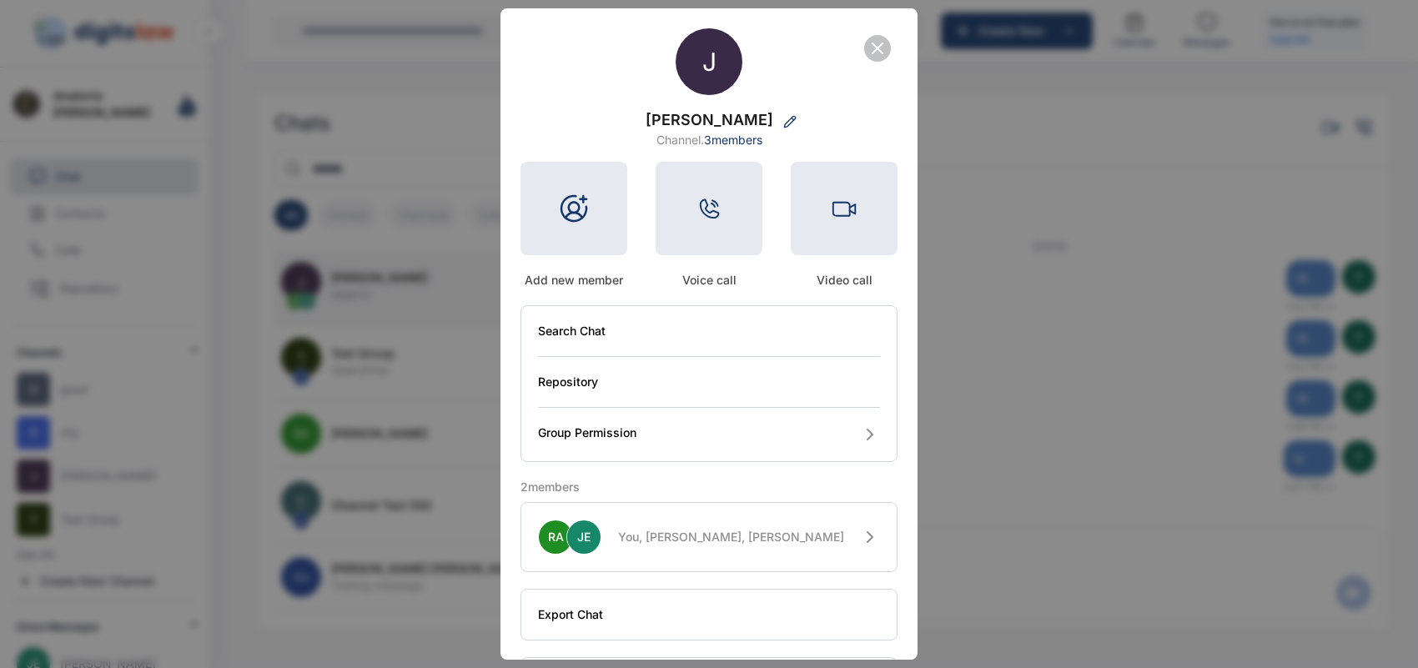
click at [706, 335] on button "Search Chat" at bounding box center [709, 331] width 342 height 51
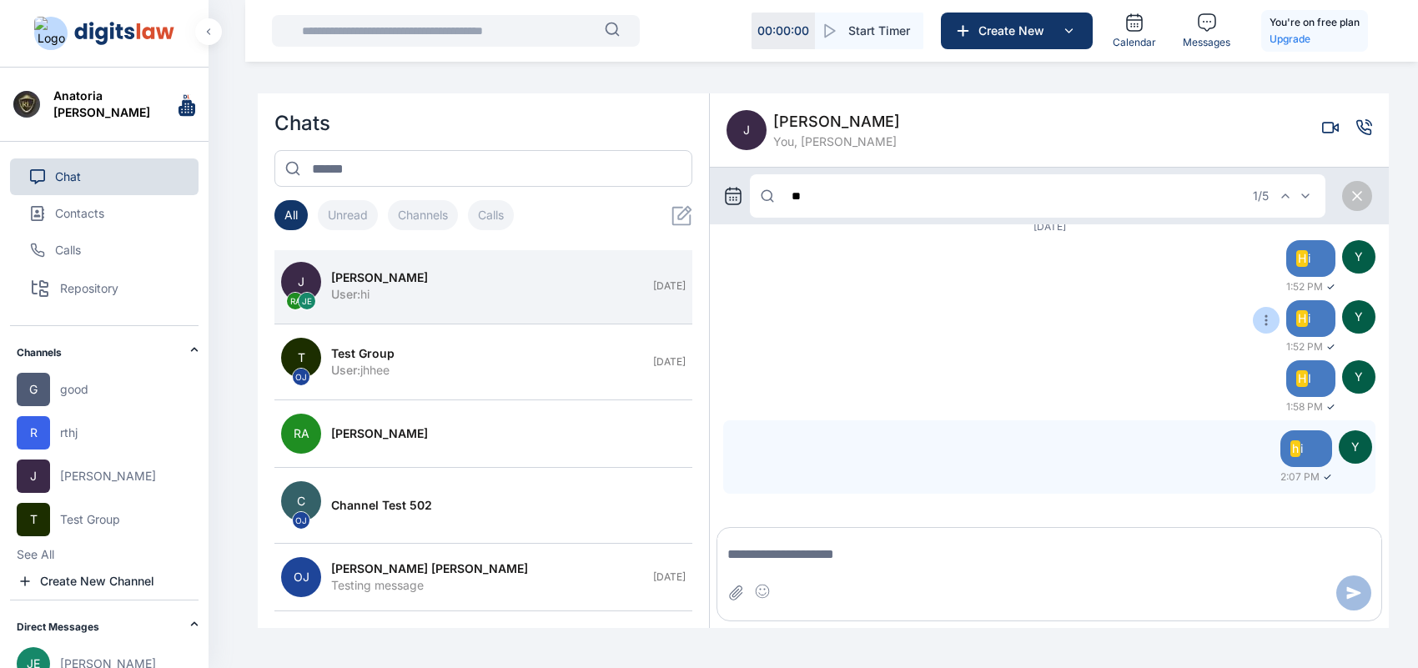
scroll to position [144, 0]
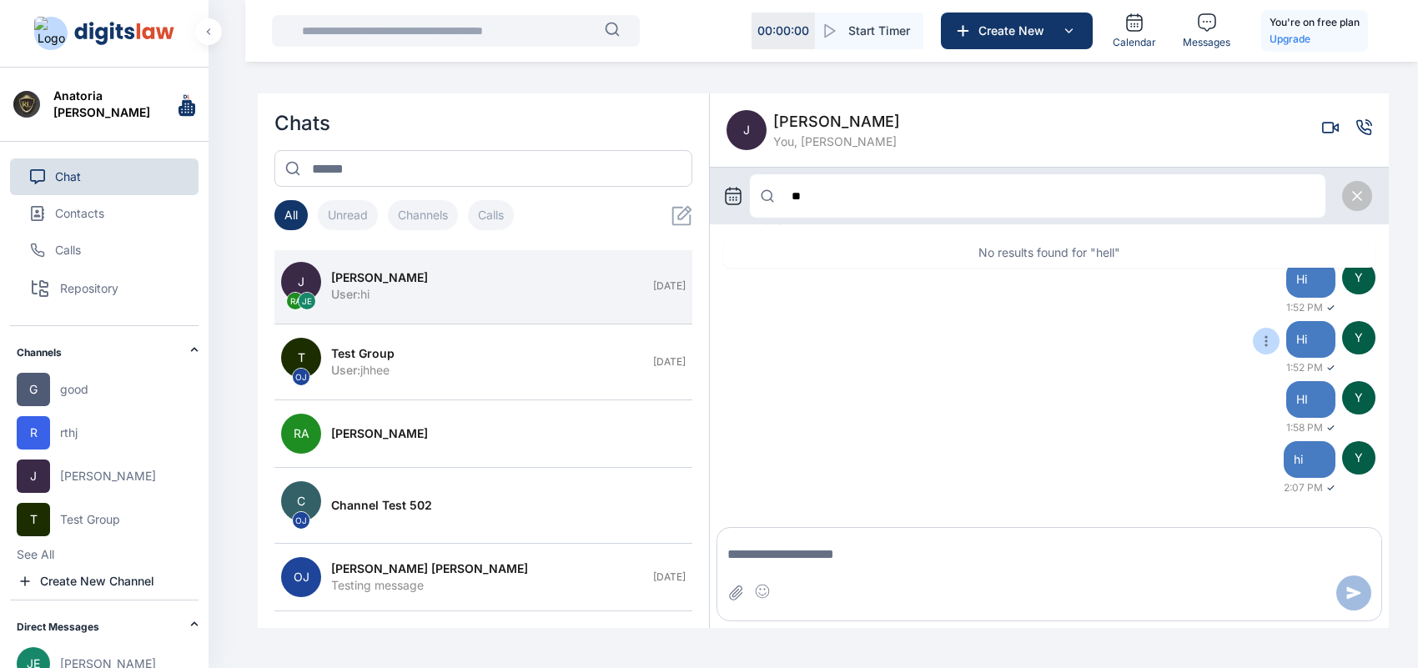
type input "*"
click at [785, 119] on span "[PERSON_NAME]" at bounding box center [836, 121] width 127 height 23
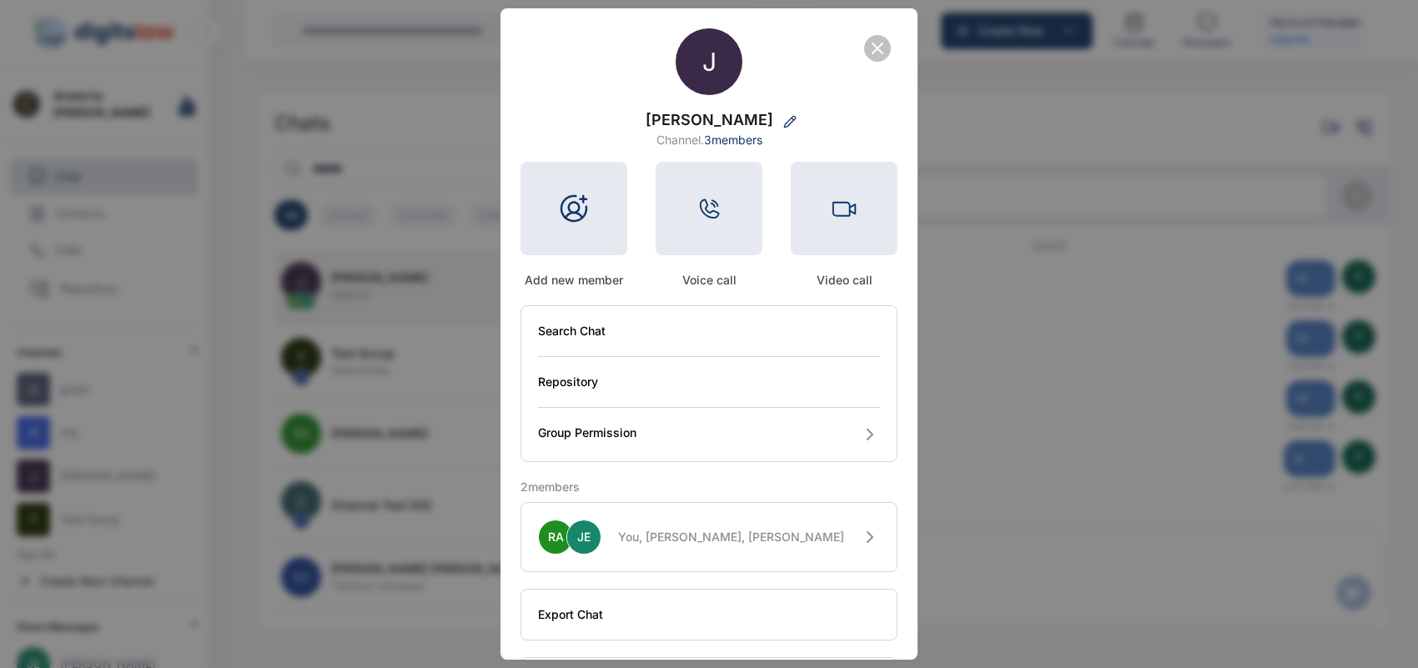
click at [611, 380] on button "Repository" at bounding box center [709, 382] width 342 height 51
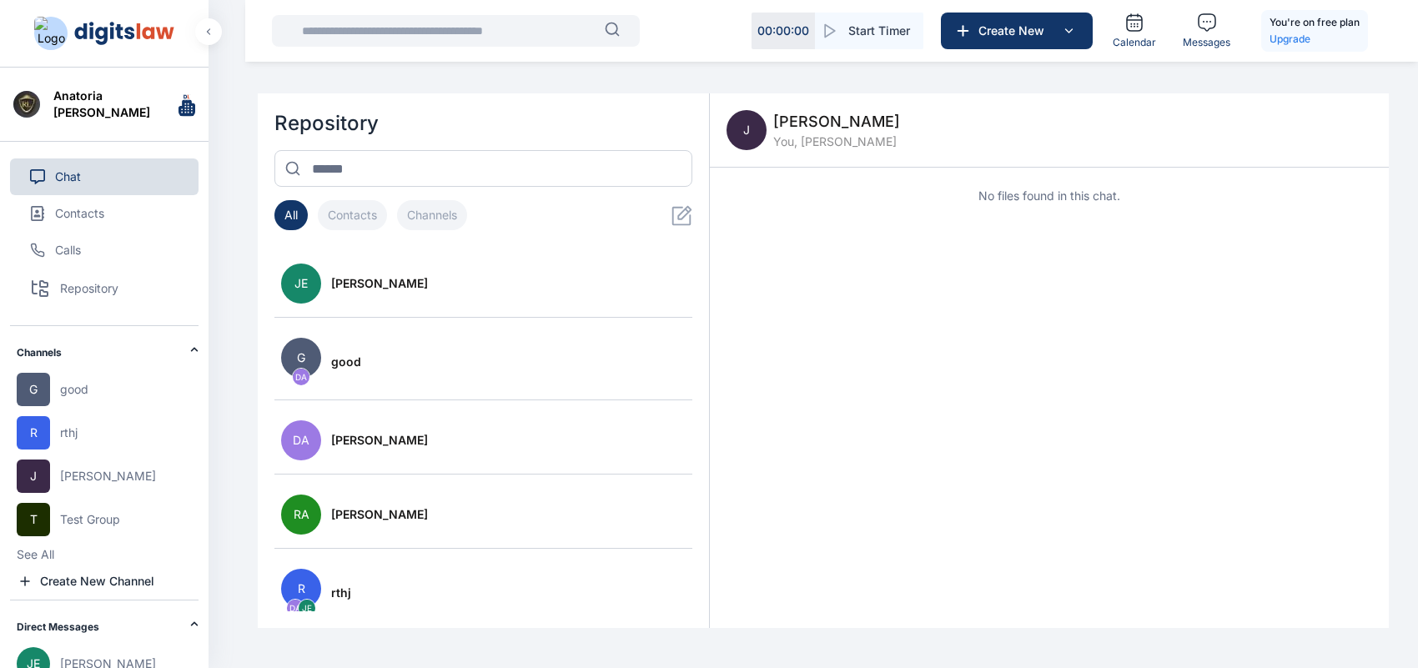
click at [798, 119] on span "[PERSON_NAME]" at bounding box center [836, 121] width 127 height 23
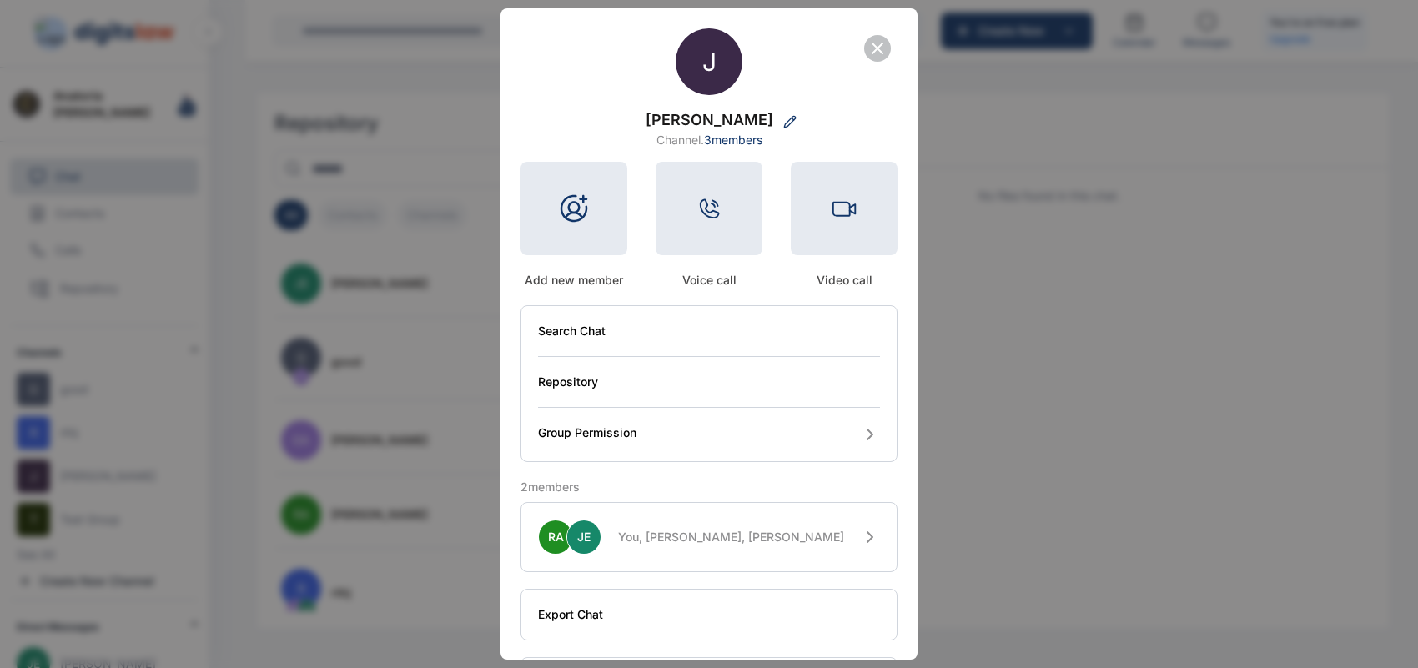
click at [662, 426] on button "Group Permission" at bounding box center [709, 434] width 342 height 53
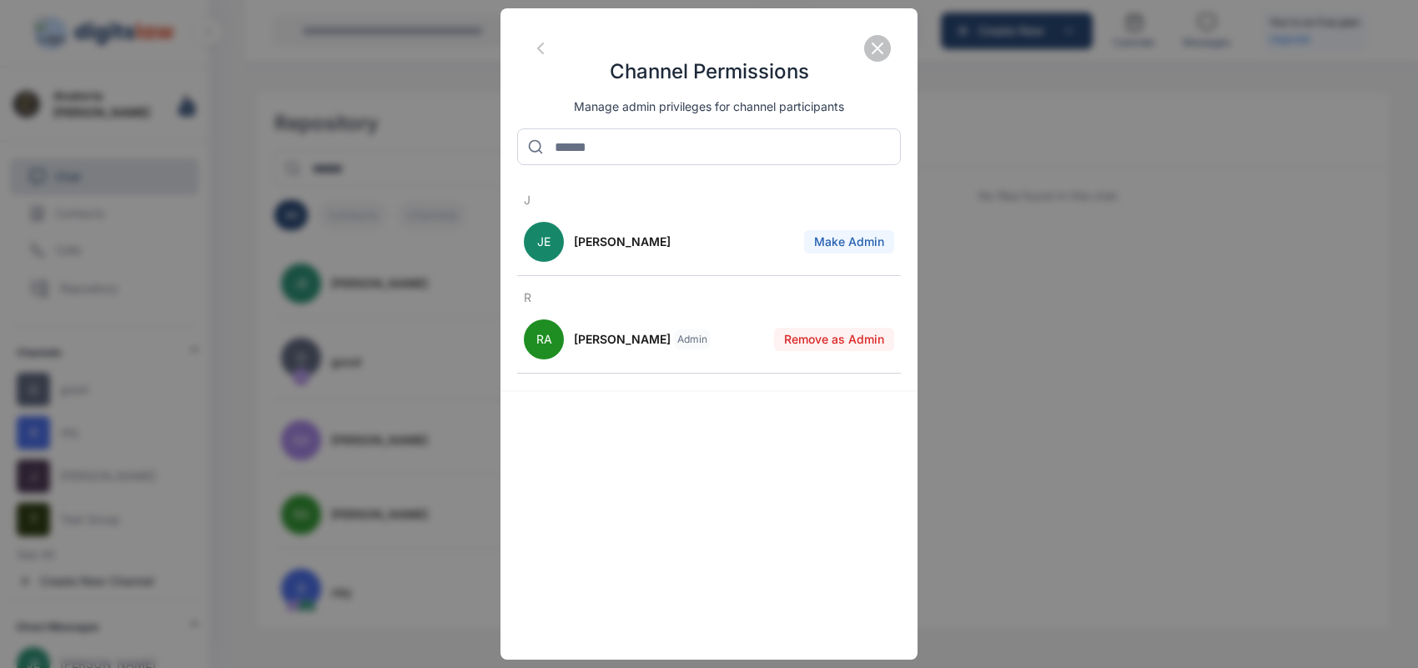
click at [866, 43] on button "button" at bounding box center [877, 48] width 27 height 27
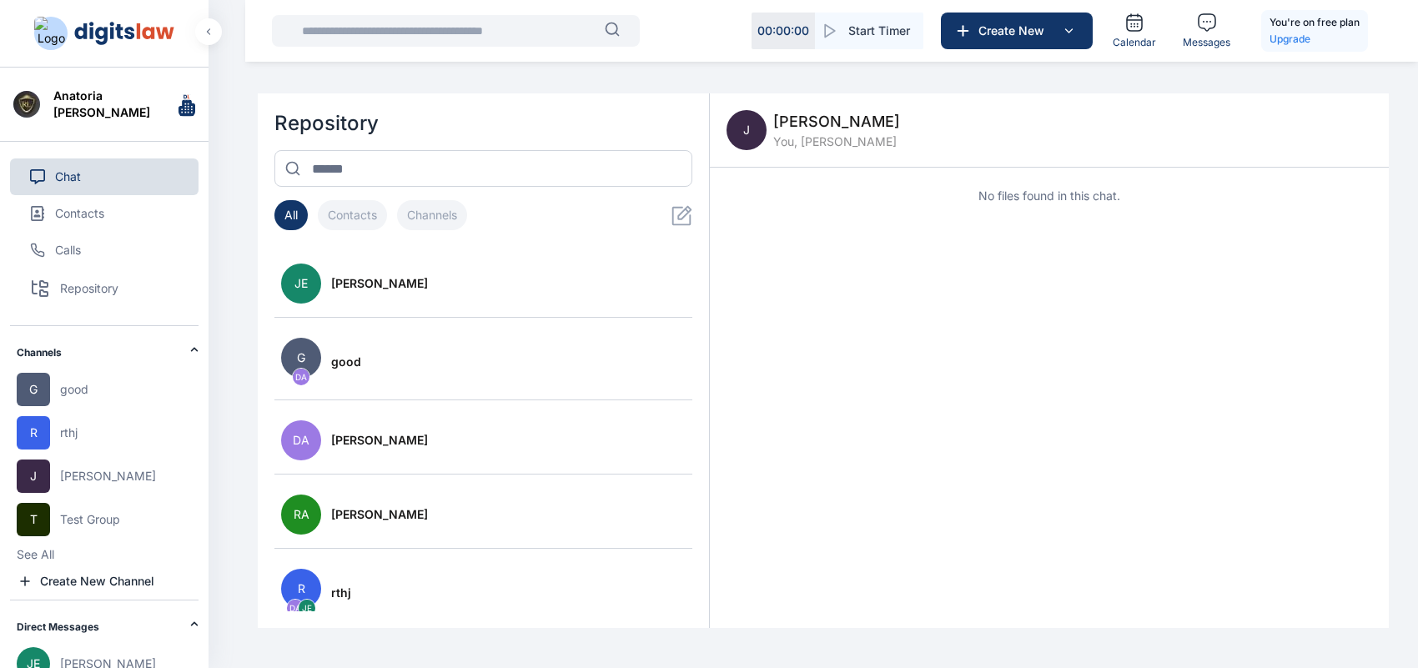
click at [791, 127] on span "[PERSON_NAME]" at bounding box center [836, 121] width 127 height 23
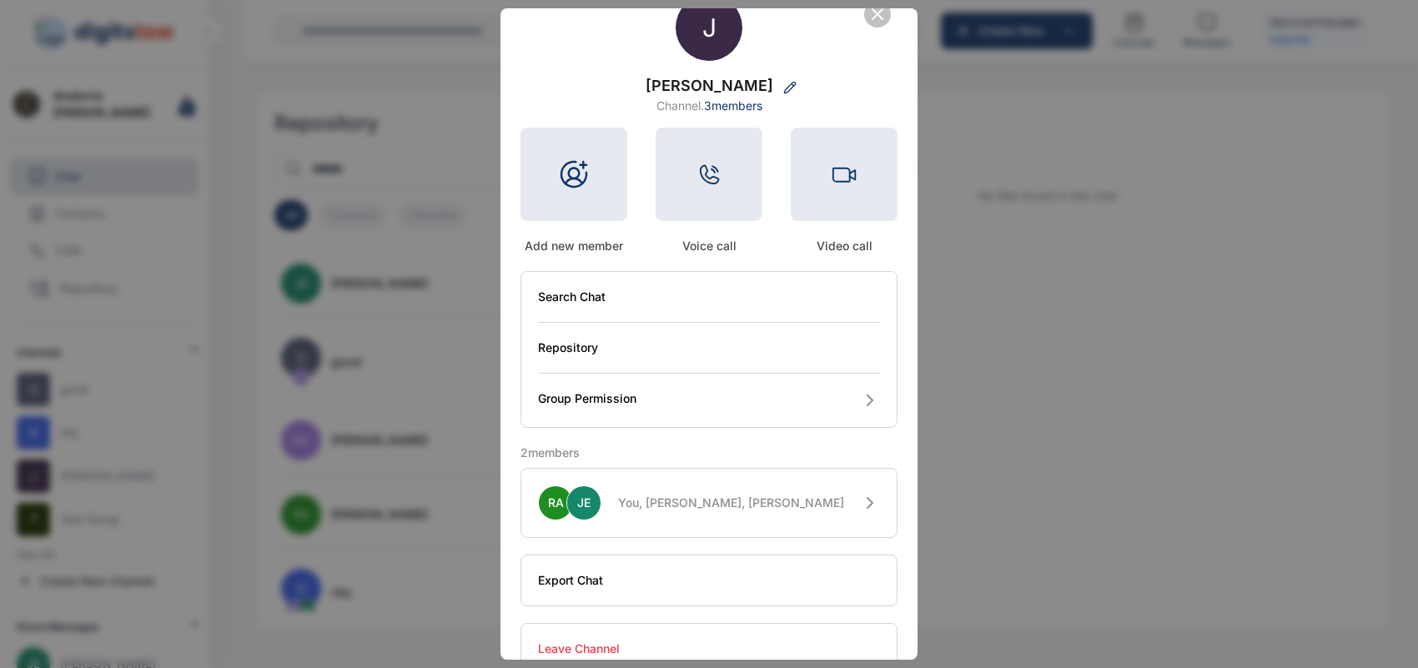
scroll to position [73, 0]
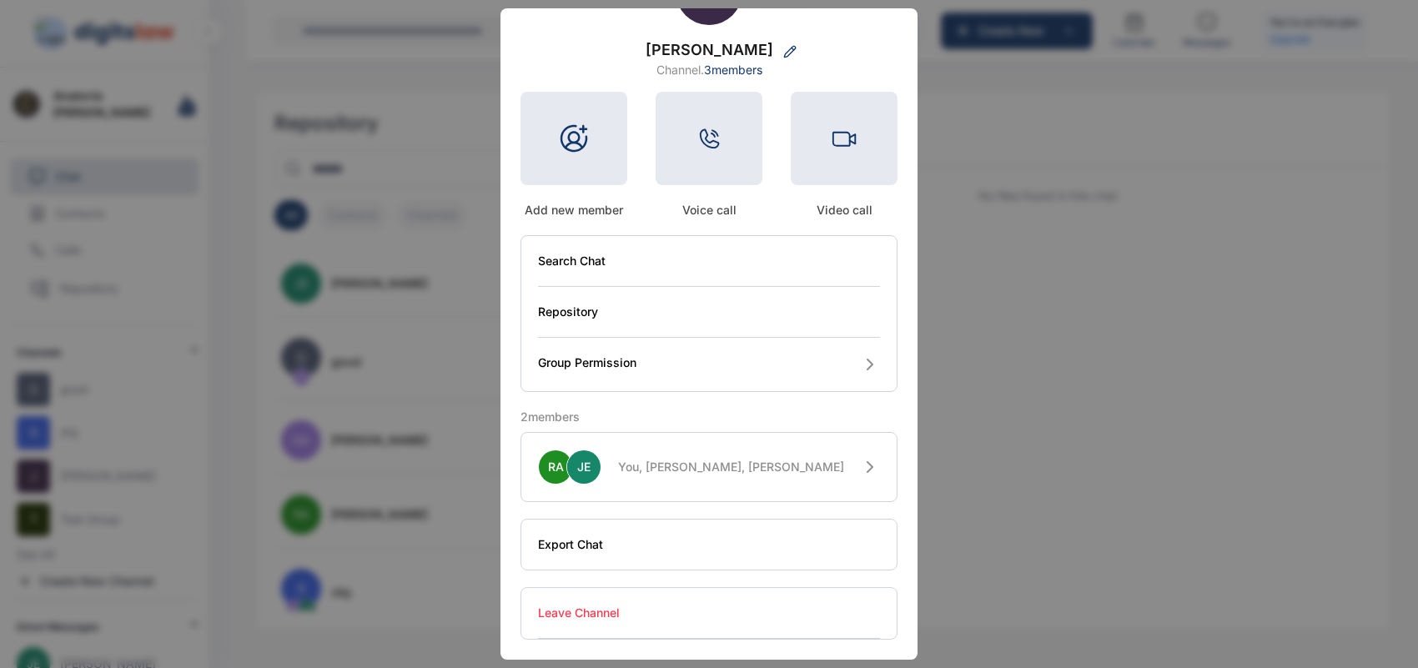
click at [781, 538] on button "Export Chat" at bounding box center [709, 545] width 342 height 50
click at [605, 607] on button "Leave Channel" at bounding box center [709, 613] width 342 height 51
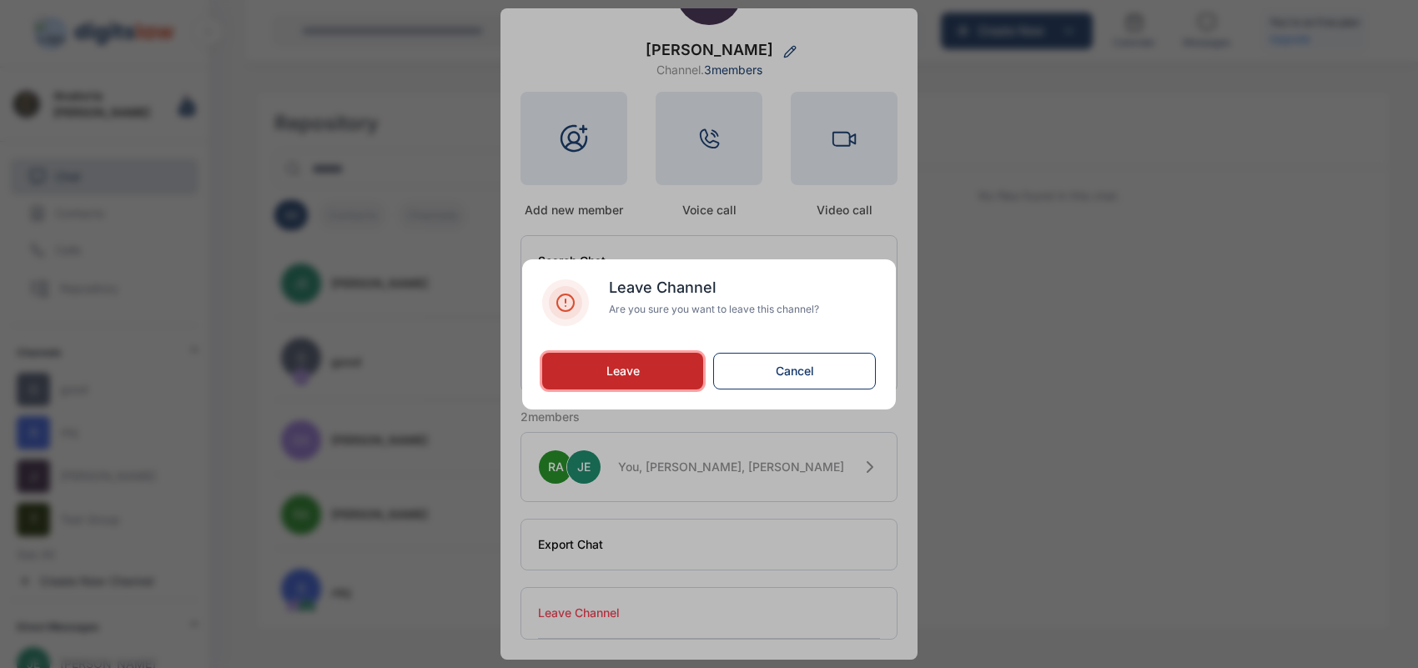
click at [665, 385] on button "Leave" at bounding box center [622, 371] width 161 height 37
click at [622, 368] on span "Leave" at bounding box center [623, 371] width 33 height 14
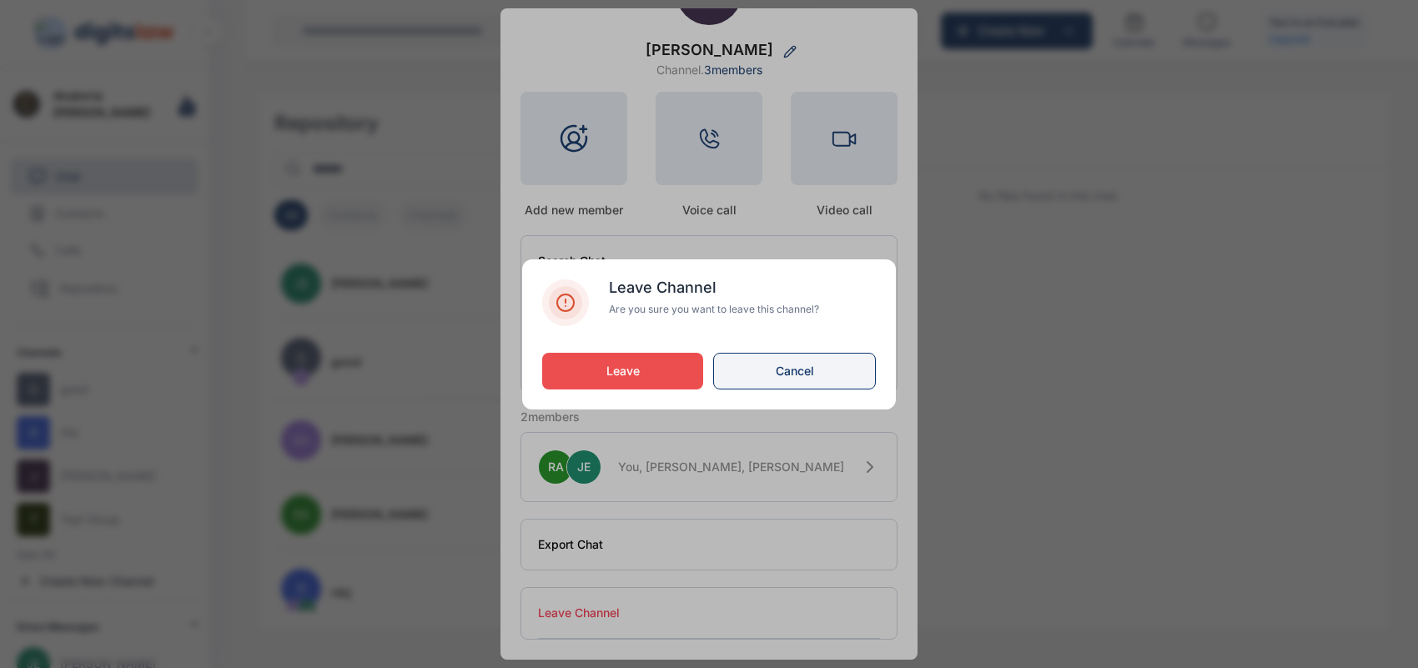
click at [728, 381] on button "Cancel" at bounding box center [794, 371] width 163 height 37
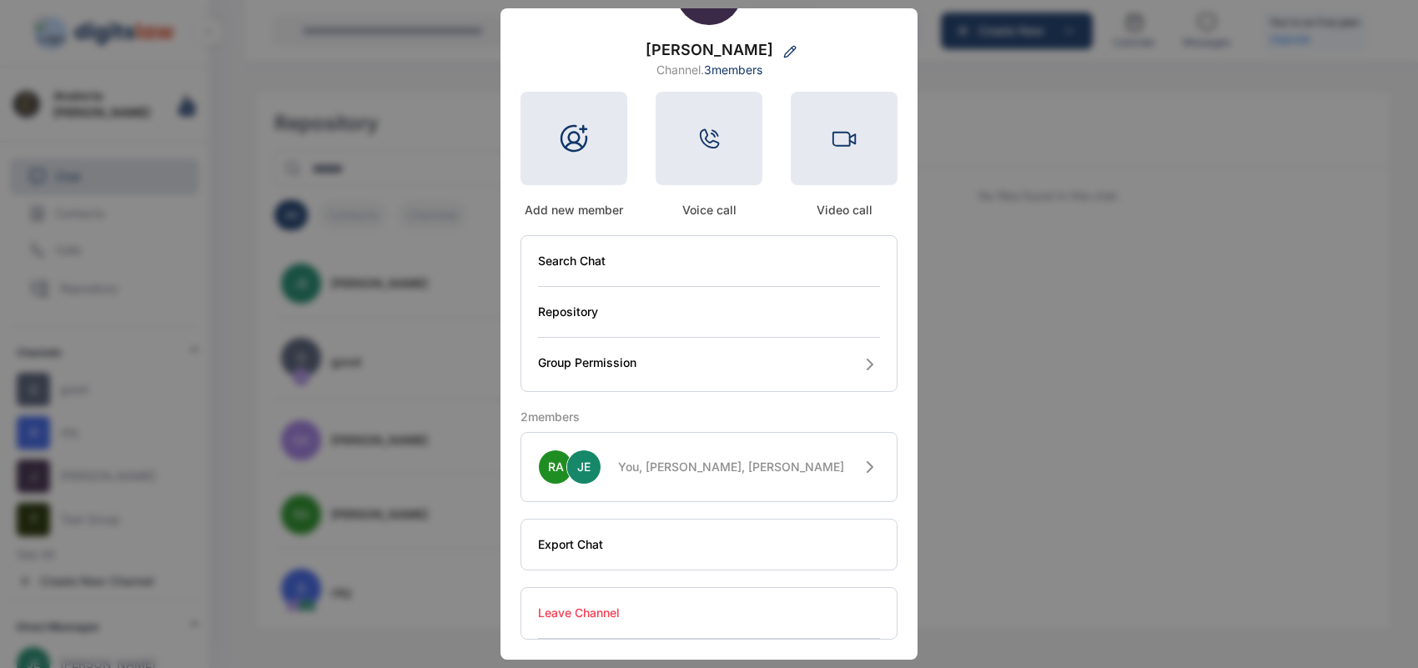
scroll to position [0, 0]
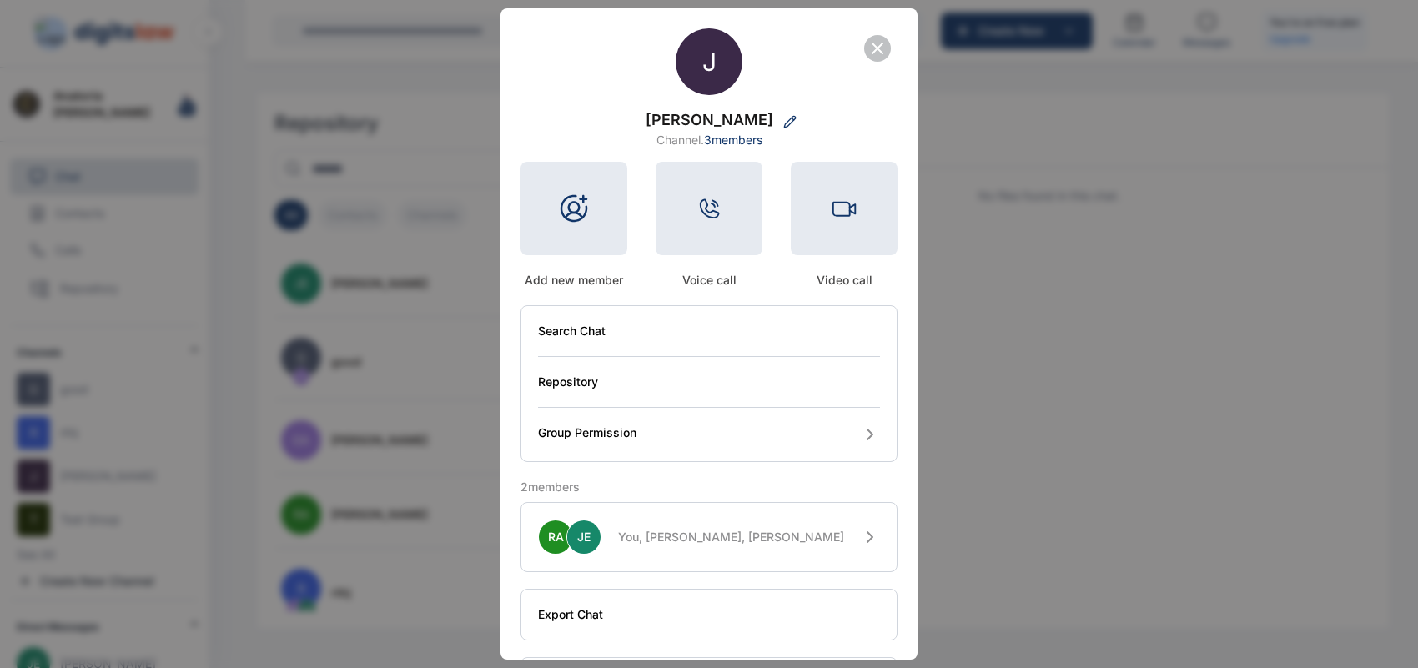
click at [881, 52] on icon "button" at bounding box center [878, 48] width 20 height 20
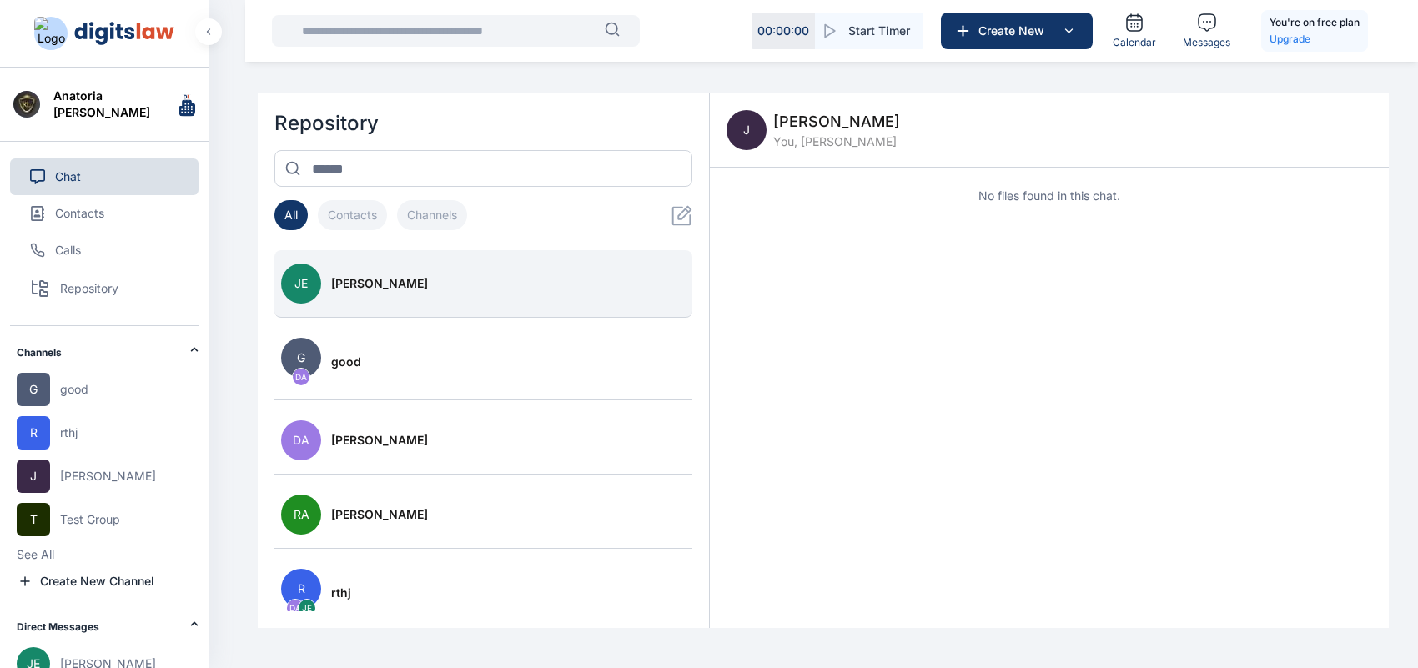
click at [582, 290] on div "[PERSON_NAME]" at bounding box center [508, 283] width 355 height 17
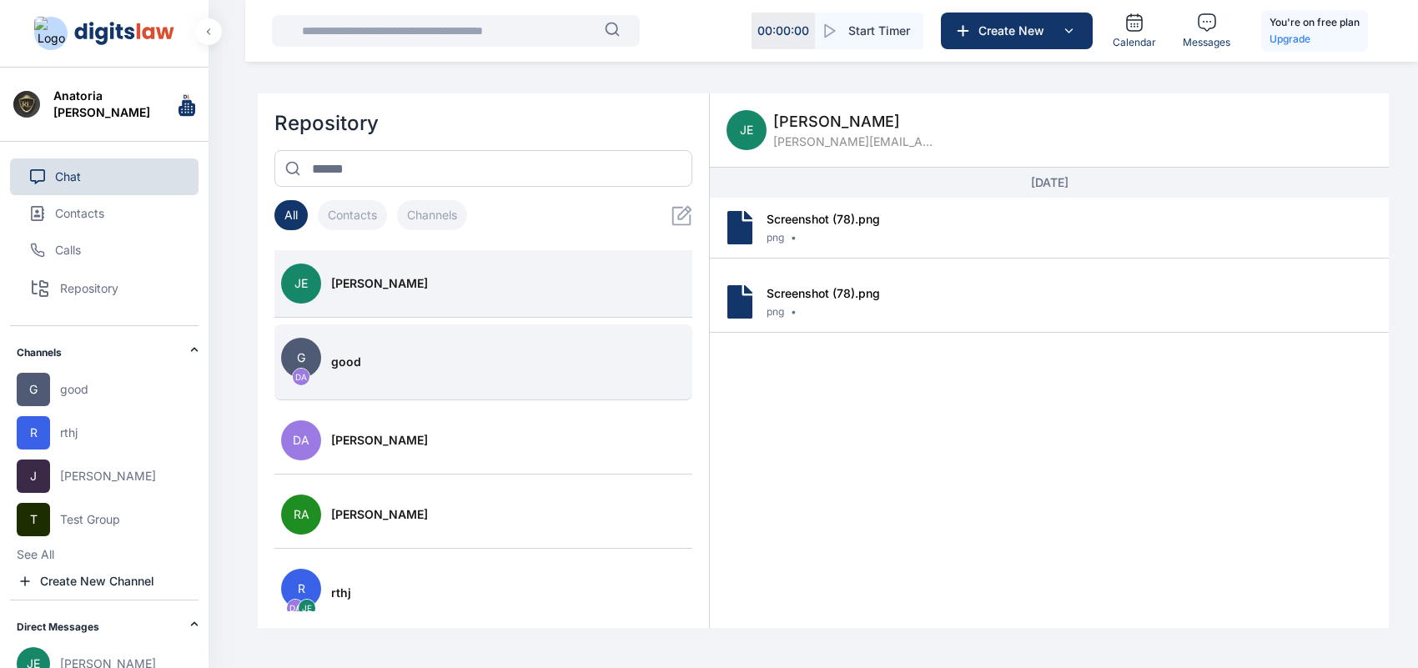
click at [590, 357] on div "good" at bounding box center [508, 362] width 355 height 17
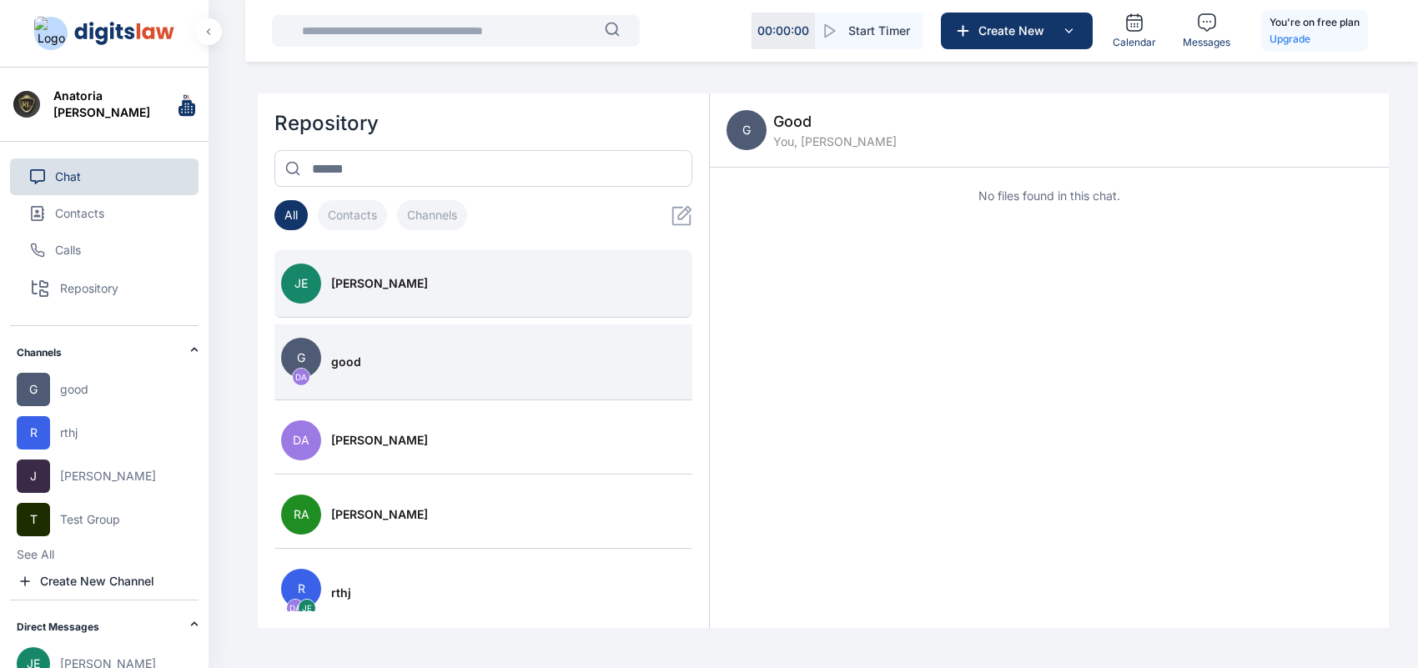
click at [557, 275] on div "[PERSON_NAME]" at bounding box center [508, 283] width 355 height 17
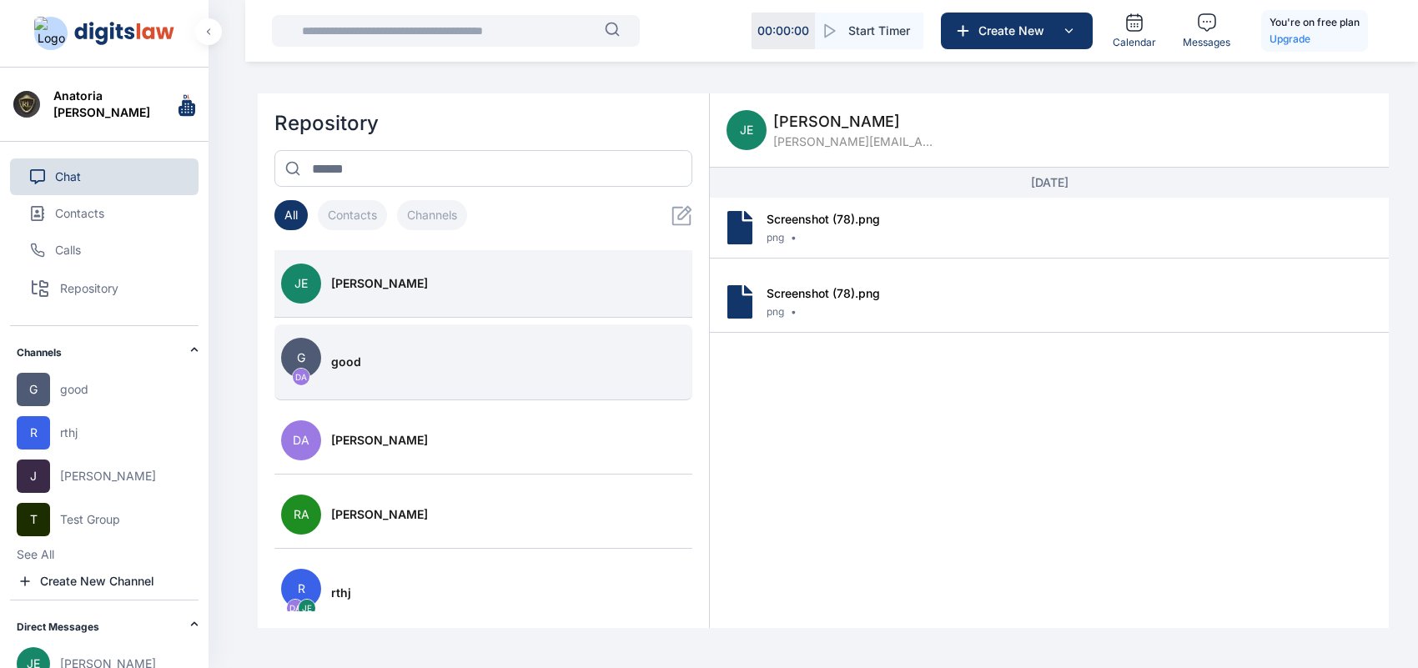
click at [336, 396] on button "G DA good" at bounding box center [483, 363] width 418 height 76
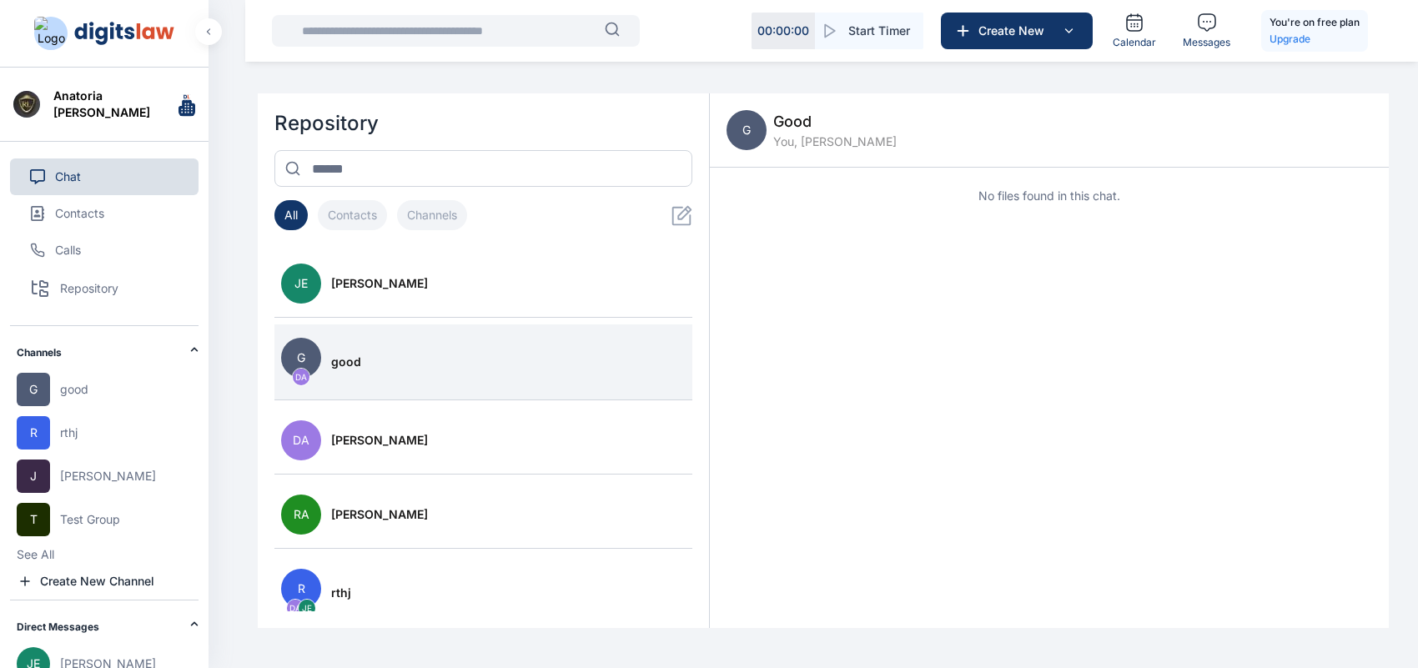
click at [93, 174] on button "Chat" at bounding box center [104, 177] width 189 height 37
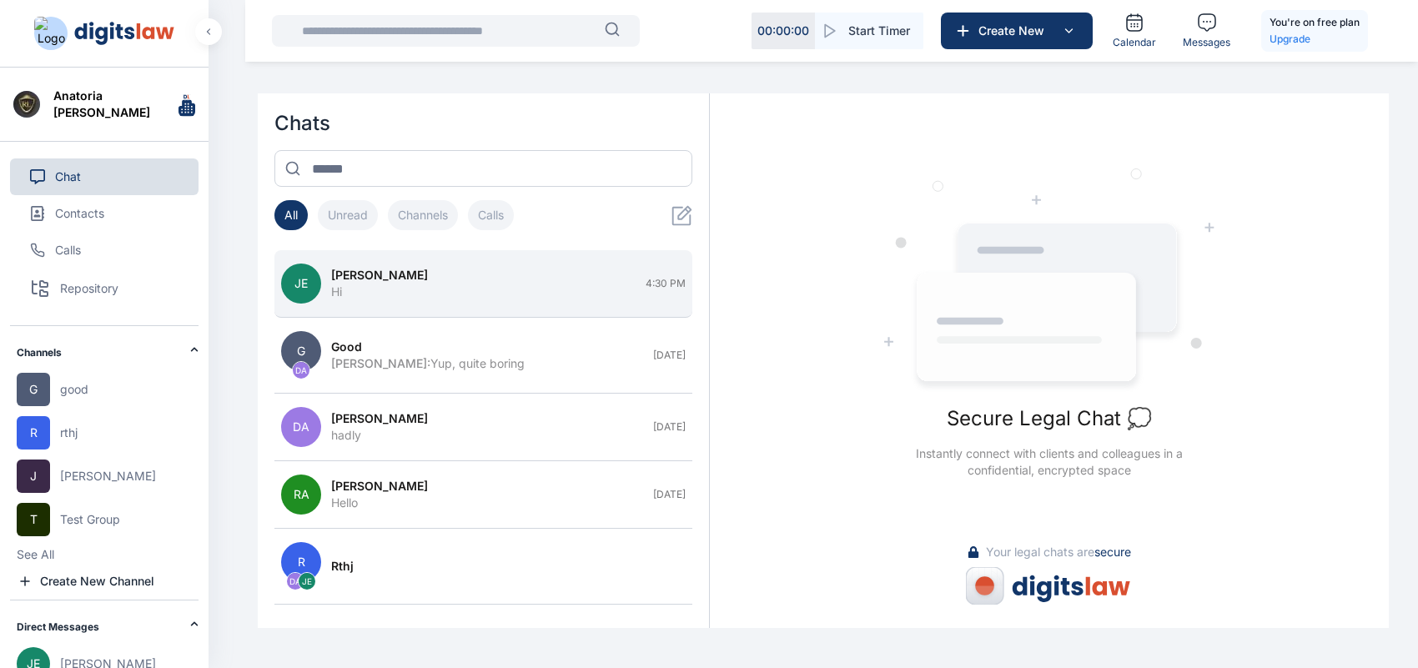
click at [570, 276] on div "[PERSON_NAME]" at bounding box center [483, 275] width 305 height 17
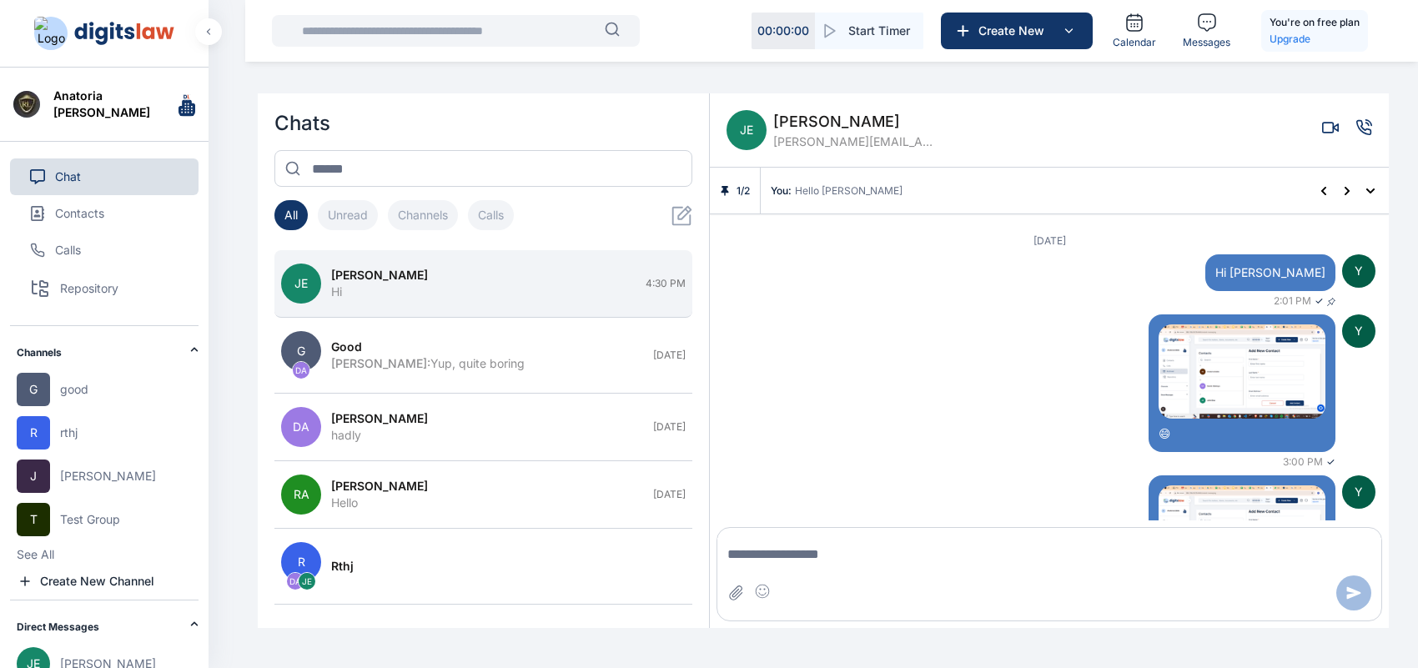
scroll to position [309, 0]
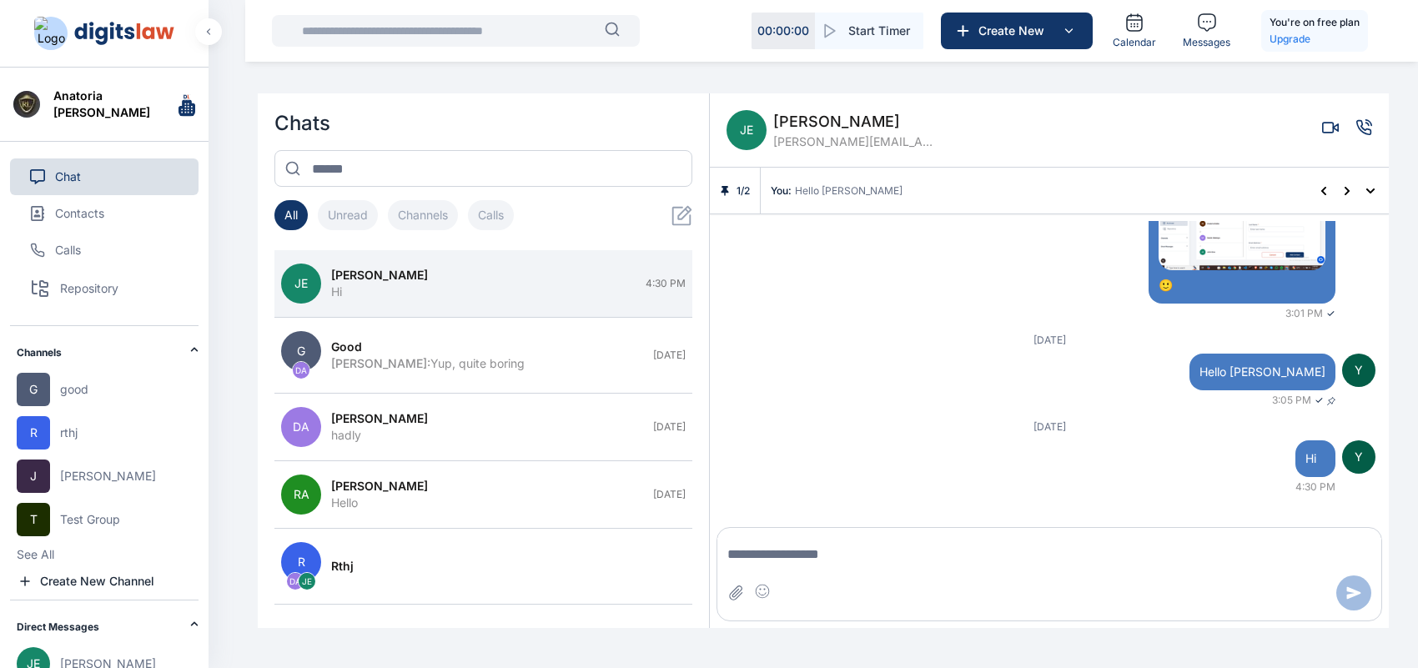
click at [815, 111] on span "[PERSON_NAME]" at bounding box center [856, 121] width 167 height 23
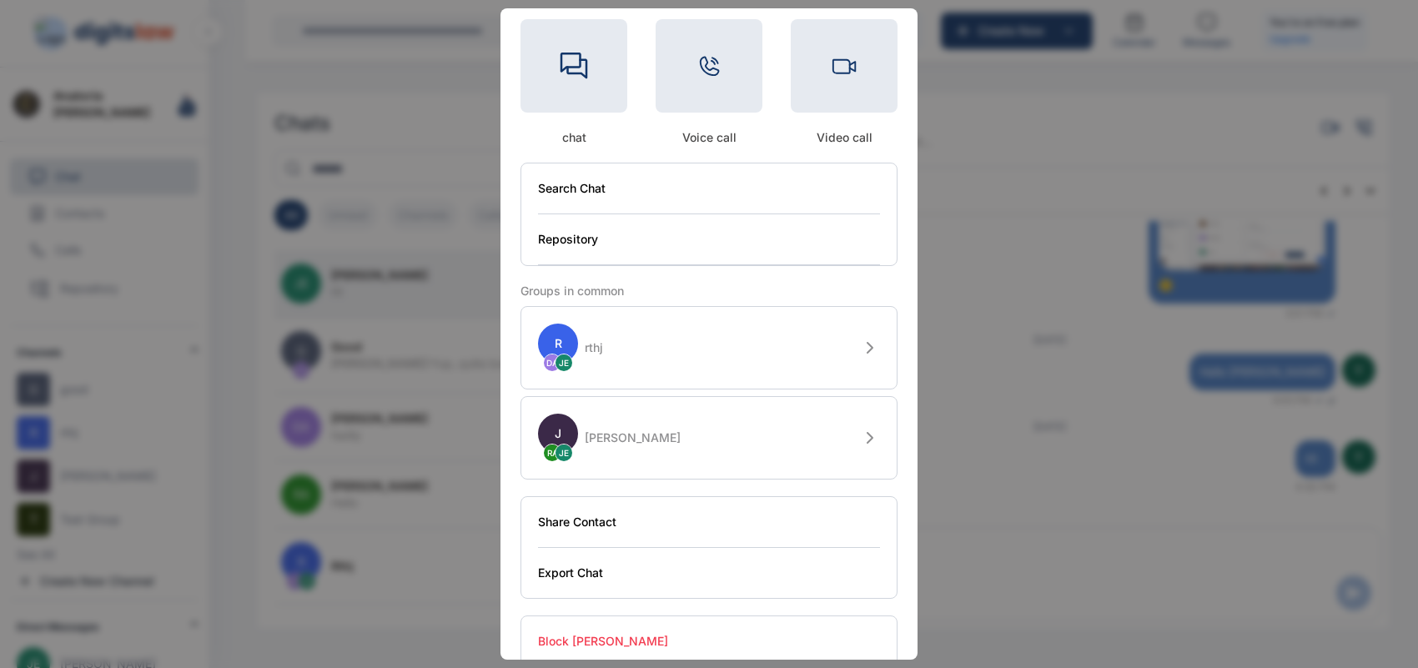
scroll to position [156, 0]
click at [613, 622] on button "Block [PERSON_NAME]" at bounding box center [709, 645] width 342 height 51
click at [592, 630] on button "Block [PERSON_NAME]" at bounding box center [709, 645] width 342 height 51
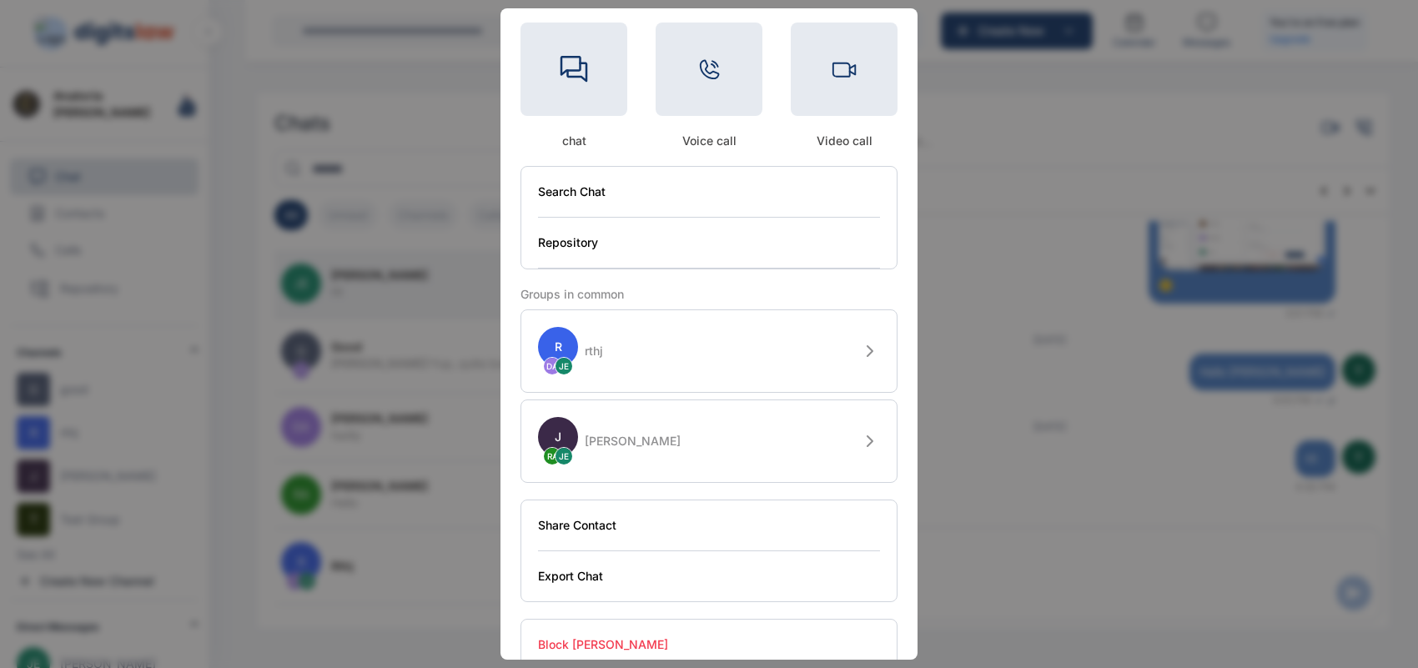
click at [592, 630] on button "Block [PERSON_NAME]" at bounding box center [709, 645] width 342 height 51
drag, startPoint x: 592, startPoint y: 630, endPoint x: 899, endPoint y: 542, distance: 318.5
click at [899, 542] on div "[PERSON_NAME] [PERSON_NAME] [PERSON_NAME][EMAIL_ADDRESS][PERSON_NAME][DOMAIN_NA…" at bounding box center [709, 271] width 417 height 839
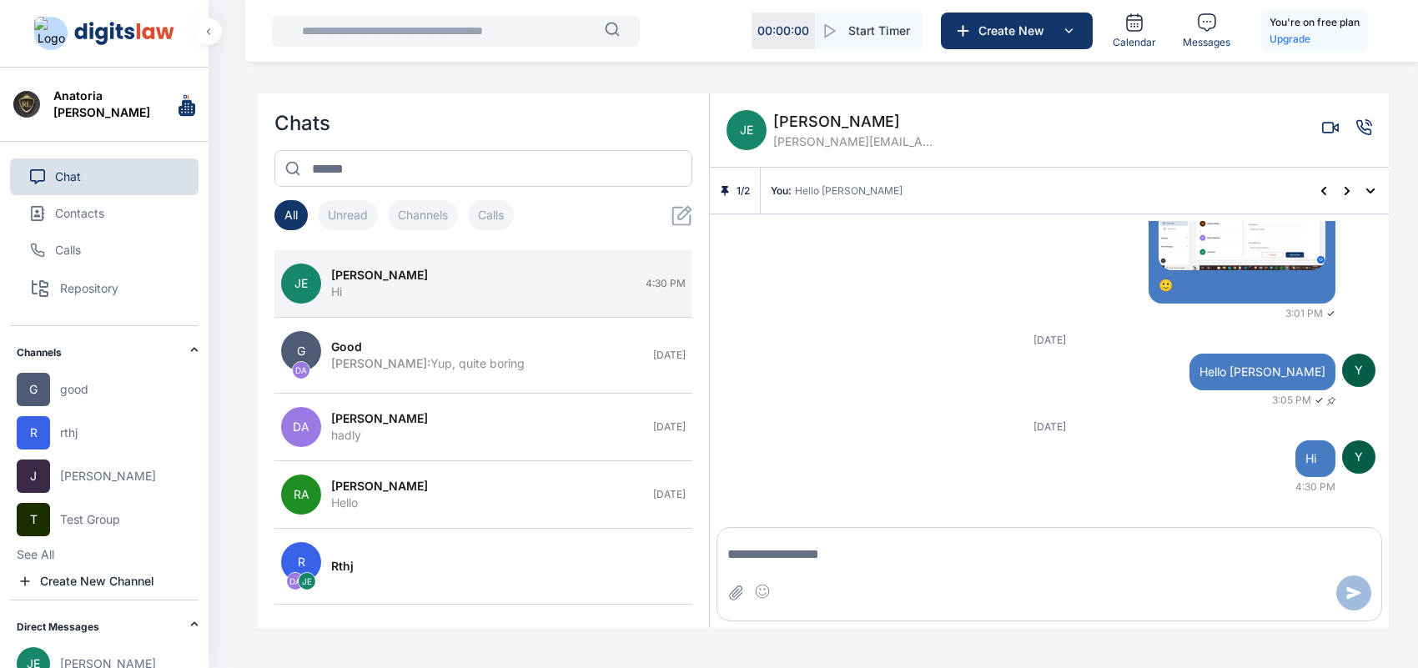
click at [801, 122] on span "[PERSON_NAME]" at bounding box center [856, 121] width 167 height 23
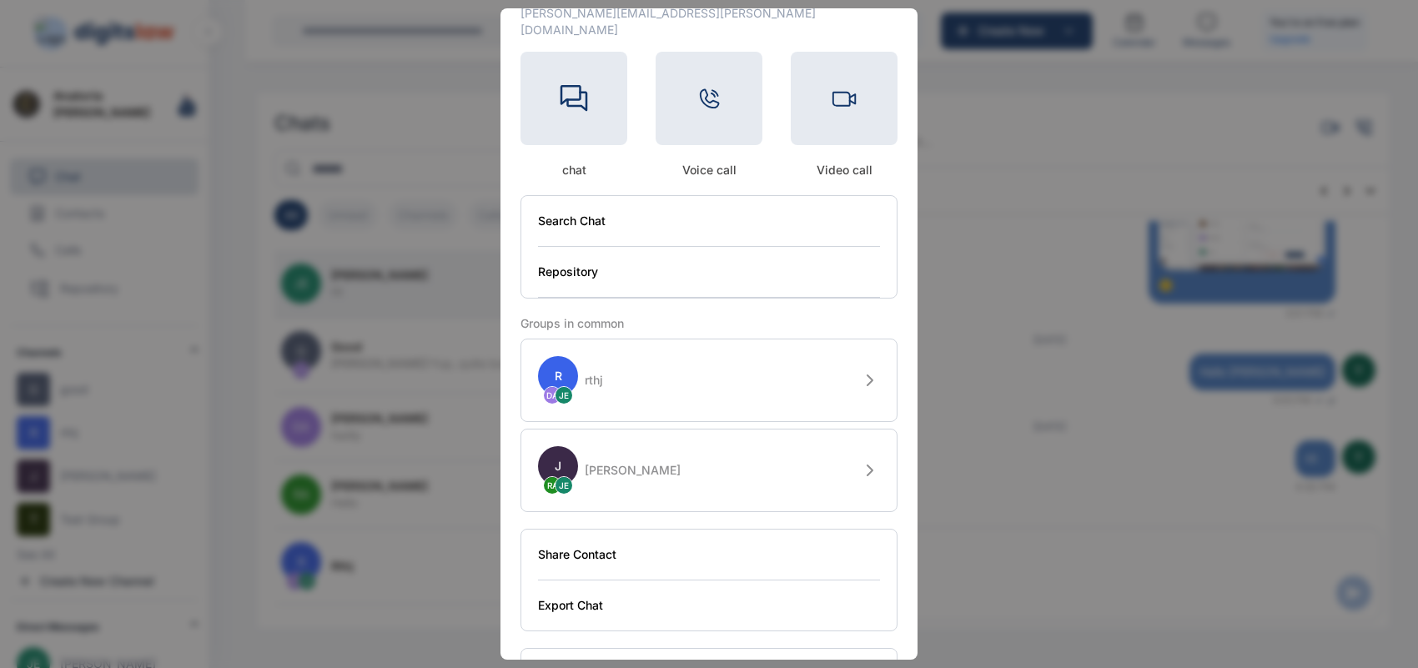
scroll to position [174, 0]
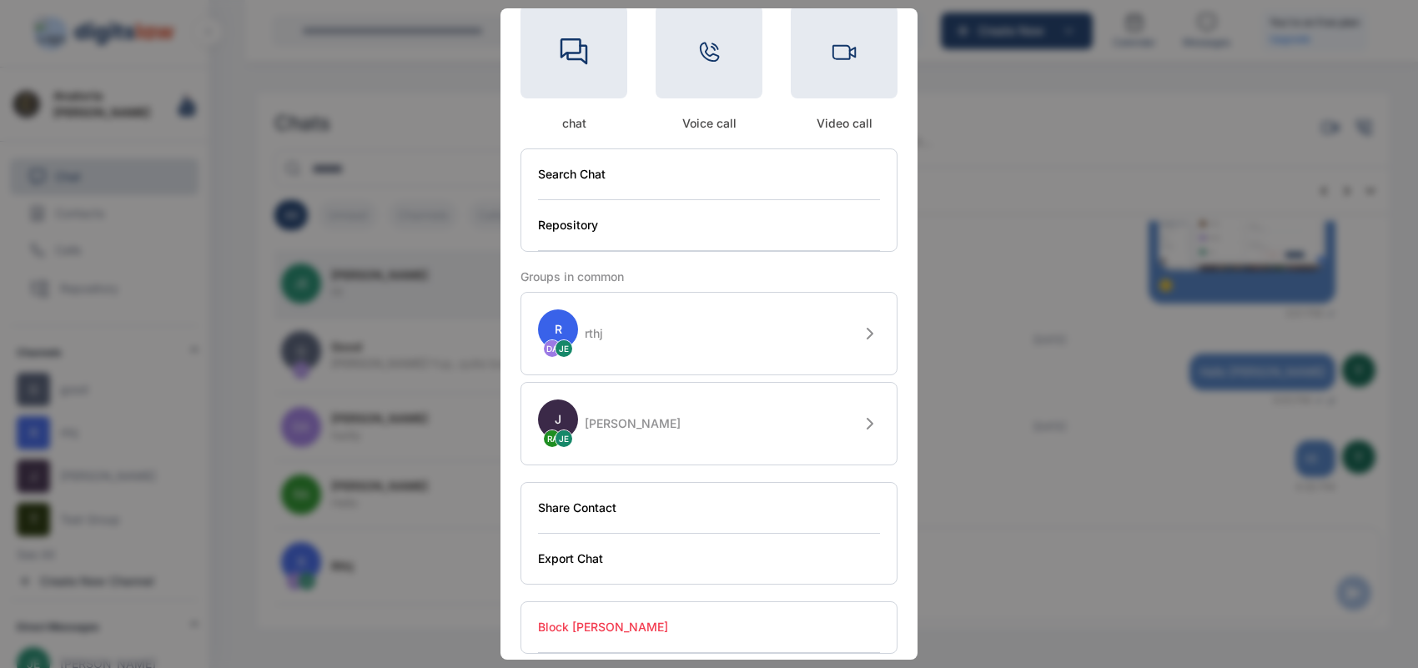
click at [561, 611] on button "Block [PERSON_NAME]" at bounding box center [709, 627] width 342 height 51
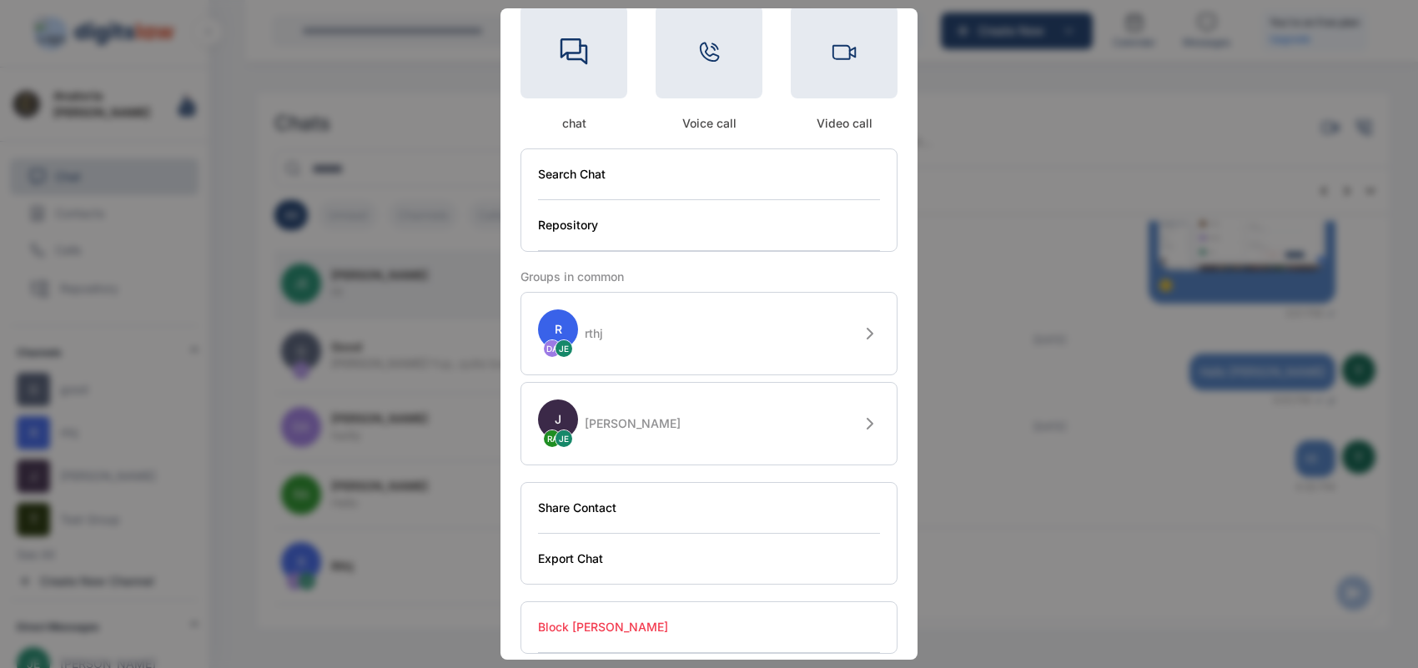
click at [561, 611] on button "Block [PERSON_NAME]" at bounding box center [709, 627] width 342 height 51
drag, startPoint x: 561, startPoint y: 611, endPoint x: 953, endPoint y: 468, distance: 417.3
click at [953, 468] on div "[PERSON_NAME] [PERSON_NAME] [PERSON_NAME][EMAIL_ADDRESS][PERSON_NAME][DOMAIN_NA…" at bounding box center [709, 334] width 1418 height 668
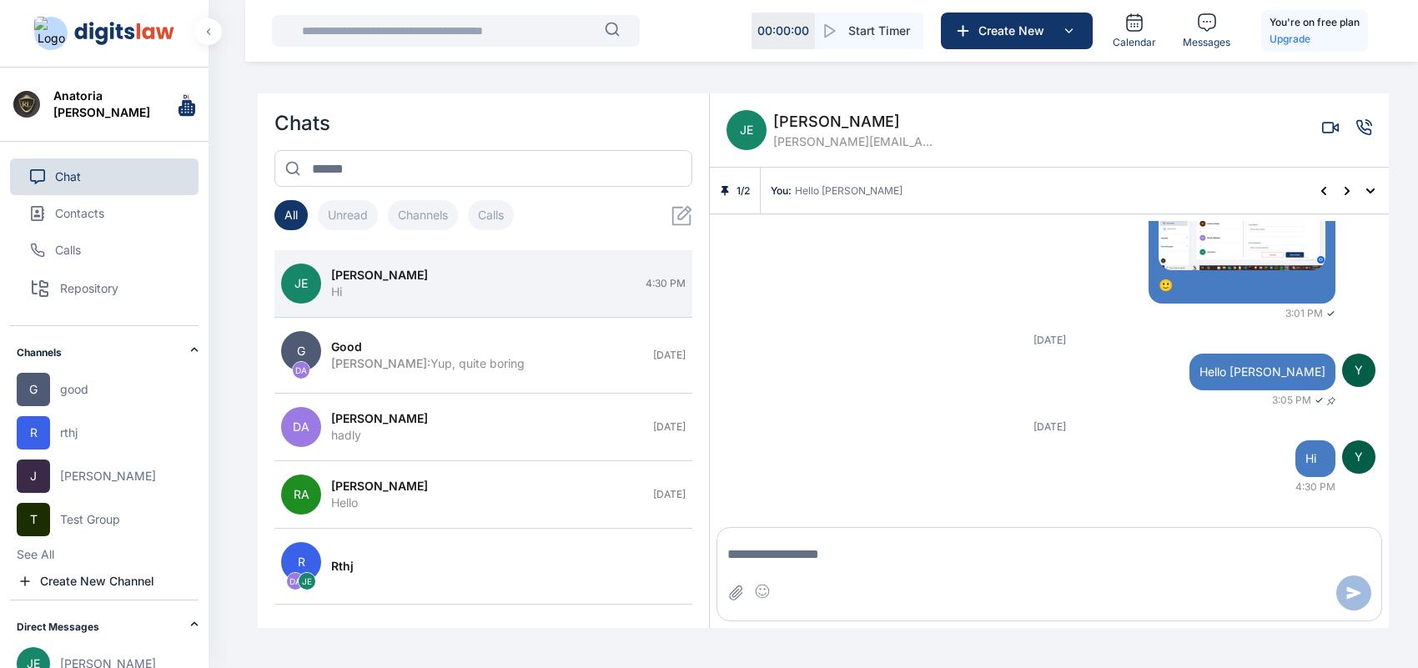
click at [803, 113] on span "[PERSON_NAME]" at bounding box center [856, 121] width 167 height 23
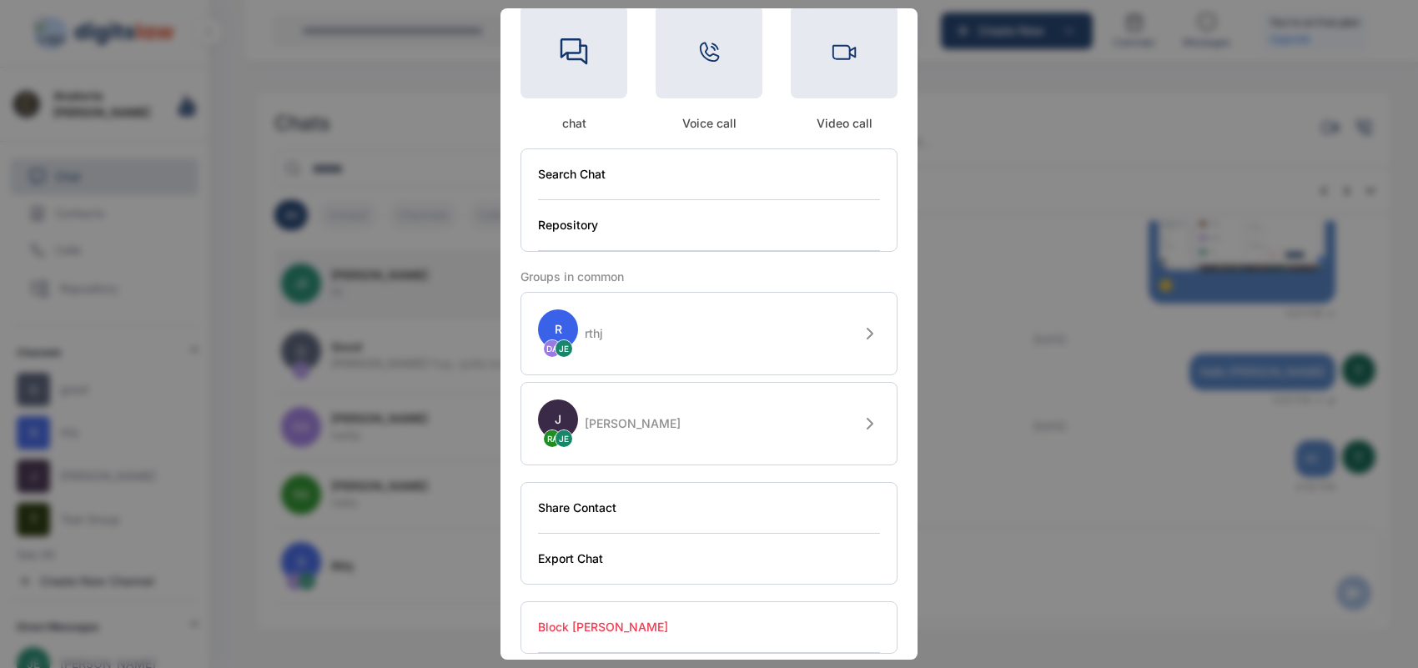
click at [582, 618] on button "Block [PERSON_NAME]" at bounding box center [709, 627] width 342 height 51
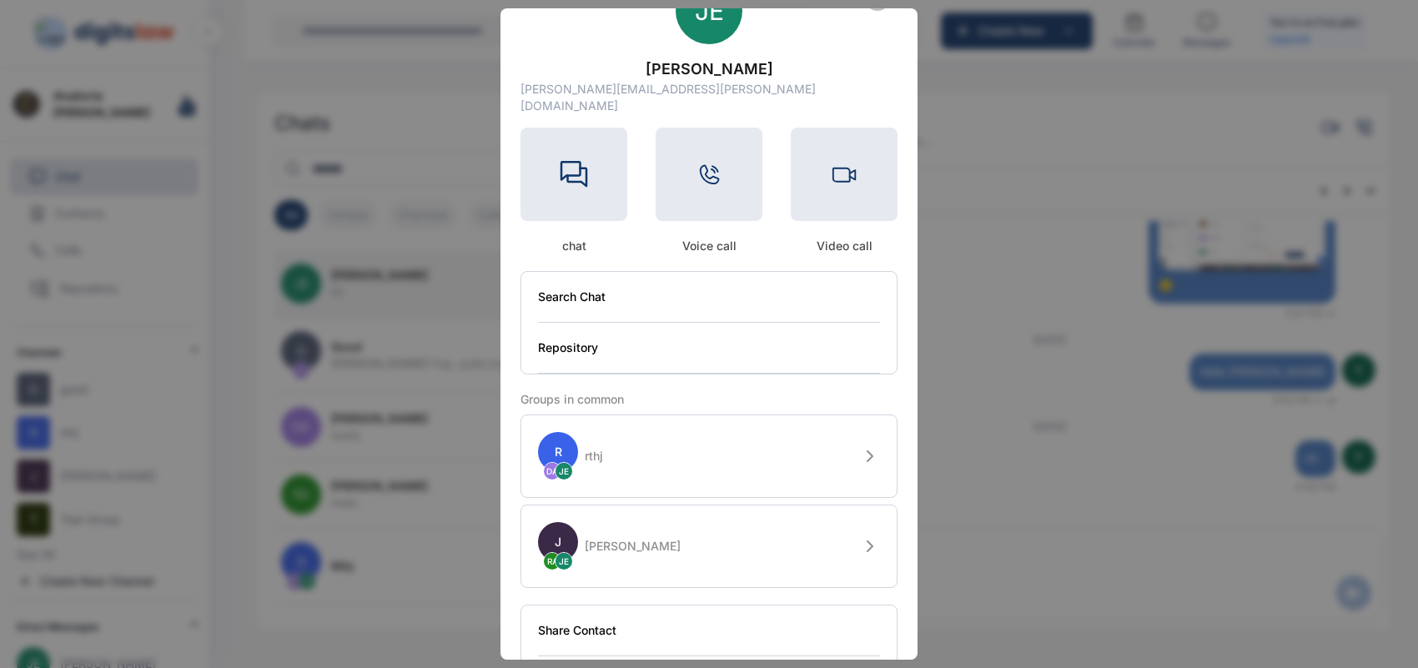
scroll to position [0, 0]
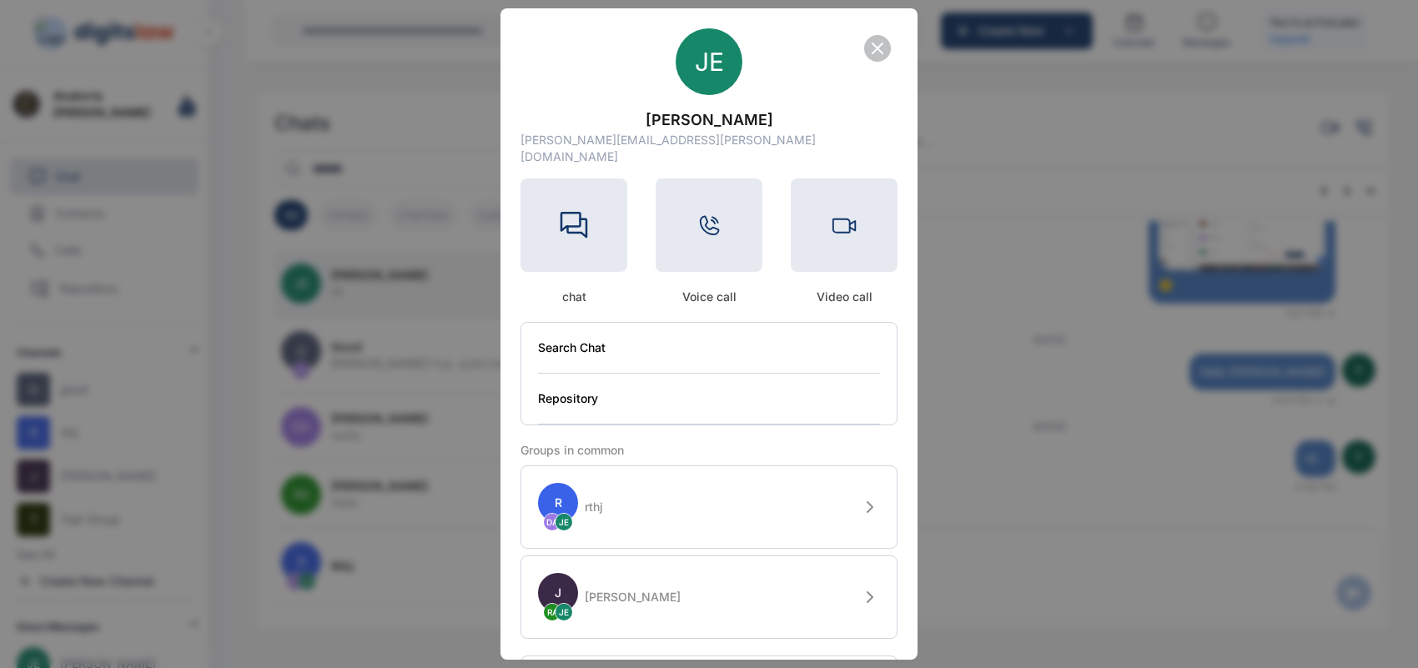
click at [874, 55] on icon "button" at bounding box center [878, 48] width 20 height 20
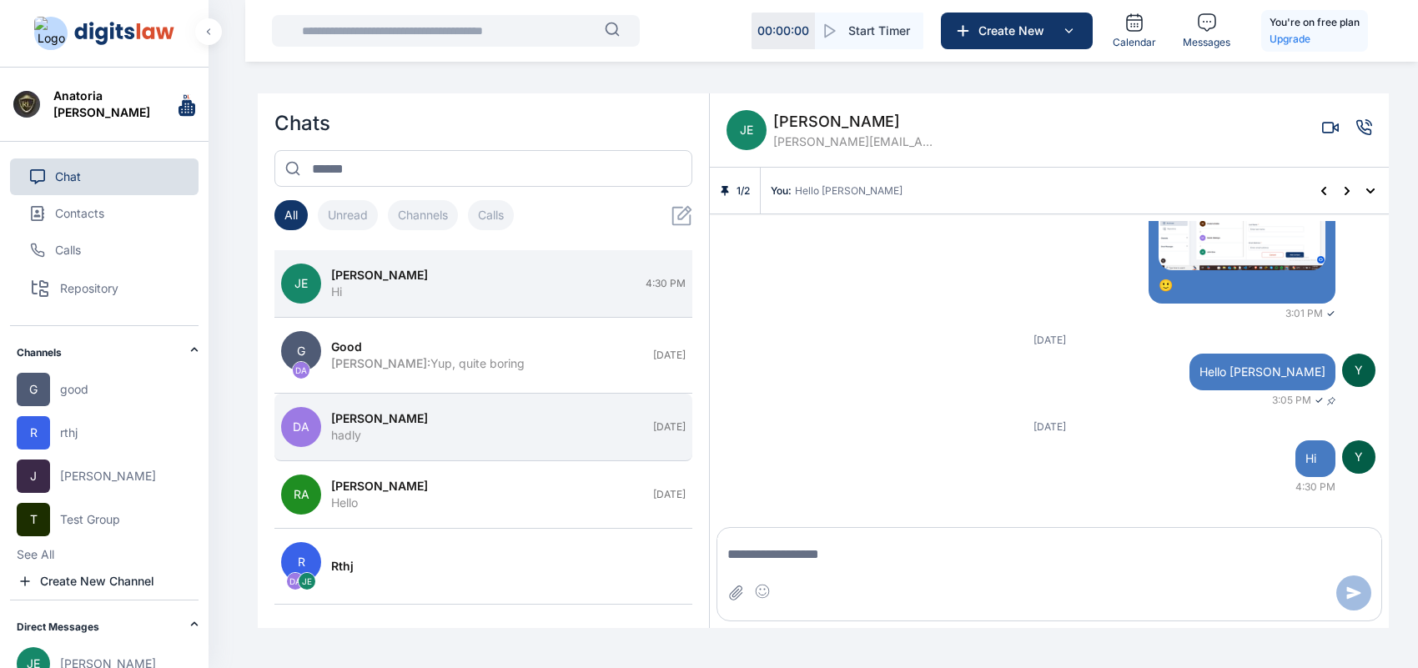
click at [355, 394] on button "DA [PERSON_NAME] [PERSON_NAME] [DATE]" at bounding box center [483, 428] width 418 height 68
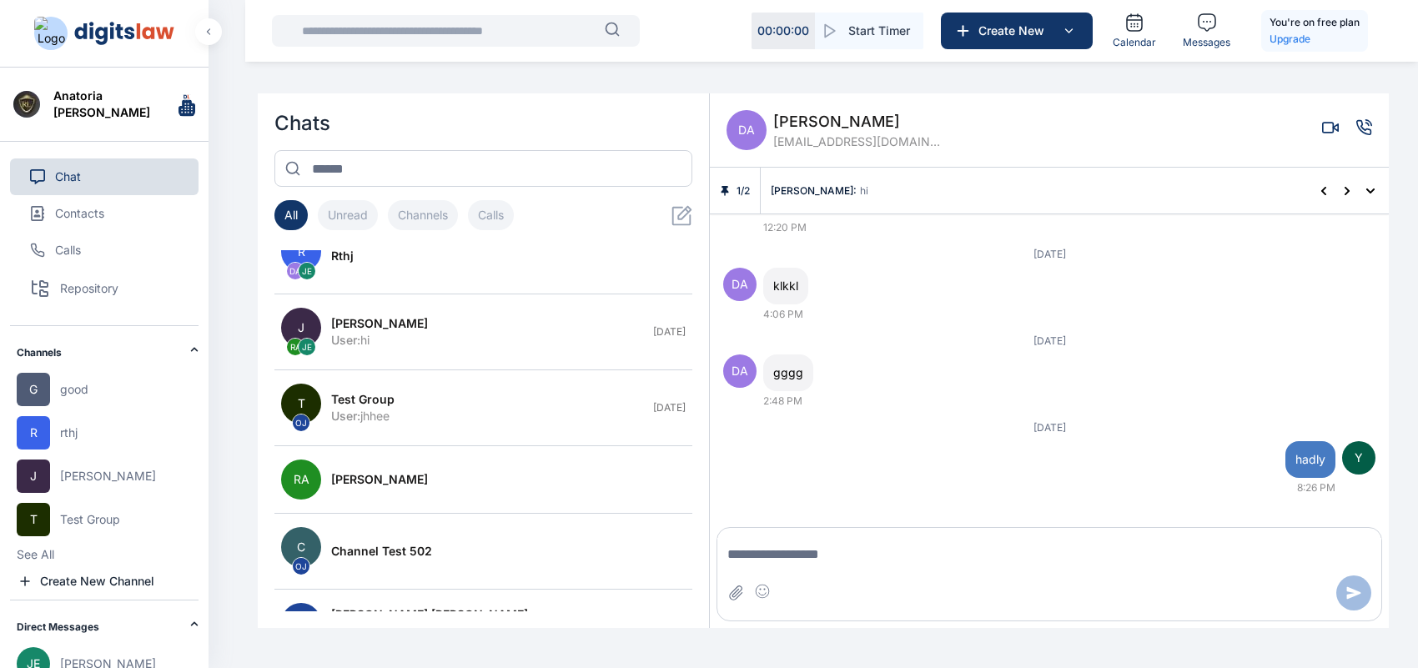
scroll to position [360, 0]
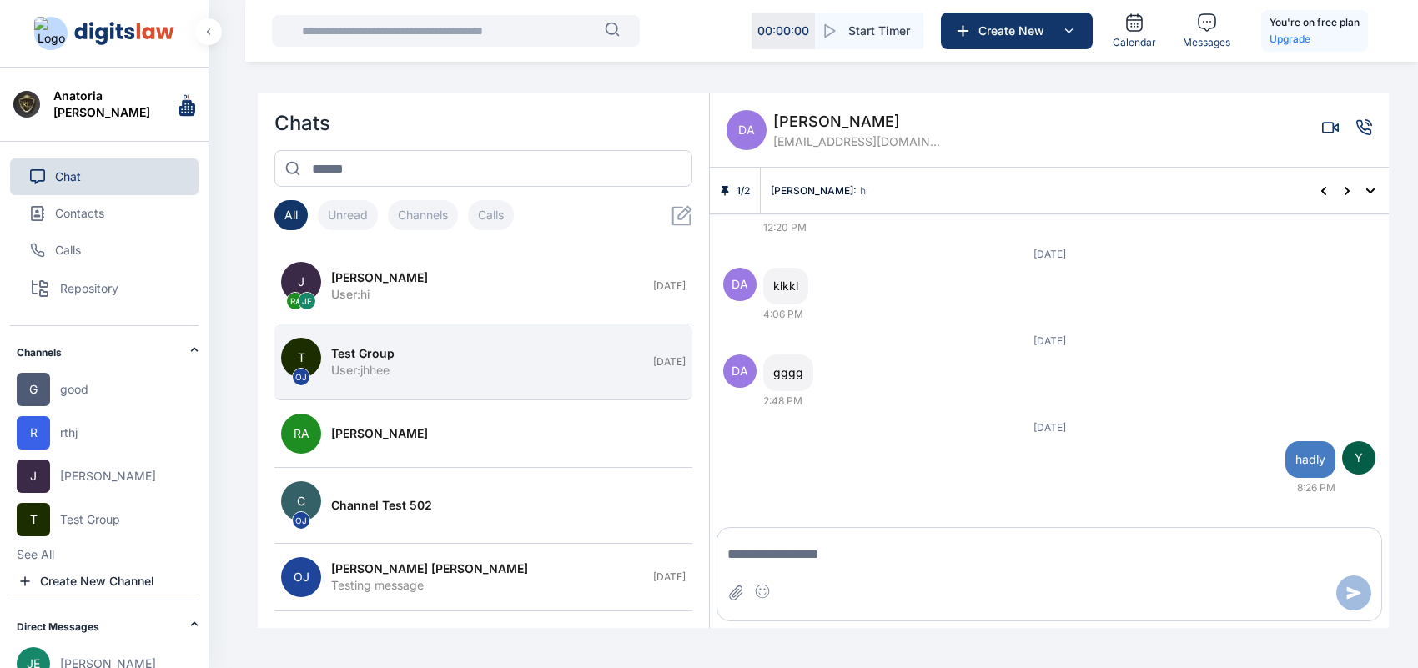
click at [460, 389] on button "T OJ Test Group User : jhhee [DATE]" at bounding box center [483, 363] width 418 height 76
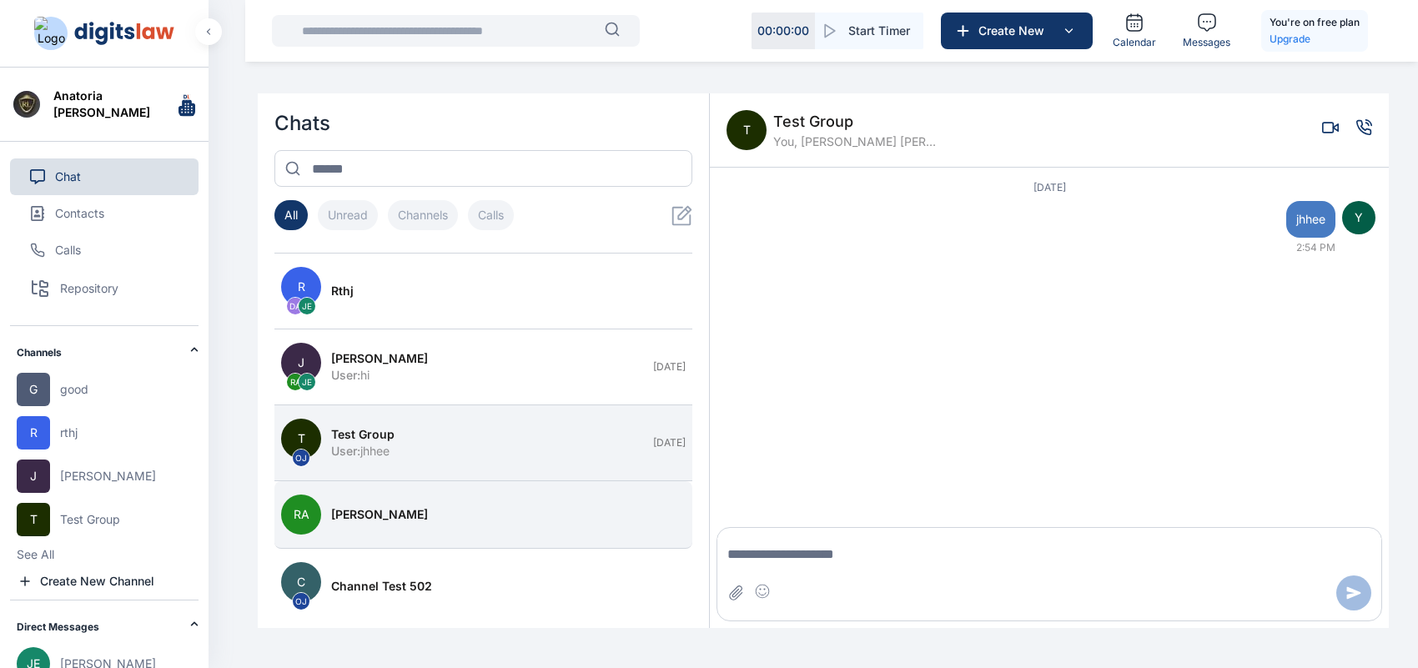
scroll to position [295, 0]
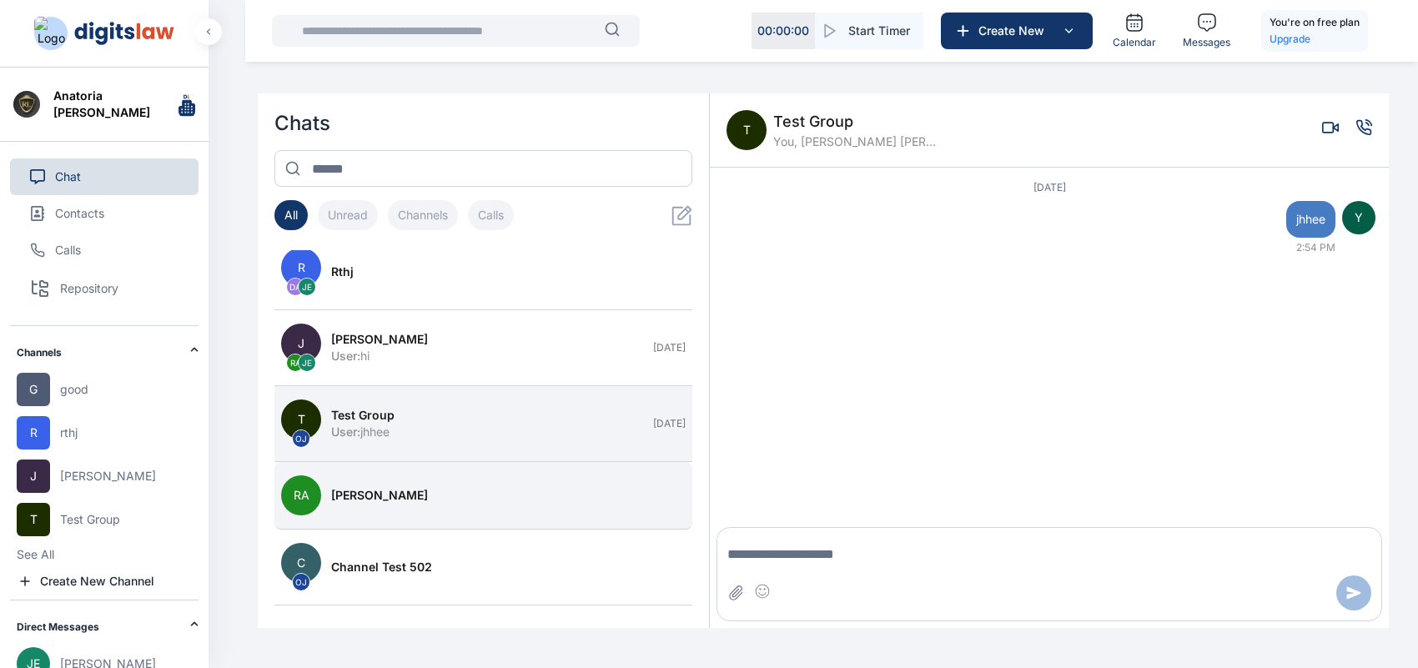
drag, startPoint x: 480, startPoint y: 451, endPoint x: 463, endPoint y: 511, distance: 63.2
click at [463, 511] on div "[PERSON_NAME] [PERSON_NAME] Hi 4:30 PM G DA good [PERSON_NAME] : Yup, quite bor…" at bounding box center [483, 430] width 418 height 361
click at [463, 511] on button "RA [PERSON_NAME]" at bounding box center [483, 496] width 418 height 68
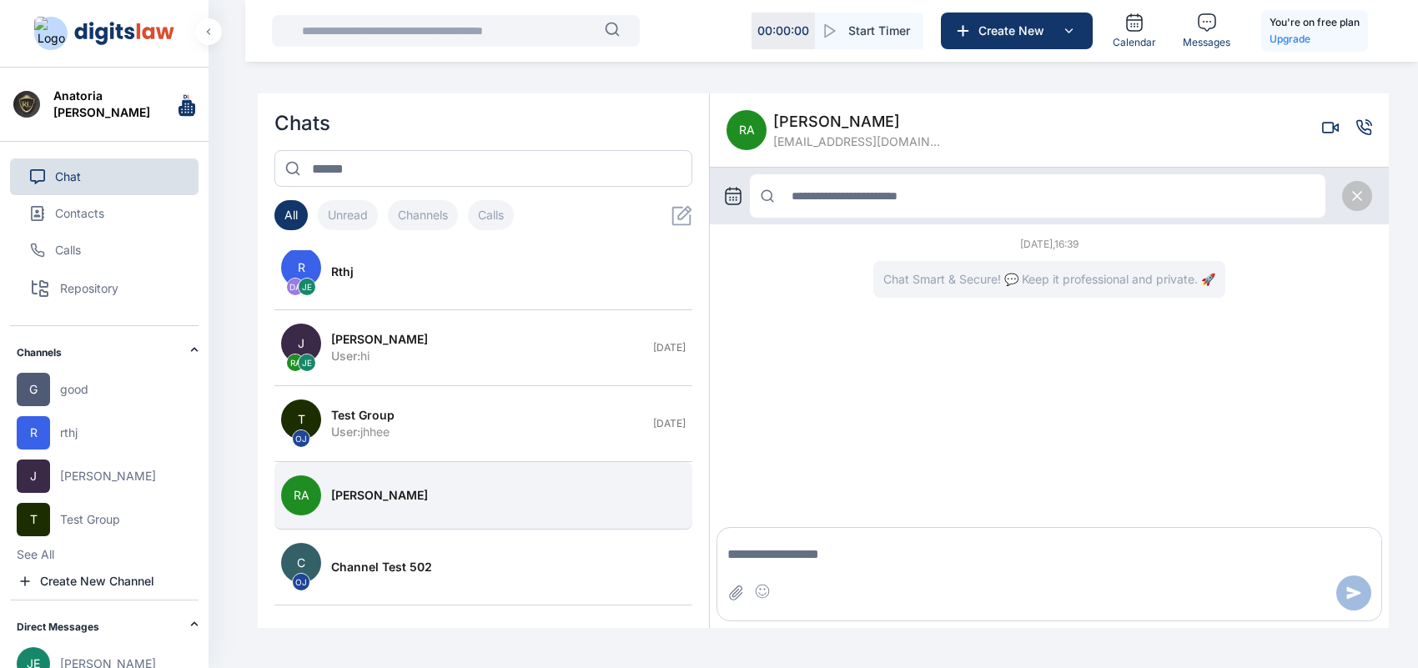
scroll to position [0, 0]
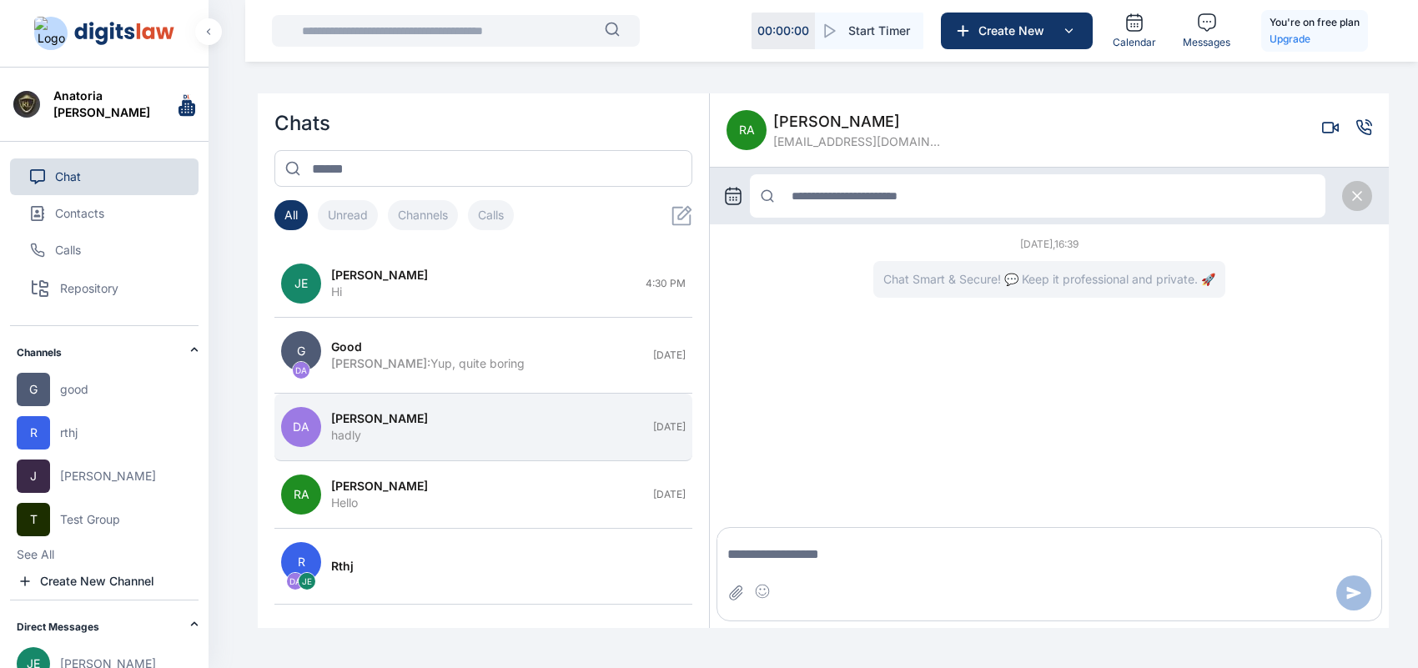
click at [473, 449] on button "DA [PERSON_NAME] [PERSON_NAME] [DATE]" at bounding box center [483, 428] width 418 height 68
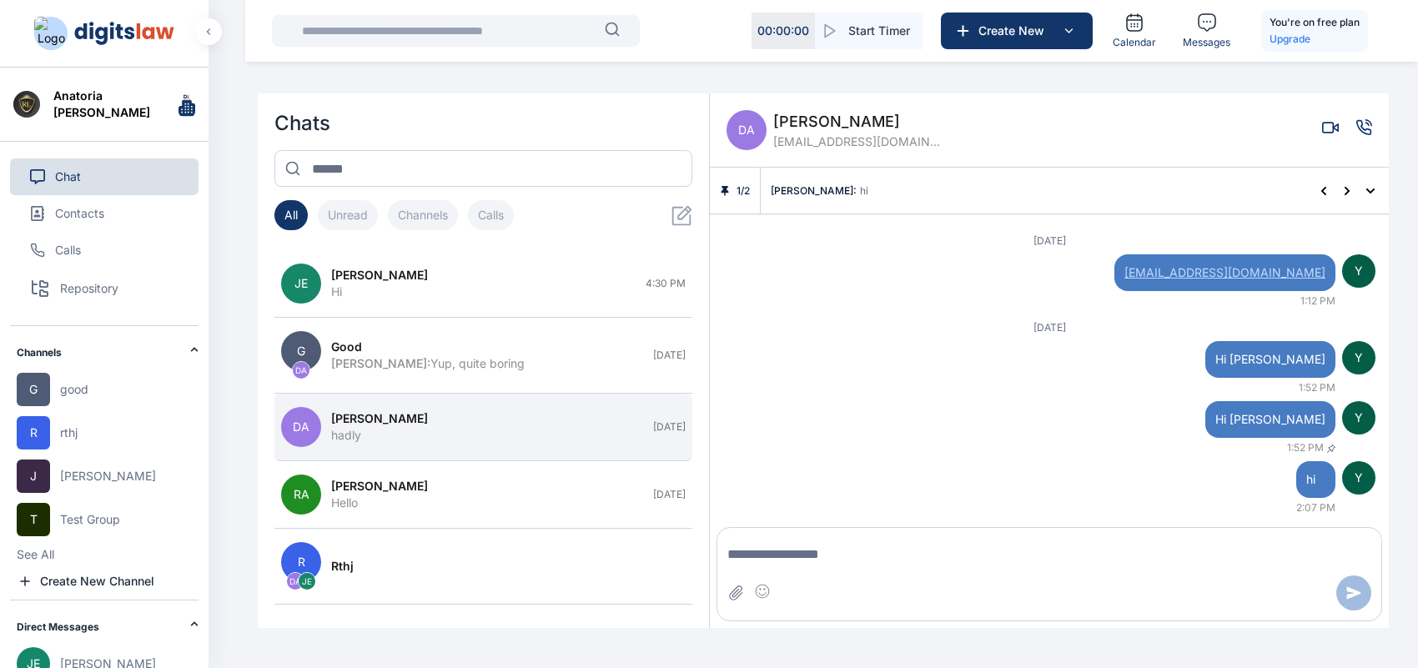
scroll to position [607, 0]
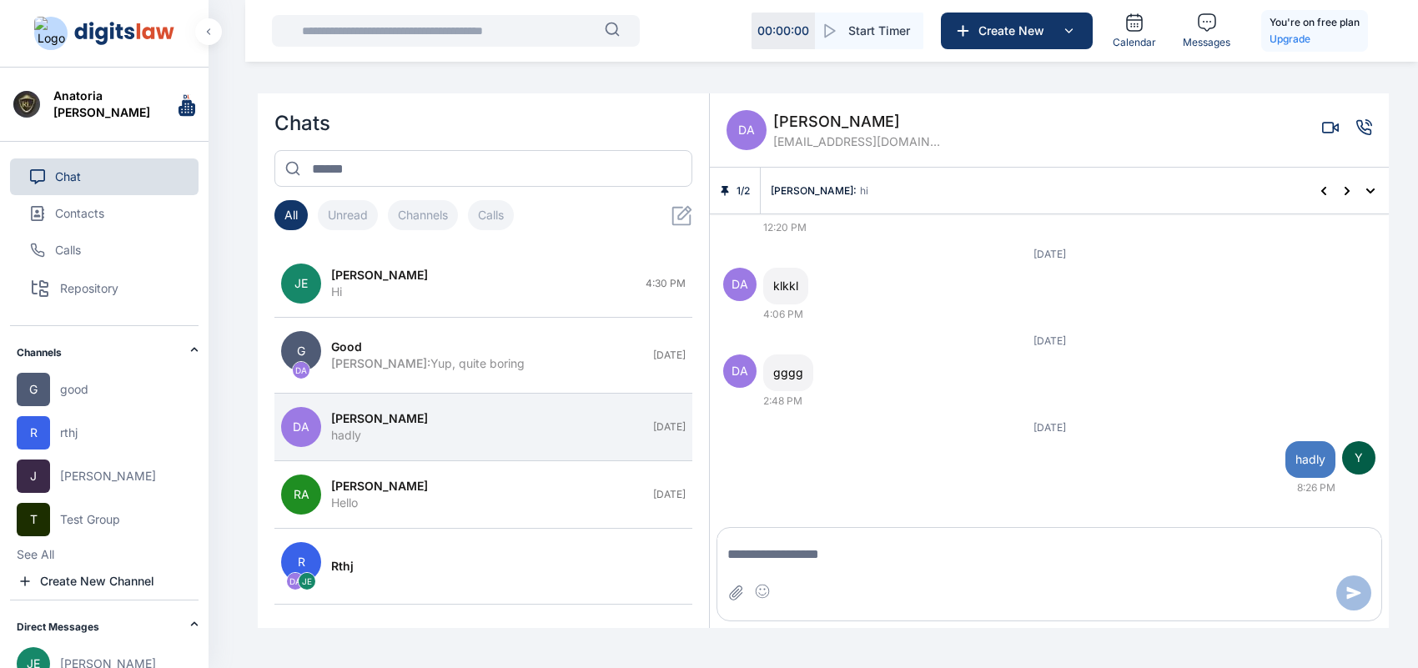
click at [882, 560] on textarea "Message input" at bounding box center [1050, 554] width 664 height 33
click at [830, 123] on span "[PERSON_NAME]" at bounding box center [856, 121] width 167 height 23
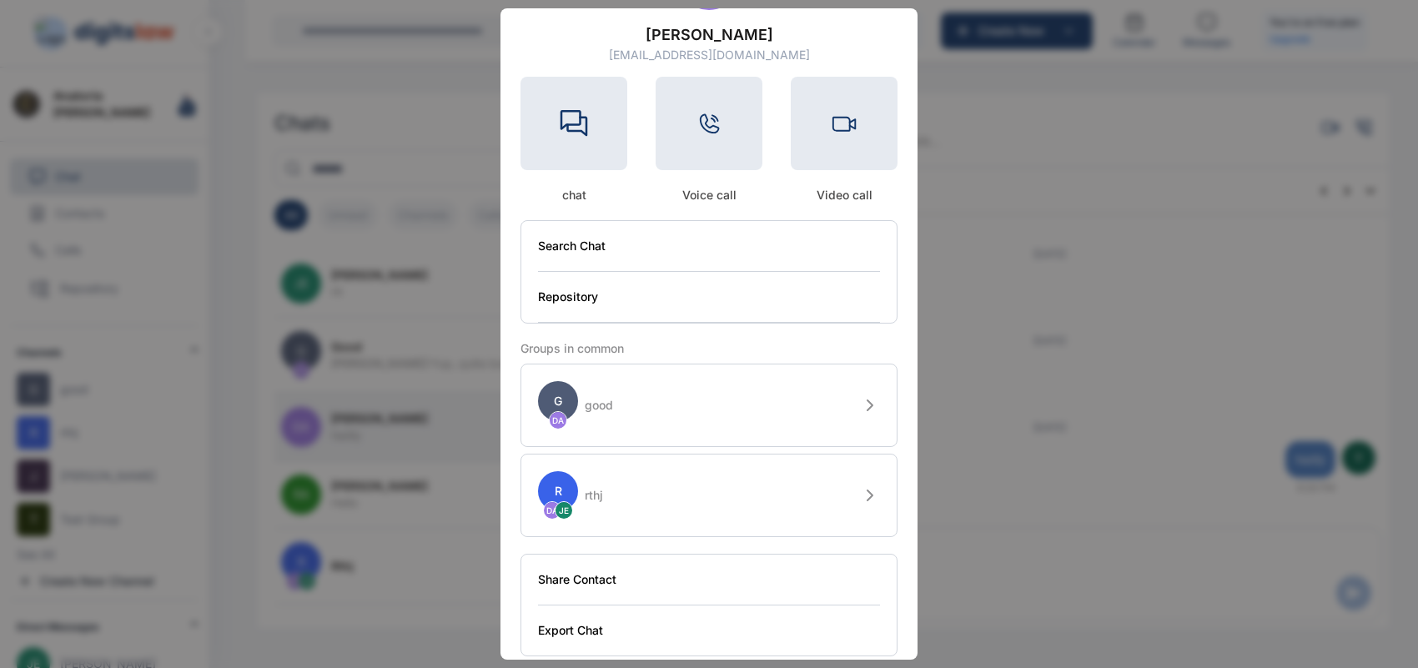
scroll to position [174, 0]
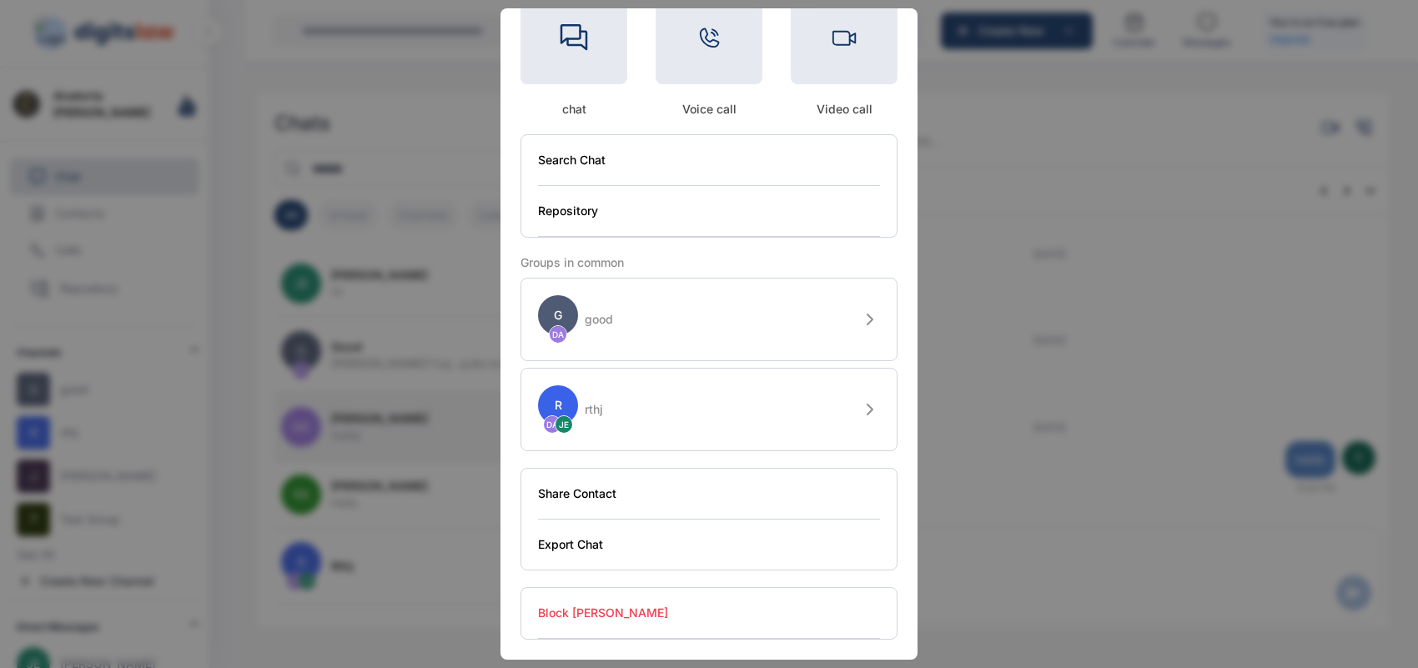
click at [603, 614] on button "Block [PERSON_NAME]" at bounding box center [709, 613] width 342 height 51
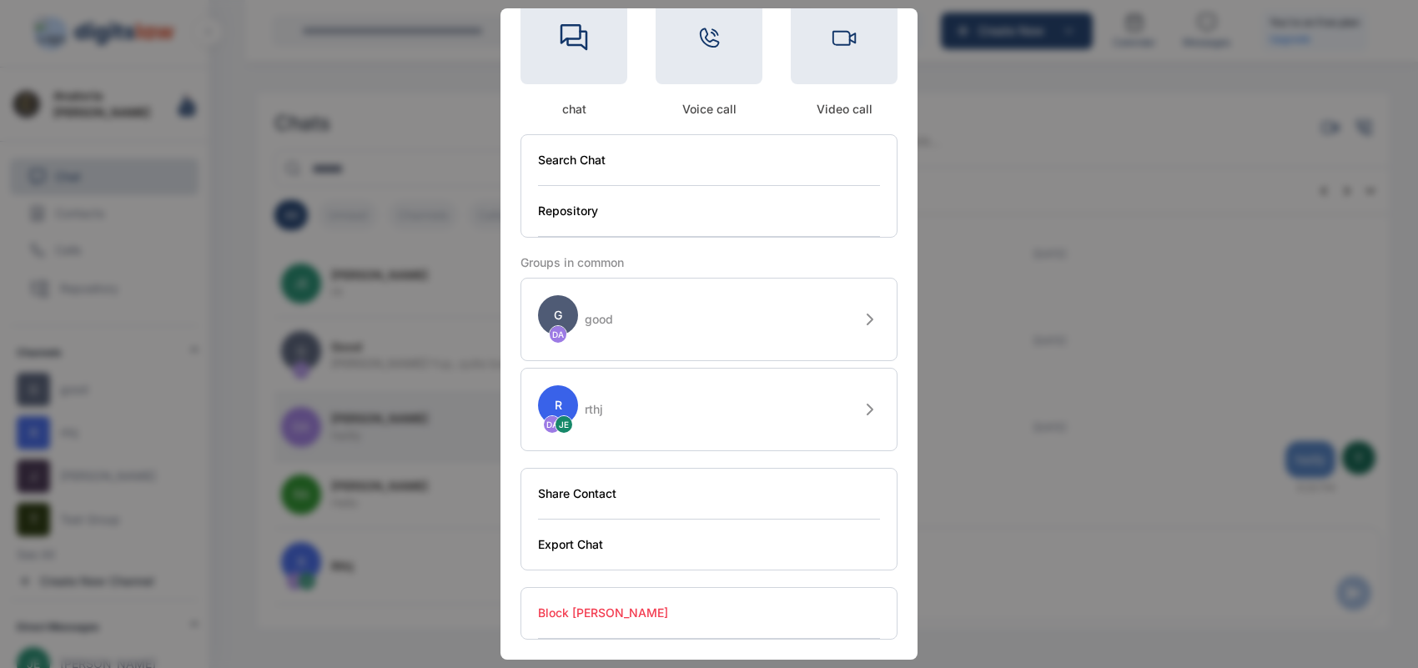
click at [603, 614] on button "Block [PERSON_NAME]" at bounding box center [709, 613] width 342 height 51
click at [662, 526] on button "Export Chat" at bounding box center [709, 545] width 342 height 50
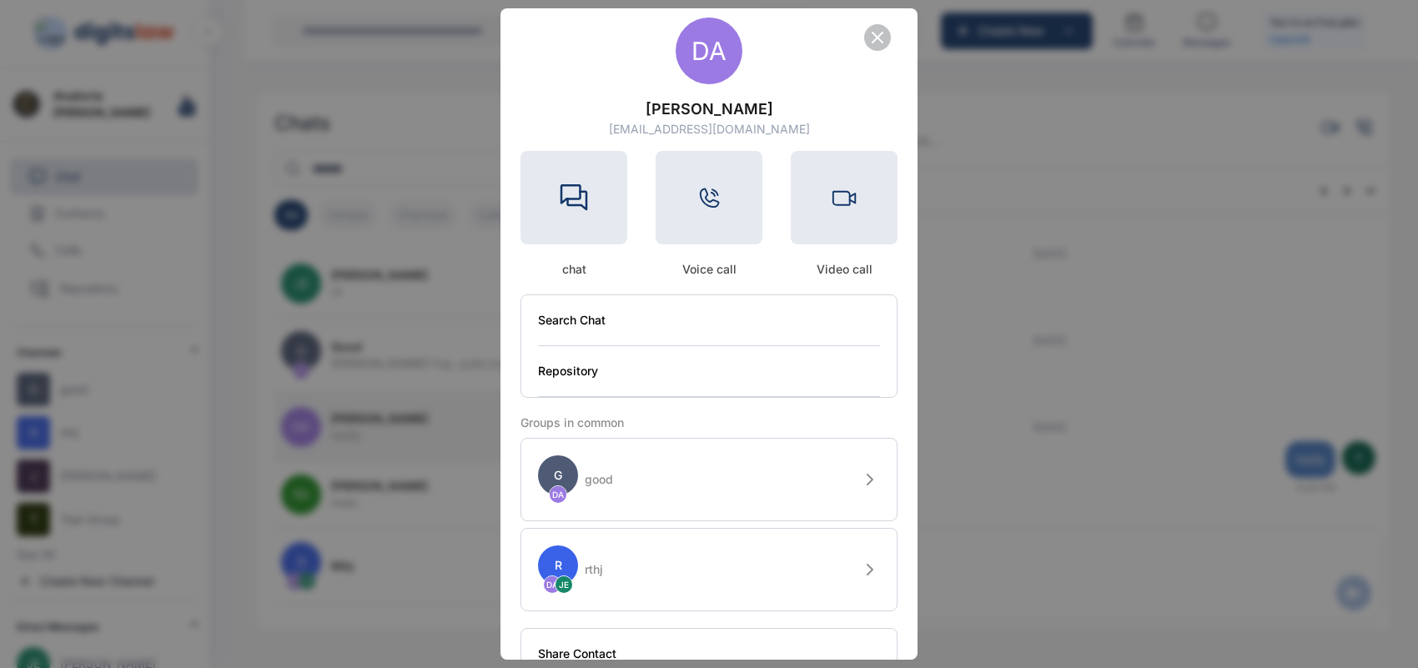
scroll to position [18, 0]
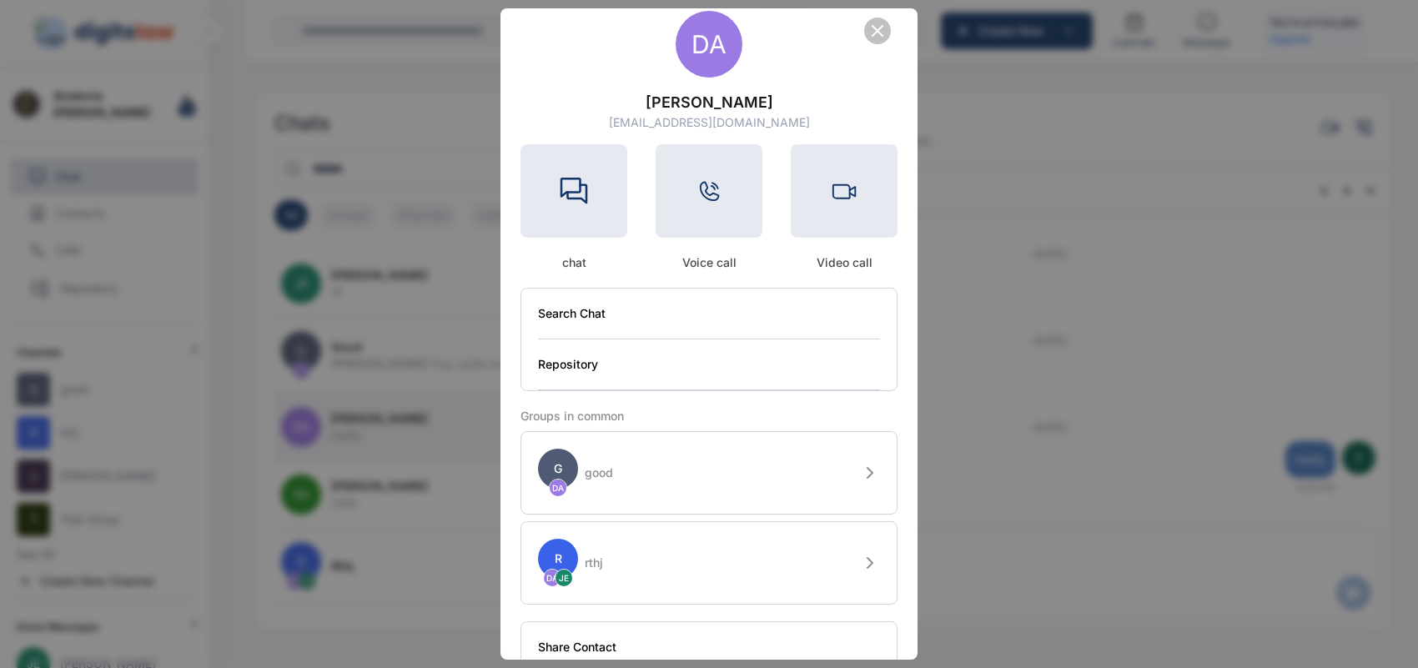
click at [860, 488] on button "G DA good" at bounding box center [709, 472] width 377 height 83
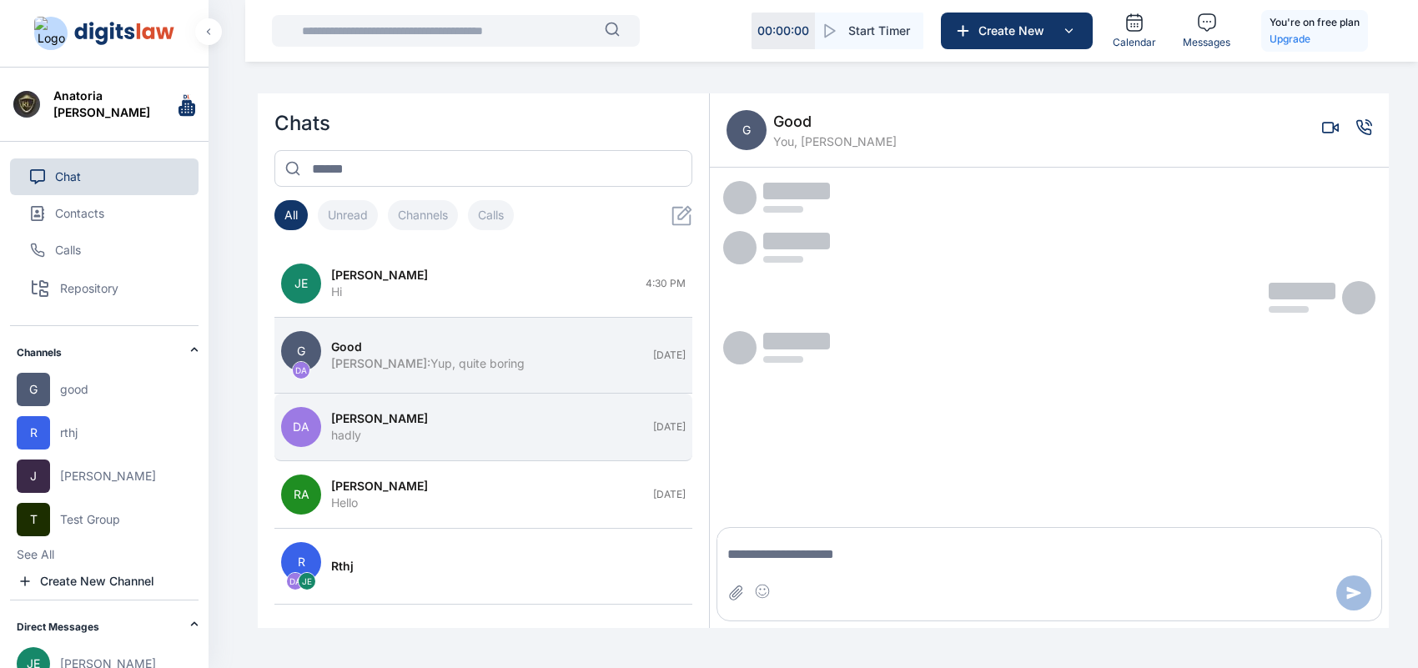
click at [476, 436] on div "hadly" at bounding box center [487, 435] width 312 height 17
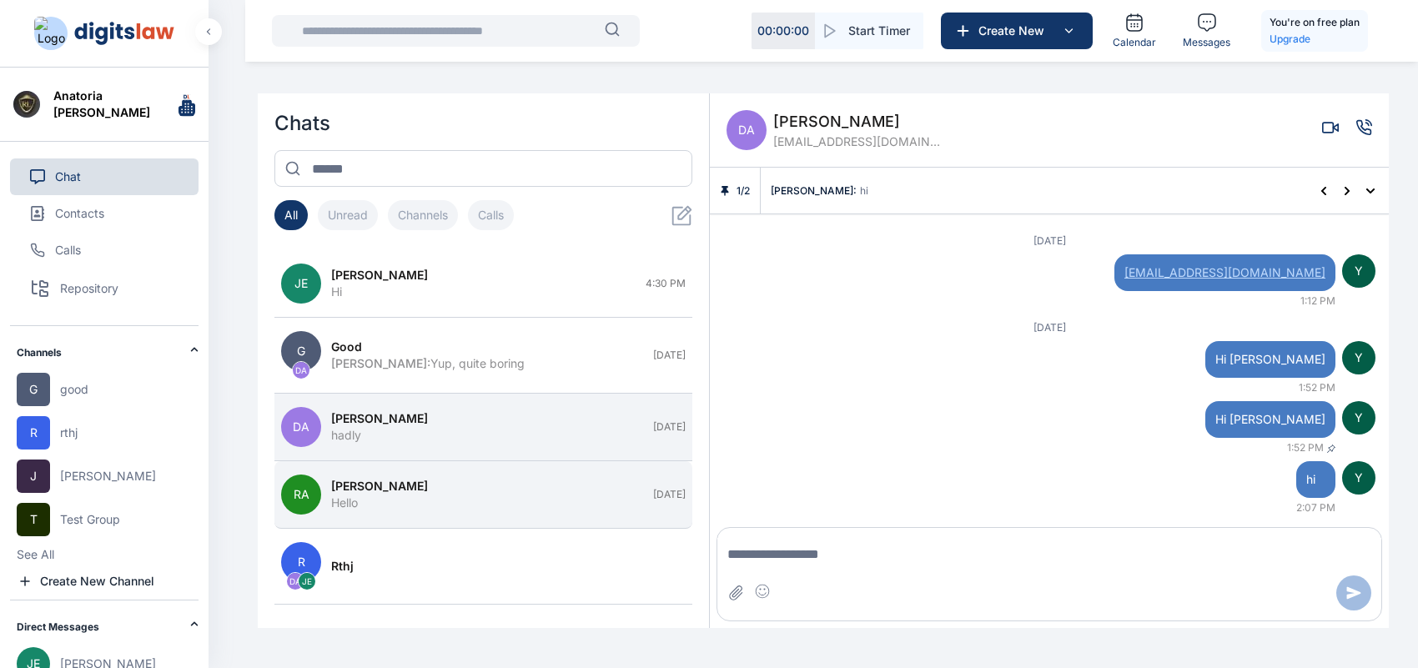
scroll to position [607, 0]
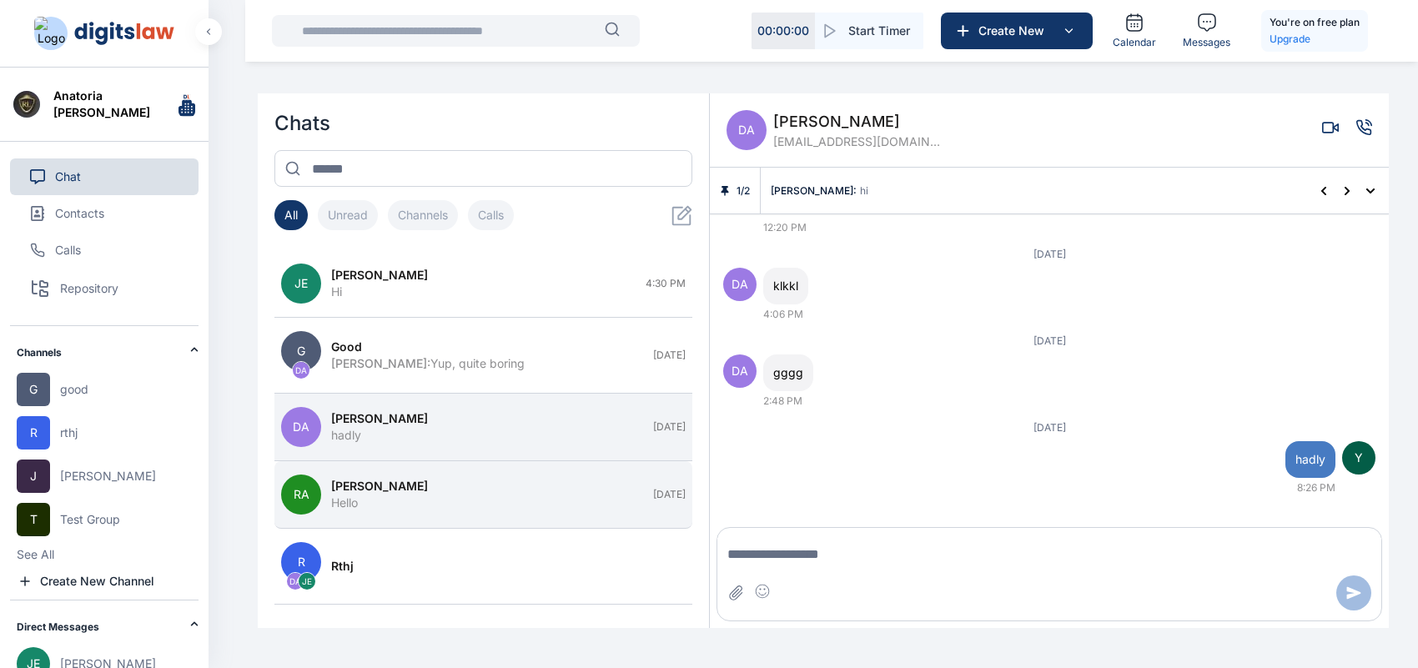
click at [468, 527] on button "RA [PERSON_NAME] Hello [DATE]" at bounding box center [483, 495] width 418 height 68
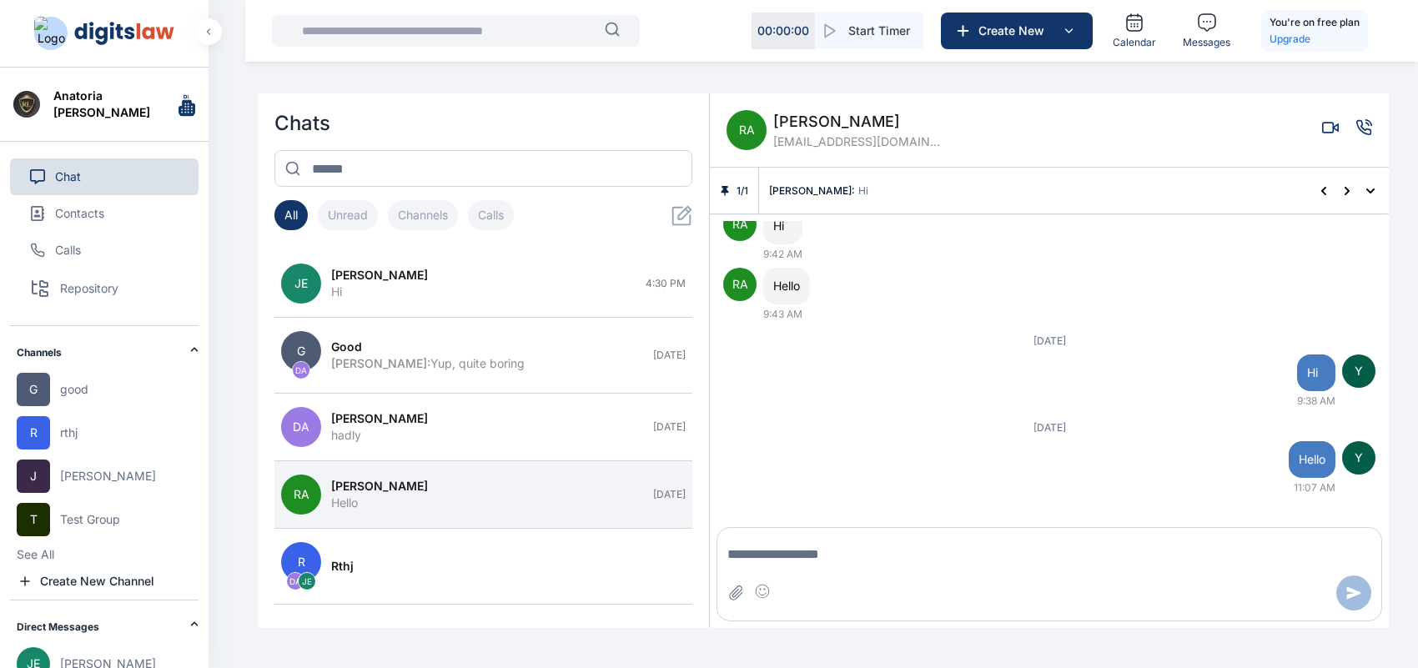
scroll to position [1026, 0]
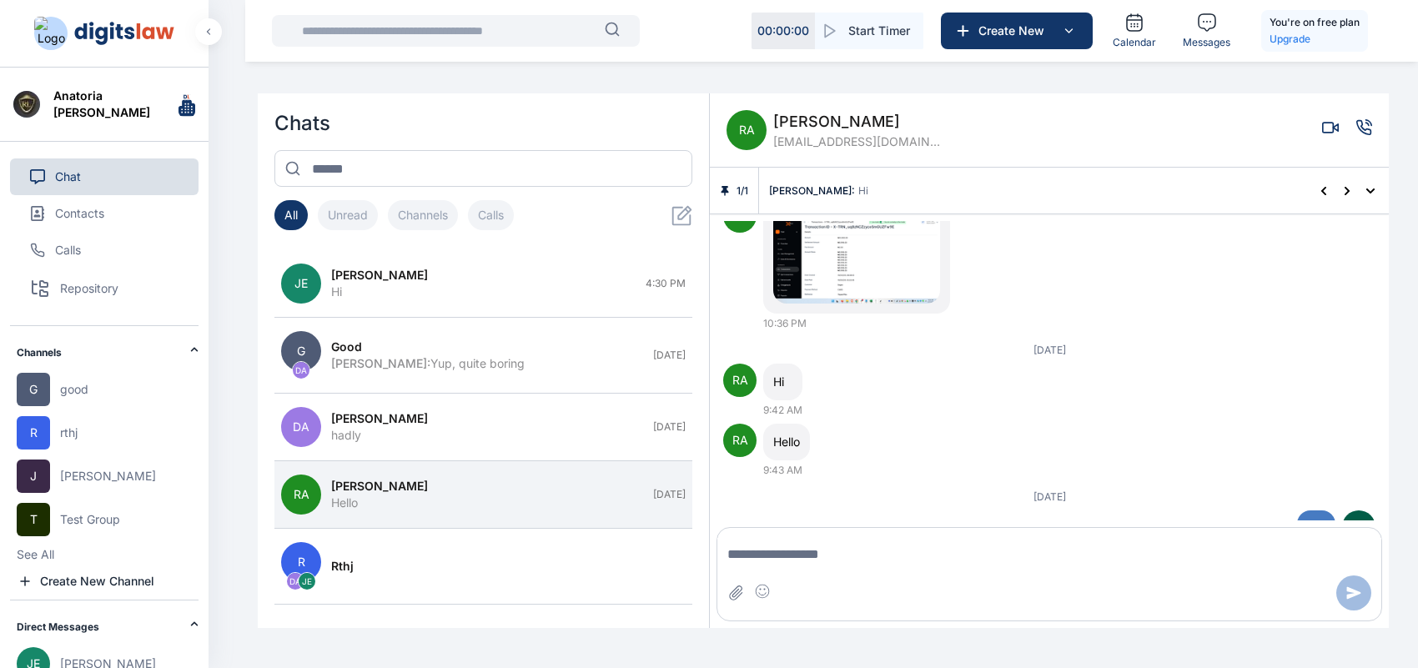
drag, startPoint x: 1228, startPoint y: 393, endPoint x: 1327, endPoint y: 426, distance: 103.7
click at [1327, 426] on div "[DATE] RA Hello [PERSON_NAME] 3:05 PM RA Hi 3:14 PM RA hi 4:02 PM [DATE] Y Hi 2…" at bounding box center [1049, 371] width 679 height 300
click at [1262, 611] on icon at bounding box center [1268, 617] width 13 height 13
click at [1115, 597] on div "Y Hello 11:07 AM" at bounding box center [1049, 623] width 652 height 53
click at [734, 592] on icon "Attach file" at bounding box center [736, 593] width 17 height 17
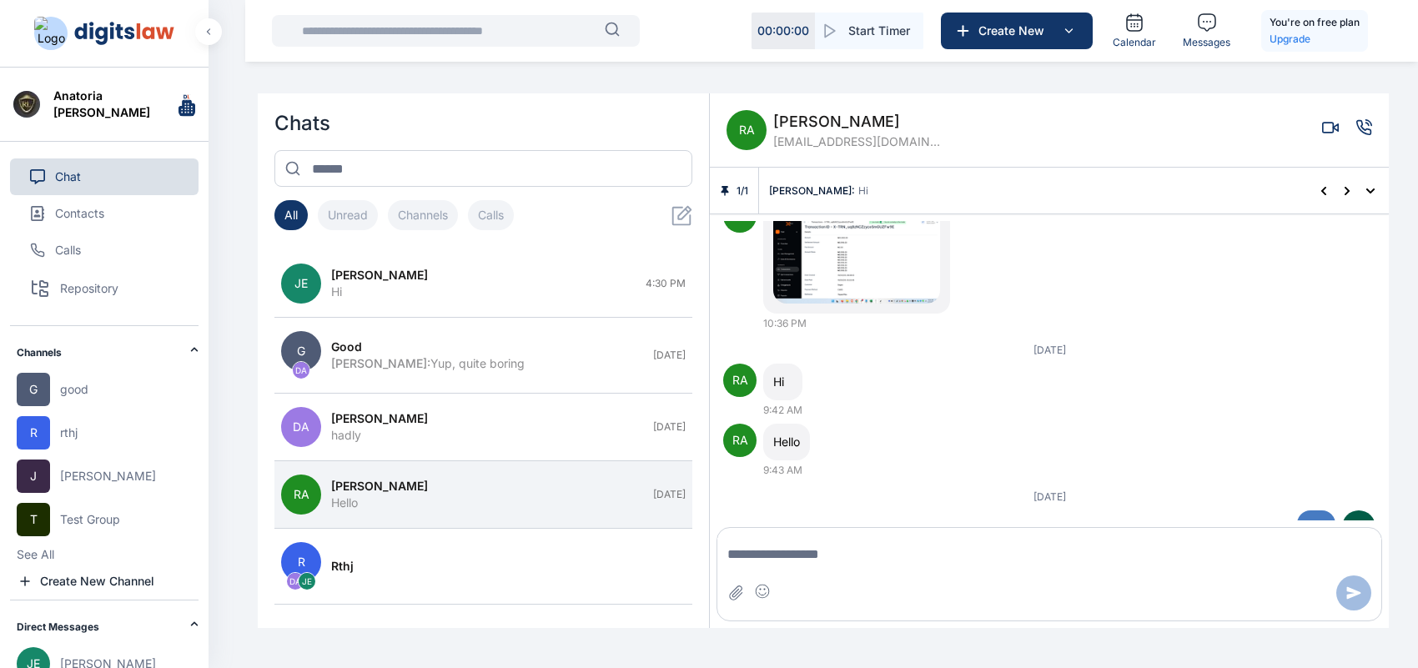
click at [761, 587] on icon "Insert emoji" at bounding box center [762, 591] width 17 height 17
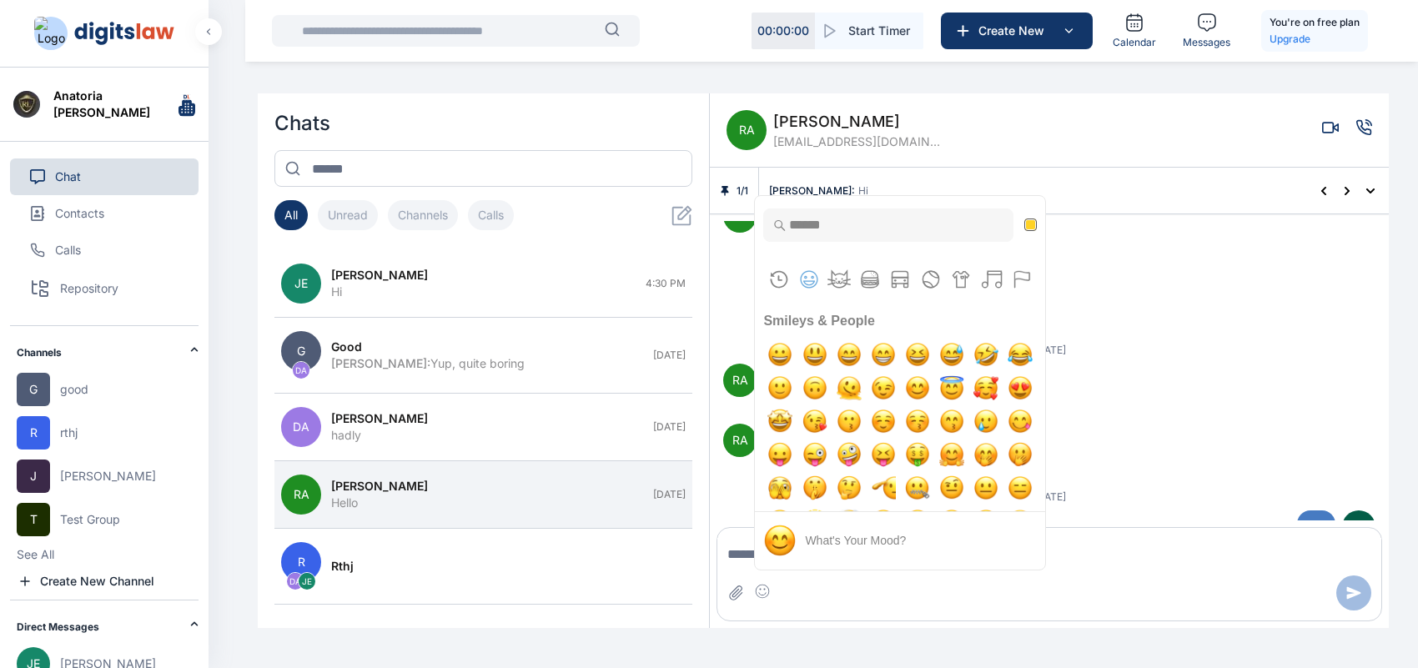
click at [1114, 597] on div "Y Hello 11:07 AM" at bounding box center [1049, 623] width 652 height 53
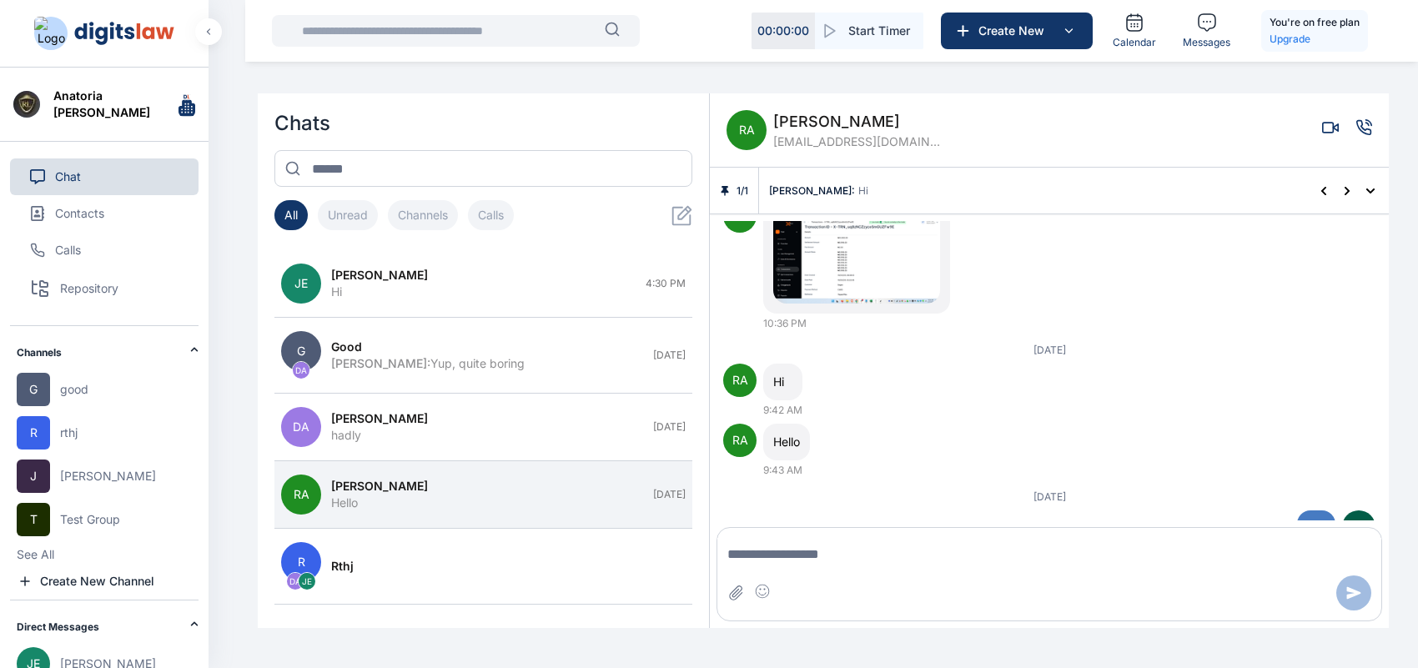
click at [995, 557] on textarea "Message input" at bounding box center [1050, 554] width 664 height 33
type textarea "*"
drag, startPoint x: 756, startPoint y: 578, endPoint x: 760, endPoint y: 588, distance: 10.8
click at [760, 588] on div at bounding box center [1050, 593] width 664 height 35
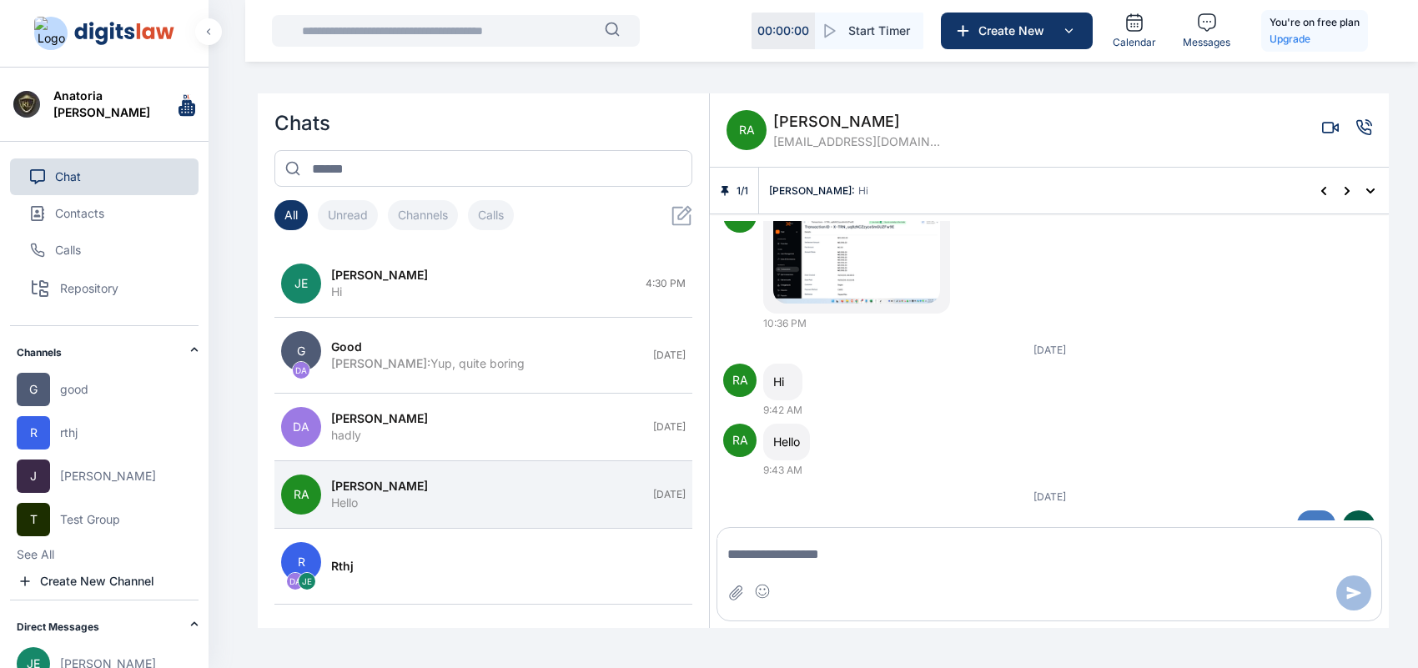
click at [760, 588] on circle "Insert emoji" at bounding box center [761, 589] width 2 height 2
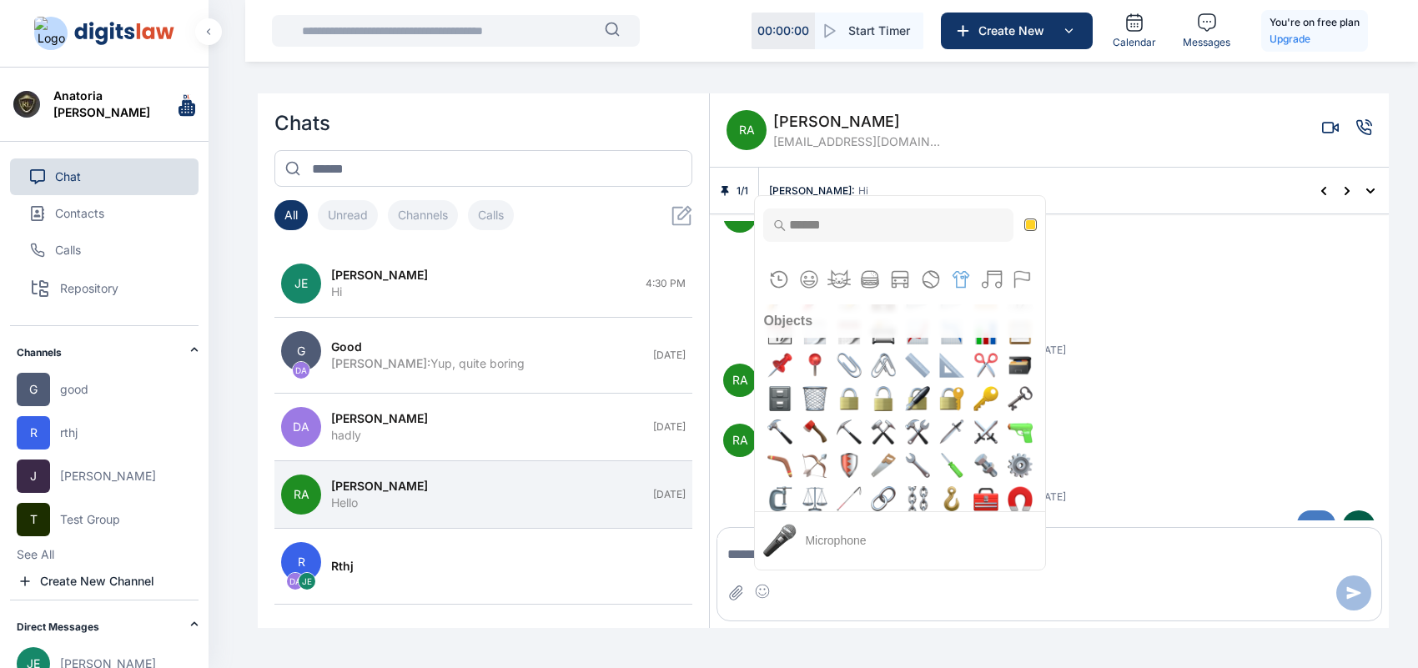
scroll to position [5975, 0]
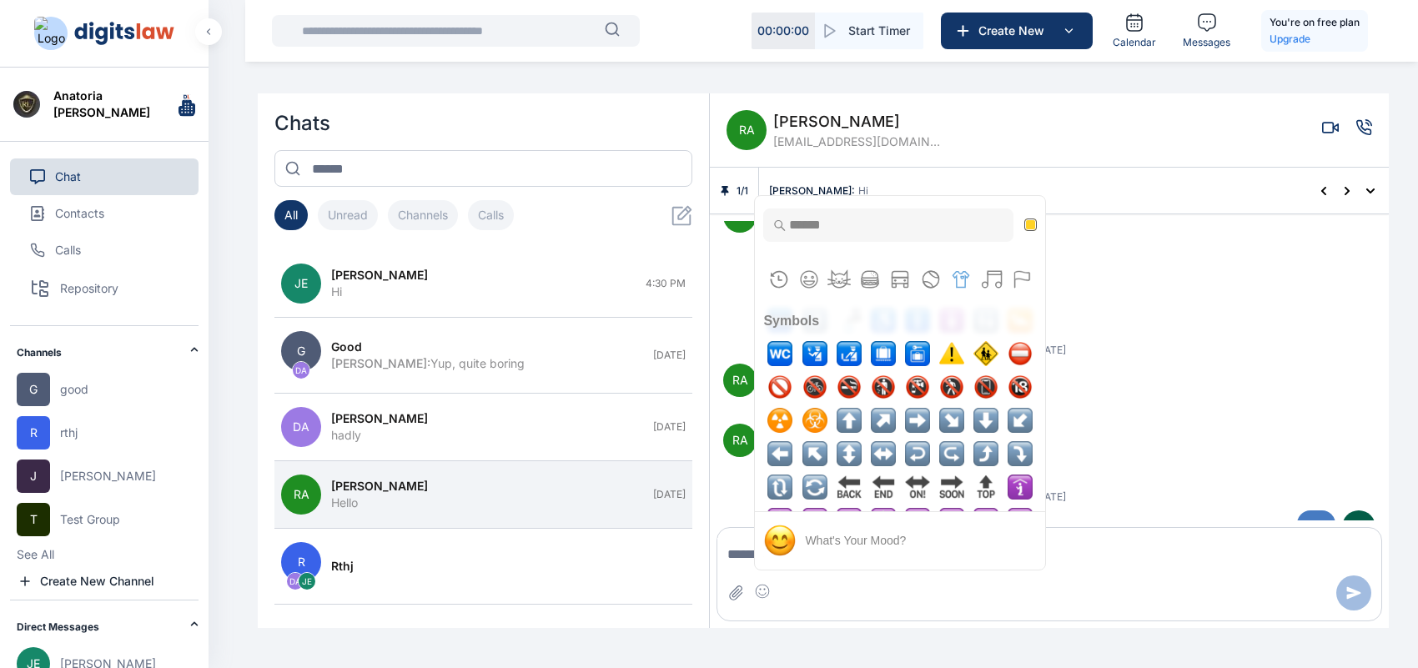
click at [1100, 364] on div "RA Hi 9:42 AM" at bounding box center [1049, 390] width 652 height 53
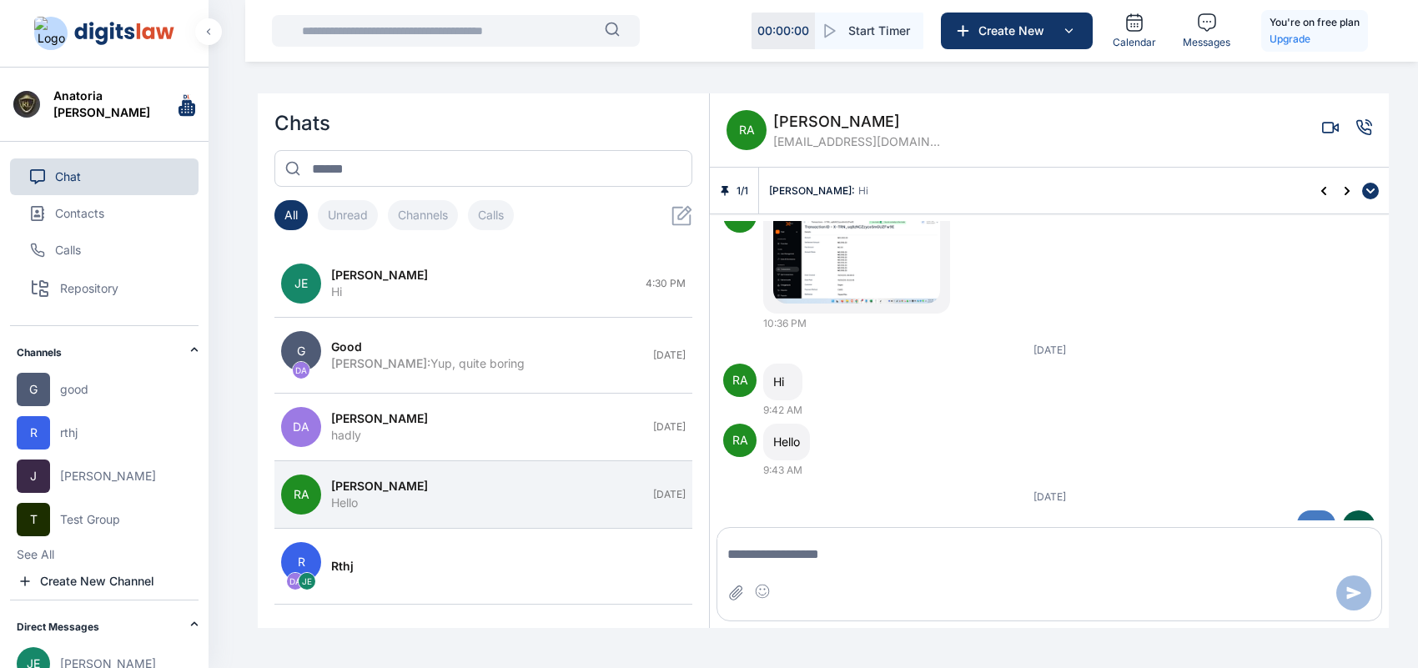
click at [1366, 196] on button at bounding box center [1370, 191] width 17 height 17
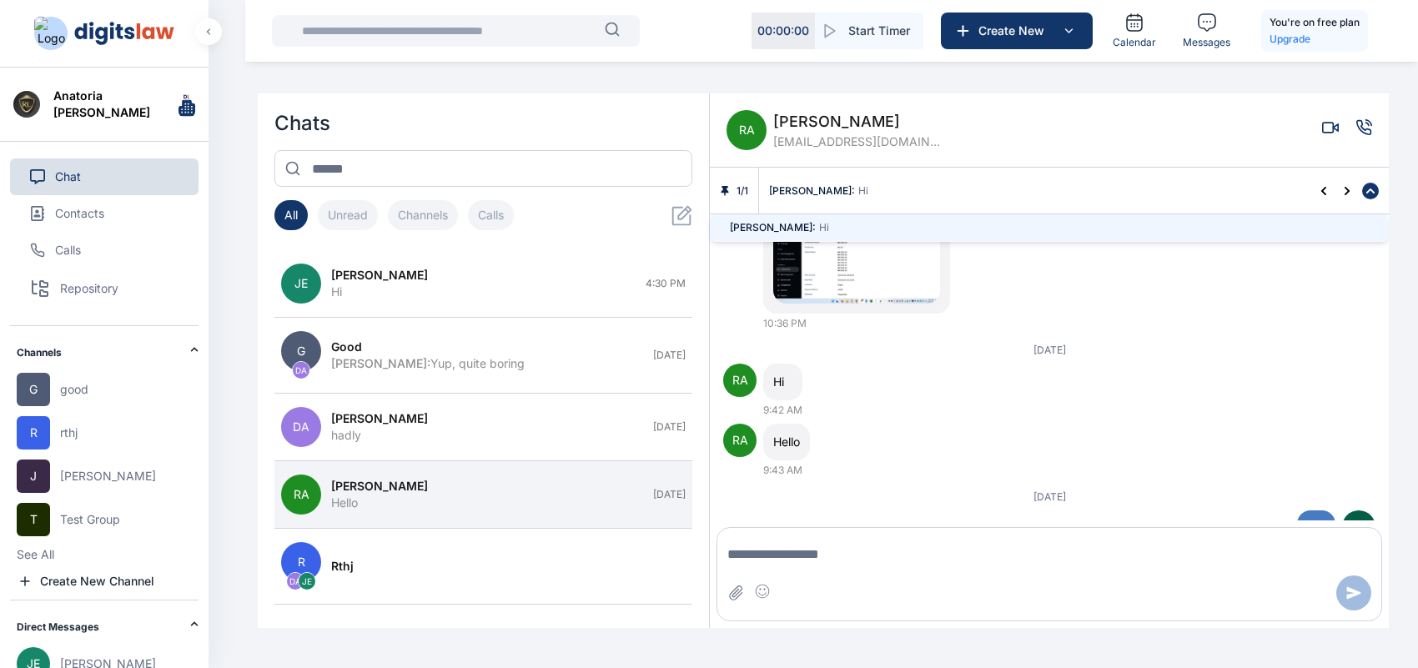
click at [1366, 196] on button at bounding box center [1370, 191] width 17 height 17
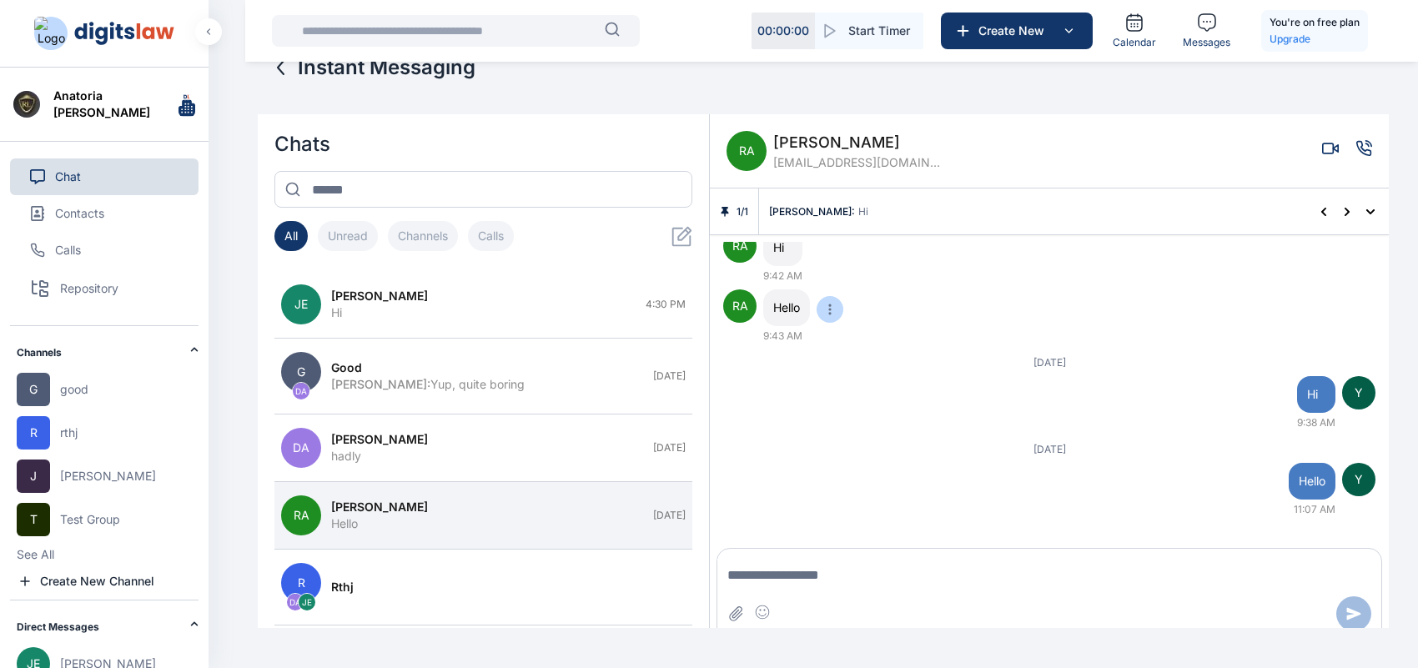
scroll to position [59, 0]
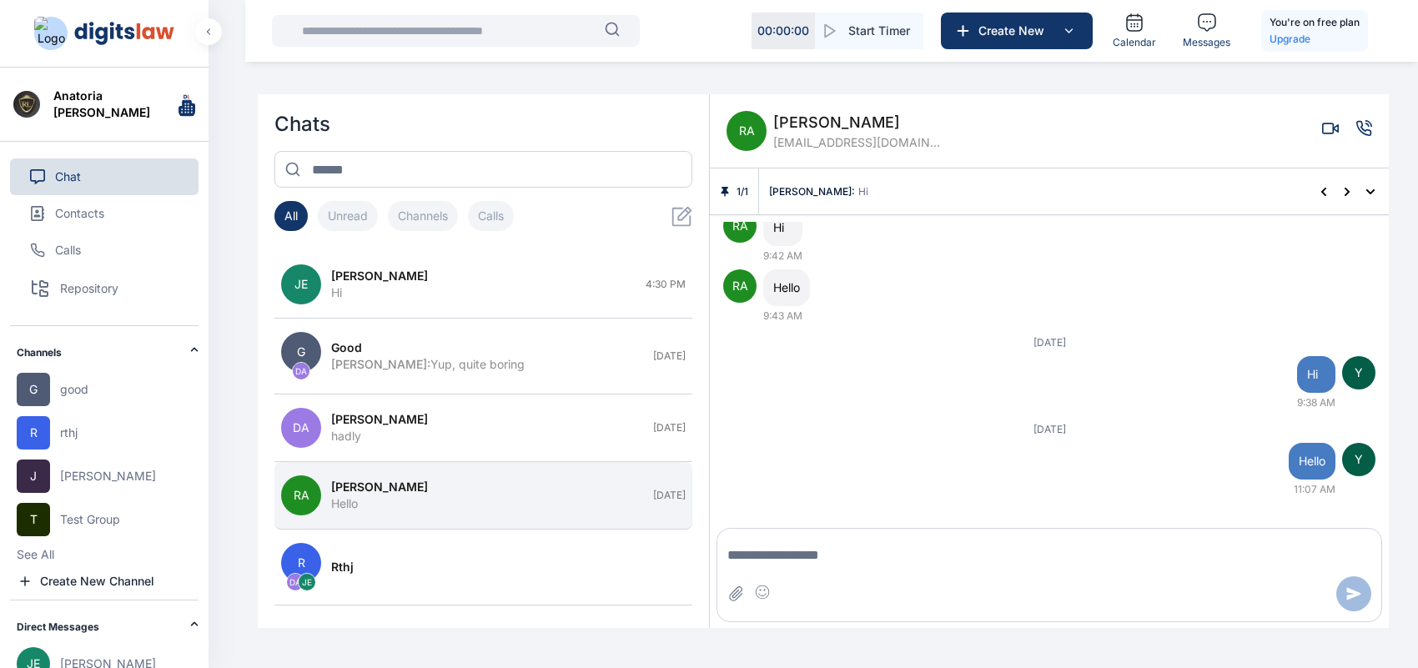
click at [516, 492] on div "[PERSON_NAME]" at bounding box center [487, 487] width 312 height 17
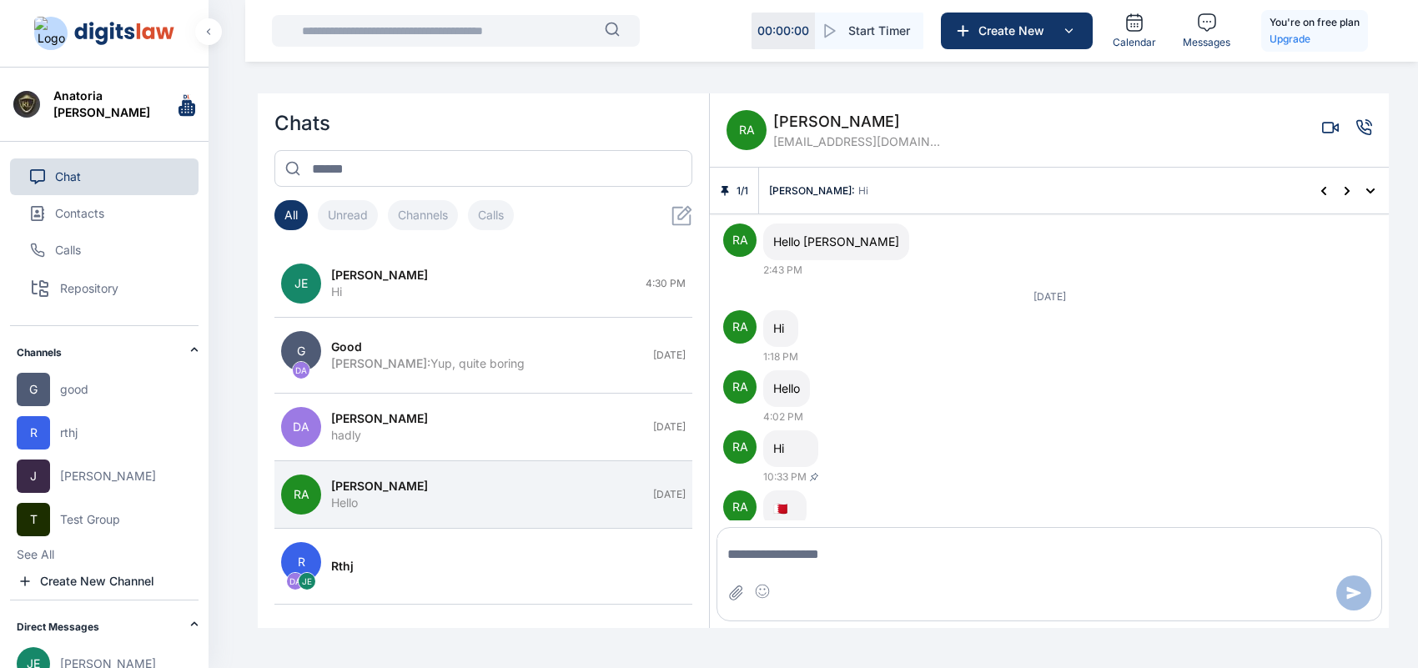
scroll to position [0, 0]
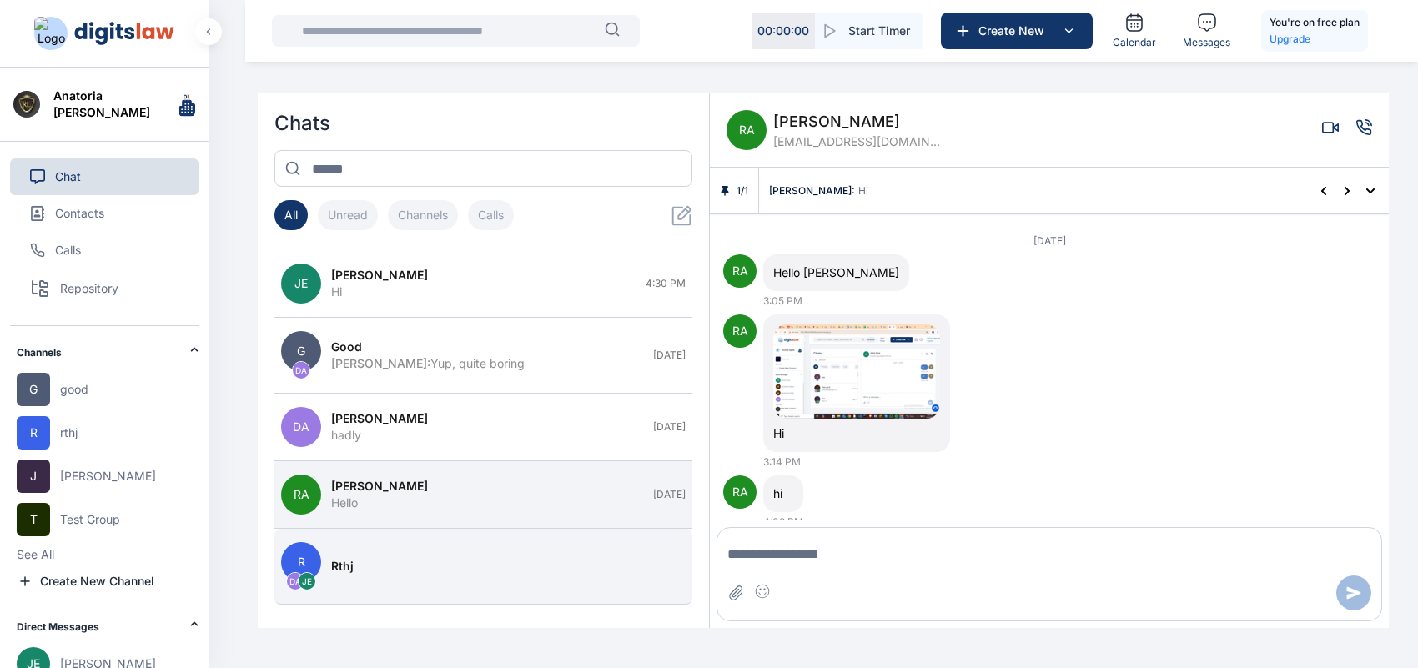
click at [398, 569] on div "rthj" at bounding box center [503, 566] width 345 height 17
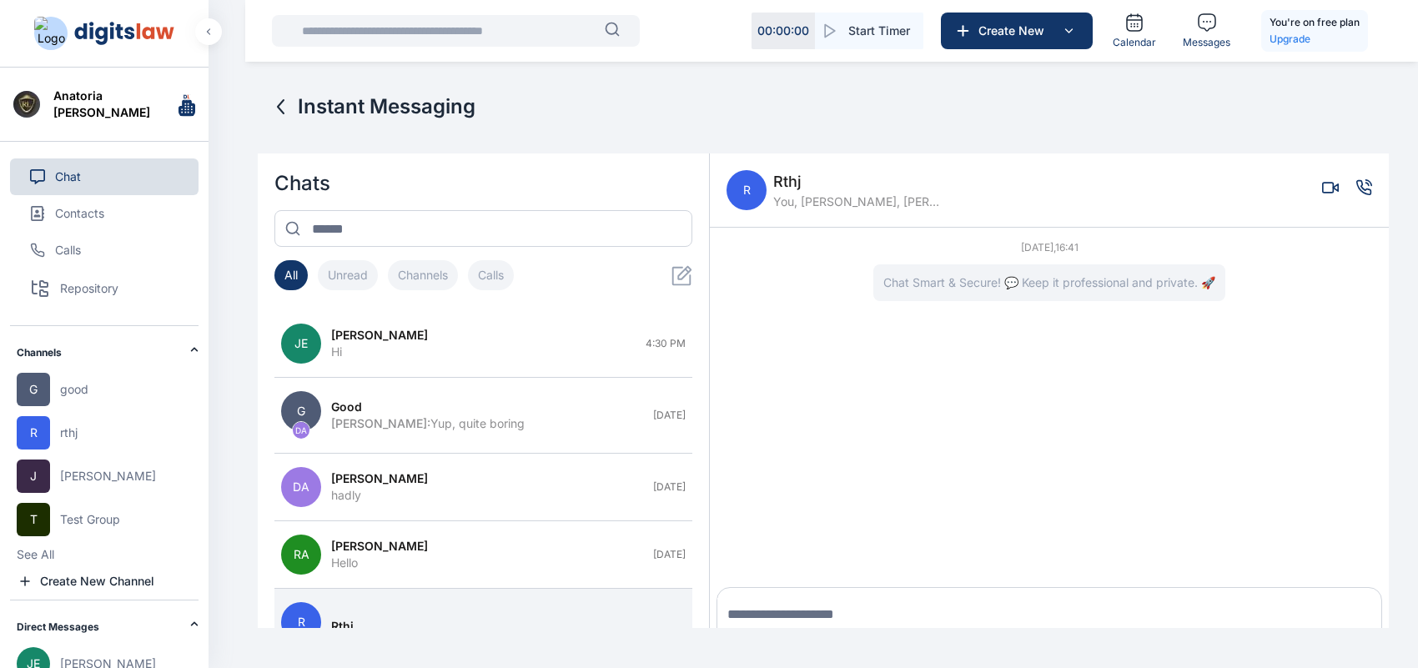
click at [446, 264] on button "Channels" at bounding box center [423, 275] width 70 height 30
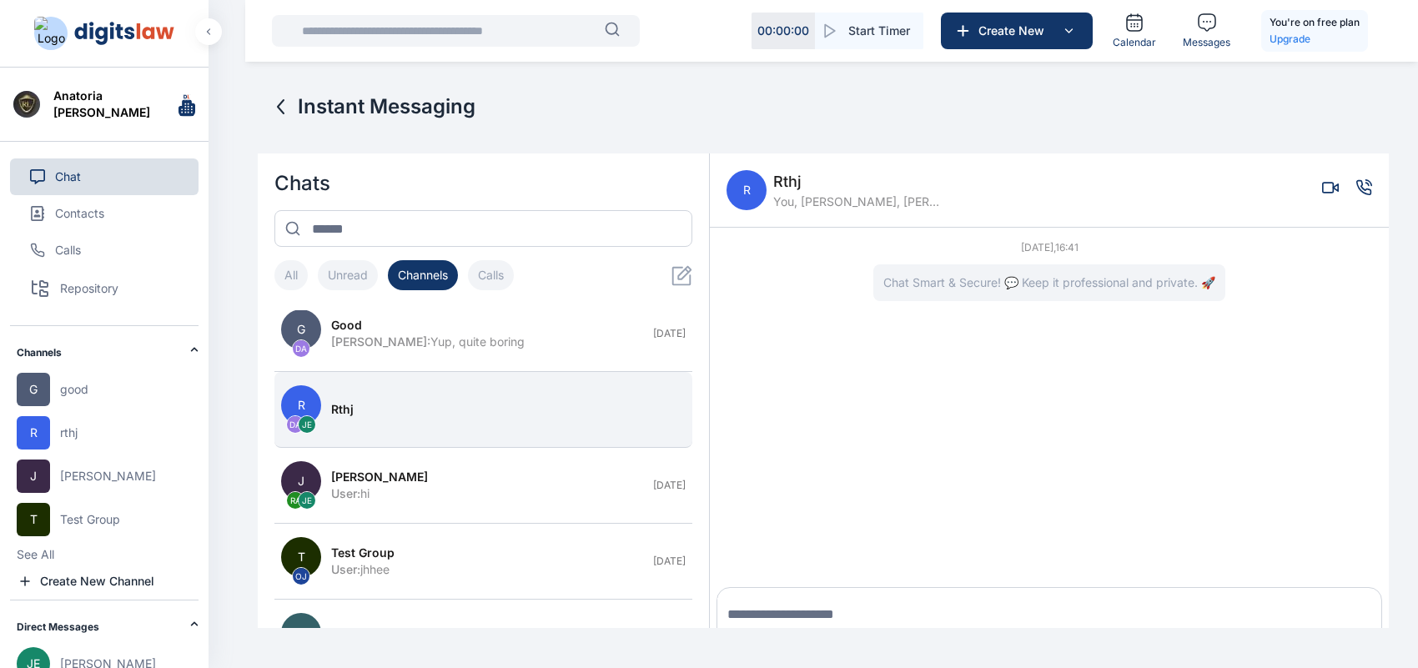
scroll to position [18, 0]
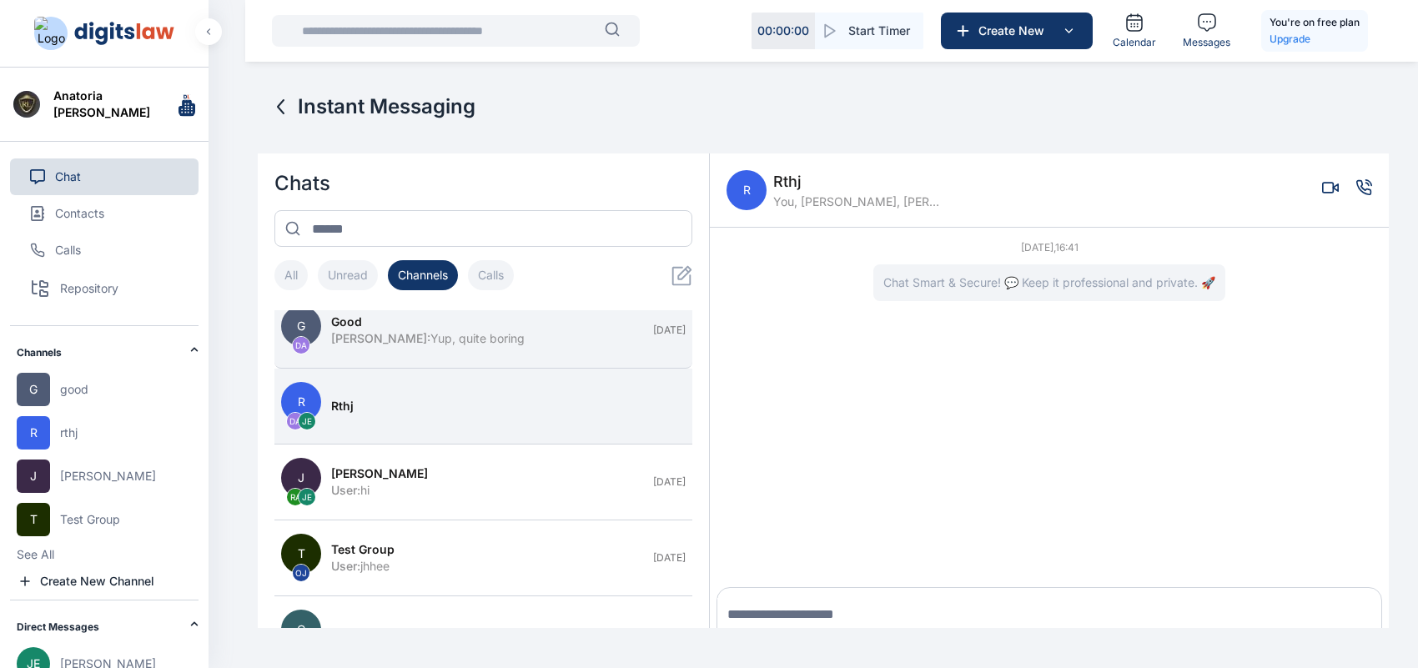
click at [467, 353] on button "G DA good [PERSON_NAME] : Yup, quite boring [DATE]" at bounding box center [483, 331] width 418 height 76
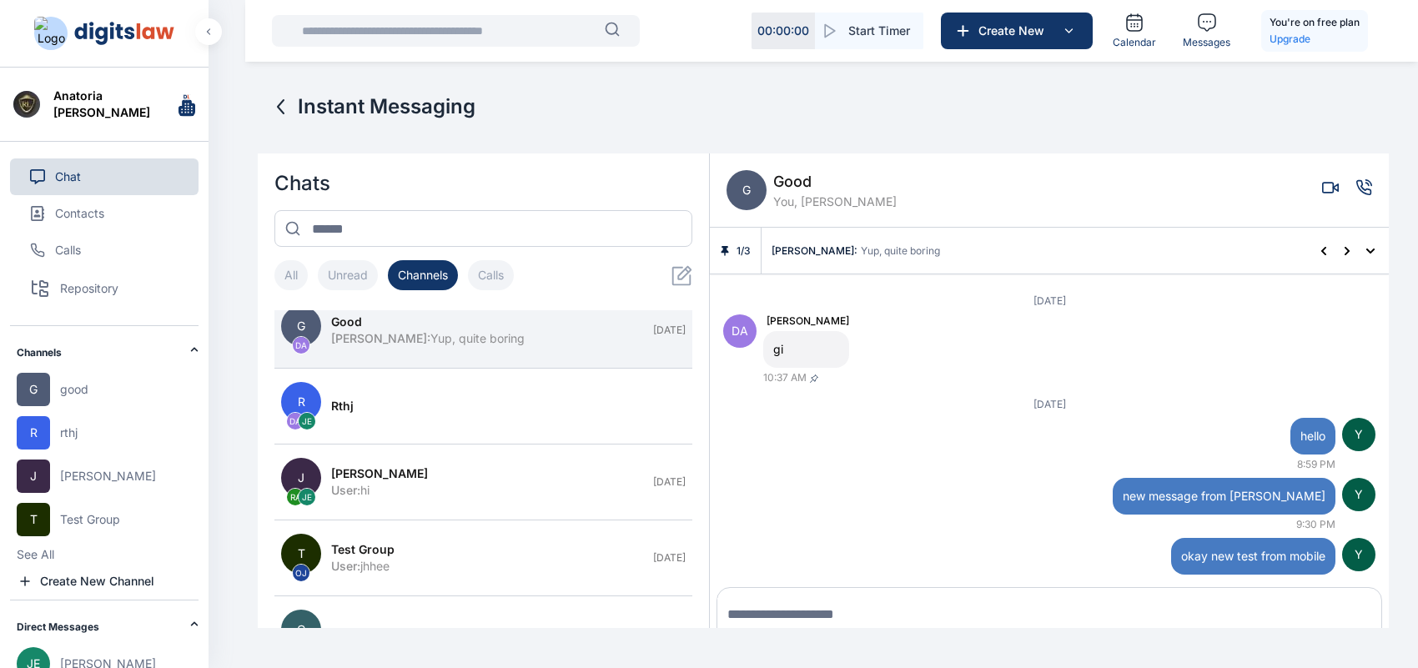
scroll to position [60, 0]
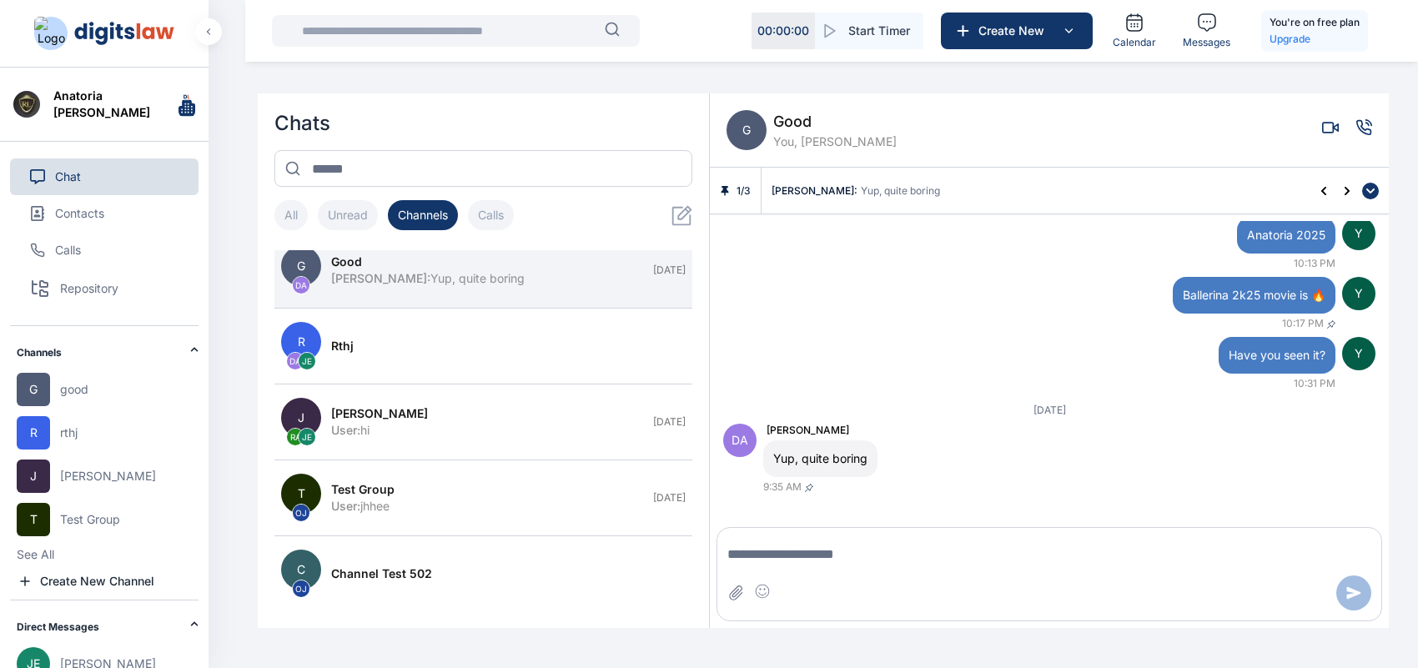
click at [1366, 193] on icon at bounding box center [1371, 191] width 10 height 10
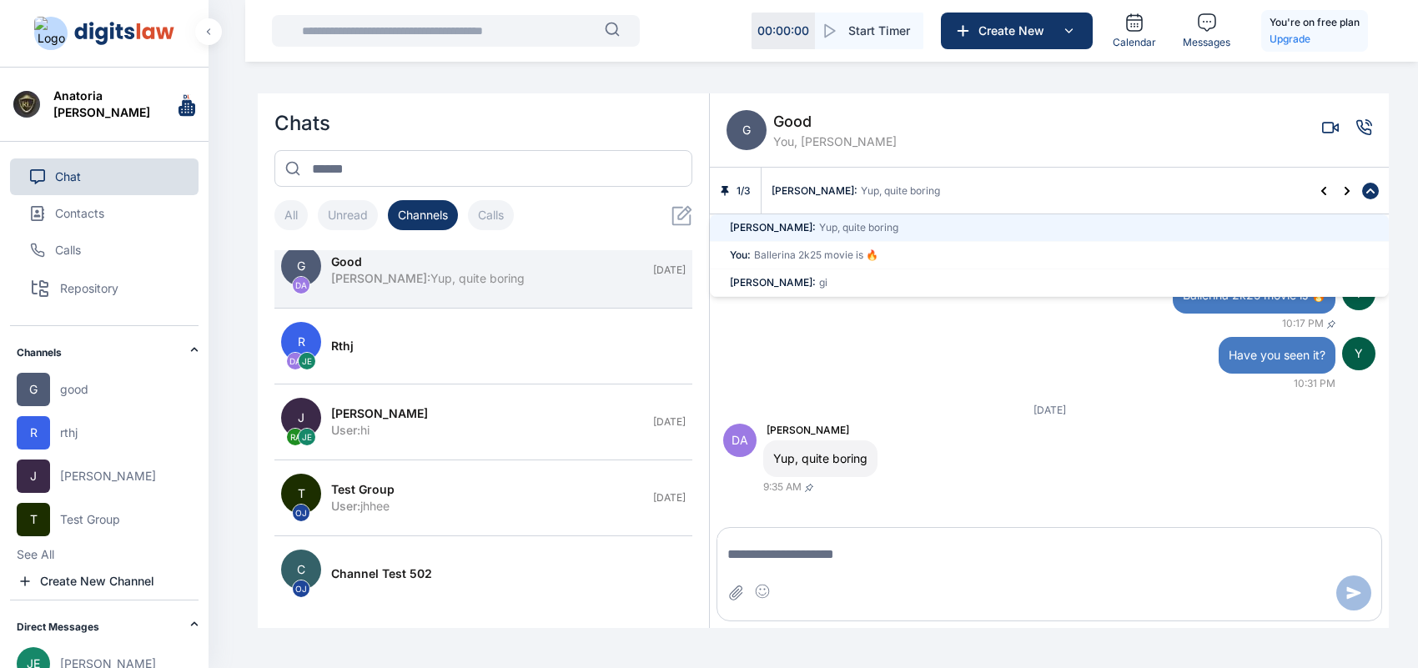
click at [1375, 189] on button at bounding box center [1370, 191] width 17 height 17
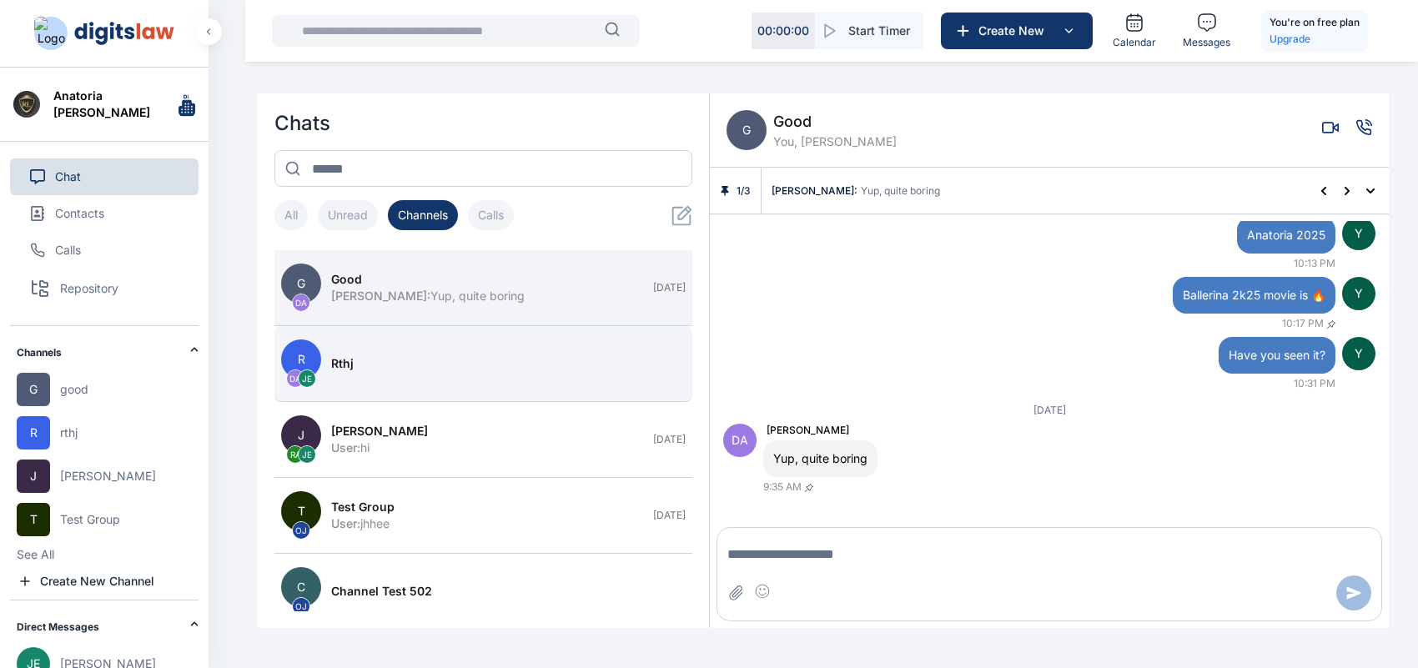
scroll to position [21, 0]
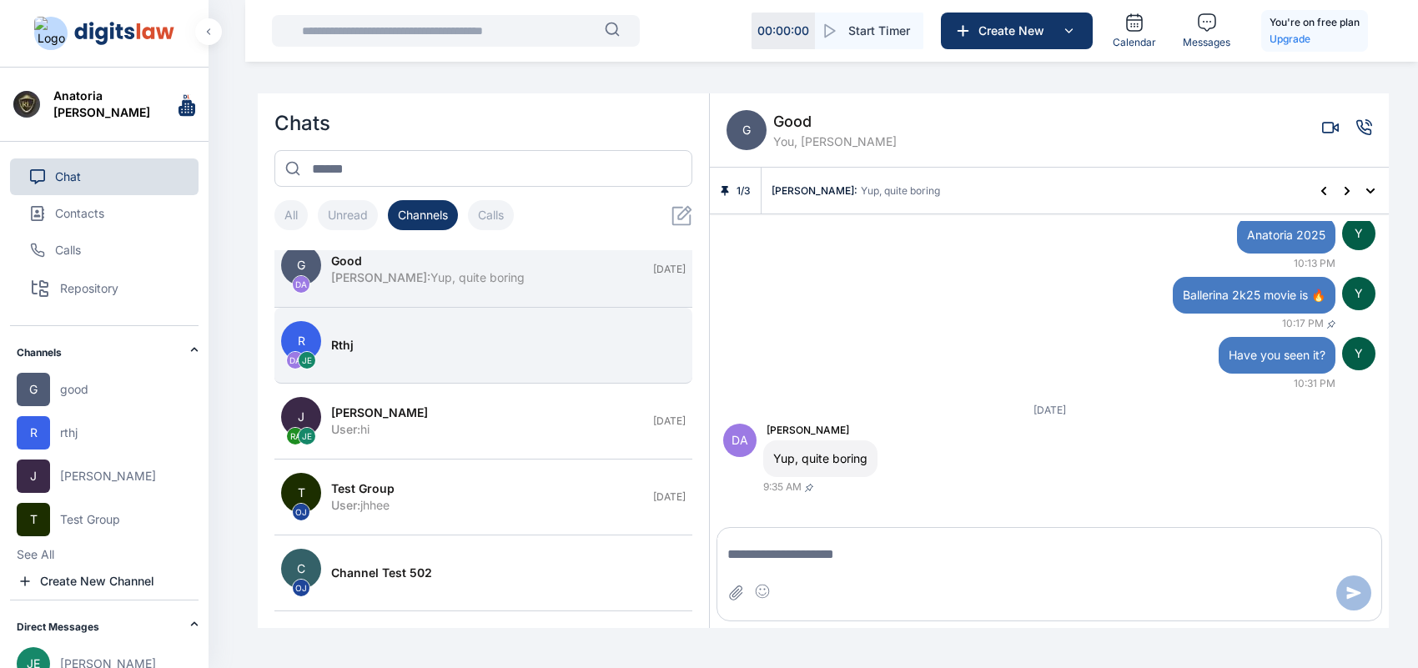
click at [586, 346] on div "rthj" at bounding box center [503, 345] width 345 height 17
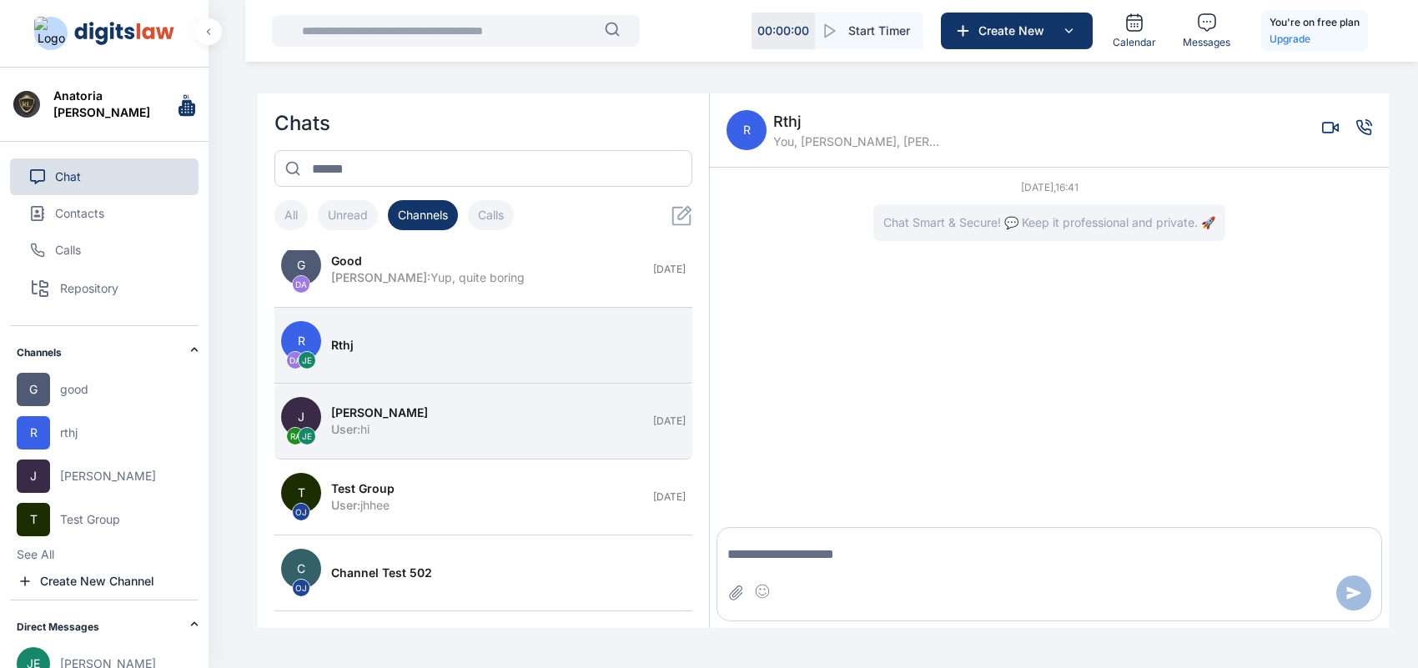
click at [602, 428] on div "User : hi" at bounding box center [487, 429] width 312 height 17
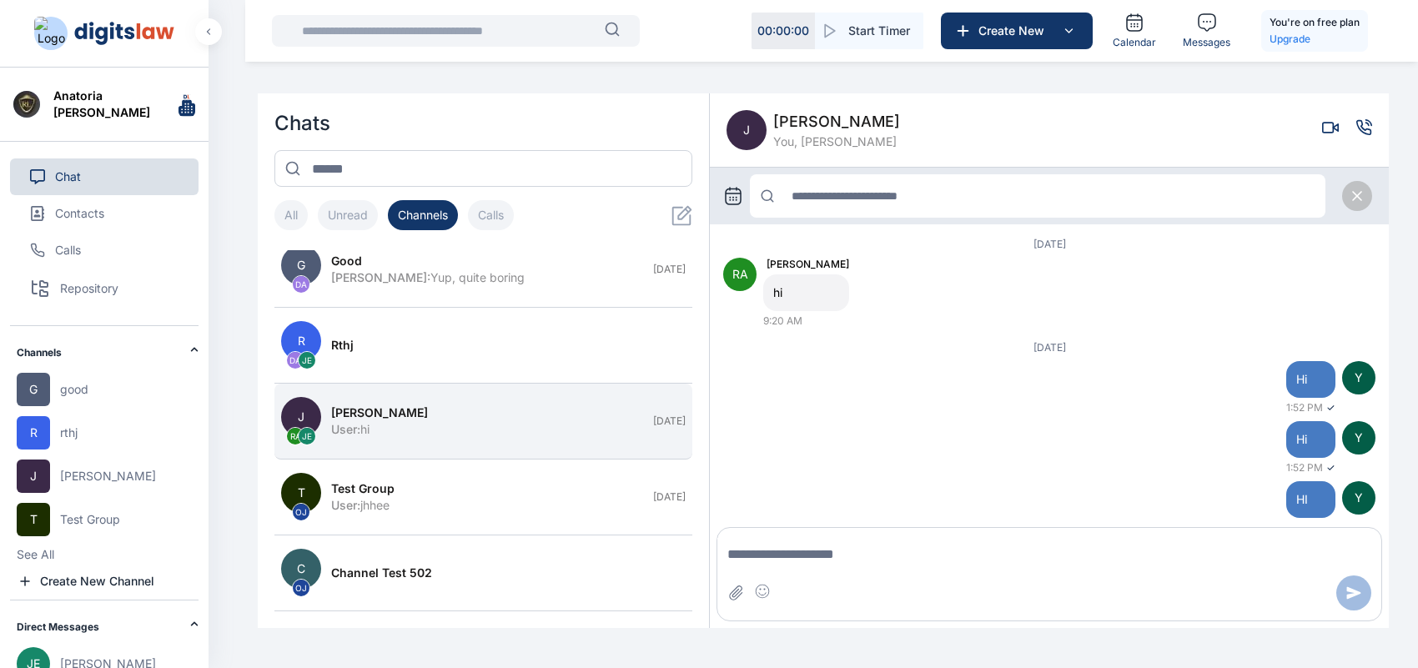
scroll to position [101, 0]
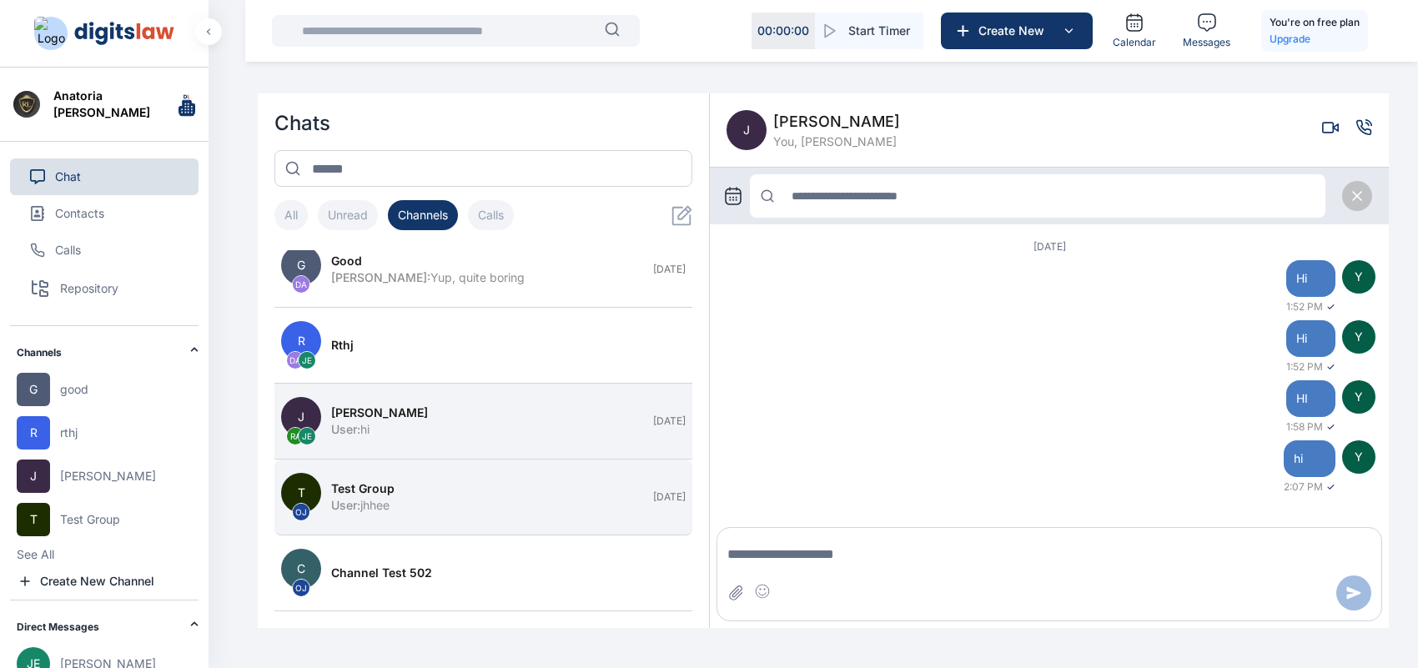
click at [627, 515] on button "T OJ Test Group User : jhhee [DATE]" at bounding box center [483, 498] width 418 height 76
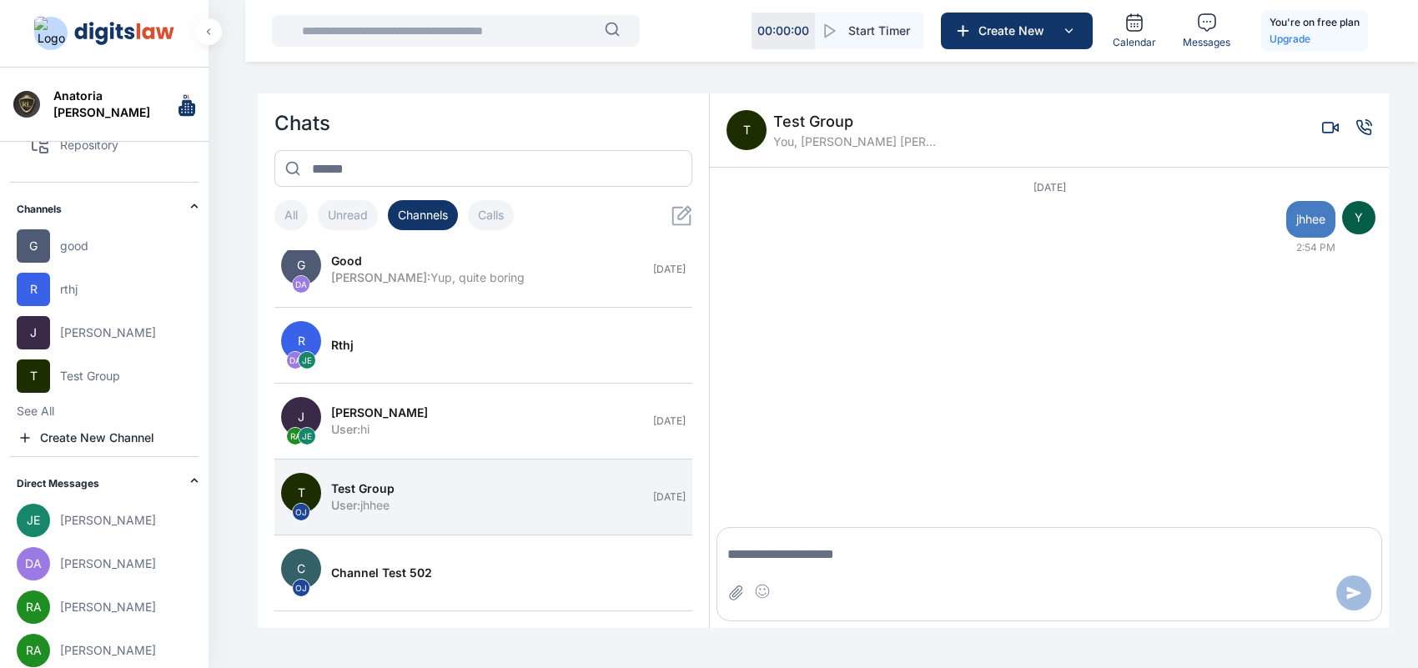
scroll to position [219, 0]
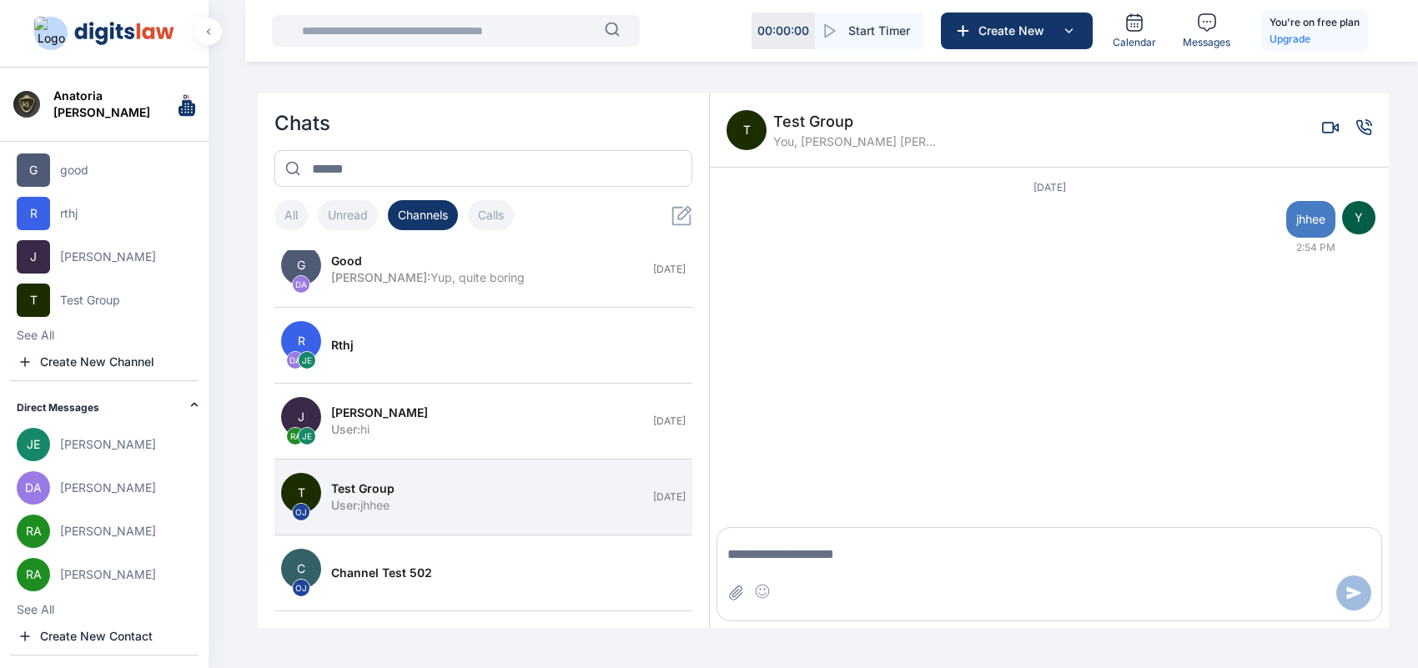
click at [114, 187] on button "[PERSON_NAME] [PERSON_NAME]" at bounding box center [108, 170] width 182 height 33
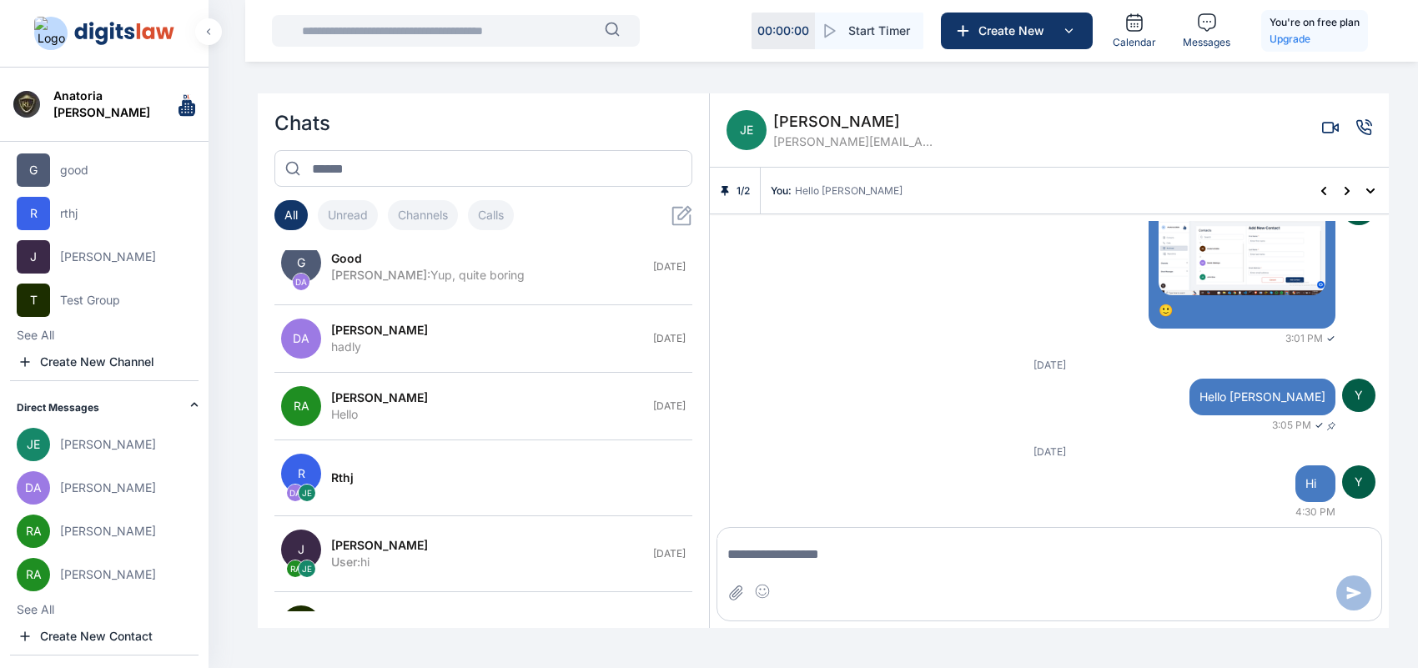
scroll to position [309, 0]
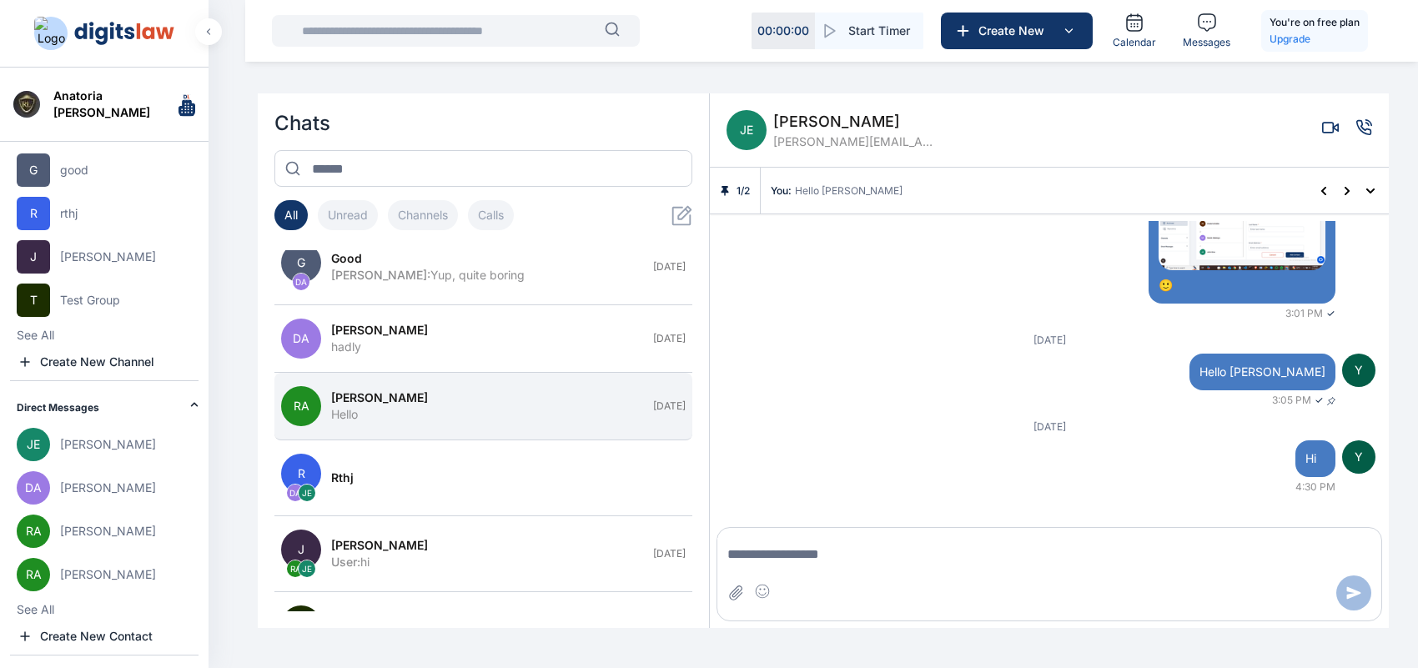
click at [651, 393] on button "RA [PERSON_NAME] Hello [DATE]" at bounding box center [483, 407] width 418 height 68
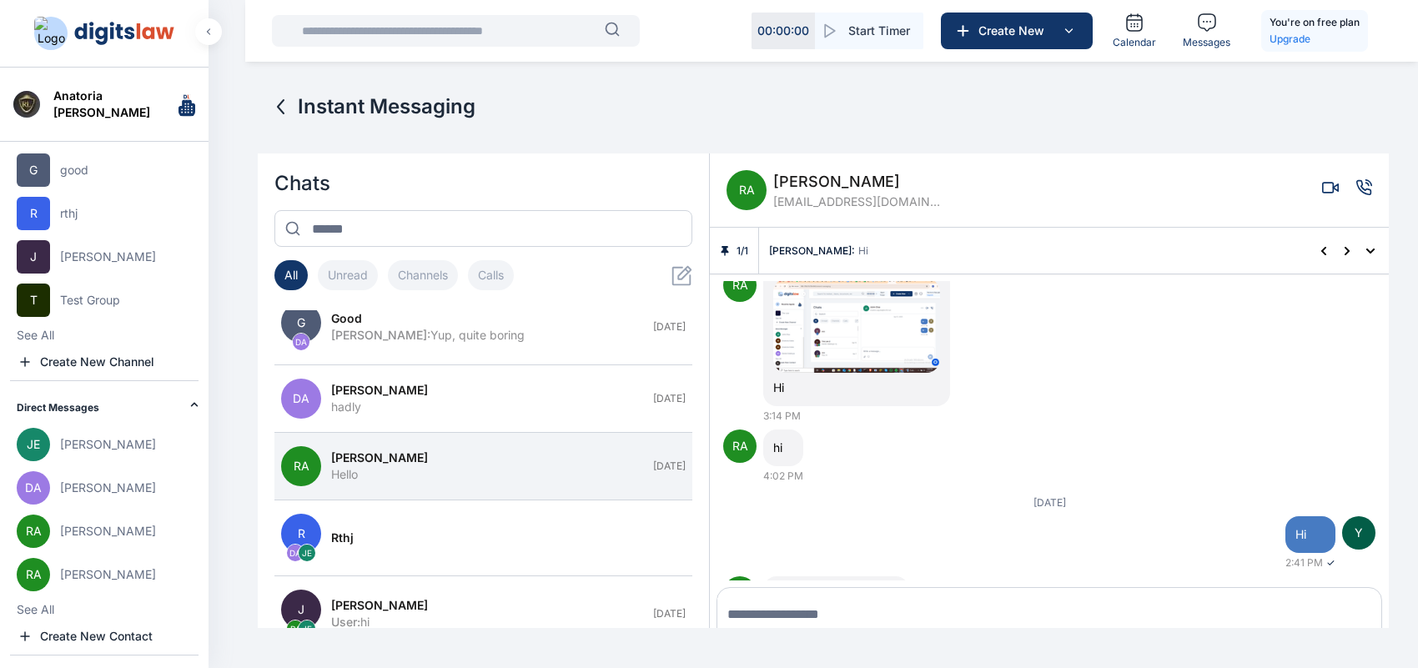
scroll to position [0, 0]
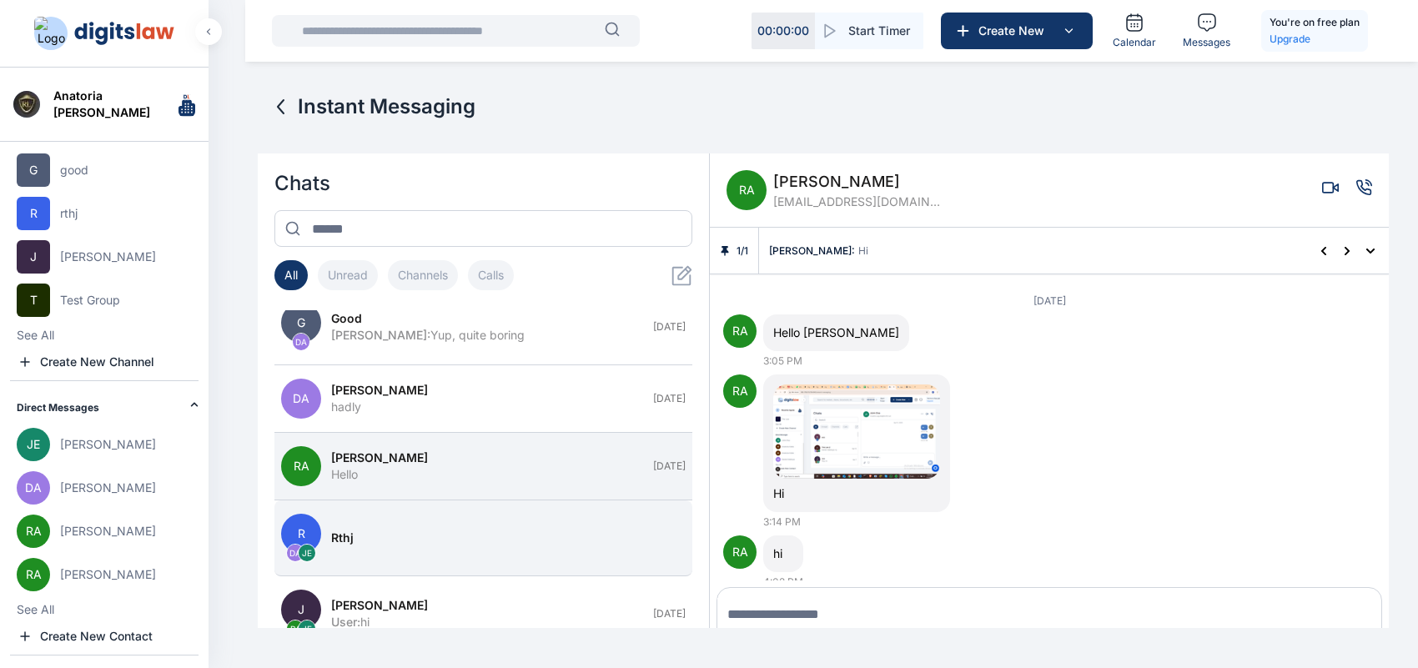
click at [572, 520] on button "R DA JE rthj" at bounding box center [483, 539] width 418 height 76
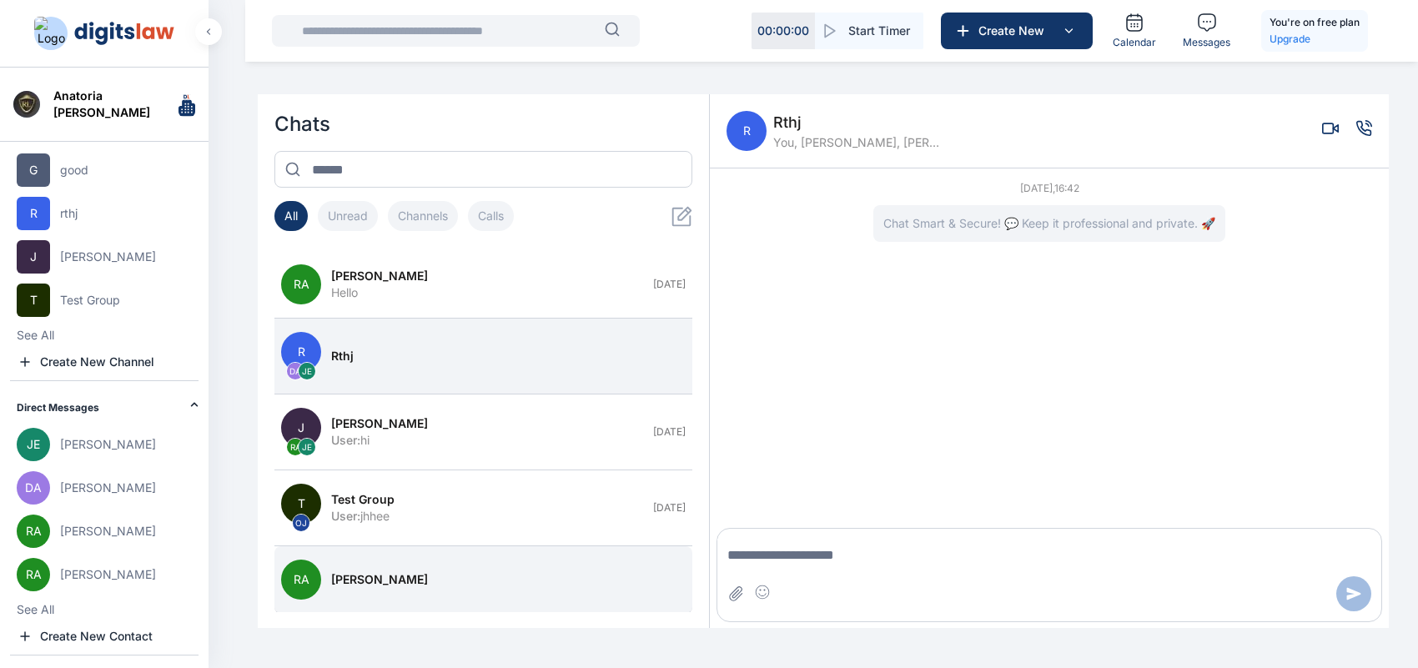
scroll to position [169, 0]
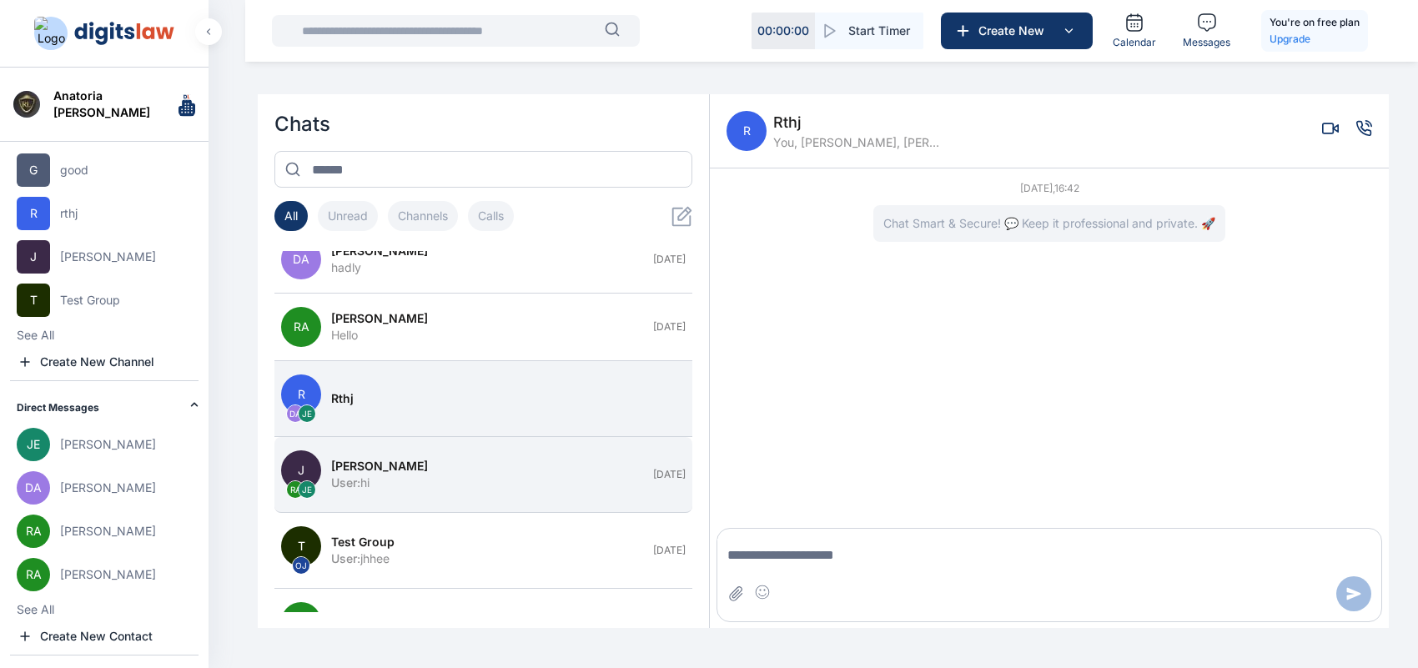
click at [547, 461] on div "[PERSON_NAME]" at bounding box center [487, 466] width 312 height 17
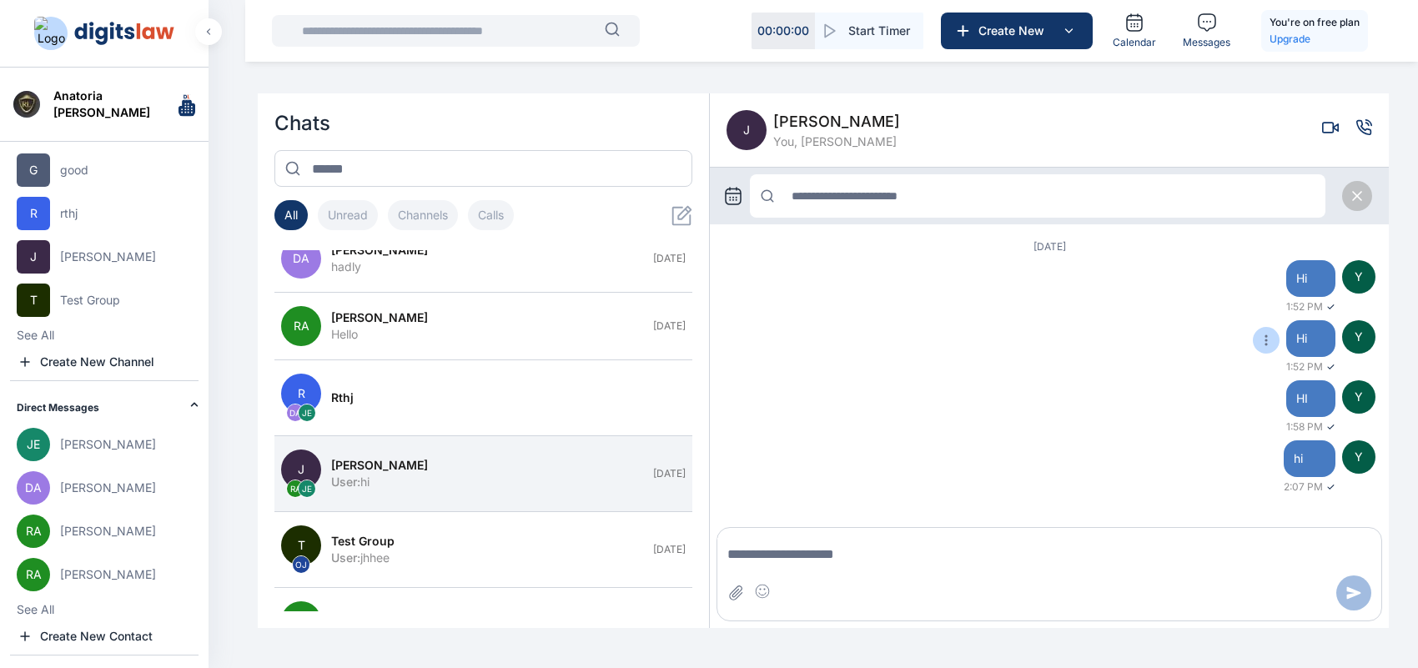
scroll to position [59, 0]
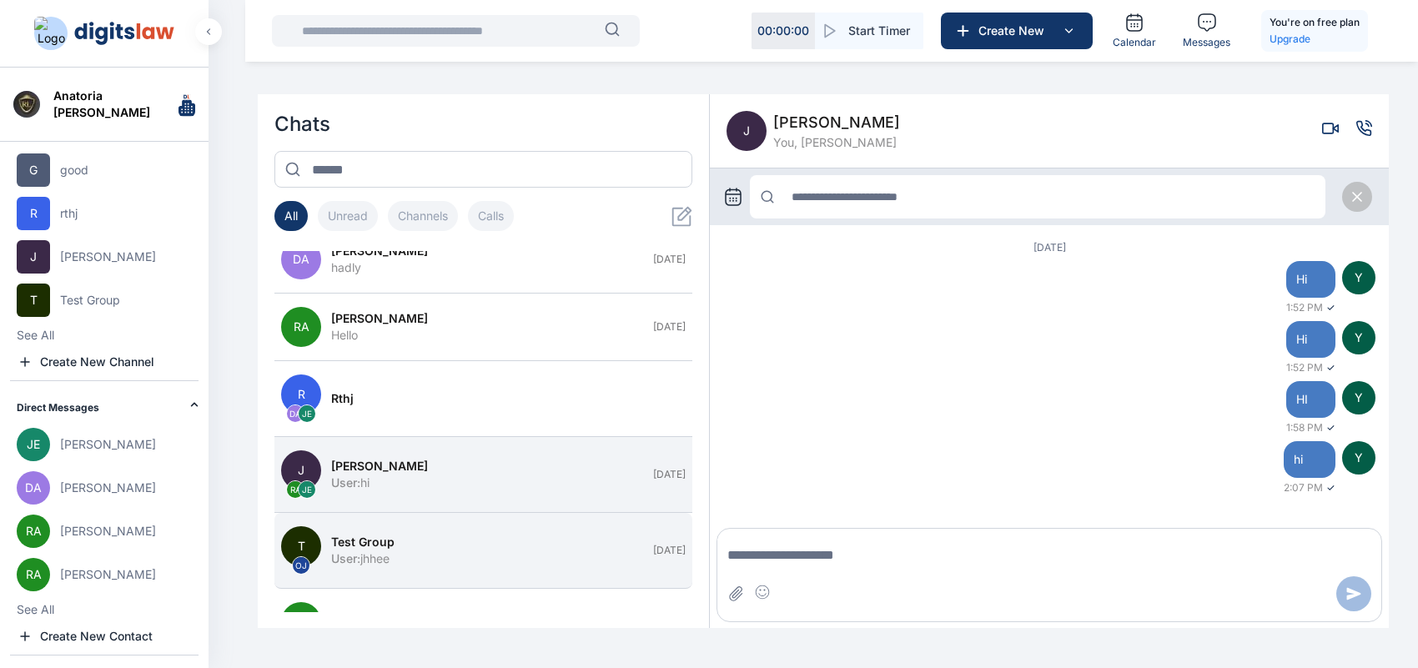
click at [574, 536] on div "Test Group" at bounding box center [487, 542] width 312 height 17
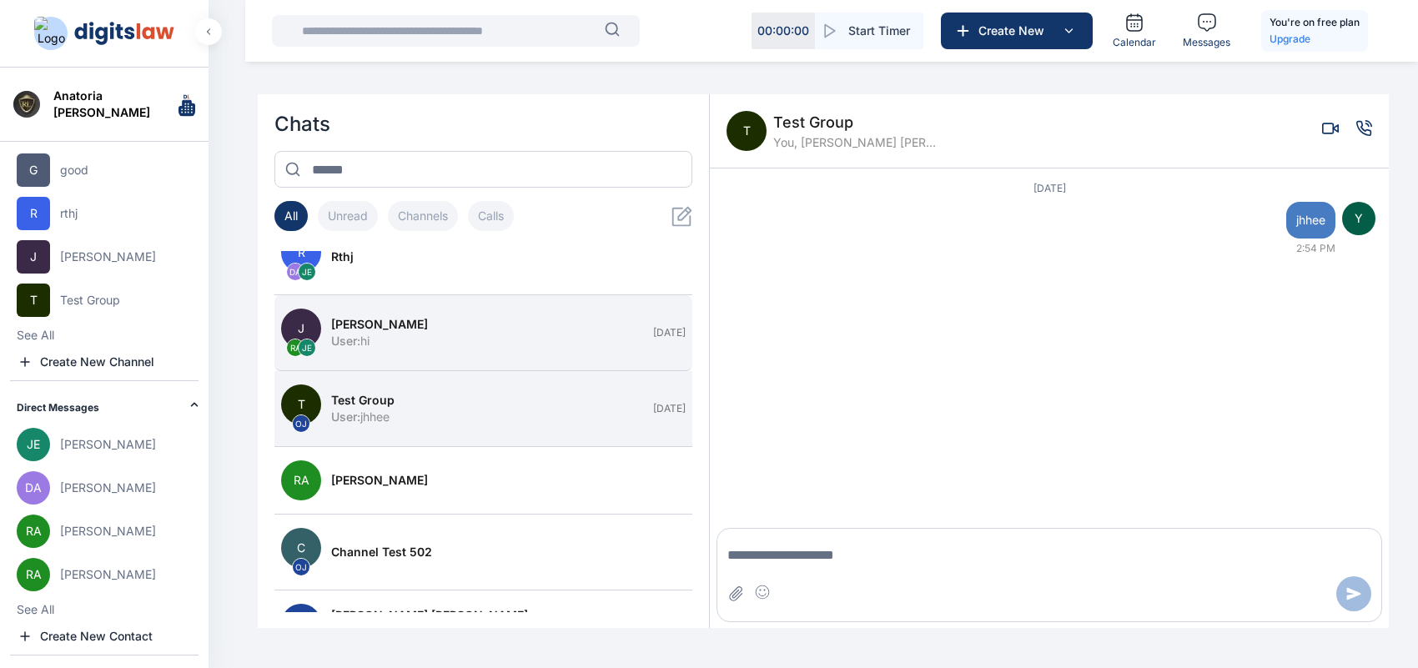
scroll to position [360, 0]
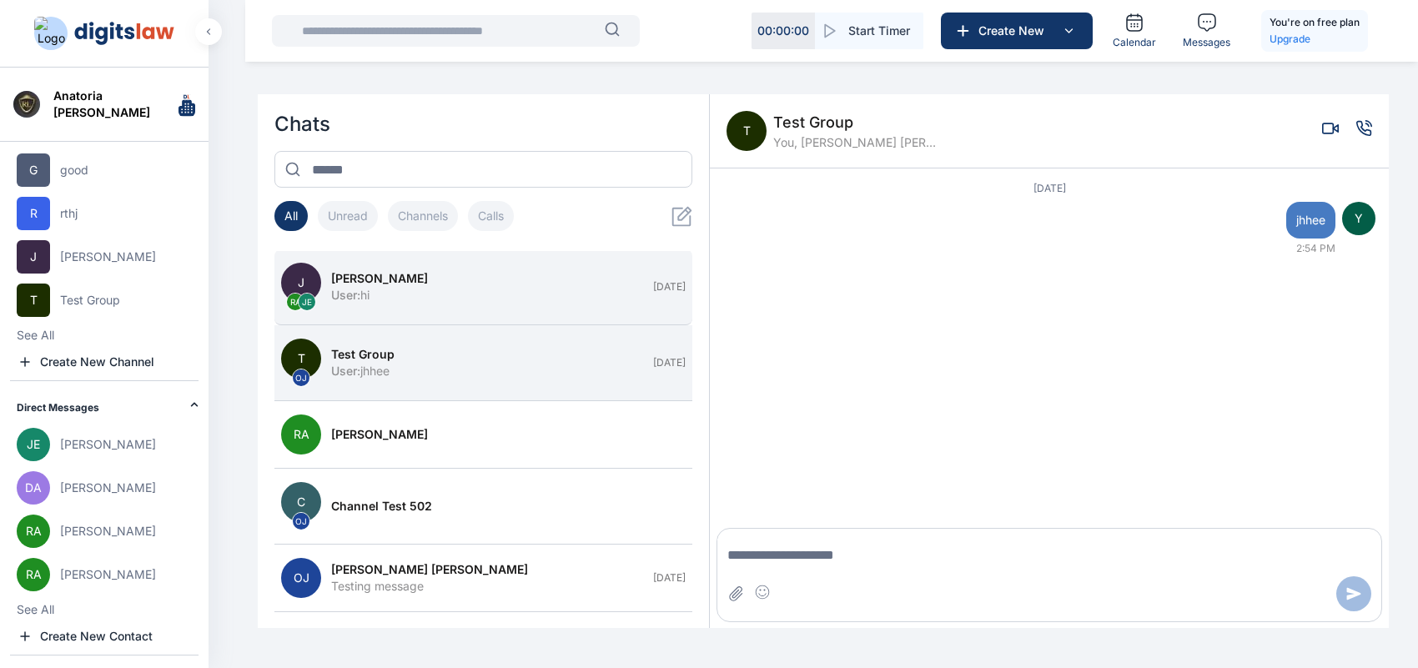
click at [522, 467] on button "RA [PERSON_NAME]" at bounding box center [483, 435] width 418 height 68
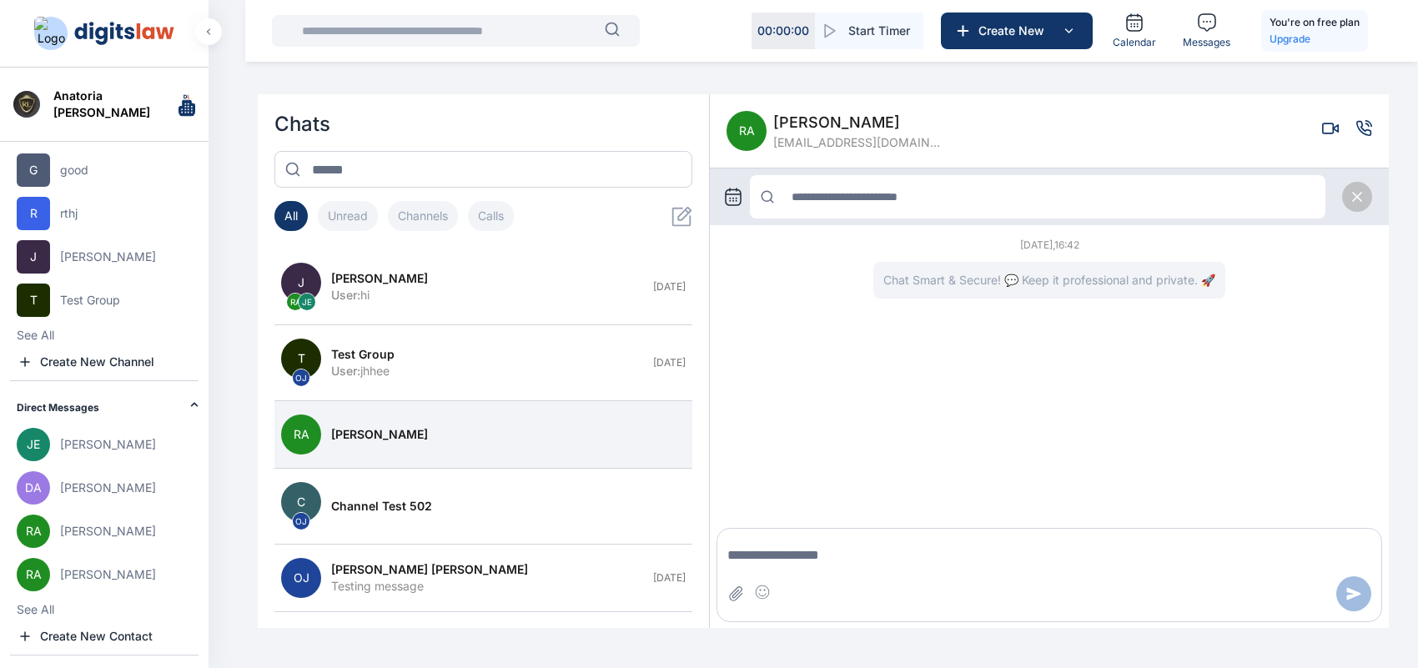
click at [723, 198] on icon at bounding box center [733, 197] width 20 height 20
click at [736, 202] on icon at bounding box center [733, 197] width 20 height 20
click at [728, 196] on icon at bounding box center [733, 197] width 20 height 20
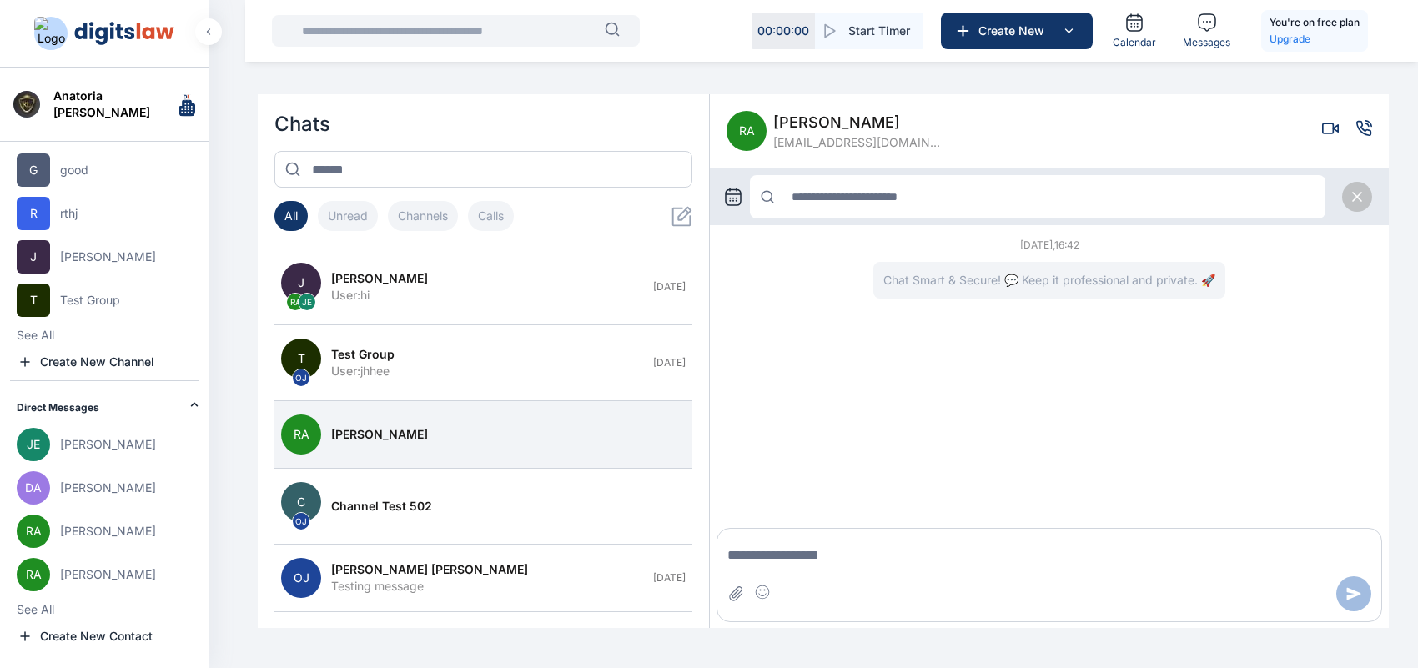
click at [728, 196] on icon at bounding box center [733, 197] width 20 height 20
click at [832, 203] on input "text" at bounding box center [1049, 197] width 534 height 30
type input "*"
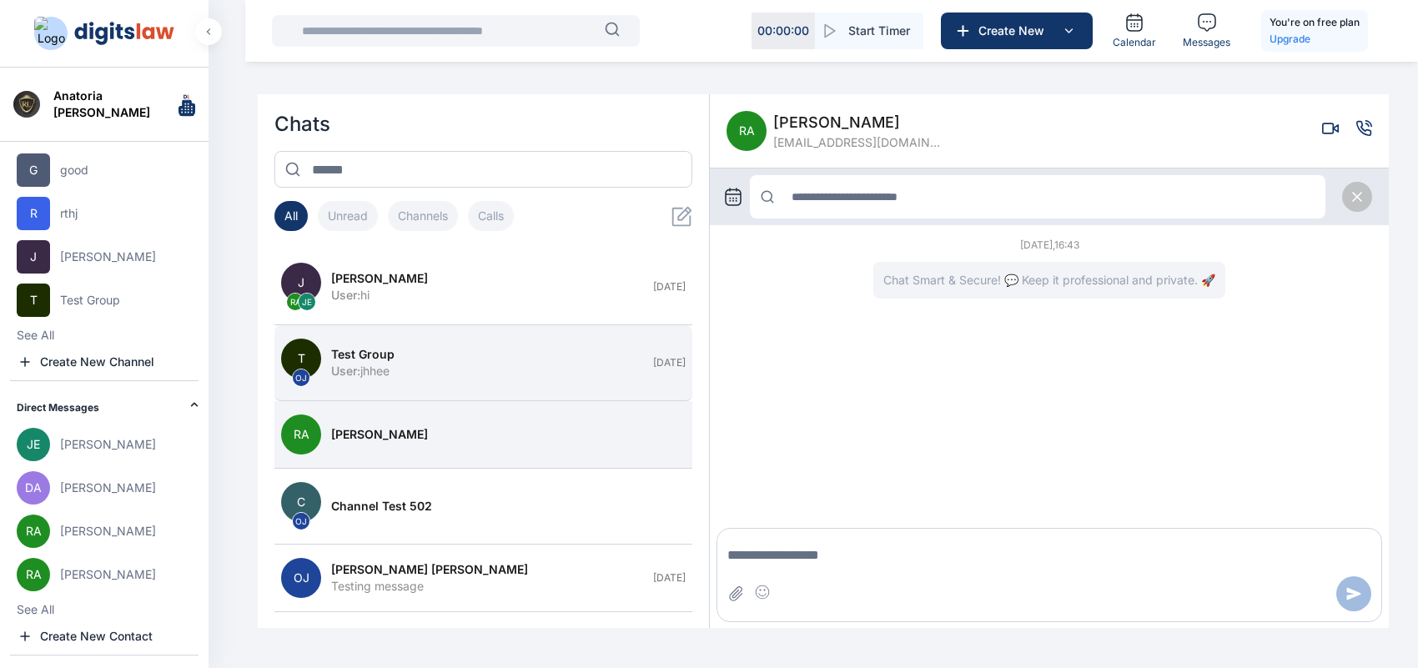
click at [593, 385] on button "T OJ Test Group User : jhhee [DATE]" at bounding box center [483, 363] width 418 height 76
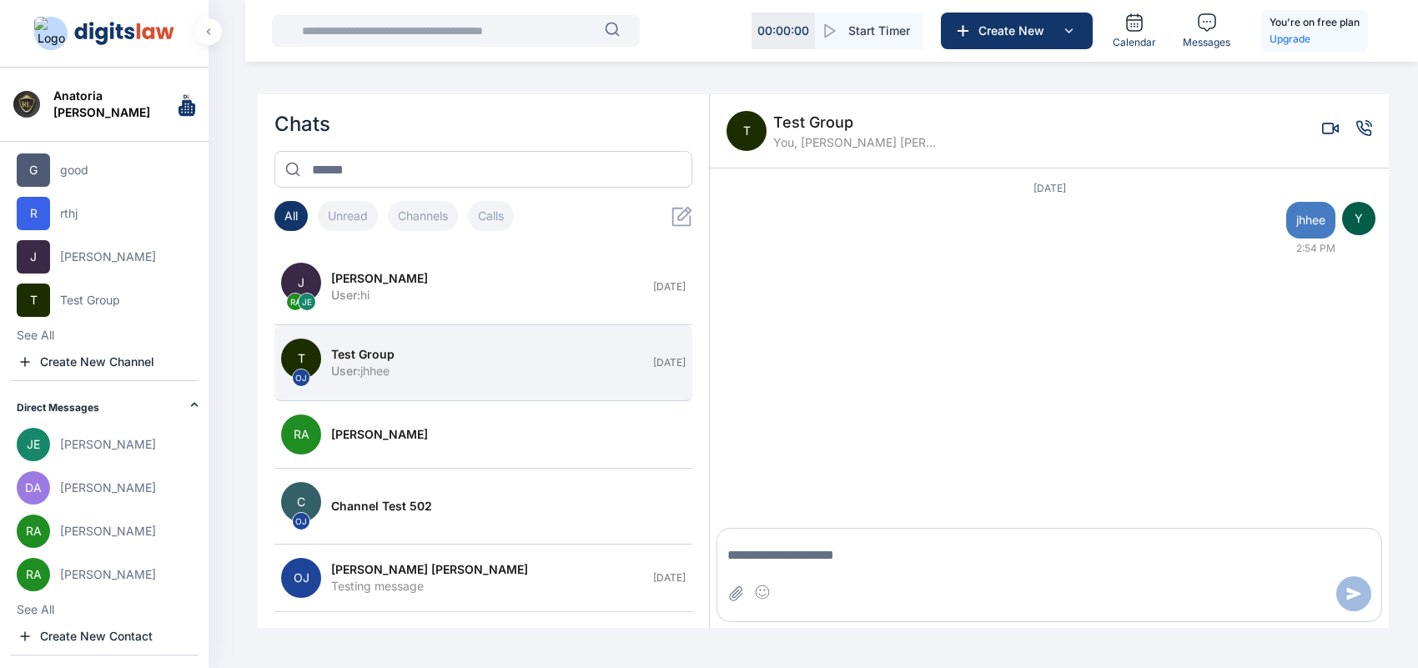
scroll to position [60, 0]
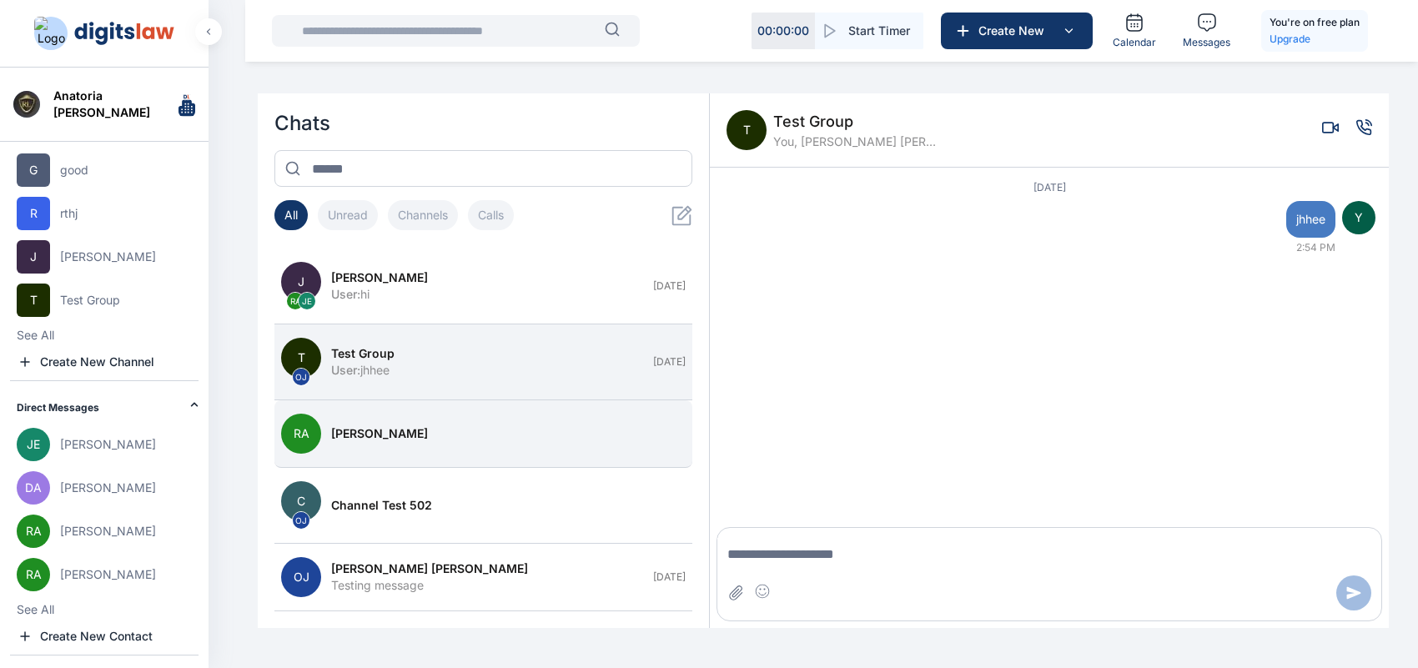
click at [642, 405] on button "RA [PERSON_NAME]" at bounding box center [483, 434] width 418 height 68
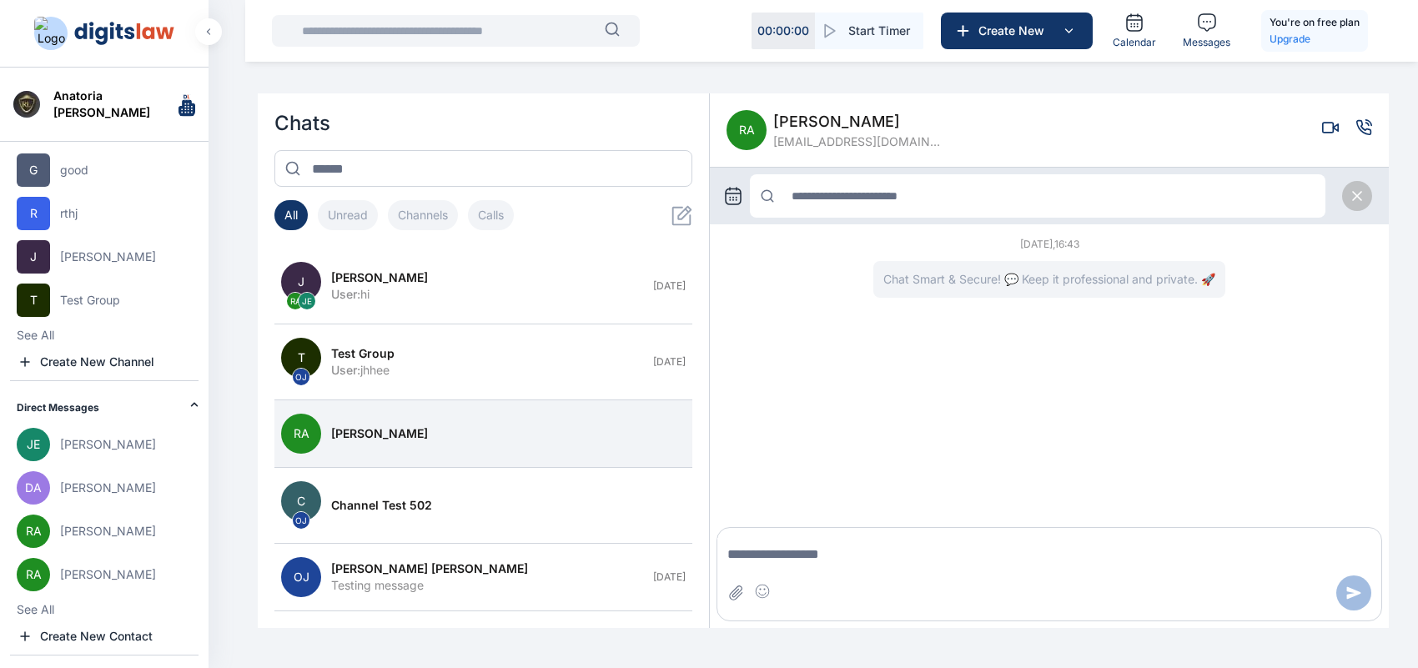
click at [1353, 194] on icon at bounding box center [1357, 196] width 17 height 17
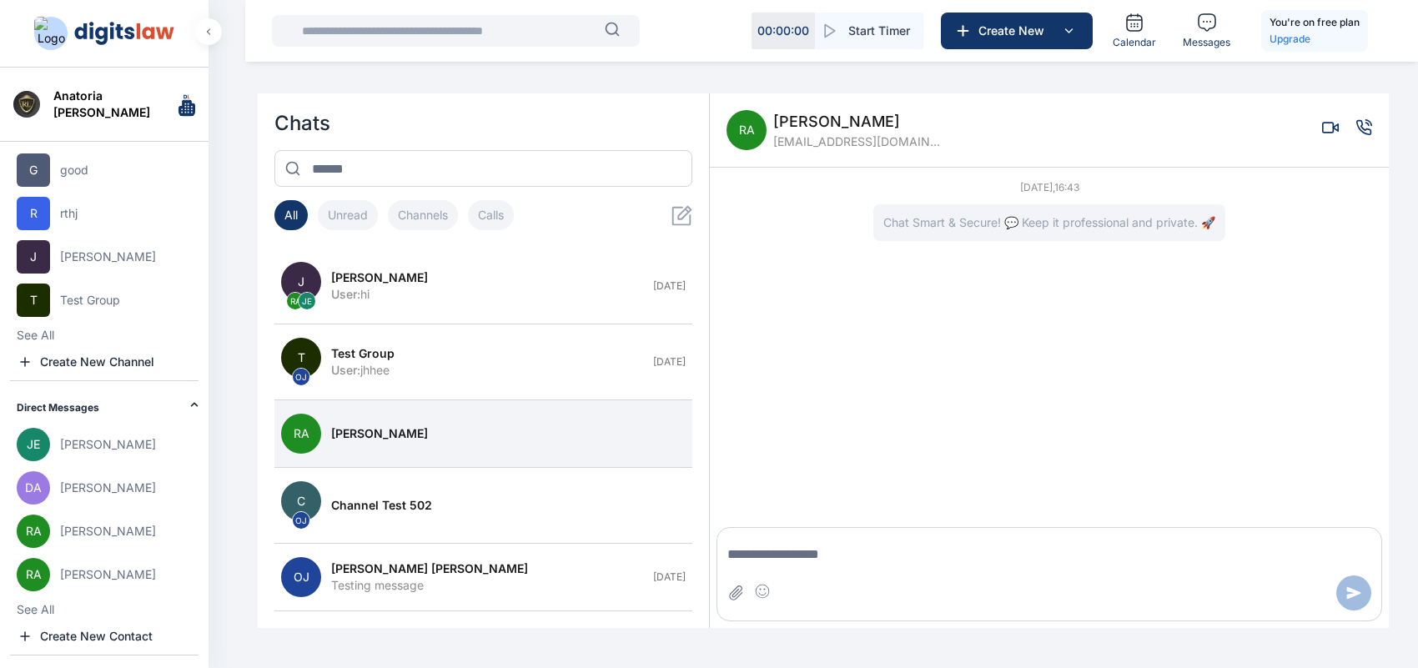
click at [203, 29] on button "button" at bounding box center [208, 31] width 27 height 27
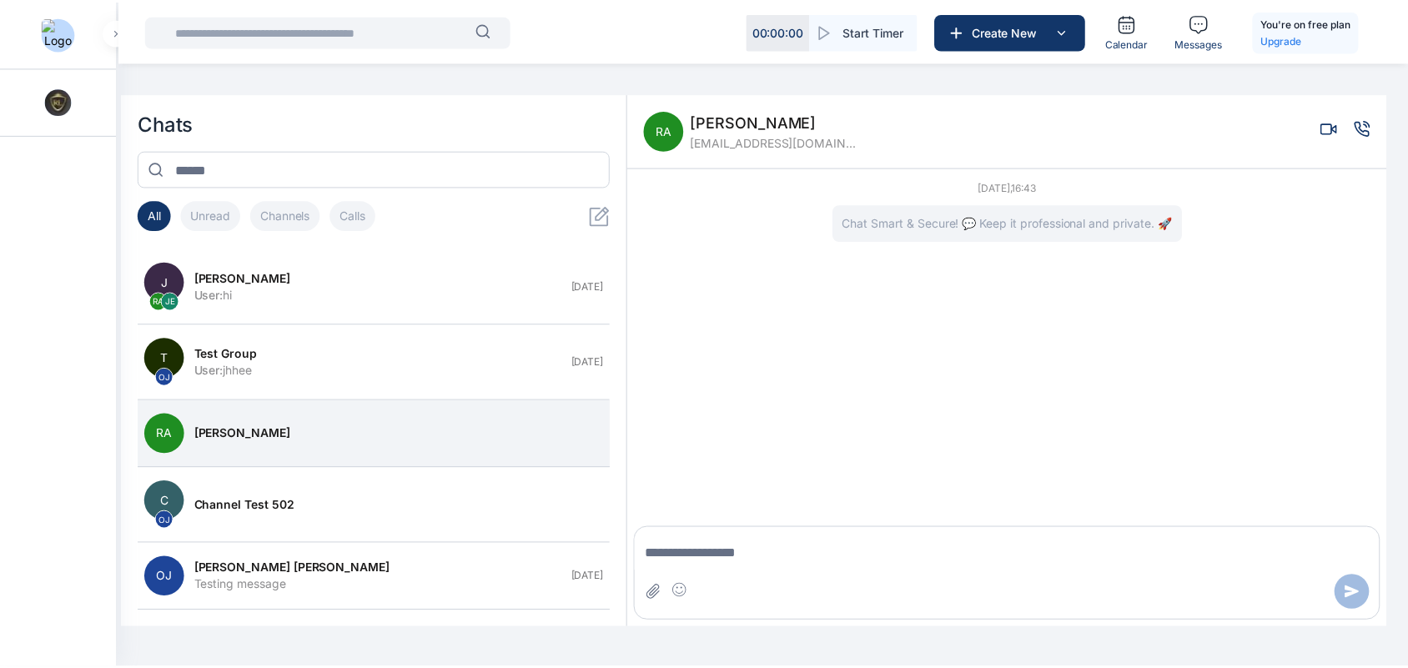
scroll to position [0, 0]
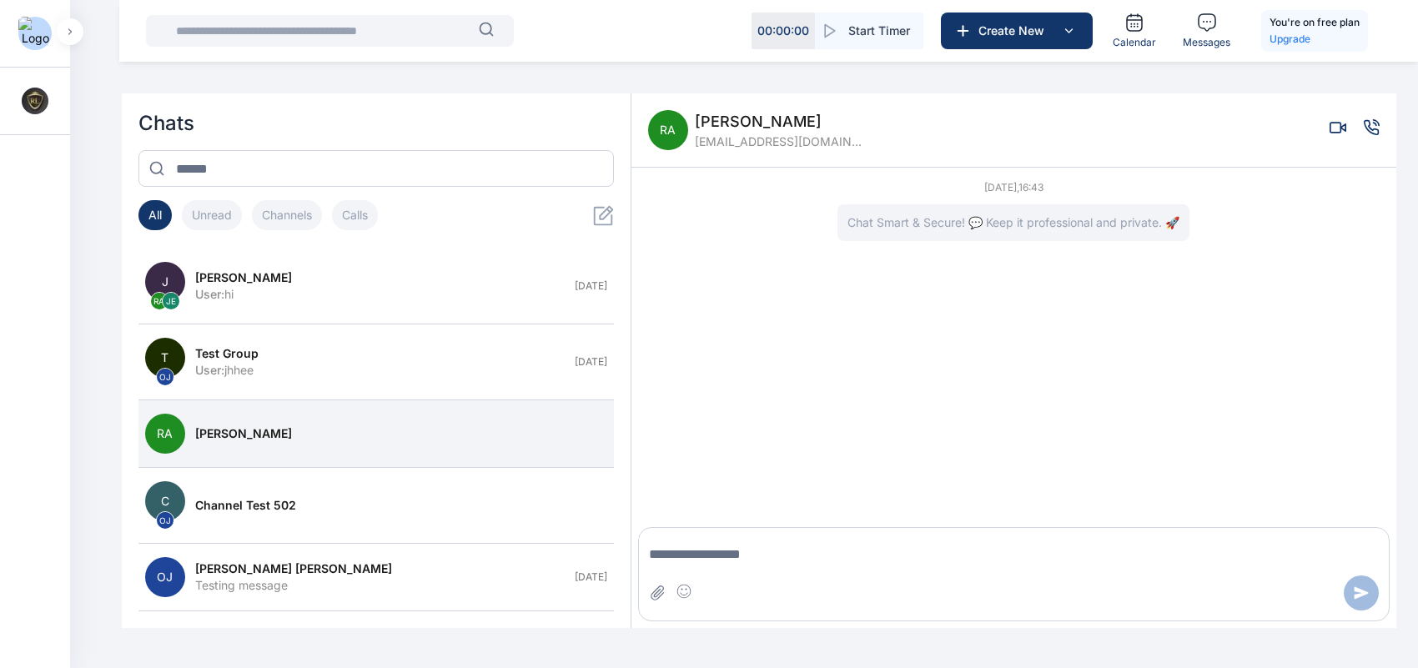
click at [34, 44] on img at bounding box center [34, 33] width 33 height 33
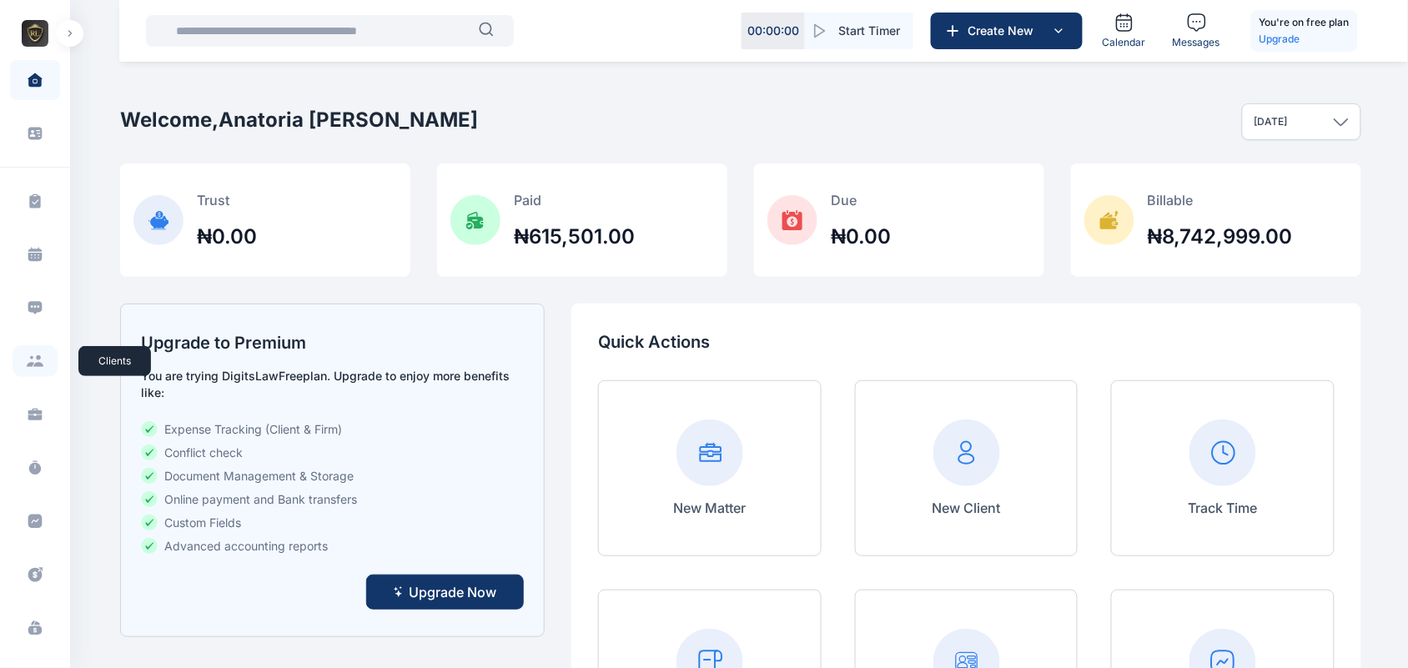
click at [31, 364] on icon at bounding box center [31, 364] width 8 height 5
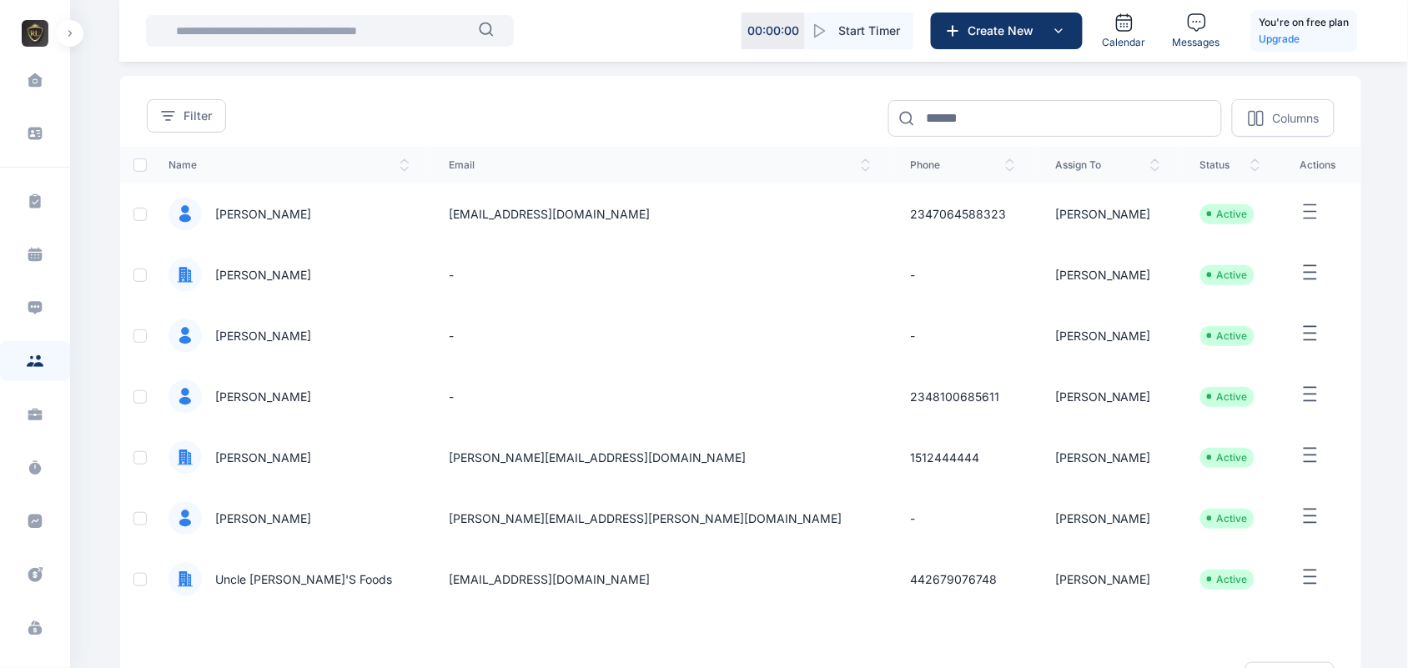
scroll to position [155, 0]
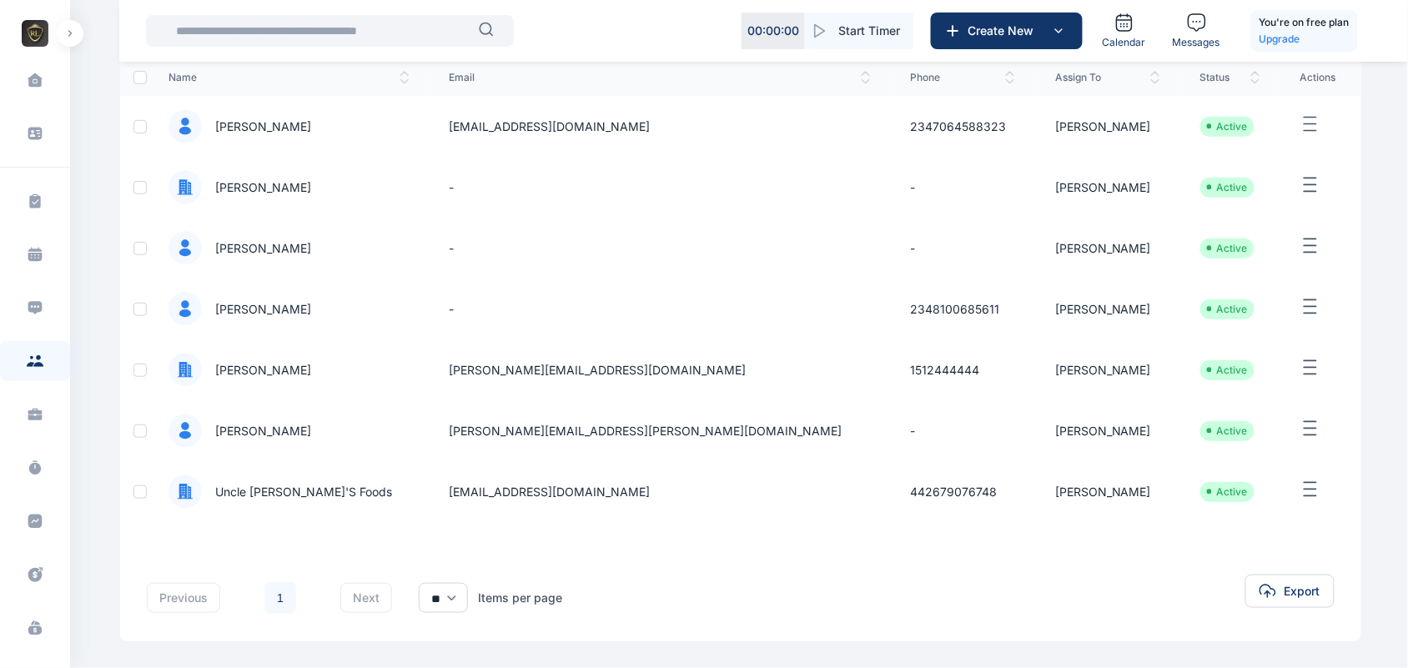
click at [1301, 419] on icon "button" at bounding box center [1311, 429] width 20 height 21
click at [1261, 460] on div "Edit" at bounding box center [1268, 449] width 123 height 38
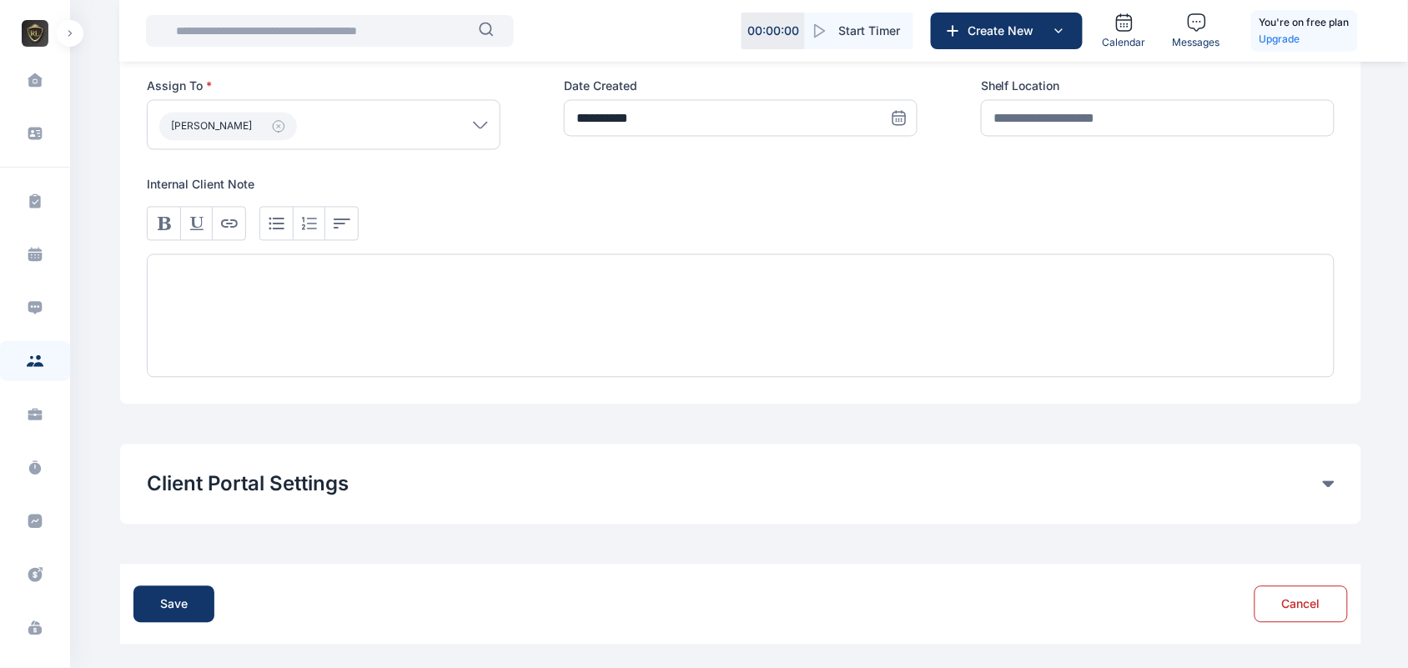
scroll to position [935, 0]
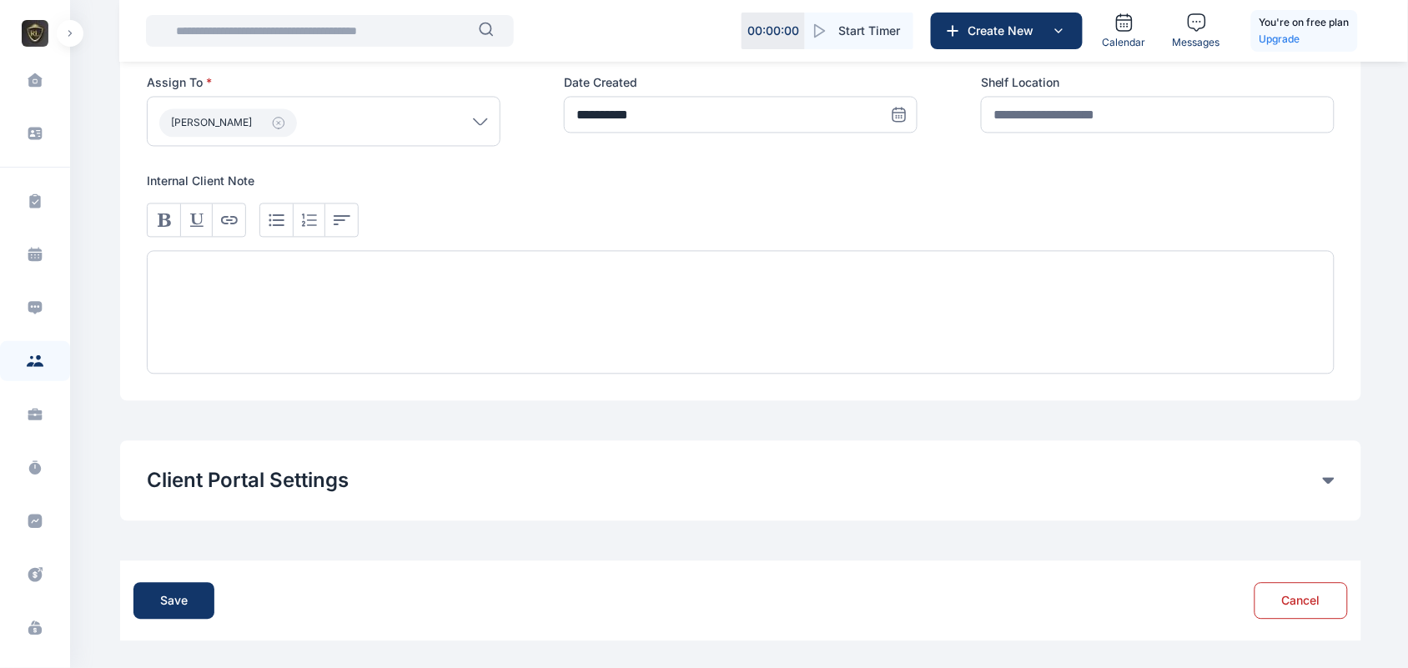
click at [1333, 482] on icon at bounding box center [1329, 481] width 12 height 7
click at [1328, 481] on icon at bounding box center [1329, 481] width 12 height 7
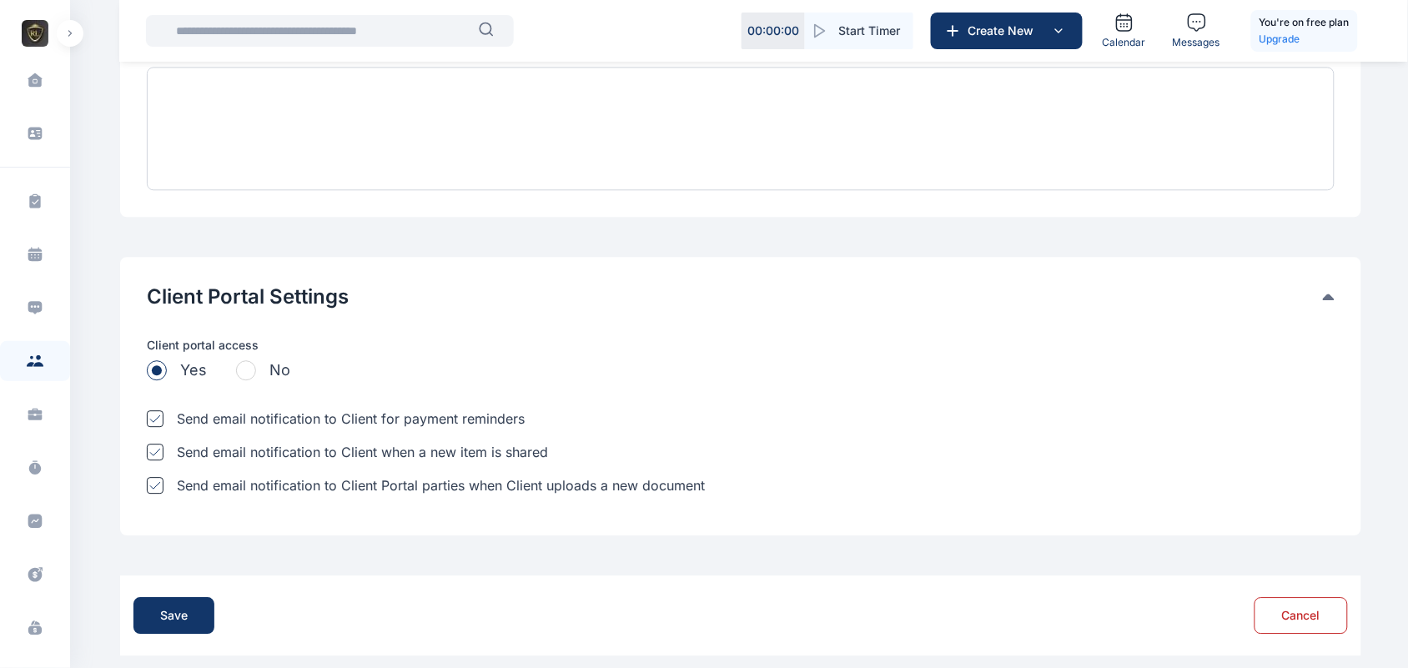
scroll to position [1133, 0]
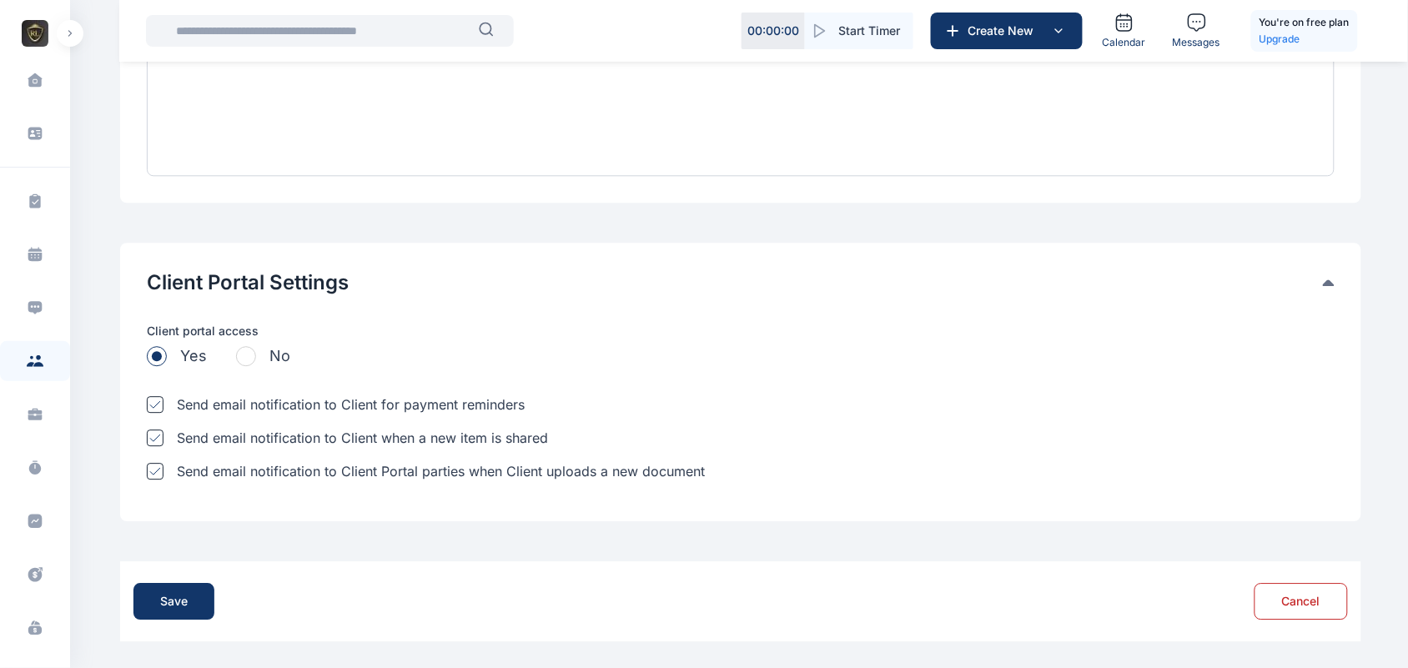
click at [1089, 476] on div "Send email notification to Client Portal parties when Client uploads a new docu…" at bounding box center [741, 471] width 1188 height 20
click at [159, 466] on div at bounding box center [155, 471] width 17 height 17
click at [153, 473] on icon at bounding box center [155, 471] width 12 height 8
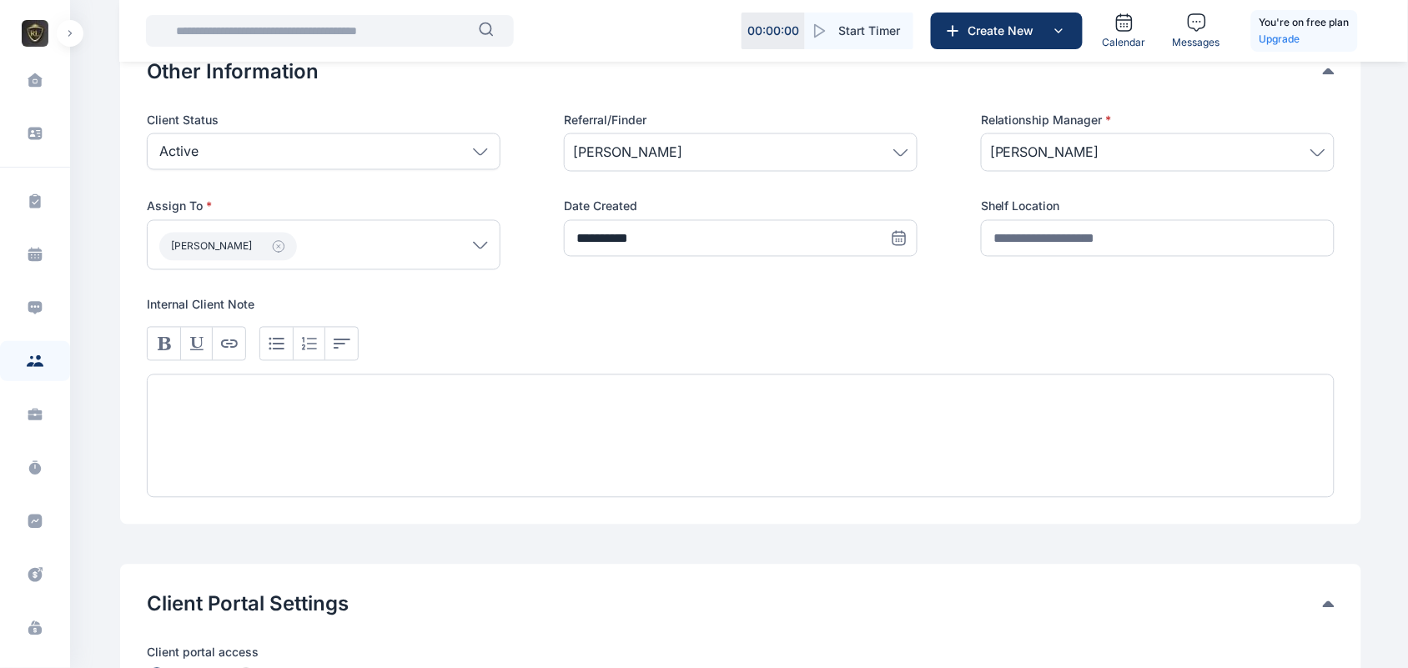
scroll to position [0, 0]
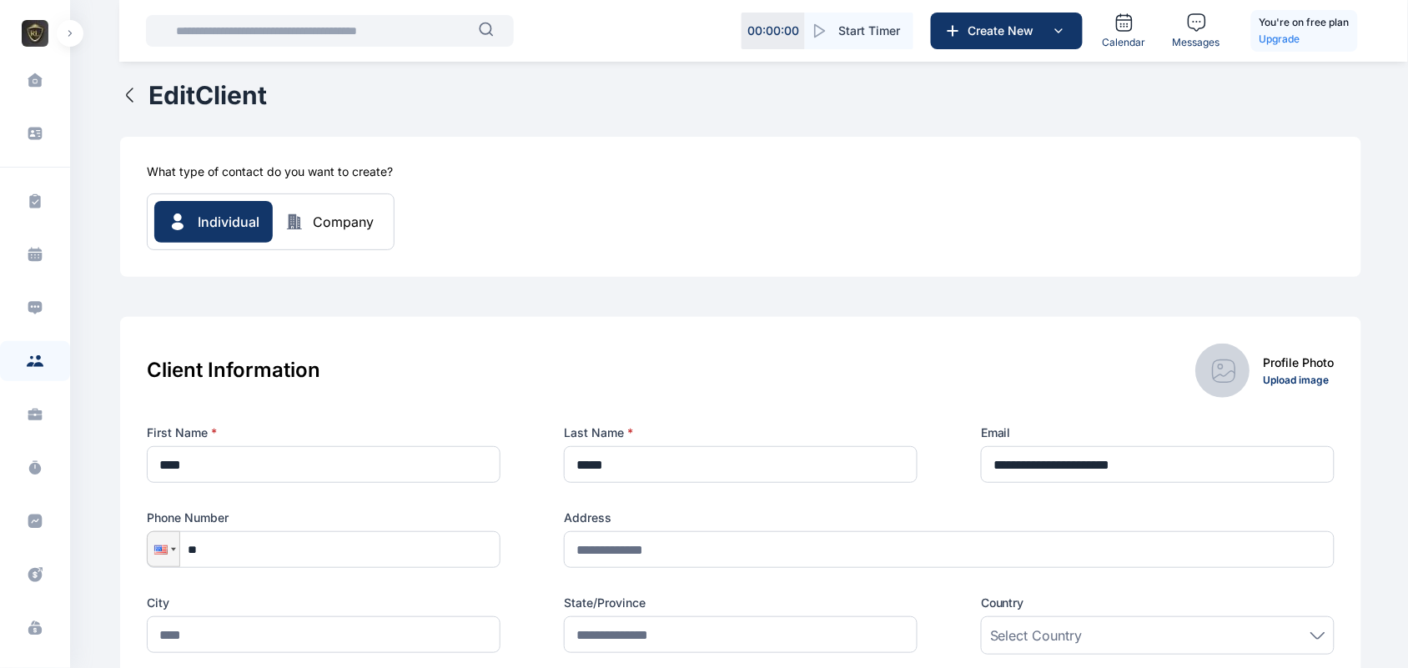
click at [129, 108] on button "Edit Client" at bounding box center [193, 95] width 147 height 30
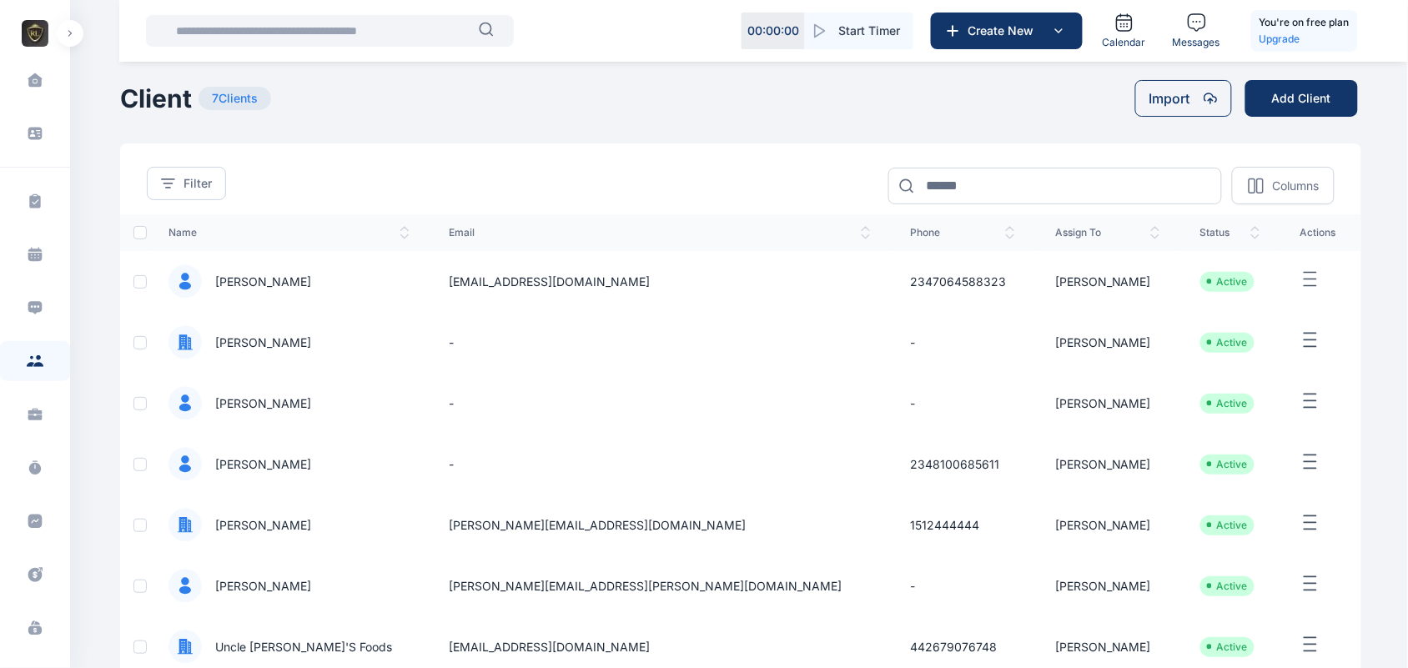
click at [79, 27] on button "button" at bounding box center [70, 33] width 27 height 27
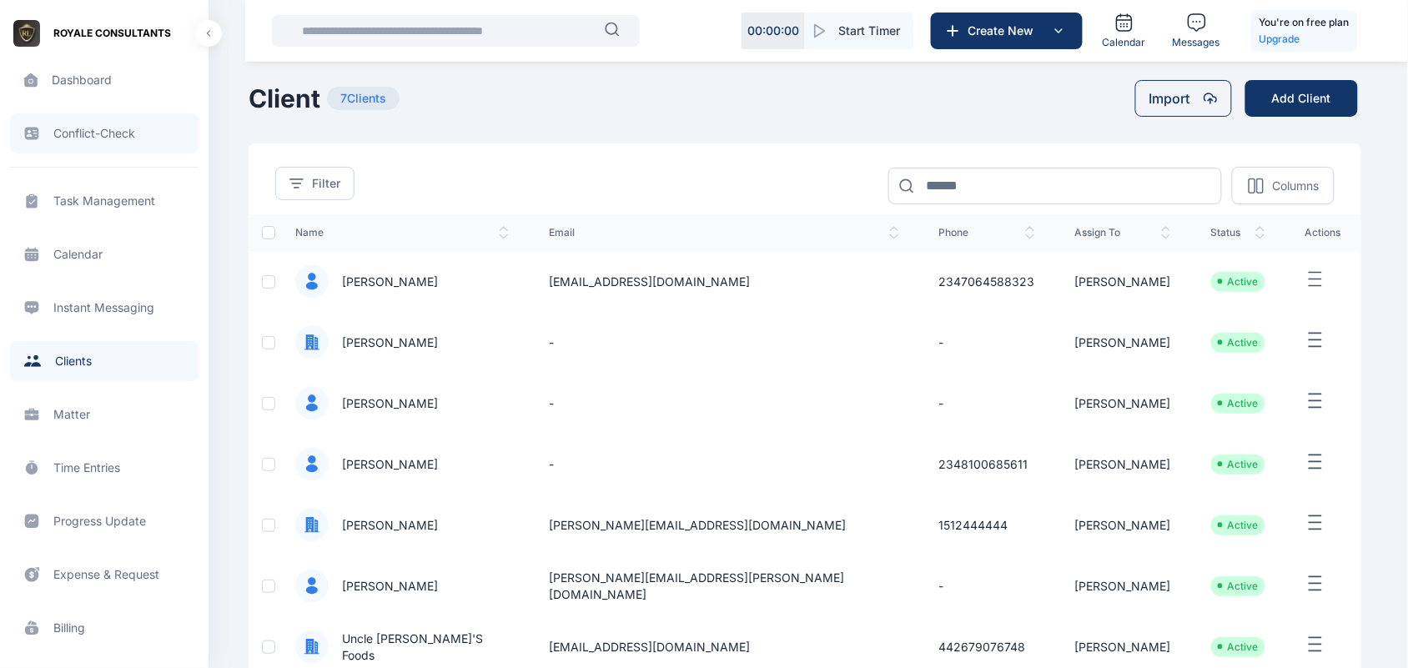
scroll to position [599, 0]
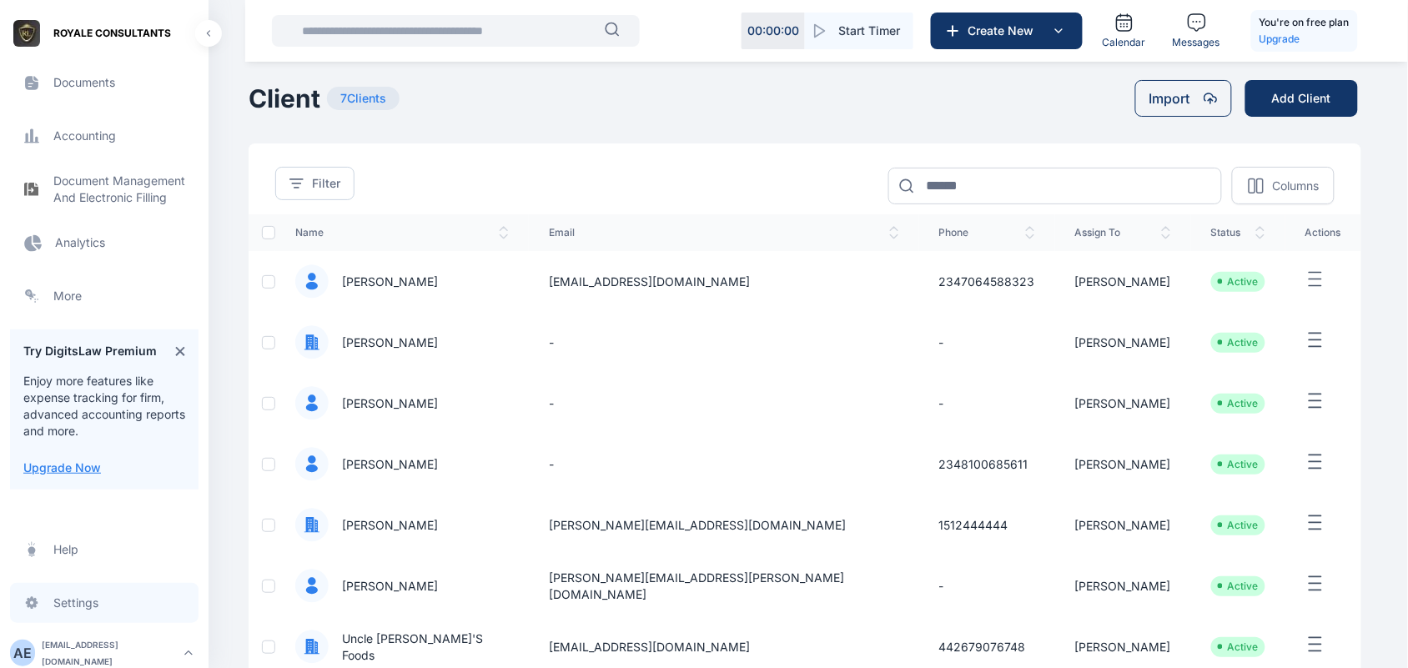
click at [85, 602] on span "Settings settings settings" at bounding box center [104, 603] width 189 height 40
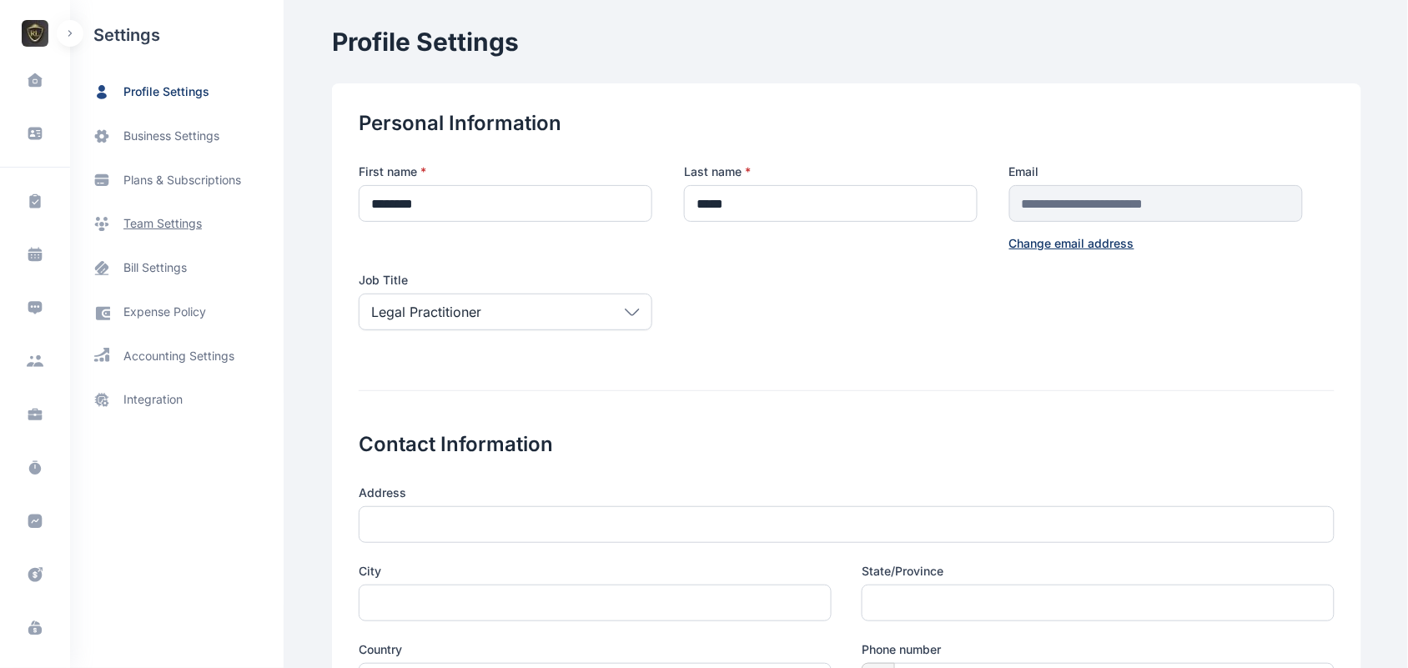
click at [178, 226] on span "team settings" at bounding box center [162, 224] width 78 height 18
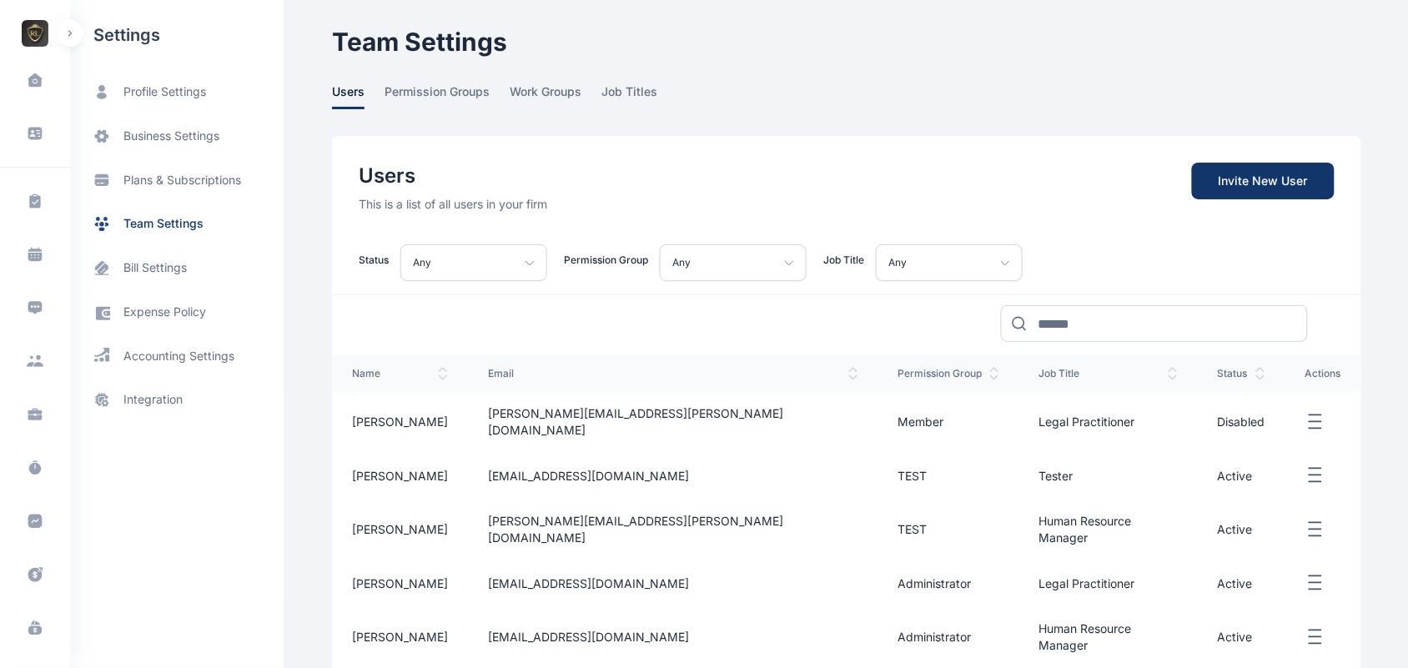
scroll to position [52, 0]
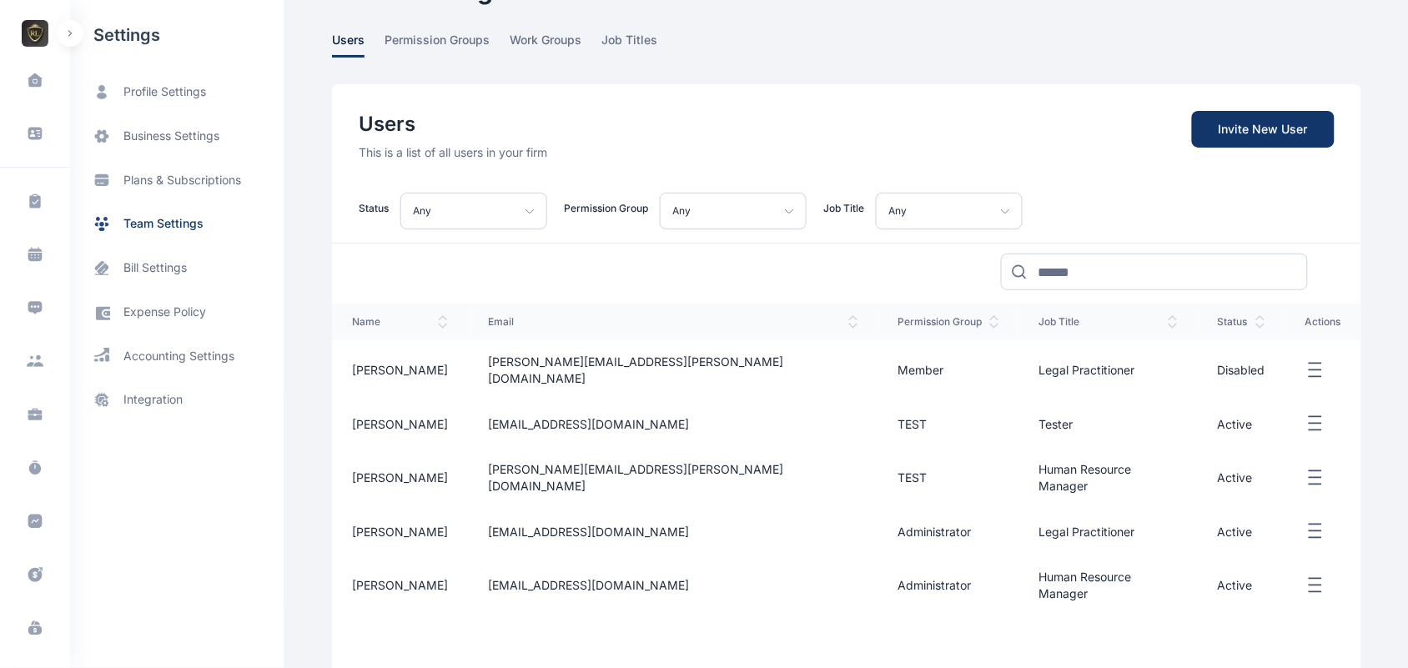
click at [1306, 360] on icon "button" at bounding box center [1316, 370] width 20 height 21
click at [1196, 419] on span "Reset Password" at bounding box center [1236, 427] width 88 height 17
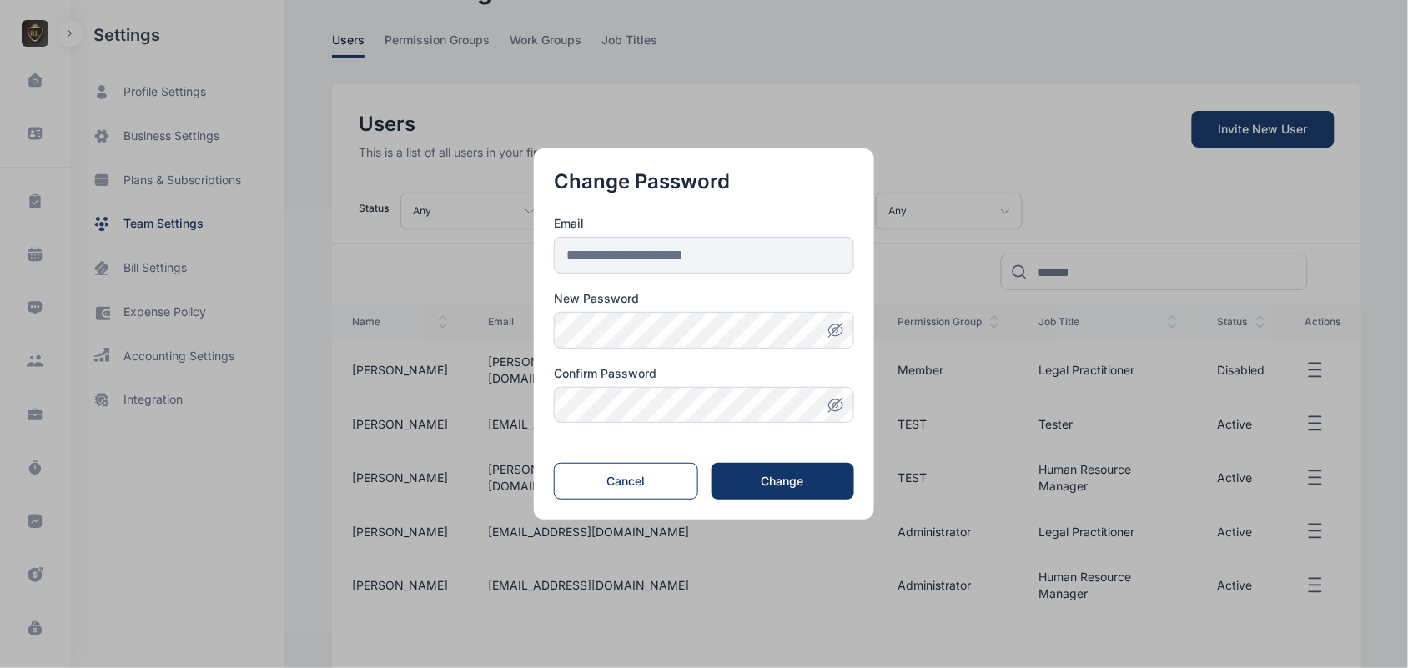
click at [894, 290] on button "button" at bounding box center [704, 334] width 1408 height 668
click at [677, 477] on button "Cancel" at bounding box center [626, 481] width 144 height 37
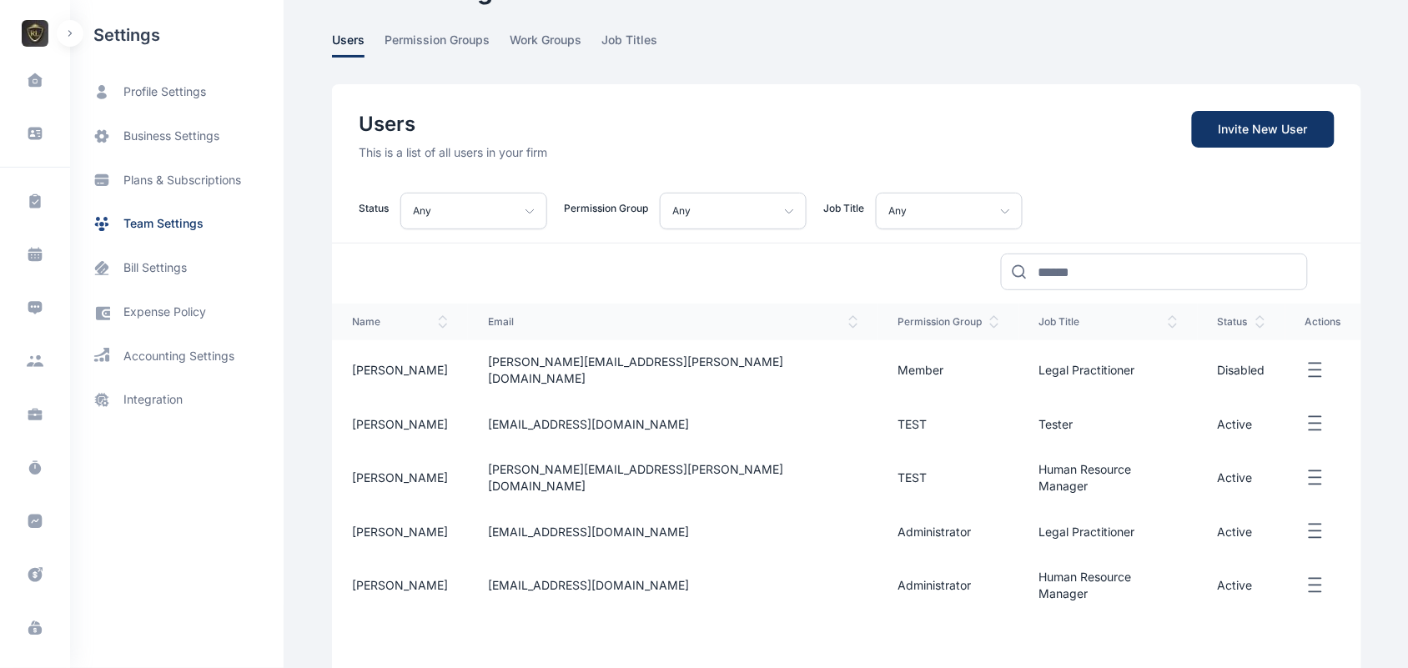
click at [1306, 365] on icon "button" at bounding box center [1316, 370] width 20 height 21
click at [1172, 383] on icon "button" at bounding box center [1178, 389] width 13 height 13
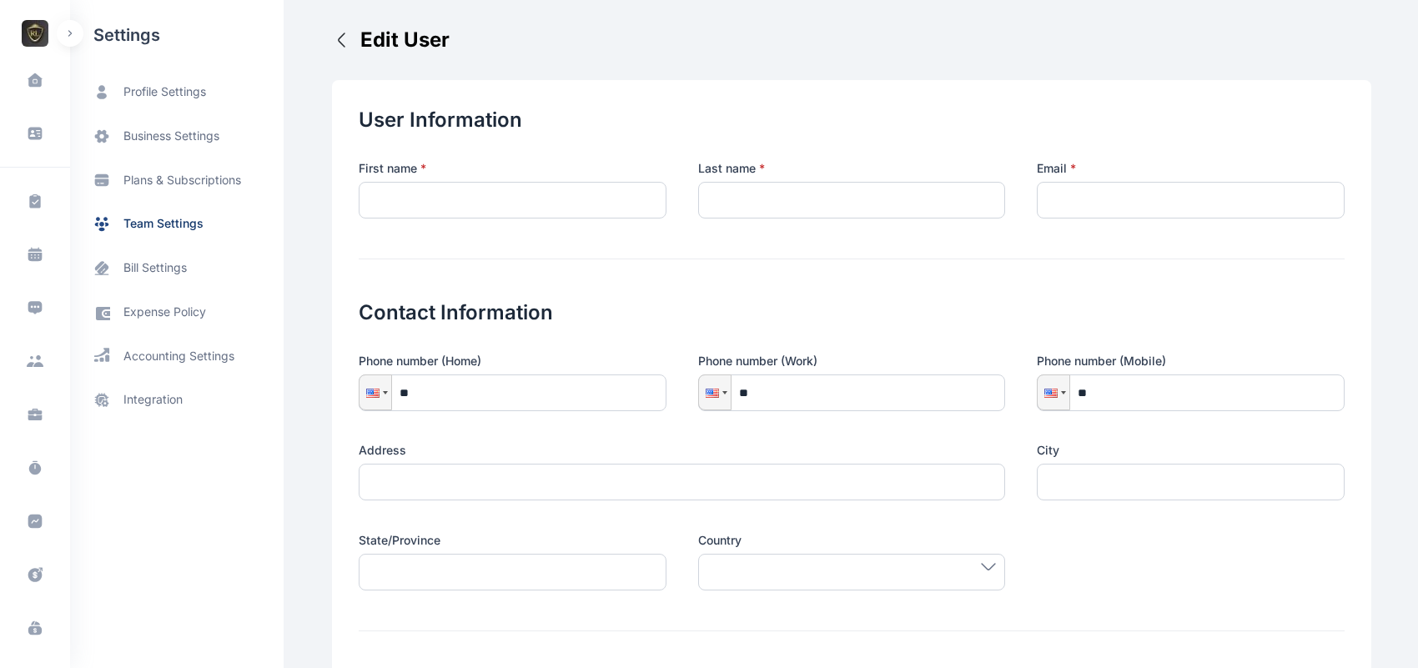
type input "****"
type input "**********"
type input "******"
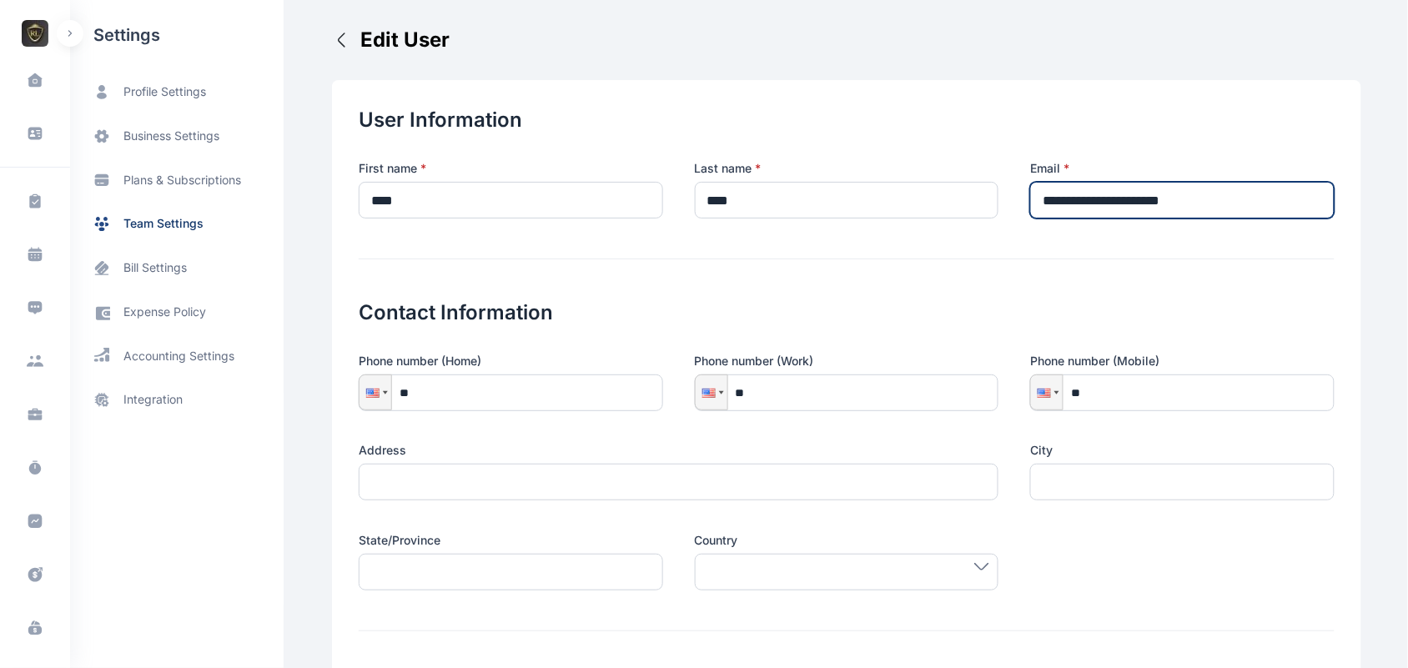
click at [1240, 189] on input "**********" at bounding box center [1182, 200] width 305 height 37
type input "*"
type input "**********"
